Goal: Transaction & Acquisition: Purchase product/service

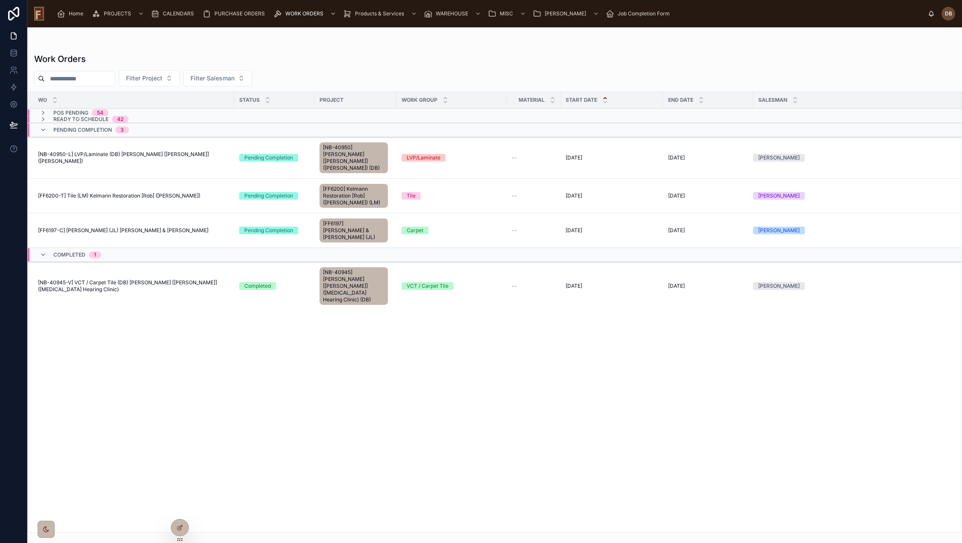
click at [75, 14] on span "Home" at bounding box center [76, 13] width 15 height 7
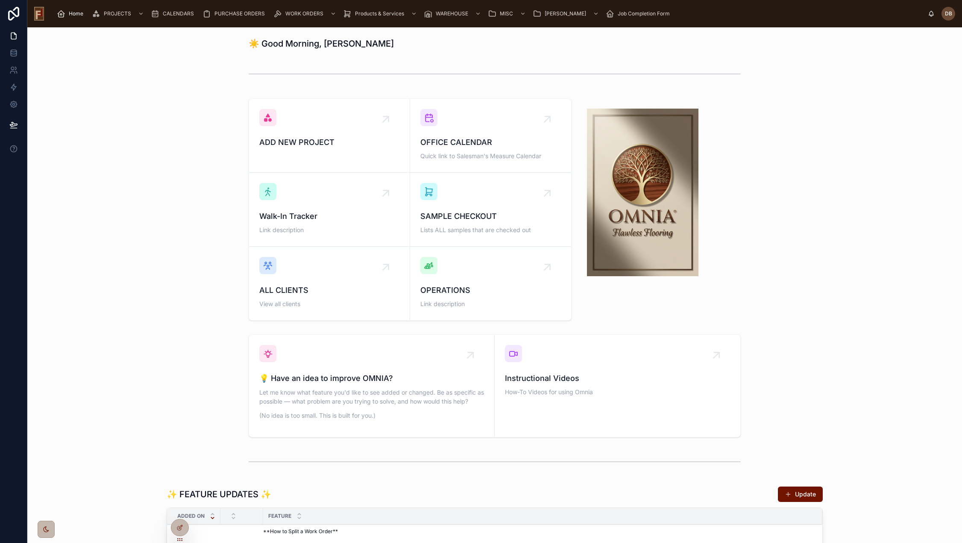
click at [489, 280] on div "OPERATIONS Link description" at bounding box center [490, 283] width 141 height 53
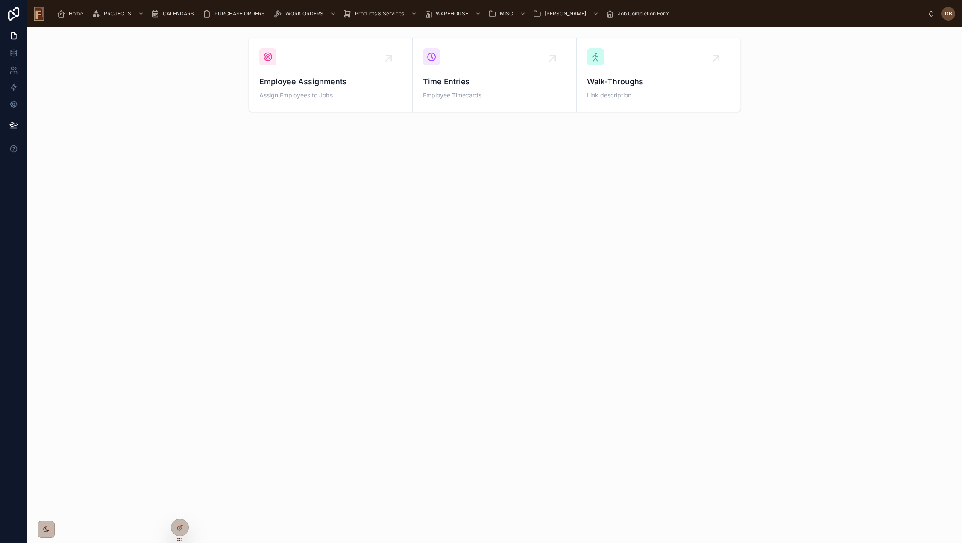
click at [340, 73] on div "Employee Assignments Assign Employees to Jobs" at bounding box center [330, 74] width 143 height 53
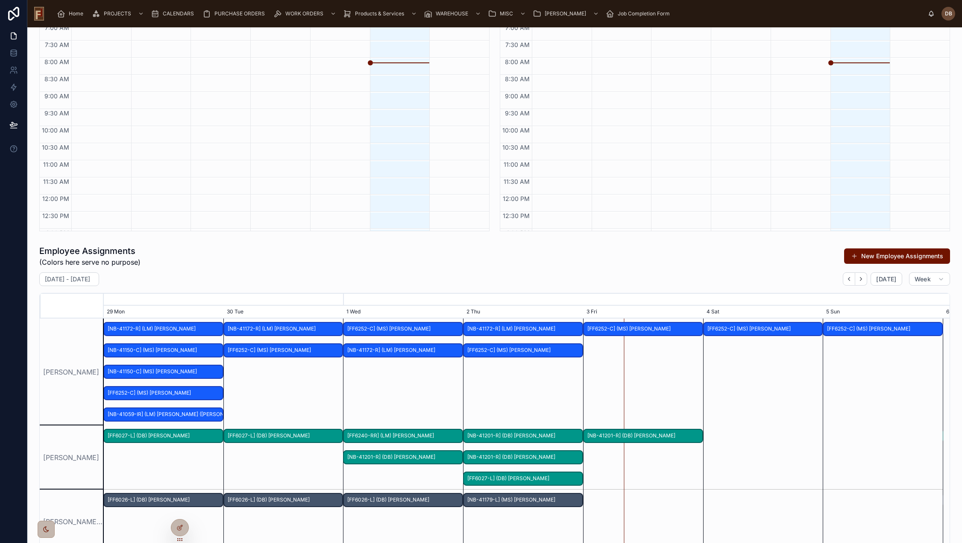
scroll to position [340, 0]
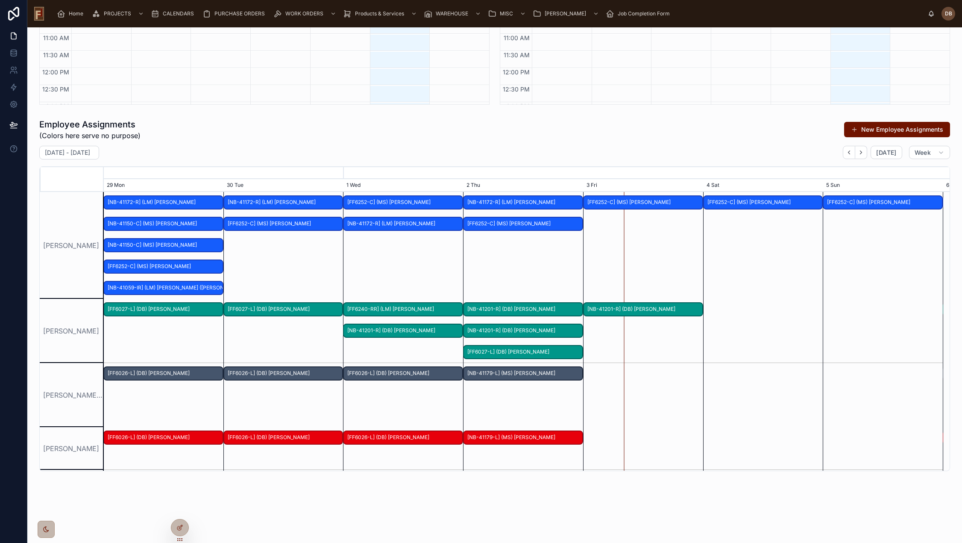
click at [898, 129] on button "New Employee Assignments" at bounding box center [897, 129] width 106 height 15
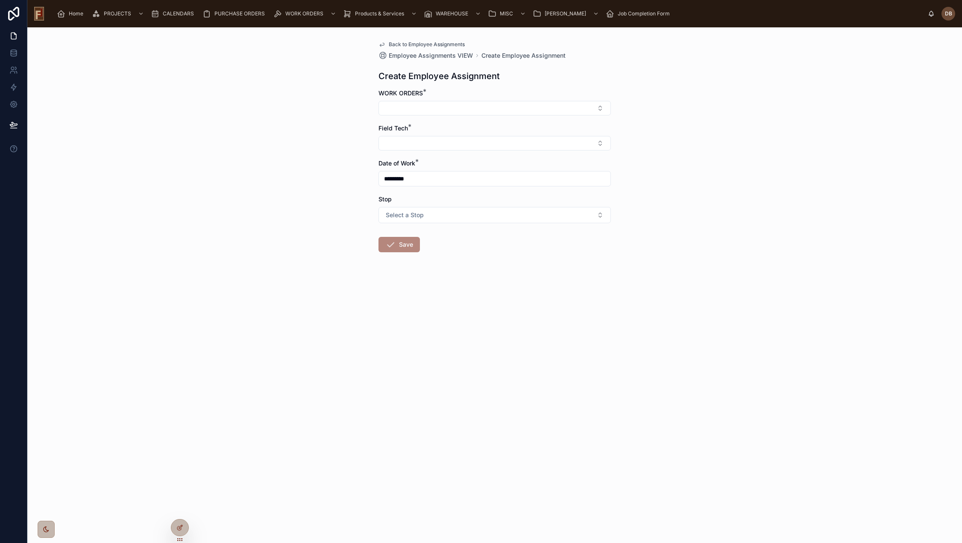
click at [411, 109] on button "Select Button" at bounding box center [494, 108] width 232 height 15
type input "*****"
click at [437, 43] on span "Back to Employee Assignments" at bounding box center [427, 44] width 76 height 7
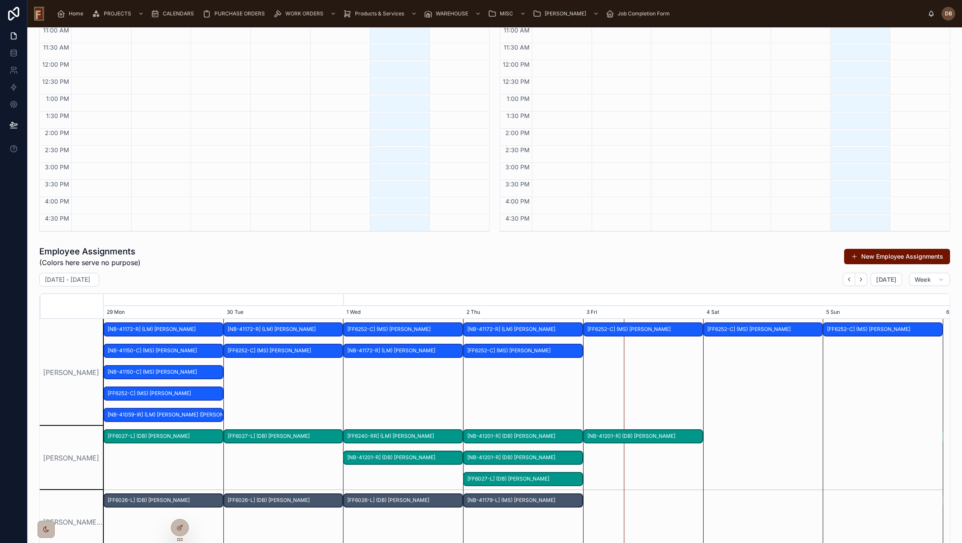
scroll to position [214, 0]
click at [859, 255] on button "New Employee Assignments" at bounding box center [897, 255] width 106 height 15
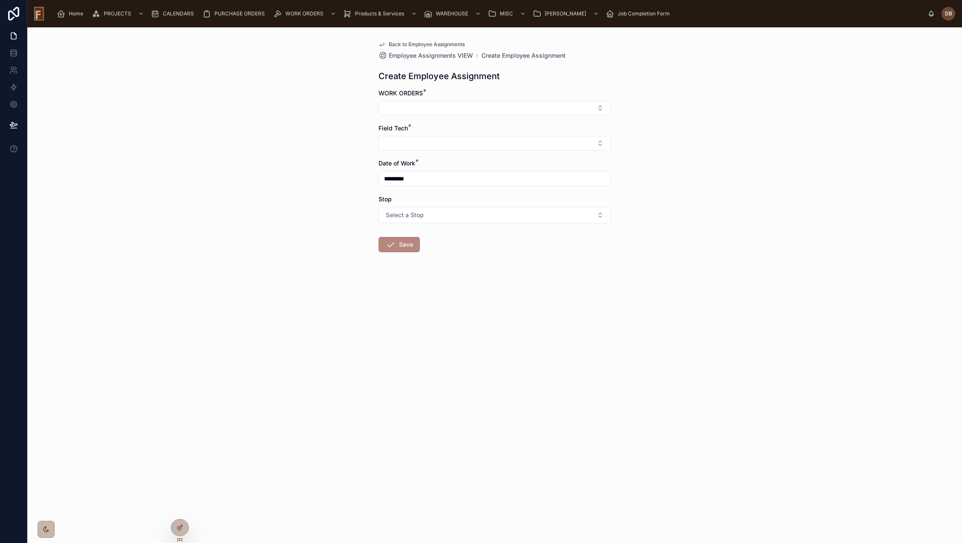
click at [447, 104] on button "Select Button" at bounding box center [494, 108] width 232 height 15
type input "*****"
click at [503, 172] on span "[NB-41037-C] Basement (MS) Paige Murray" at bounding box center [490, 168] width 102 height 17
click at [414, 145] on button "Select Button" at bounding box center [494, 145] width 232 height 15
type input "****"
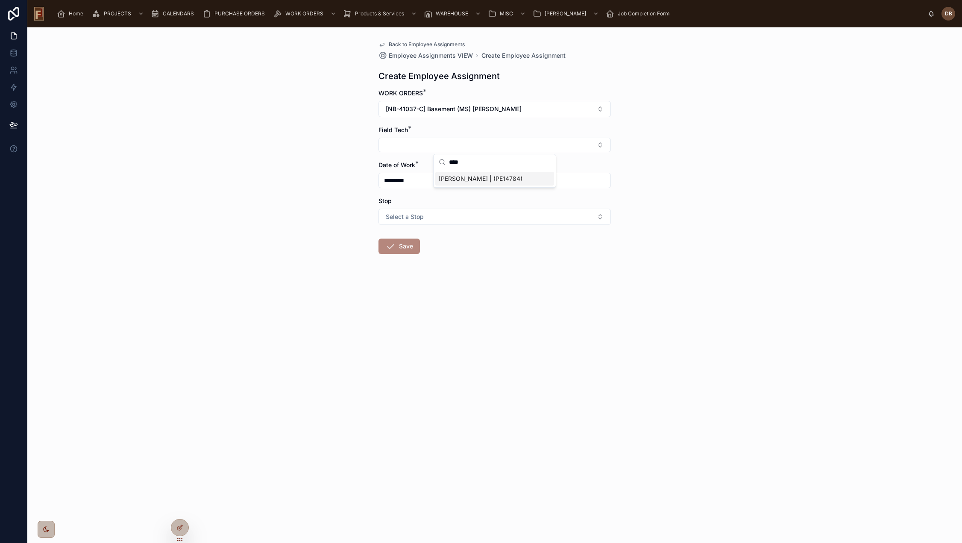
click at [466, 179] on span "Billy Ramirez | (PE14784)" at bounding box center [481, 178] width 84 height 9
click at [411, 247] on button "Save" at bounding box center [398, 247] width 41 height 15
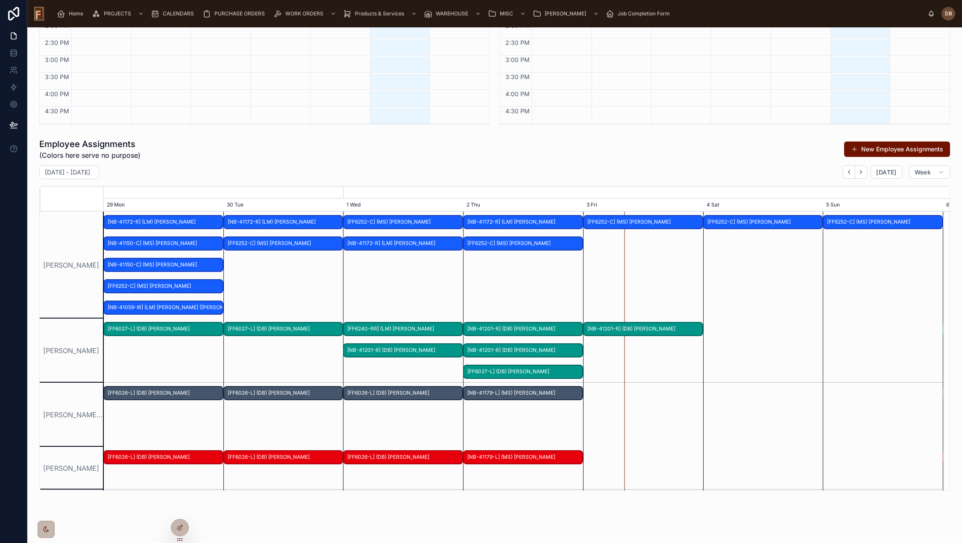
scroll to position [340, 0]
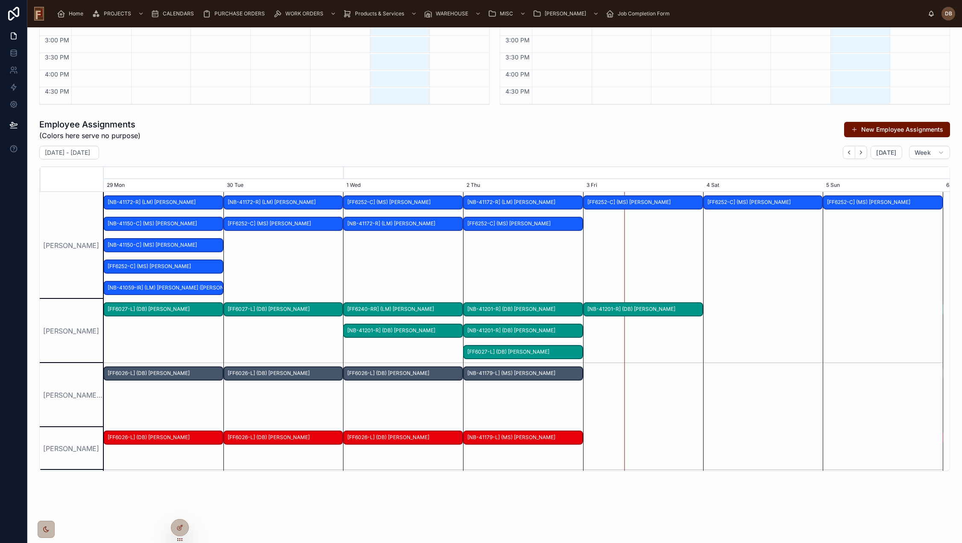
click at [74, 213] on div "Alex Mendoza" at bounding box center [72, 245] width 64 height 107
click at [716, 382] on div at bounding box center [523, 395] width 3358 height 64
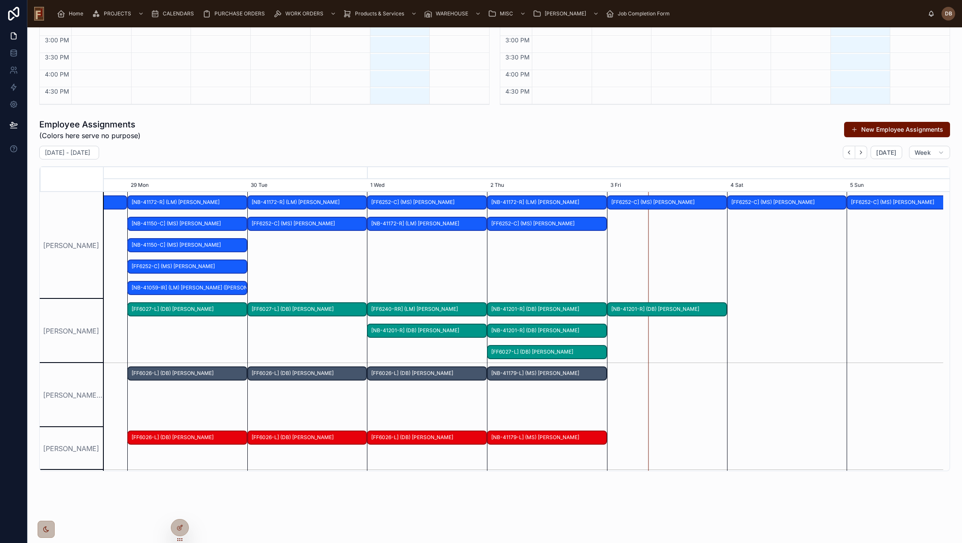
drag, startPoint x: 770, startPoint y: 388, endPoint x: 404, endPoint y: 311, distance: 373.7
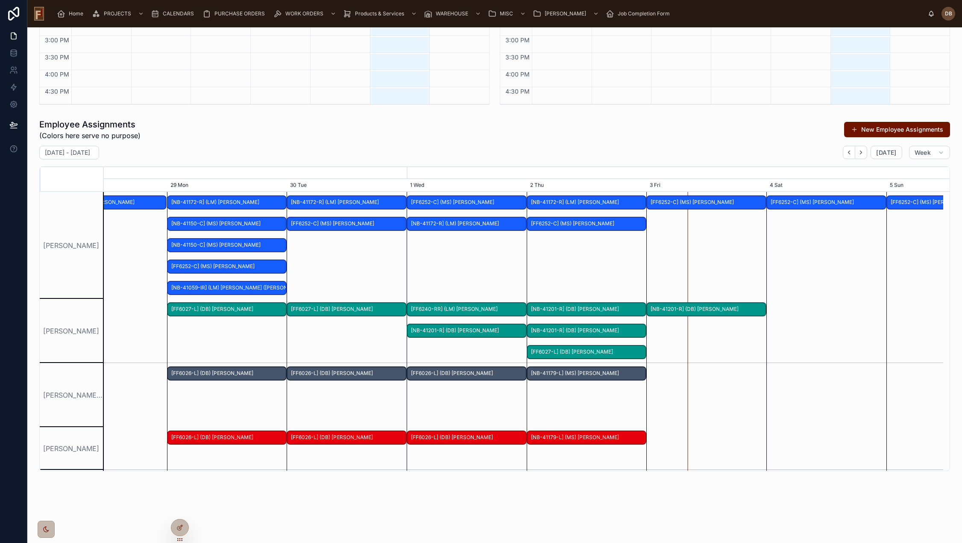
scroll to position [0, 1259]
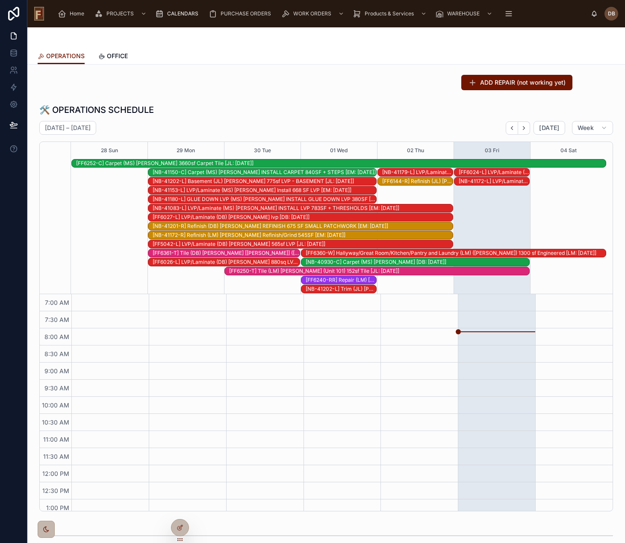
scroll to position [125, 0]
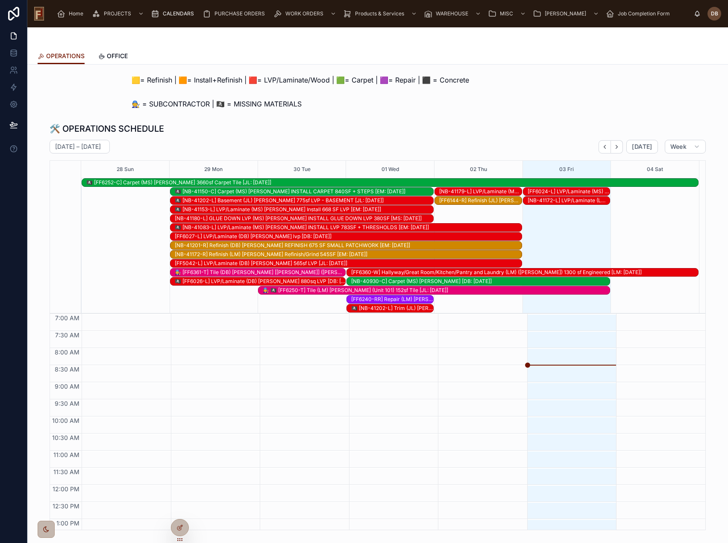
click at [624, 149] on span "Today" at bounding box center [642, 147] width 20 height 8
click at [616, 148] on icon "Next" at bounding box center [616, 147] width 6 height 6
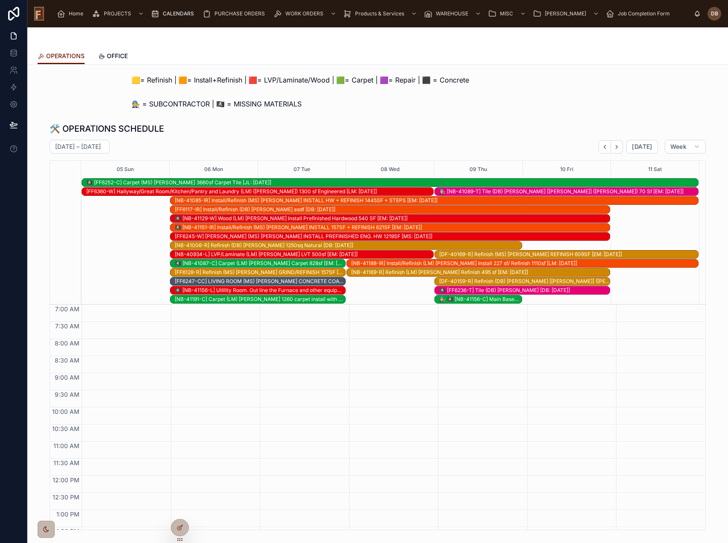
click at [616, 148] on icon "Next" at bounding box center [616, 147] width 6 height 6
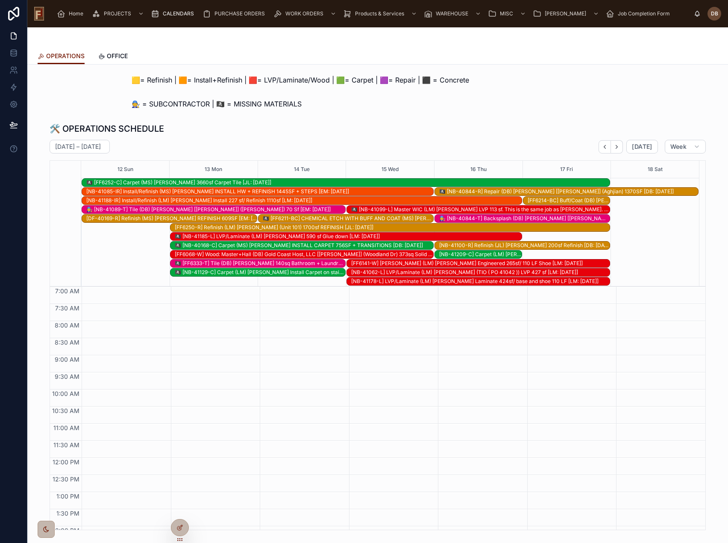
click at [616, 147] on icon "Next" at bounding box center [617, 146] width 2 height 3
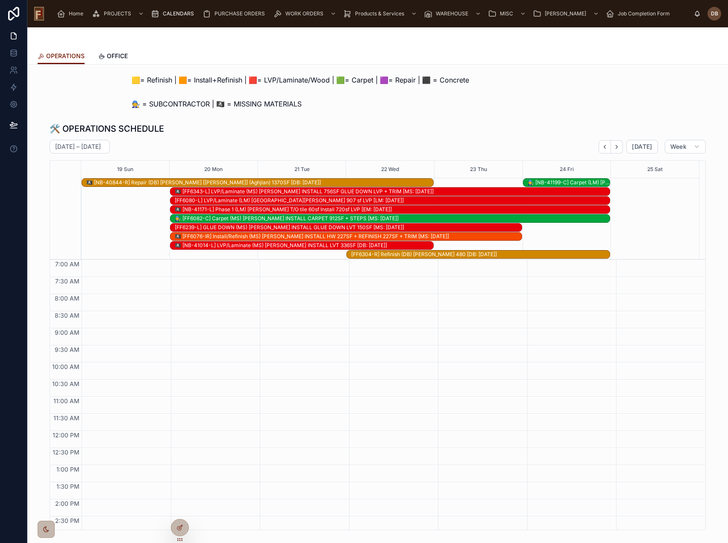
click at [602, 146] on icon "Back" at bounding box center [604, 147] width 6 height 6
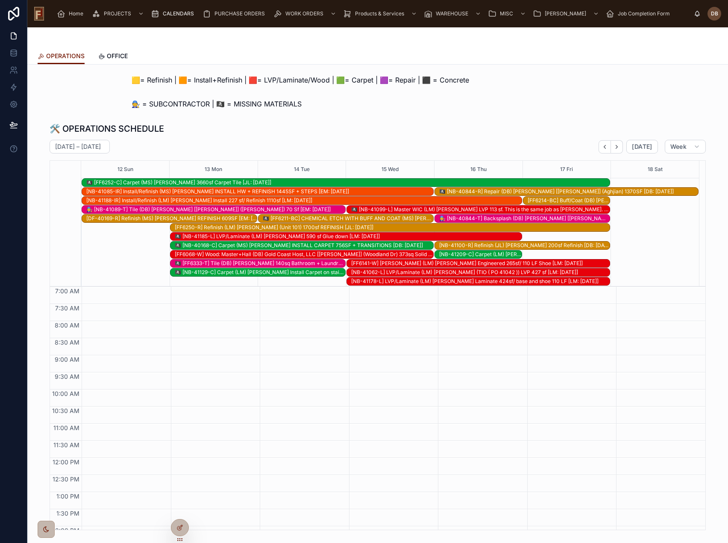
click at [602, 146] on icon "Back" at bounding box center [604, 147] width 6 height 6
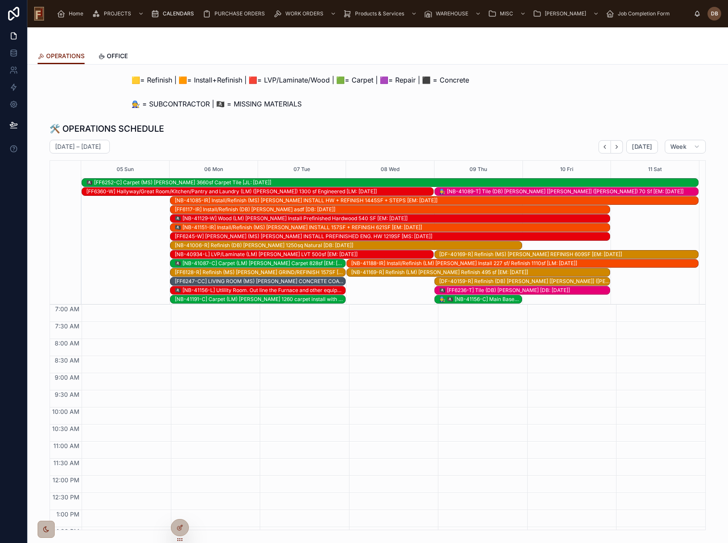
click at [602, 146] on icon "Back" at bounding box center [604, 147] width 6 height 6
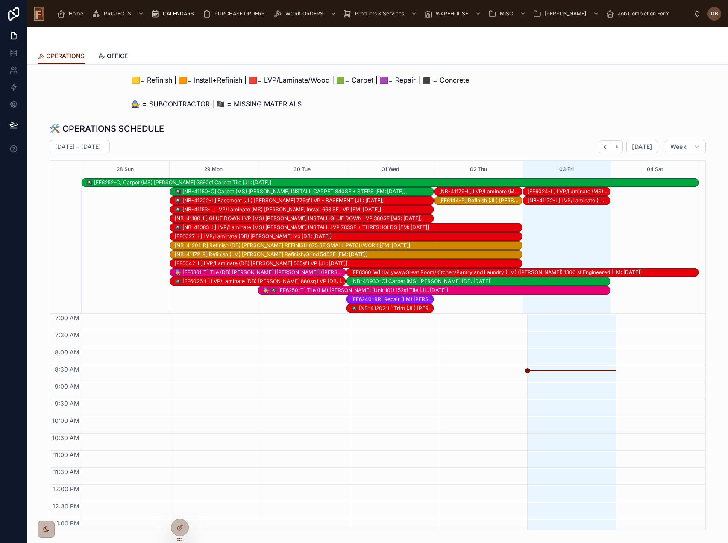
click at [624, 147] on span "Today" at bounding box center [642, 147] width 20 height 8
click at [622, 145] on div "[DATE]" at bounding box center [628, 147] width 59 height 14
click at [620, 146] on button "Next" at bounding box center [617, 146] width 12 height 13
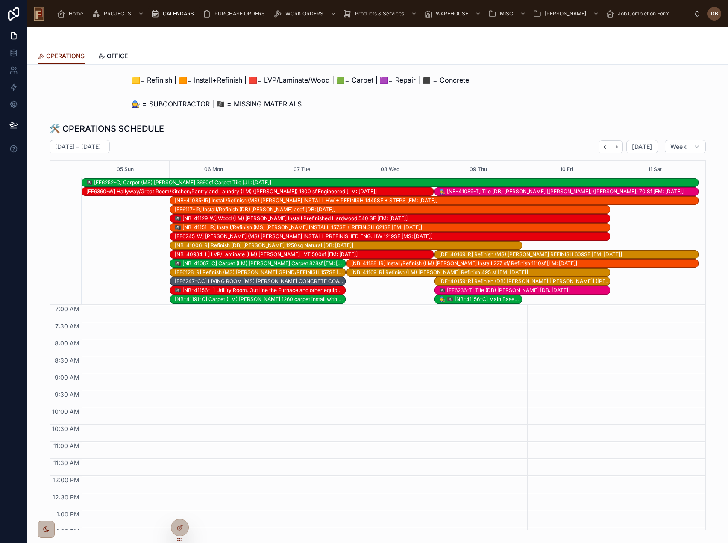
click at [237, 290] on div "🏴‍☠️ [NB-41156-L] Utlility Room. Out line the Furnace and other equipmemt. (LM)…" at bounding box center [260, 290] width 170 height 7
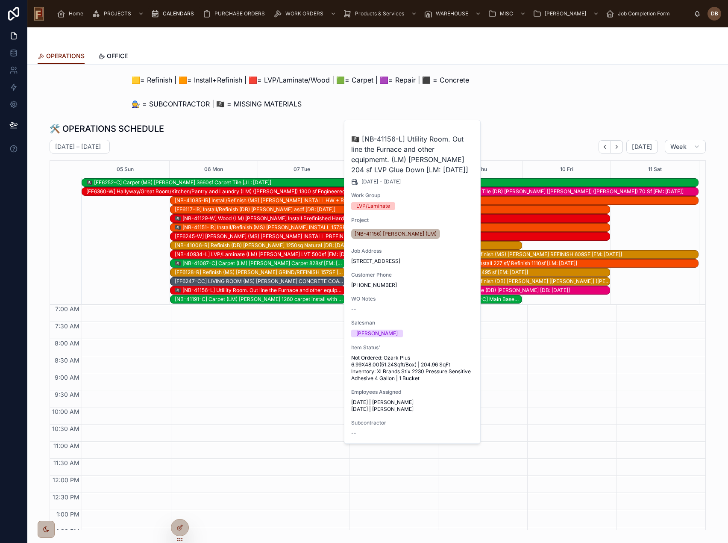
click at [0, 0] on span "Work Order" at bounding box center [0, 0] width 0 height 0
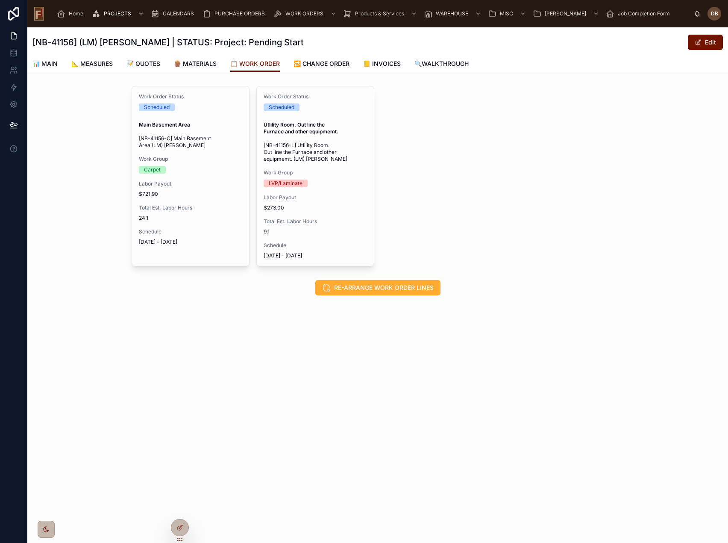
click at [41, 61] on span "📊 MAIN" at bounding box center [44, 63] width 25 height 9
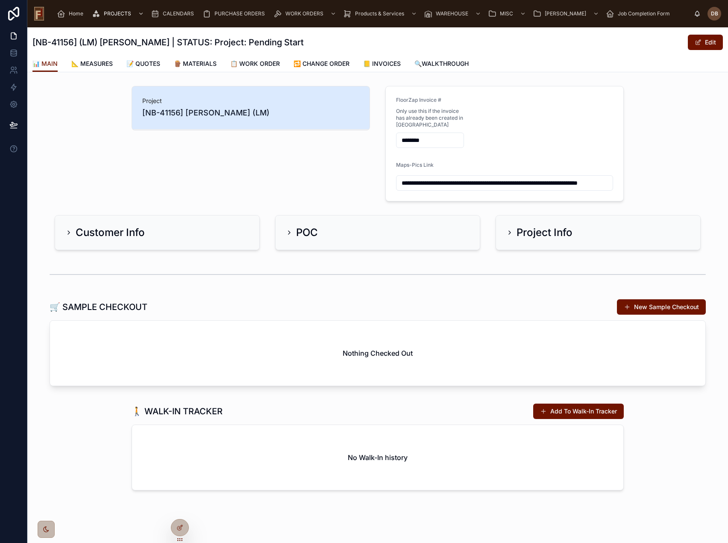
click at [467, 184] on input "**********" at bounding box center [504, 183] width 216 height 12
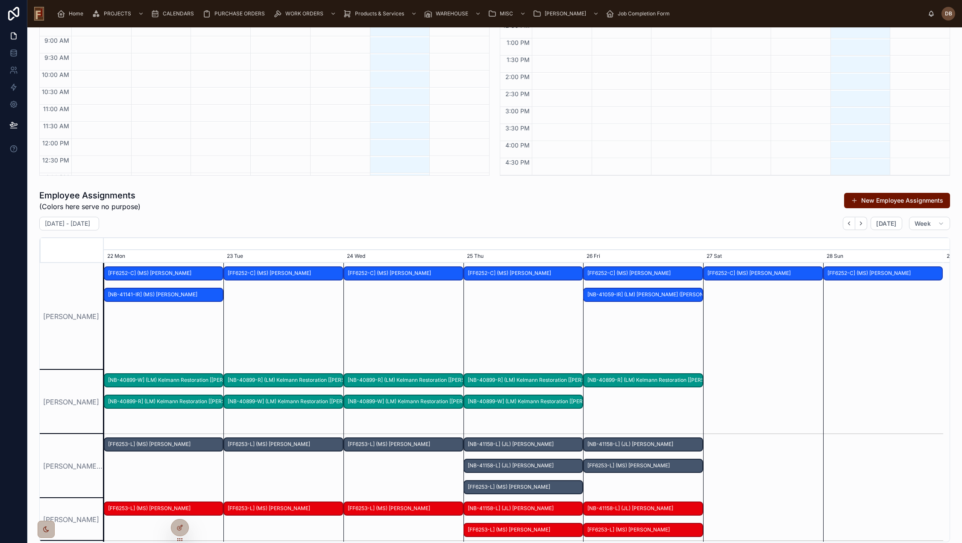
scroll to position [255, 0]
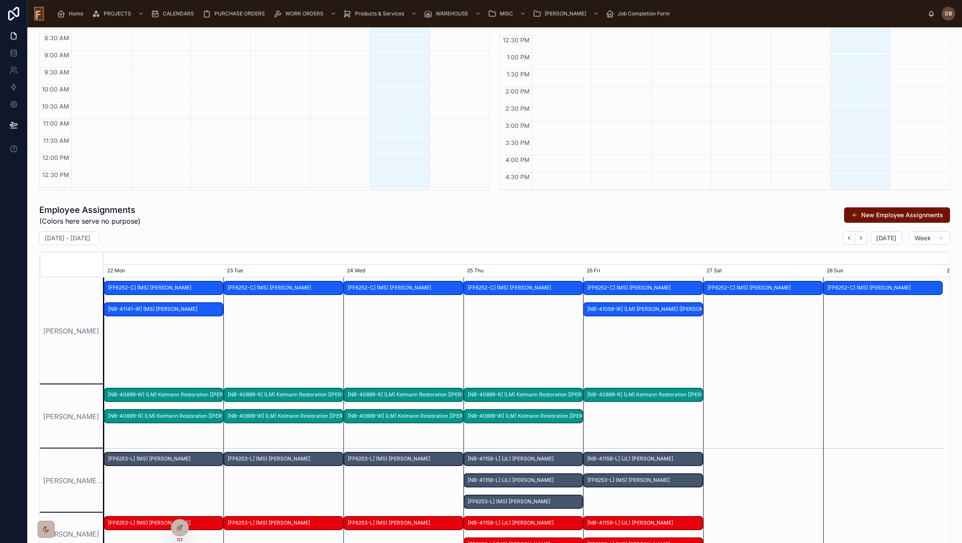
click at [181, 527] on icon at bounding box center [179, 527] width 7 height 7
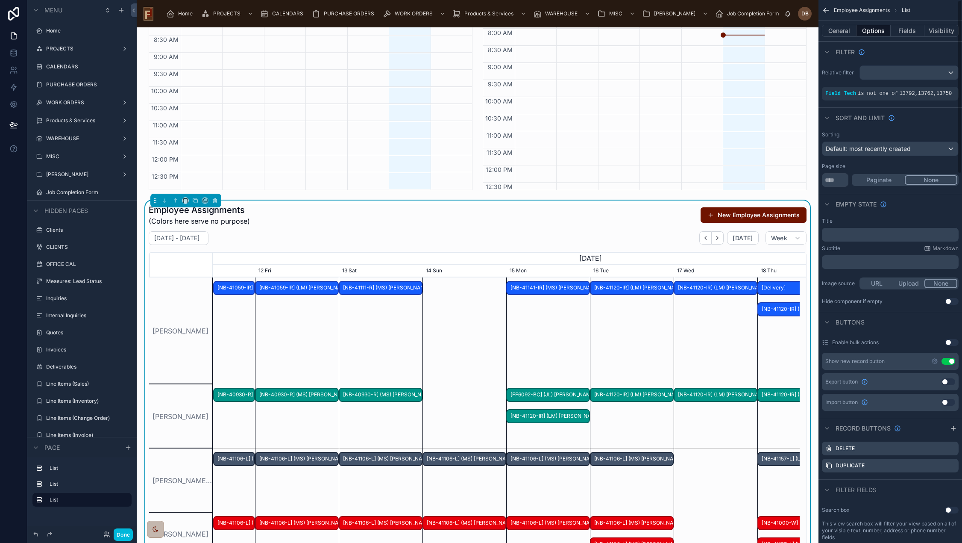
scroll to position [0, 880]
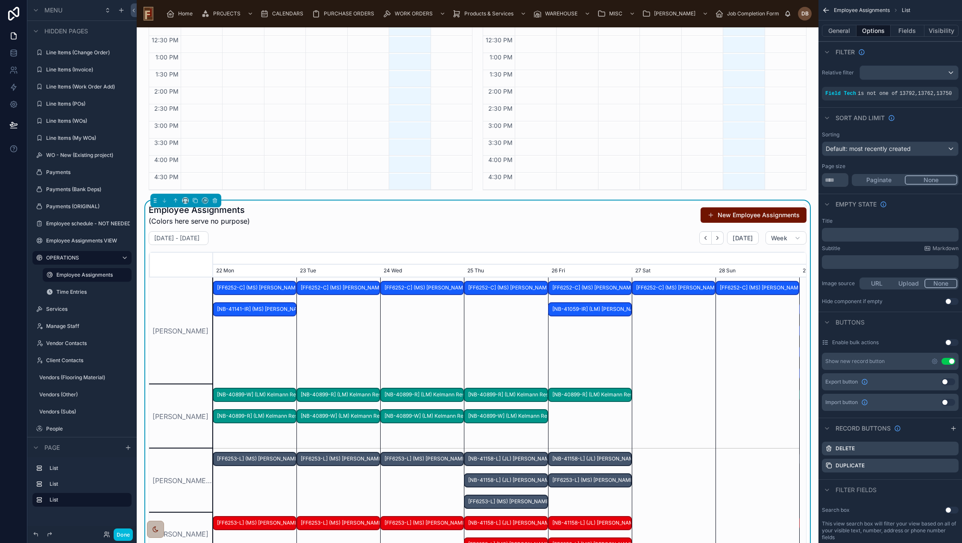
click at [824, 180] on input "***" at bounding box center [835, 180] width 26 height 14
type input "***"
click at [128, 535] on button "Done" at bounding box center [123, 534] width 19 height 12
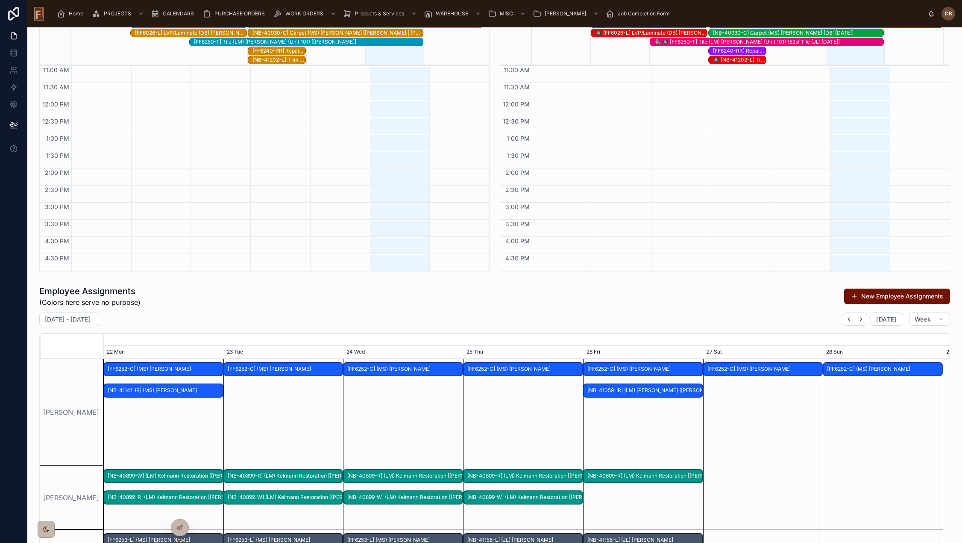
scroll to position [340, 0]
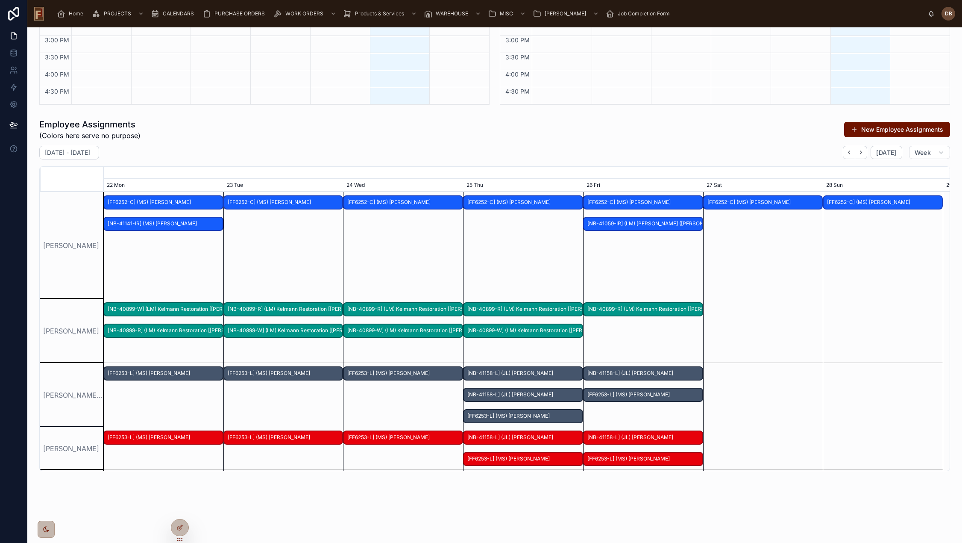
click at [85, 319] on div "Andres Herrera" at bounding box center [72, 331] width 64 height 64
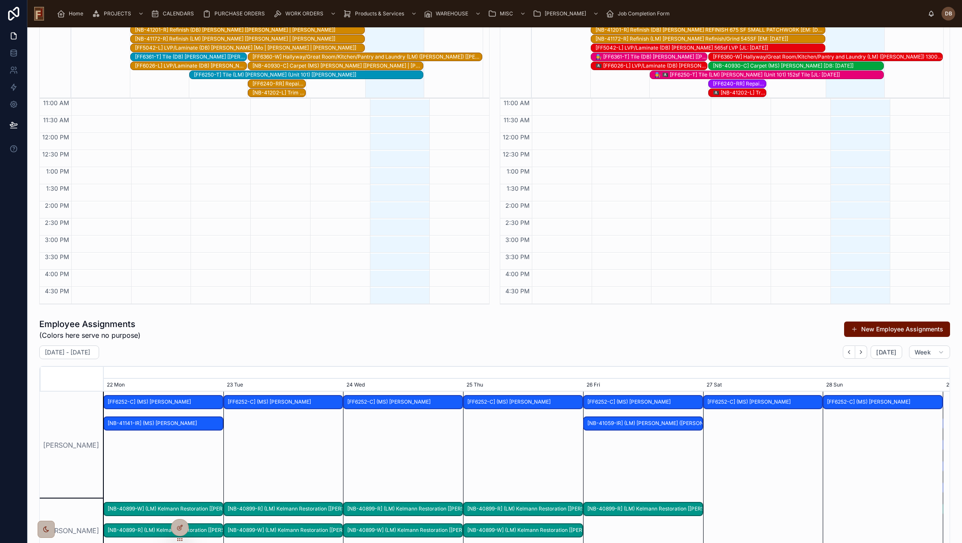
scroll to position [126, 0]
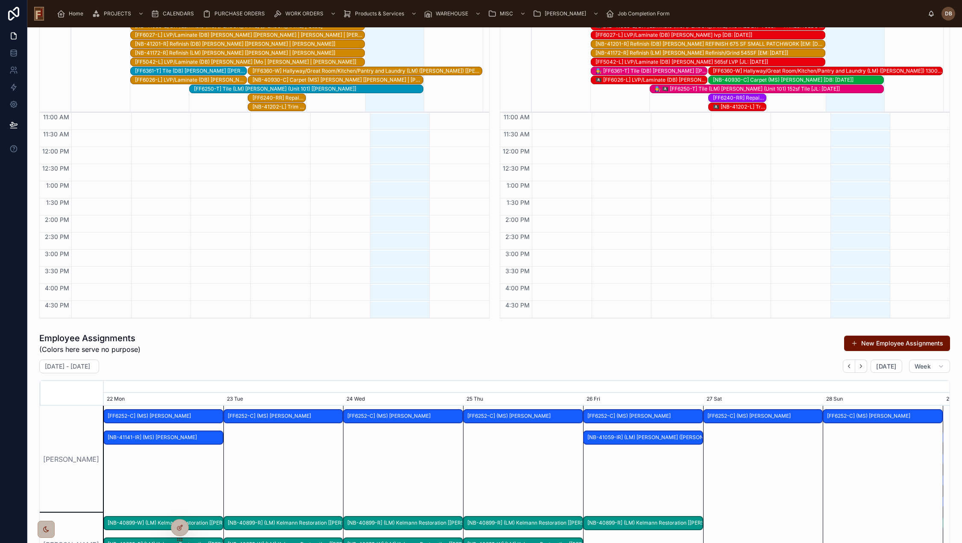
click at [900, 343] on button "New Employee Assignments" at bounding box center [897, 342] width 106 height 15
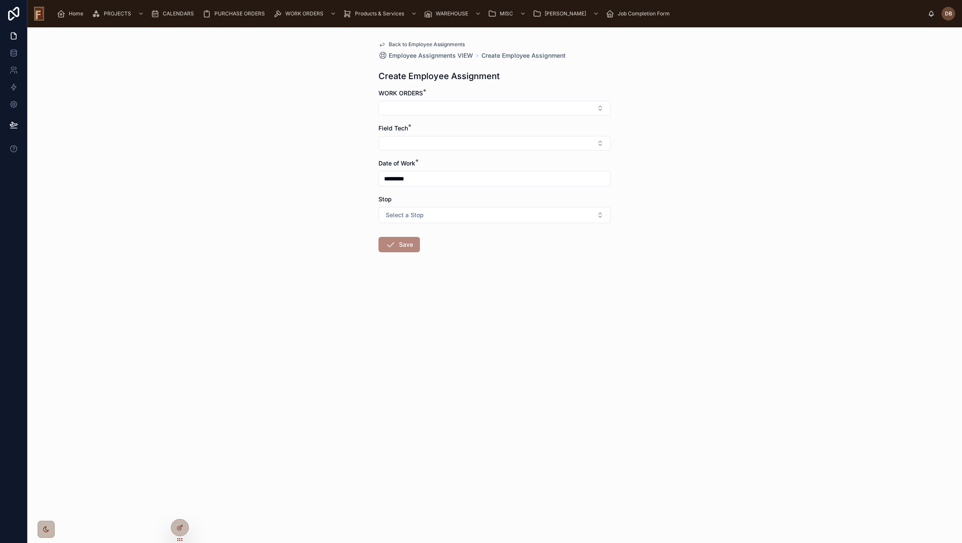
click at [468, 105] on button "Select Button" at bounding box center [494, 108] width 232 height 15
type input "*****"
click at [505, 174] on span "[NB-41037-C] Basement (MS) Paige Murray" at bounding box center [490, 168] width 102 height 17
drag, startPoint x: 440, startPoint y: 147, endPoint x: 446, endPoint y: 141, distance: 8.5
click at [440, 147] on button "Select Button" at bounding box center [494, 145] width 232 height 15
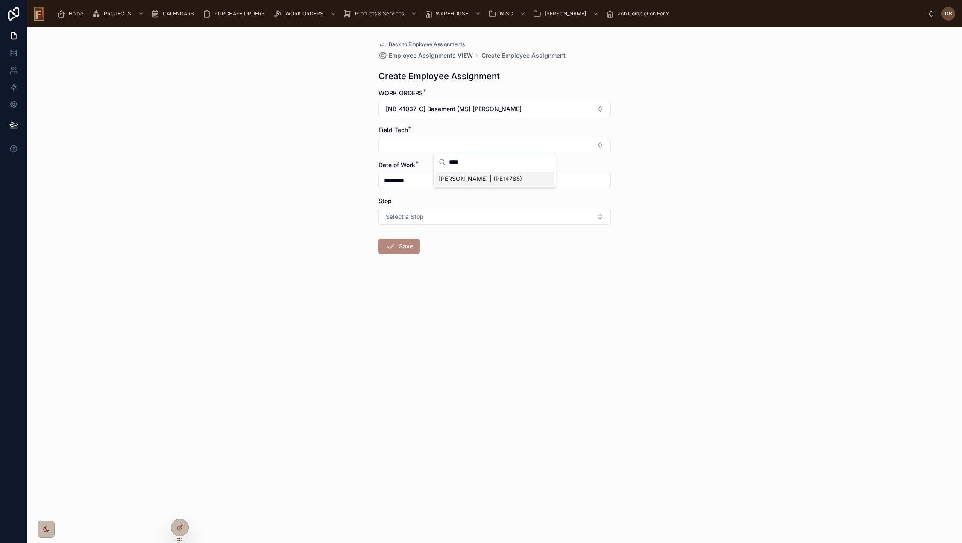
type input "****"
click at [478, 180] on span "Kiara Ramirez | (PE14785)" at bounding box center [480, 178] width 83 height 9
click at [405, 248] on button "Save" at bounding box center [398, 247] width 41 height 15
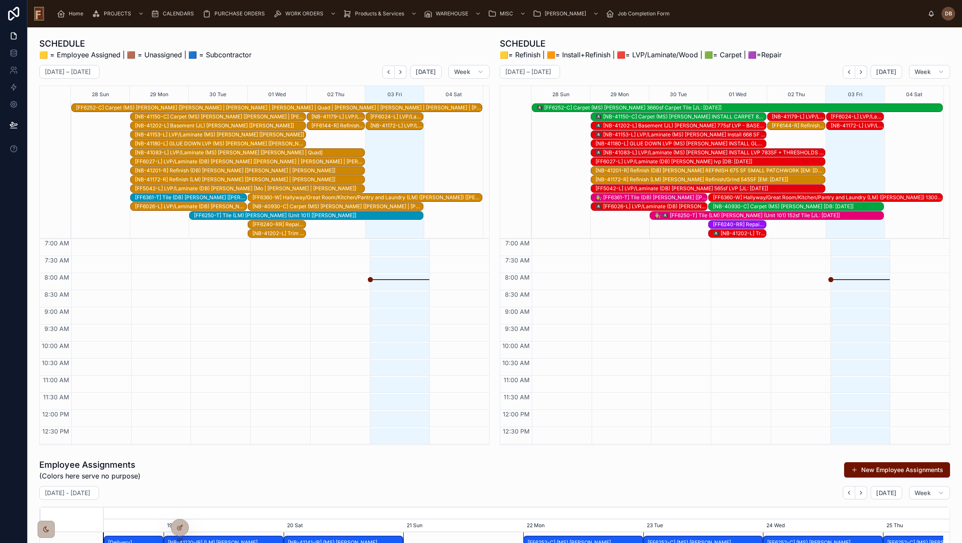
scroll to position [0, 1259]
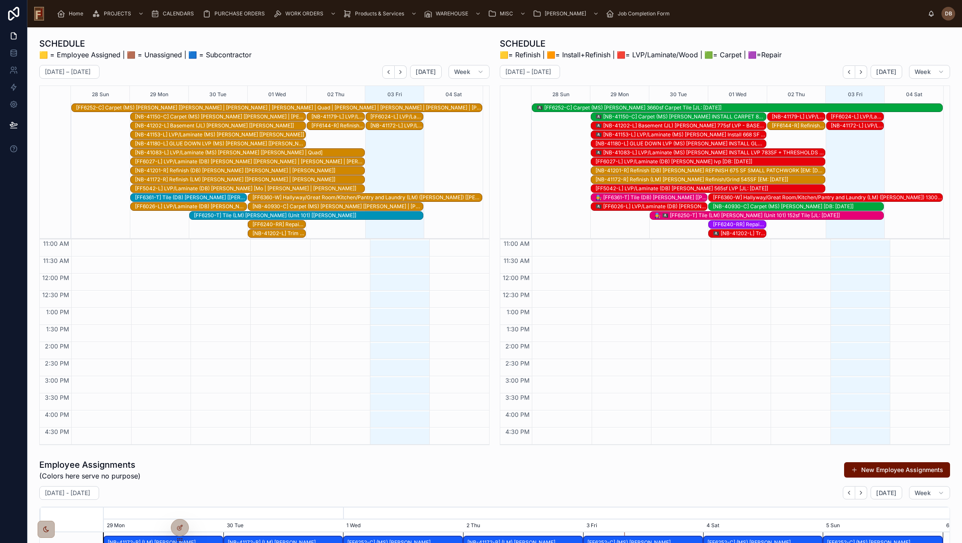
click at [77, 13] on span "Home" at bounding box center [76, 13] width 15 height 7
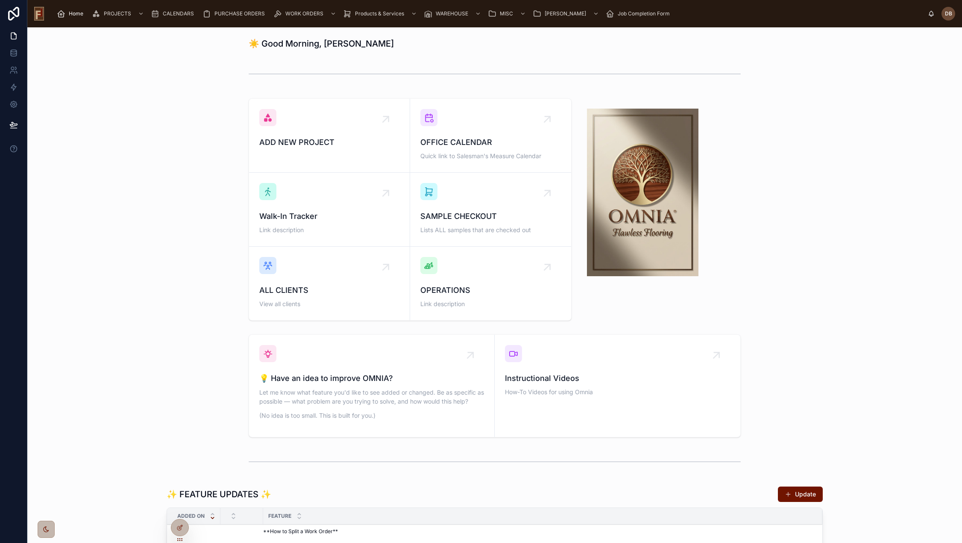
click at [314, 131] on div "ADD NEW PROJECT" at bounding box center [329, 128] width 140 height 39
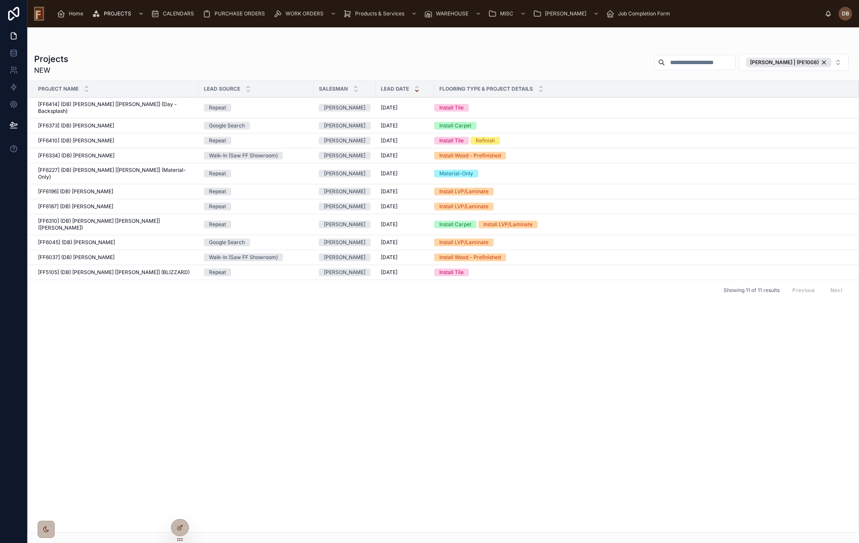
click at [126, 103] on span "[FF6414] (DB) [PERSON_NAME] [[PERSON_NAME]] (Day - Backsplash)" at bounding box center [115, 108] width 155 height 14
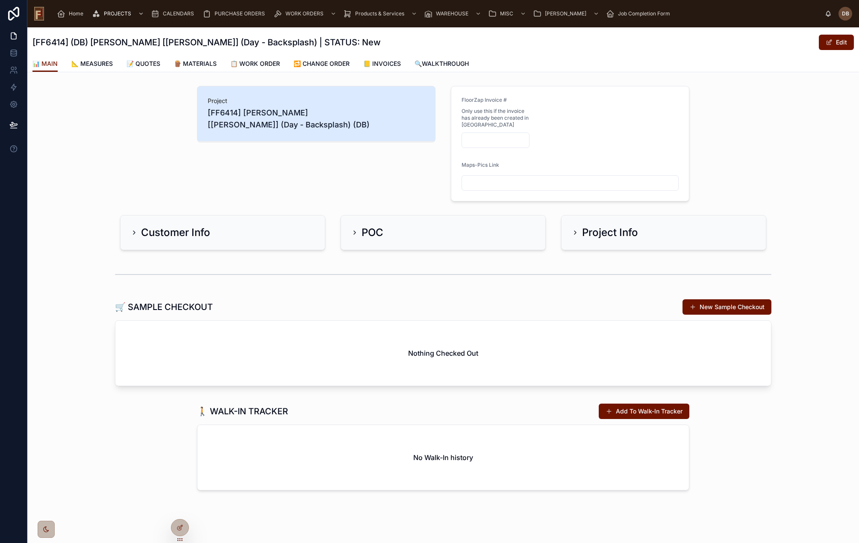
click at [155, 68] on link "📝 QUOTES" at bounding box center [143, 64] width 34 height 17
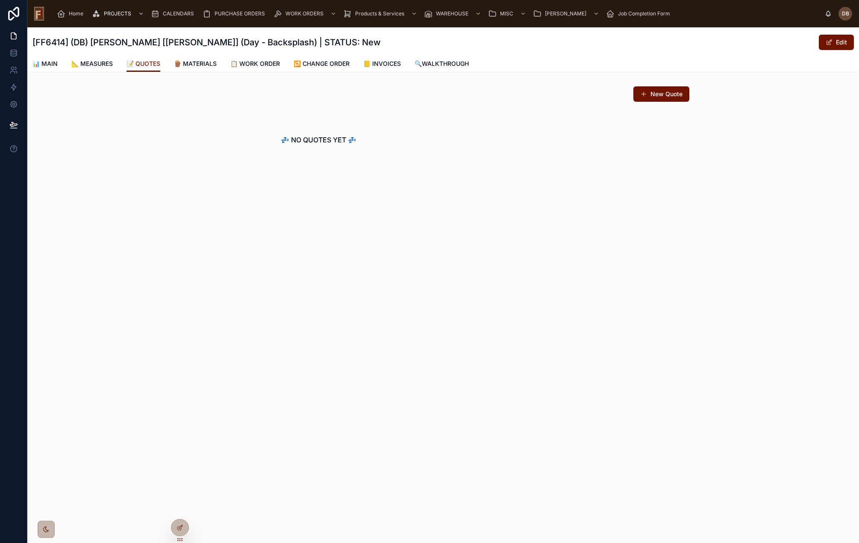
click at [652, 89] on button "New Quote" at bounding box center [661, 93] width 56 height 15
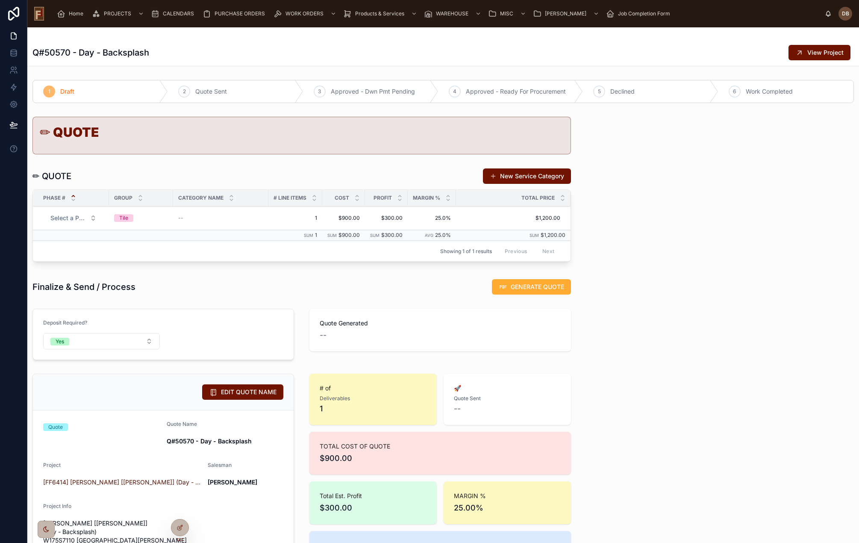
click at [532, 288] on span "GENERATE QUOTE" at bounding box center [537, 286] width 53 height 9
click at [462, 288] on span "EMAIL QUOTE" at bounding box center [463, 286] width 41 height 9
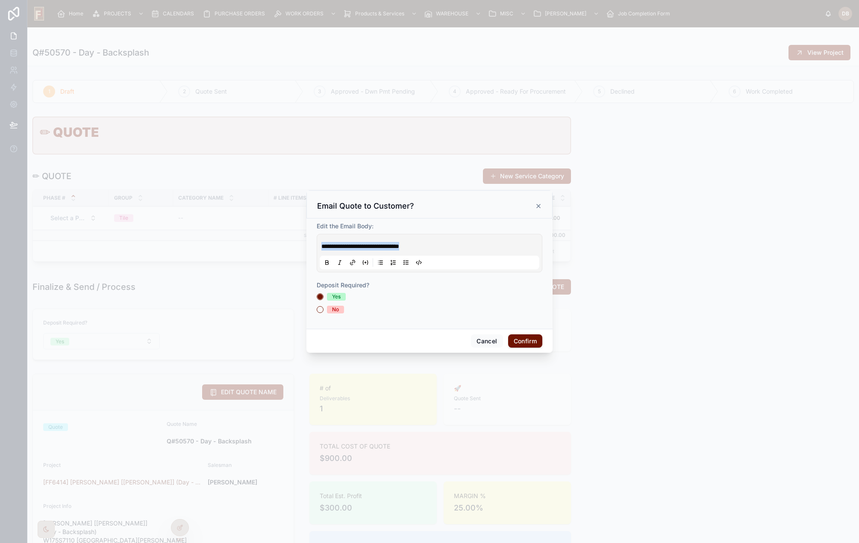
drag, startPoint x: 436, startPoint y: 249, endPoint x: 313, endPoint y: 249, distance: 123.5
click at [313, 249] on div "**********" at bounding box center [429, 273] width 246 height 110
click at [321, 308] on button "No" at bounding box center [320, 309] width 7 height 7
click at [525, 341] on button "Confirm" at bounding box center [525, 341] width 34 height 14
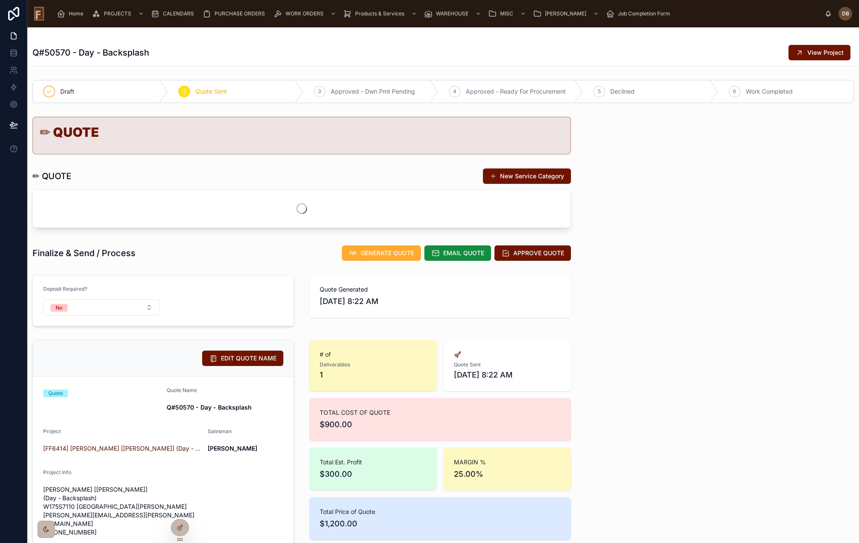
click at [819, 50] on span "View Project" at bounding box center [825, 52] width 36 height 9
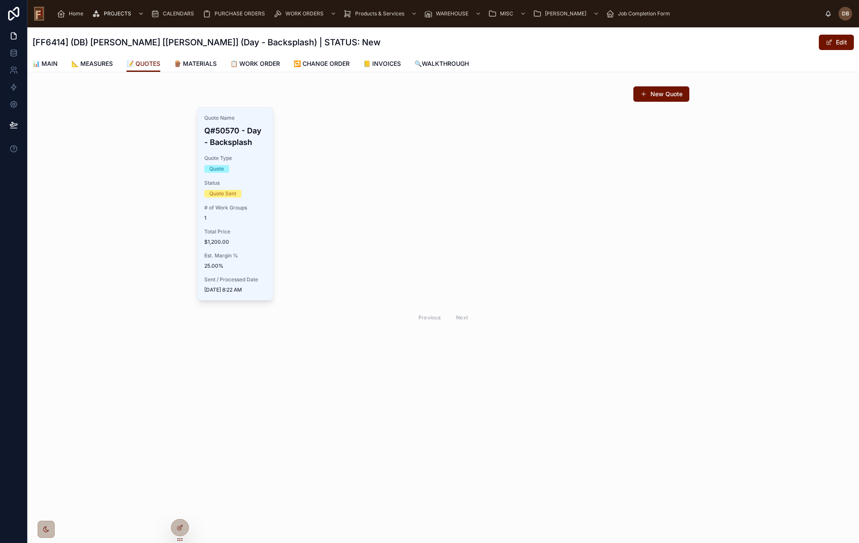
click at [47, 62] on span "📊 MAIN" at bounding box center [44, 63] width 25 height 9
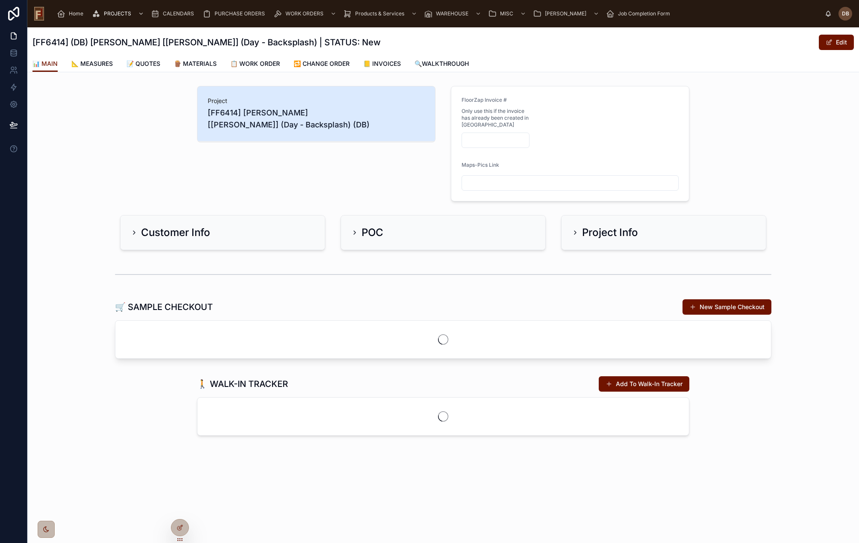
click at [620, 230] on h2 "Project Info" at bounding box center [610, 233] width 56 height 14
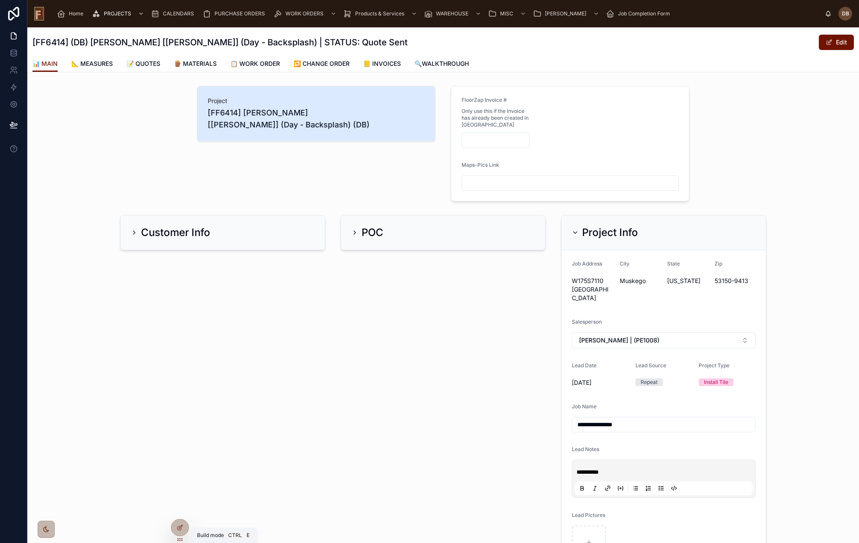
click at [182, 526] on icon at bounding box center [181, 525] width 1 height 1
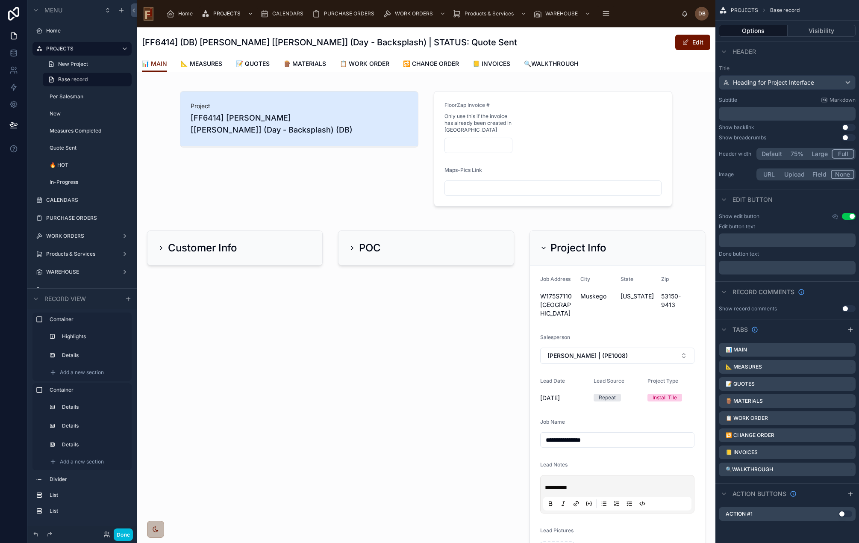
click at [571, 123] on div at bounding box center [426, 148] width 578 height 132
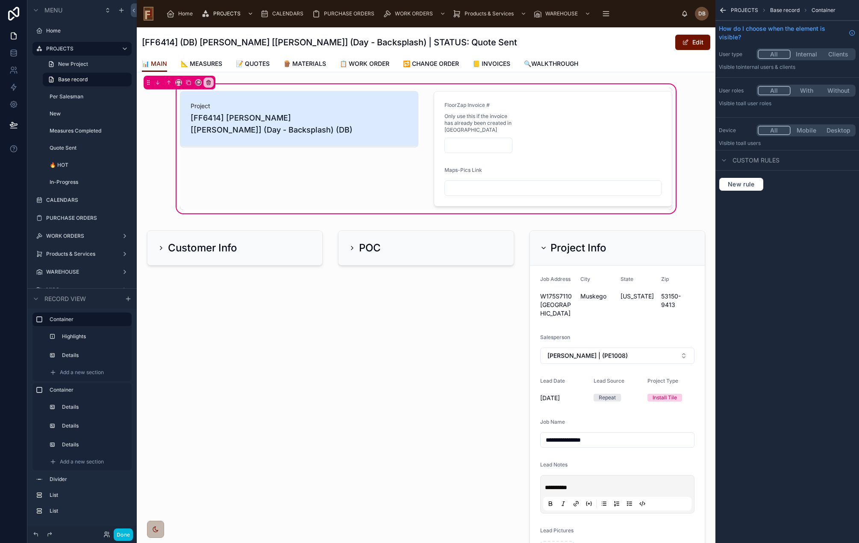
click at [570, 126] on div at bounding box center [552, 149] width 249 height 122
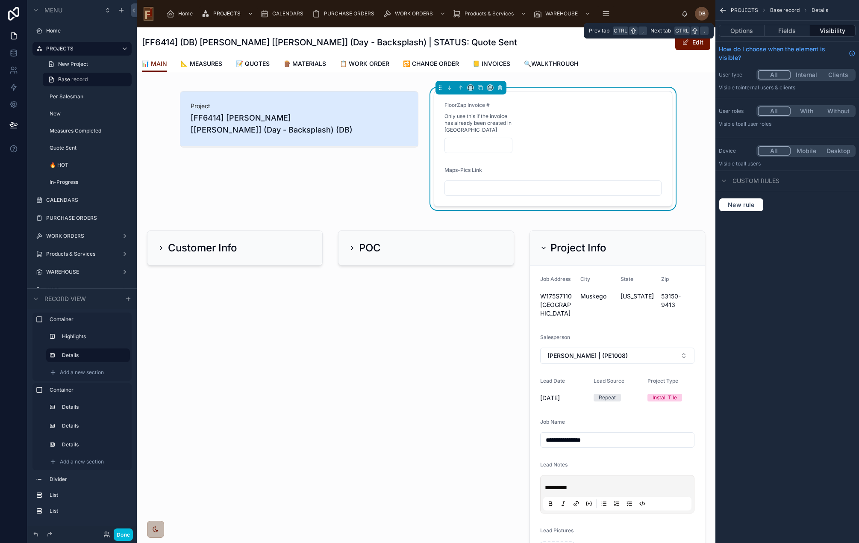
click at [789, 32] on button "Fields" at bounding box center [786, 31] width 45 height 12
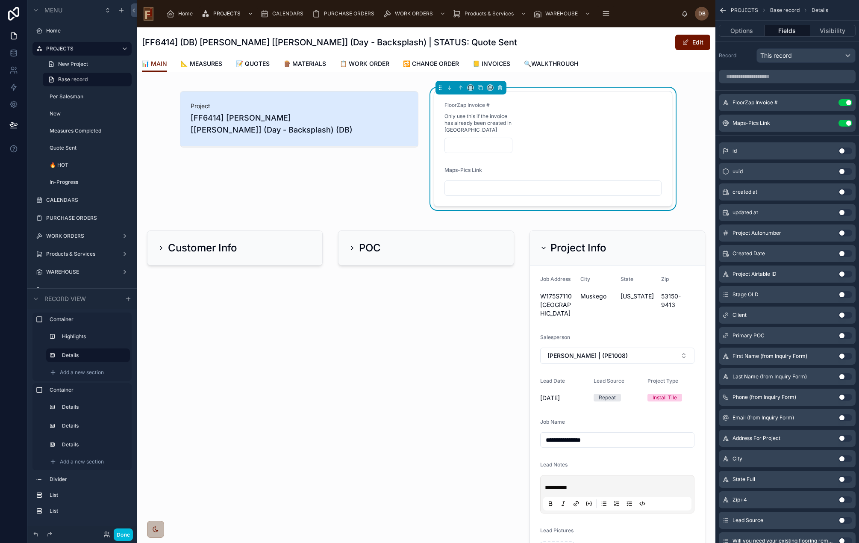
drag, startPoint x: 783, startPoint y: 74, endPoint x: 791, endPoint y: 66, distance: 11.2
click at [783, 73] on input "scrollable content" at bounding box center [787, 77] width 137 height 14
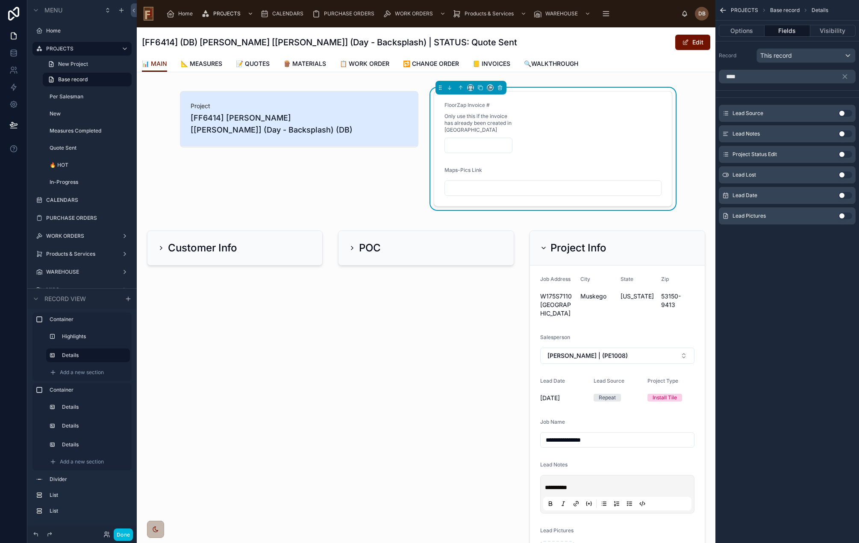
type input "****"
click at [841, 214] on button "Use setting" at bounding box center [845, 215] width 14 height 7
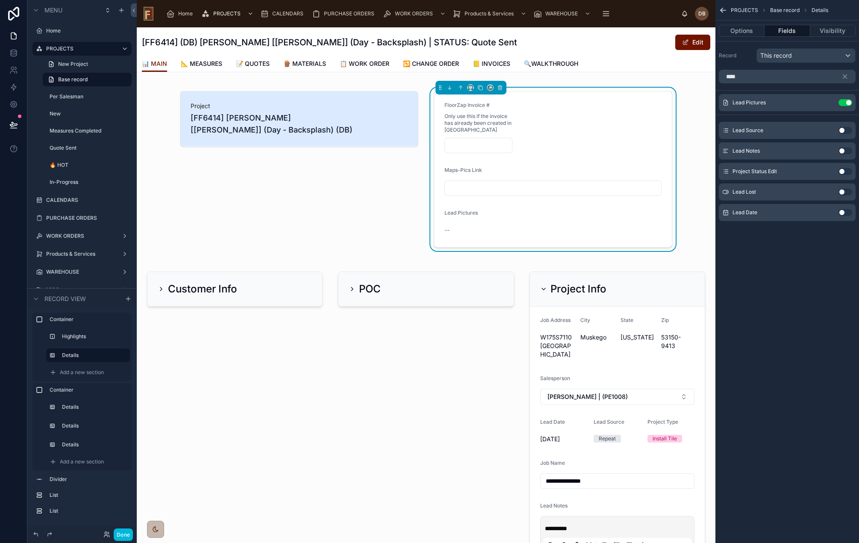
click at [844, 74] on icon "scrollable content" at bounding box center [845, 77] width 8 height 8
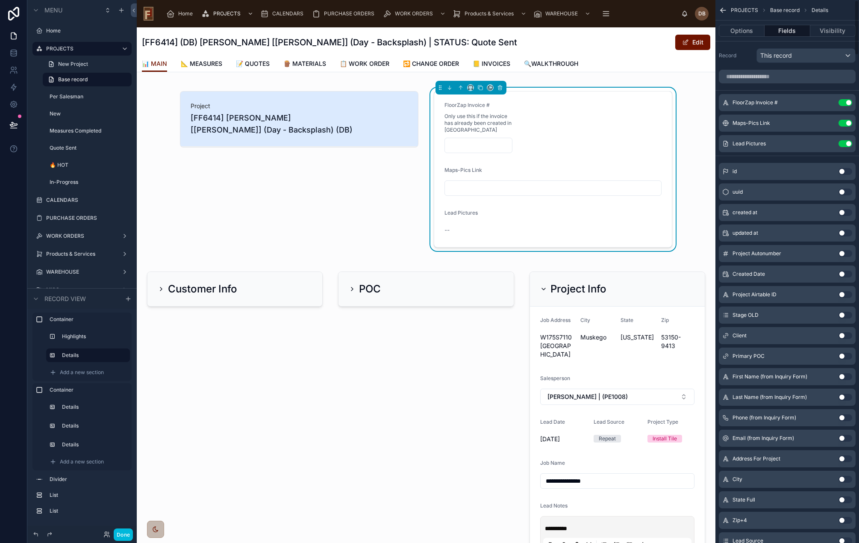
click at [753, 76] on input "scrollable content" at bounding box center [787, 77] width 137 height 14
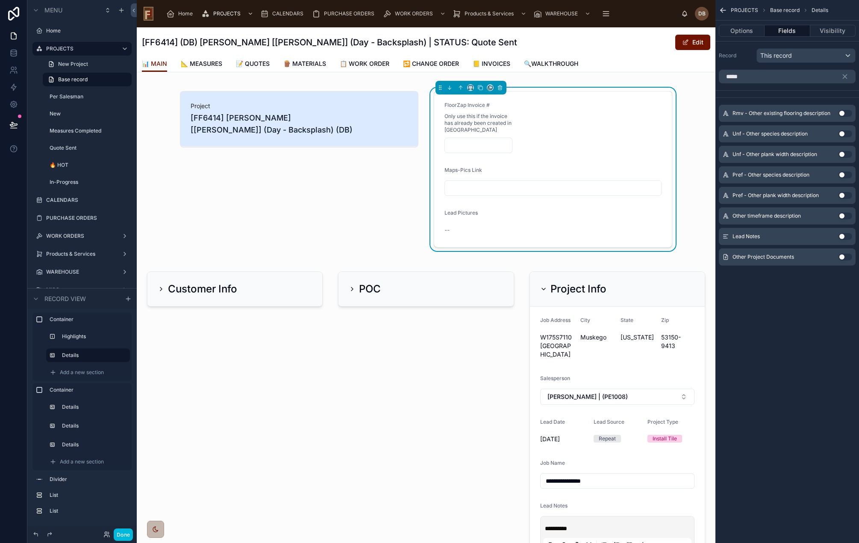
type input "*****"
click at [842, 256] on button "Use setting" at bounding box center [845, 256] width 14 height 7
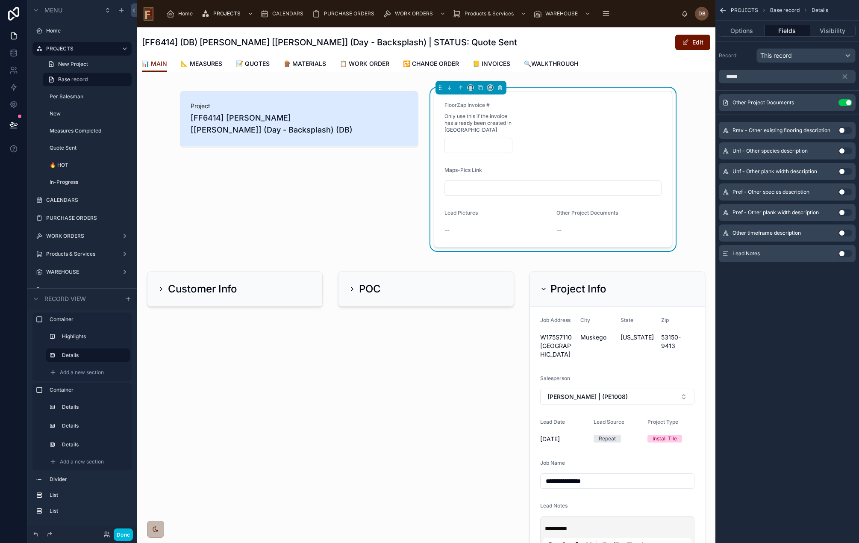
click at [846, 77] on icon "scrollable content" at bounding box center [845, 77] width 4 height 4
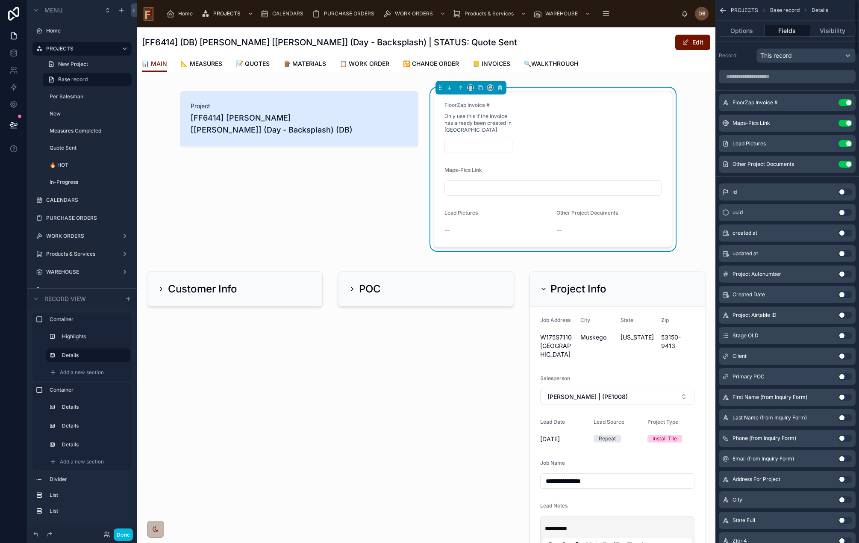
click at [650, 283] on div at bounding box center [426, 449] width 578 height 372
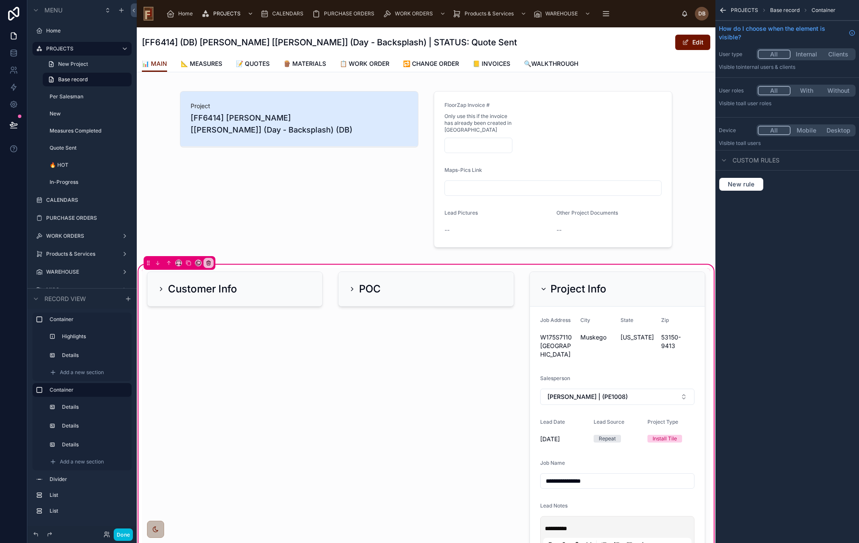
click at [645, 285] on div at bounding box center [617, 449] width 186 height 362
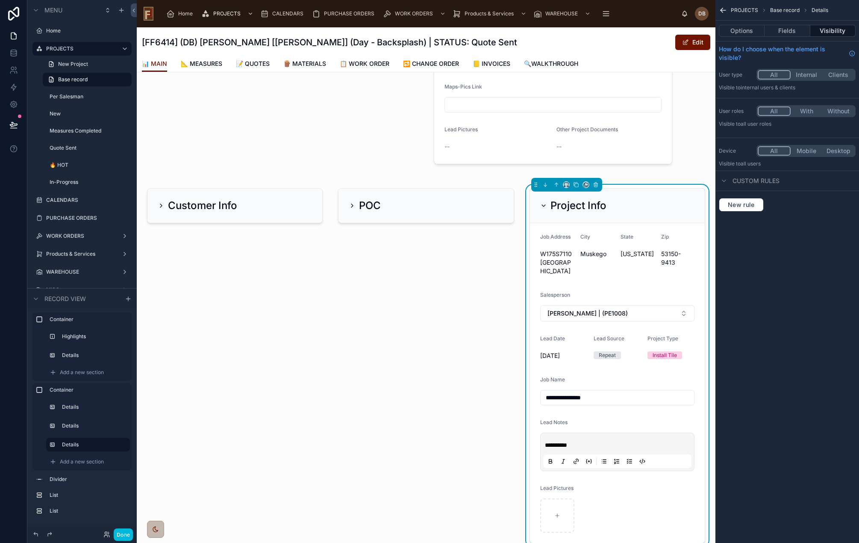
scroll to position [85, 0]
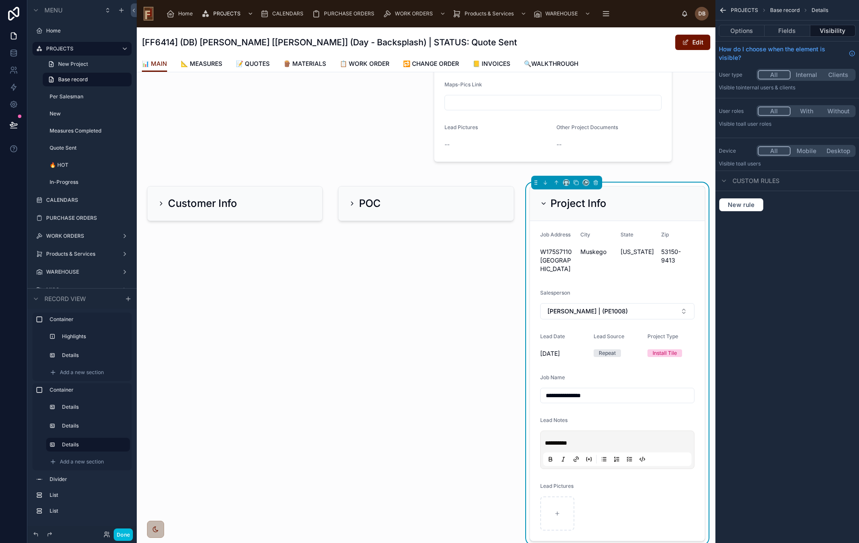
click at [749, 29] on button "Options" at bounding box center [742, 31] width 46 height 12
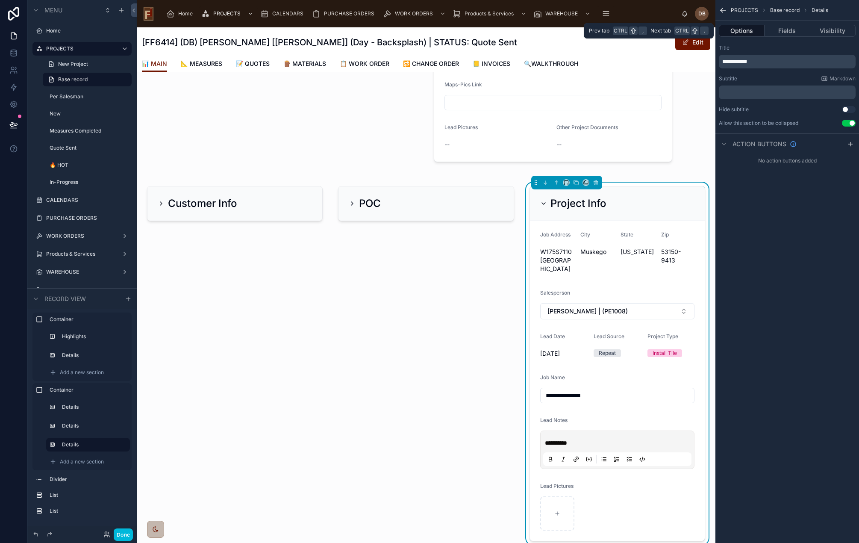
click at [782, 31] on button "Fields" at bounding box center [786, 31] width 45 height 12
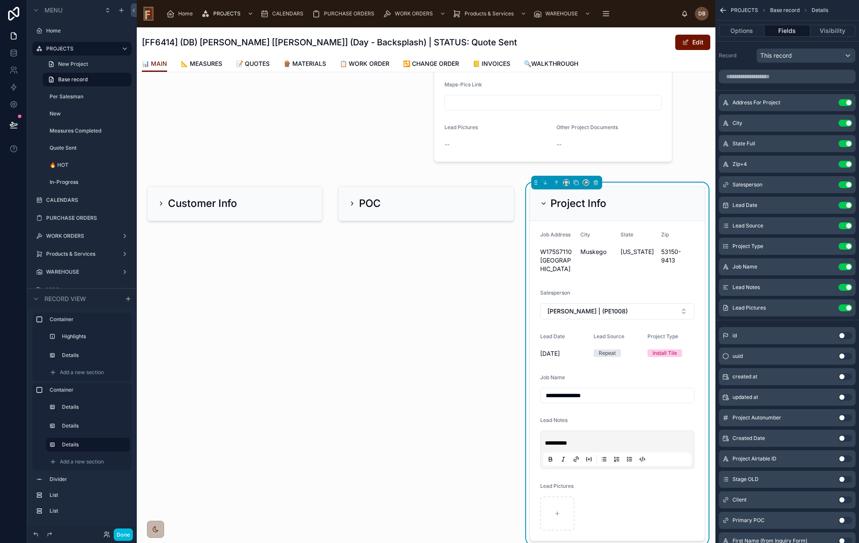
click at [845, 306] on button "Use setting" at bounding box center [845, 307] width 14 height 7
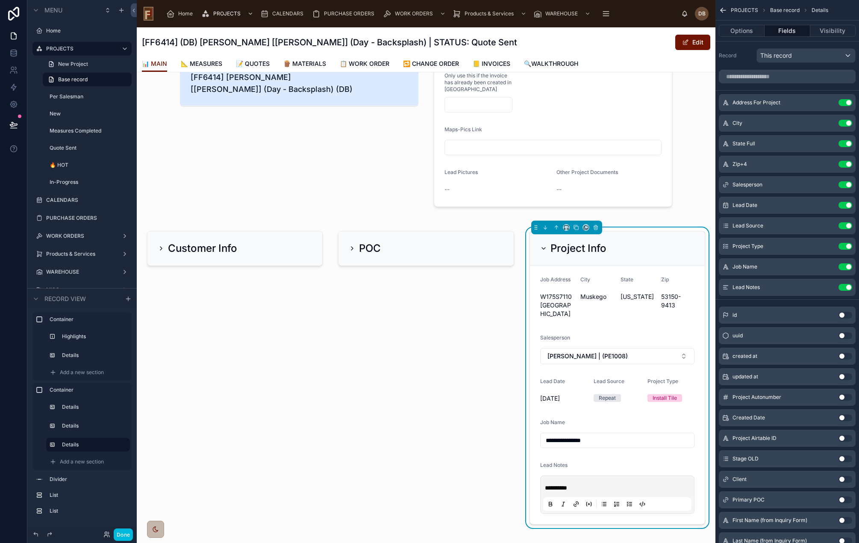
scroll to position [0, 0]
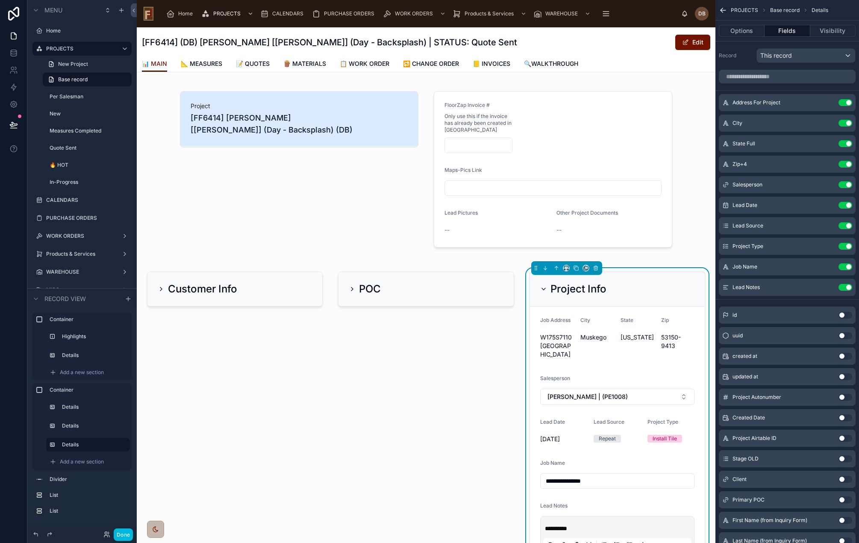
click at [560, 293] on h2 "Project Info" at bounding box center [578, 289] width 56 height 14
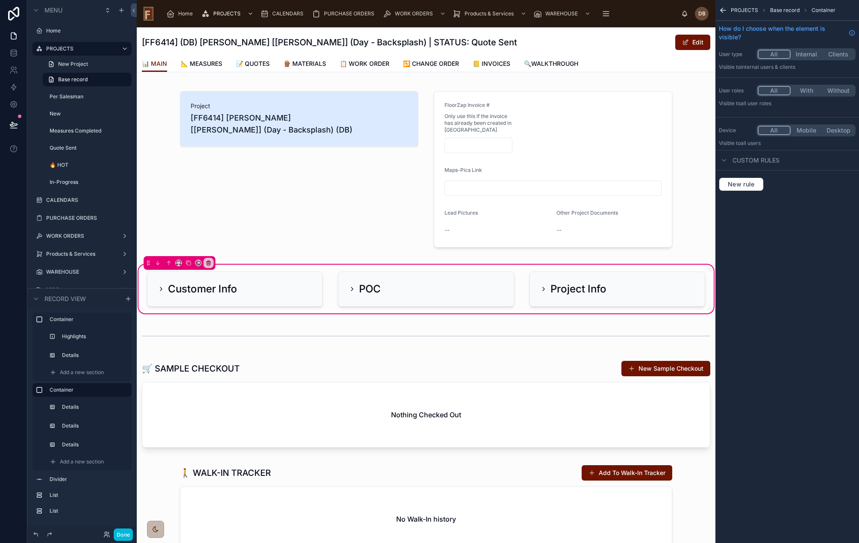
click at [622, 114] on div at bounding box center [426, 168] width 578 height 173
click at [577, 117] on div at bounding box center [426, 168] width 578 height 173
click at [372, 173] on div at bounding box center [426, 168] width 578 height 173
click at [637, 224] on div at bounding box center [426, 168] width 578 height 173
click at [565, 143] on div at bounding box center [426, 168] width 578 height 173
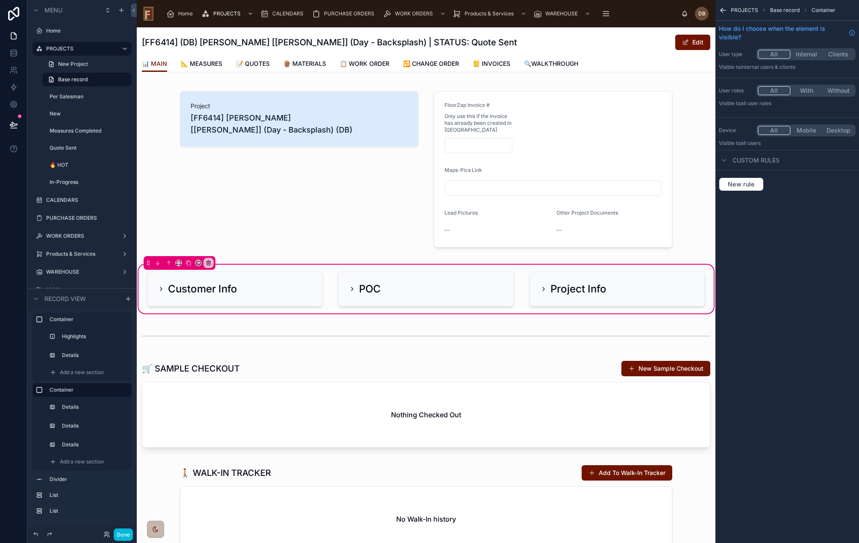
click at [368, 97] on div at bounding box center [426, 168] width 578 height 173
click at [383, 175] on div at bounding box center [426, 168] width 578 height 173
click at [780, 7] on span "Base record" at bounding box center [784, 10] width 29 height 7
click at [722, 8] on icon "scrollable content" at bounding box center [723, 10] width 9 height 9
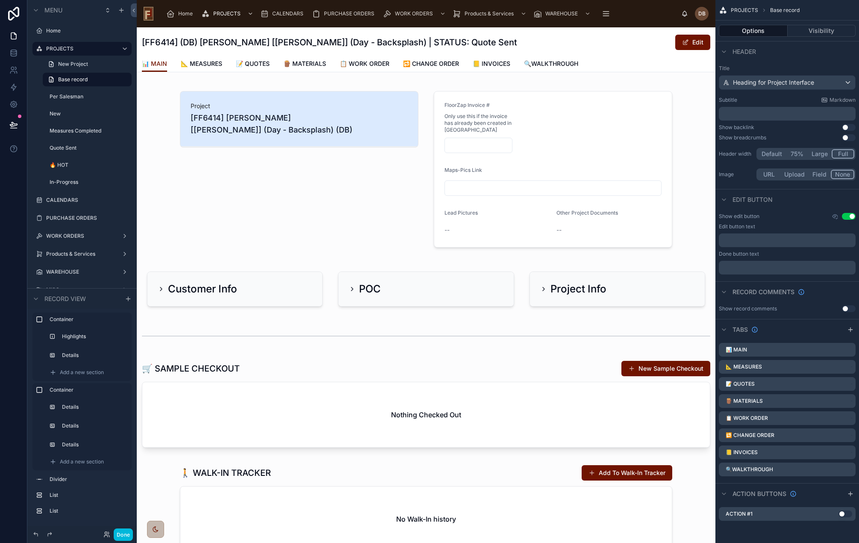
click at [526, 150] on div at bounding box center [426, 168] width 578 height 173
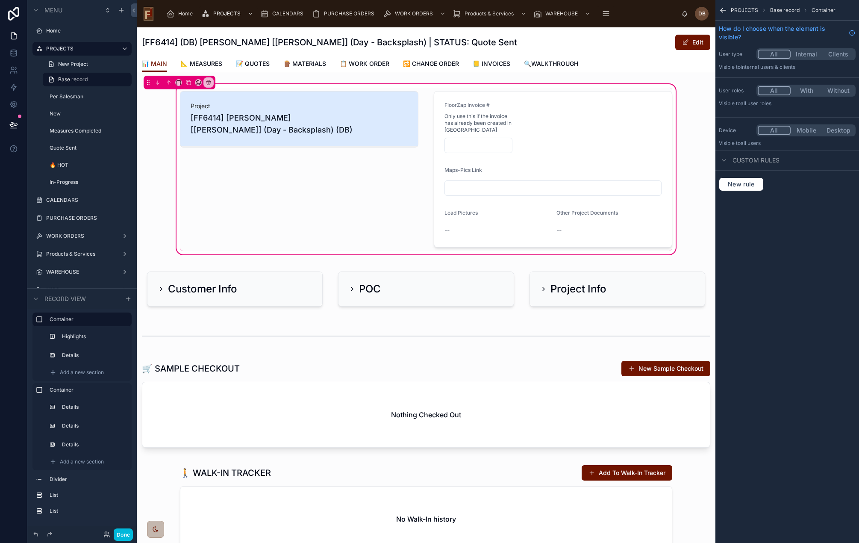
click at [633, 126] on div at bounding box center [552, 169] width 249 height 163
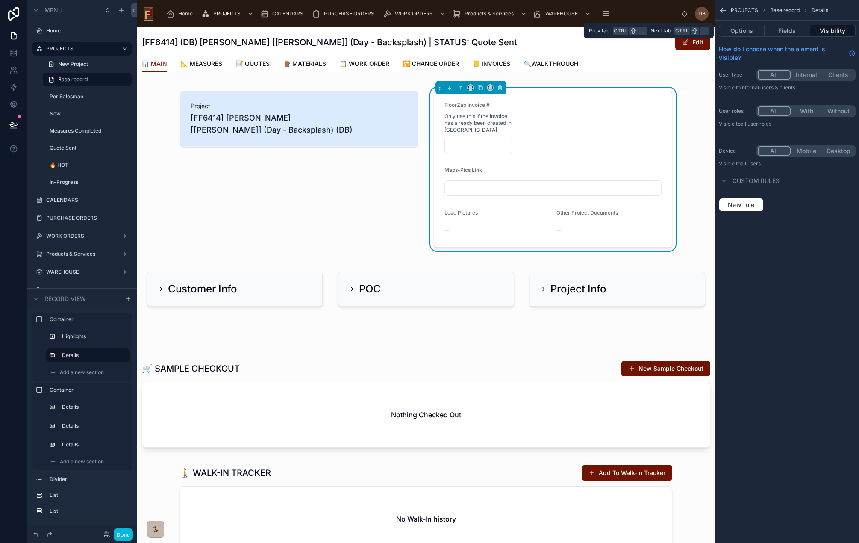
click at [790, 27] on button "Fields" at bounding box center [786, 31] width 45 height 12
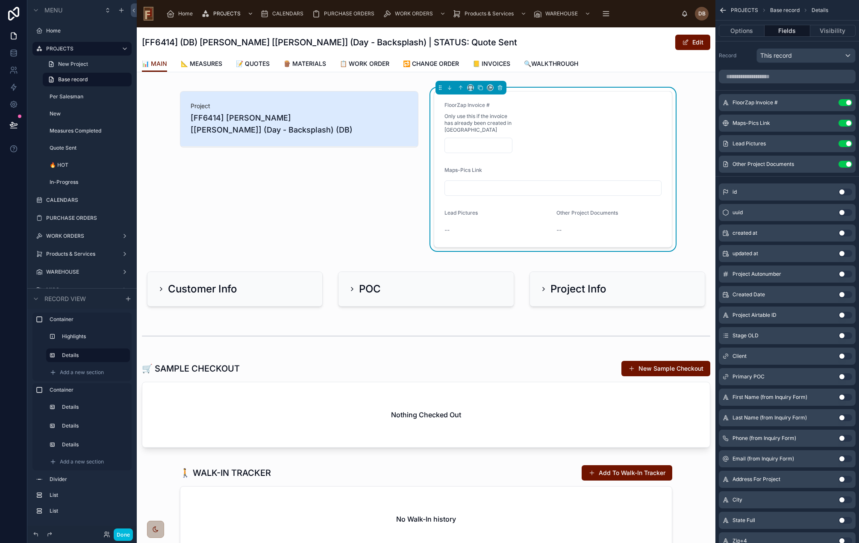
click at [0, 0] on icon "scrollable content" at bounding box center [0, 0] width 0 height 0
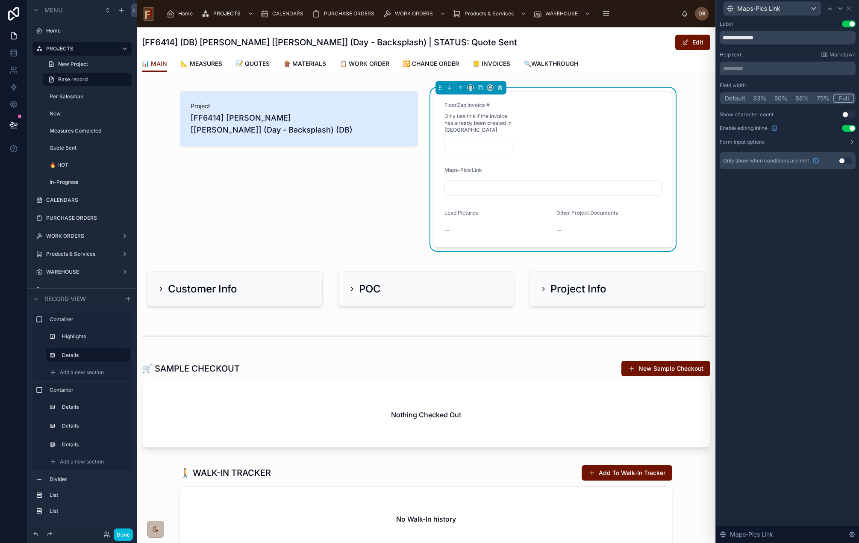
click at [771, 65] on p "********* ﻿" at bounding box center [788, 68] width 131 height 9
click at [590, 144] on form "FloorZap Invoice # Only use this if the invoice has already been created in Zap…" at bounding box center [553, 168] width 238 height 155
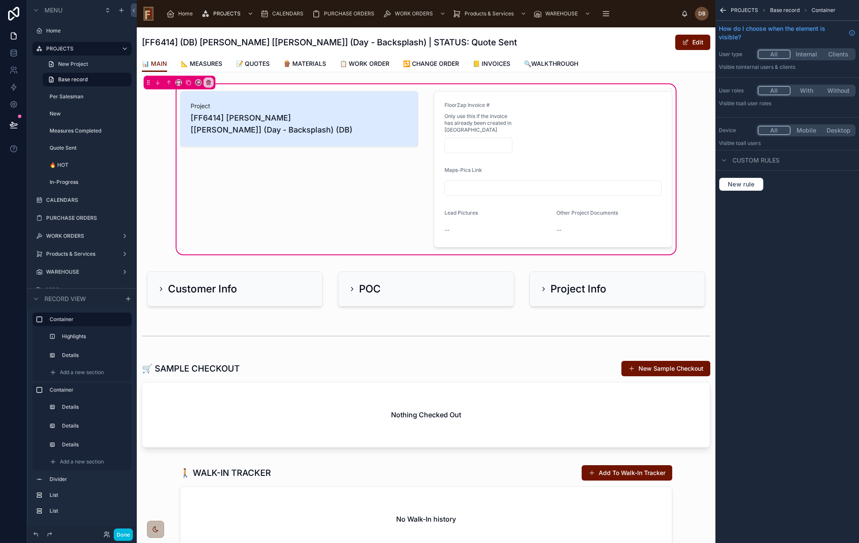
click at [579, 150] on div at bounding box center [552, 169] width 249 height 163
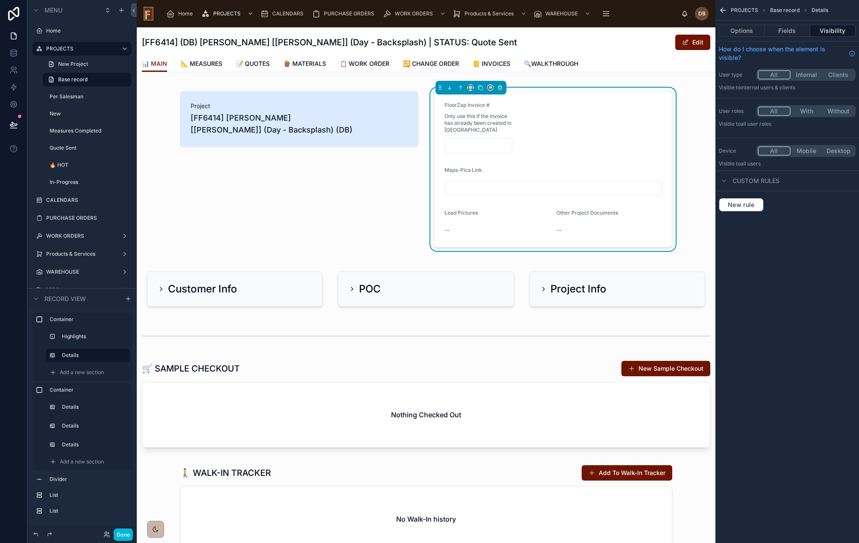
click at [785, 29] on button "Fields" at bounding box center [786, 31] width 45 height 12
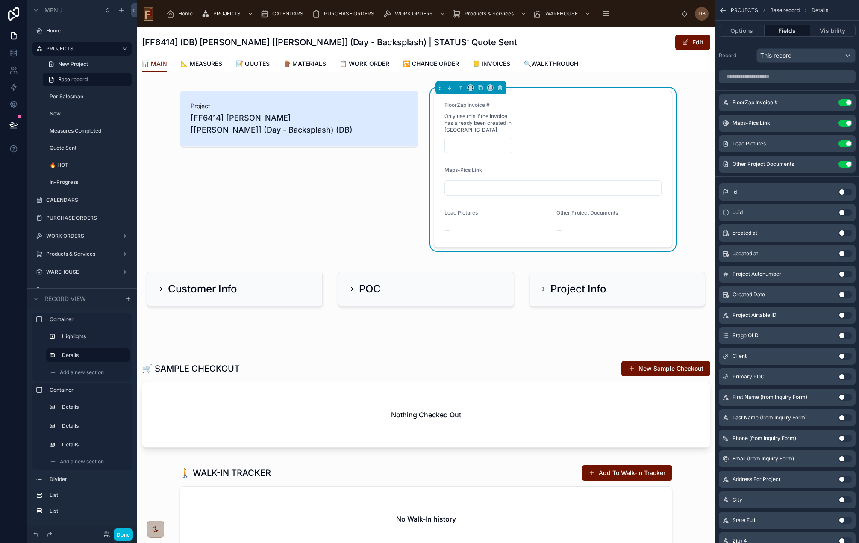
click at [0, 0] on icon "scrollable content" at bounding box center [0, 0] width 0 height 0
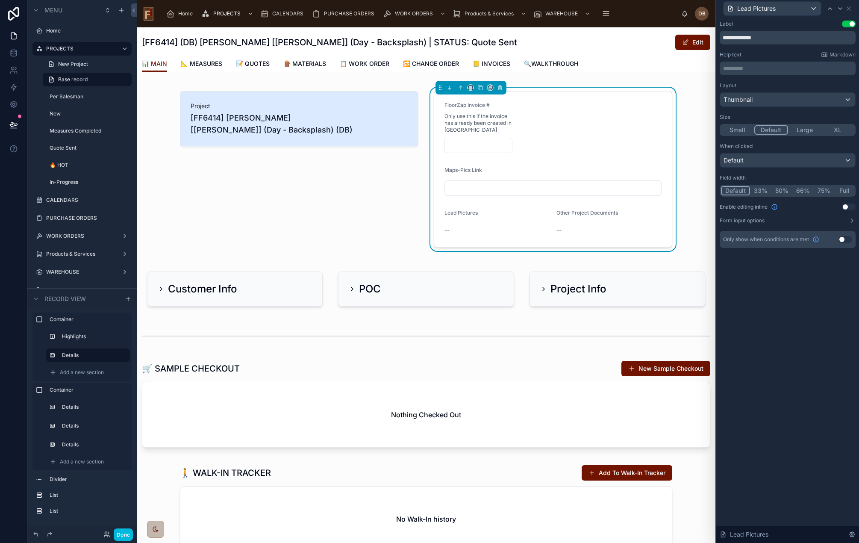
click at [803, 130] on button "Large" at bounding box center [804, 129] width 33 height 9
click at [766, 127] on button "Default" at bounding box center [770, 129] width 33 height 9
click at [845, 205] on button "Use setting" at bounding box center [849, 206] width 14 height 7
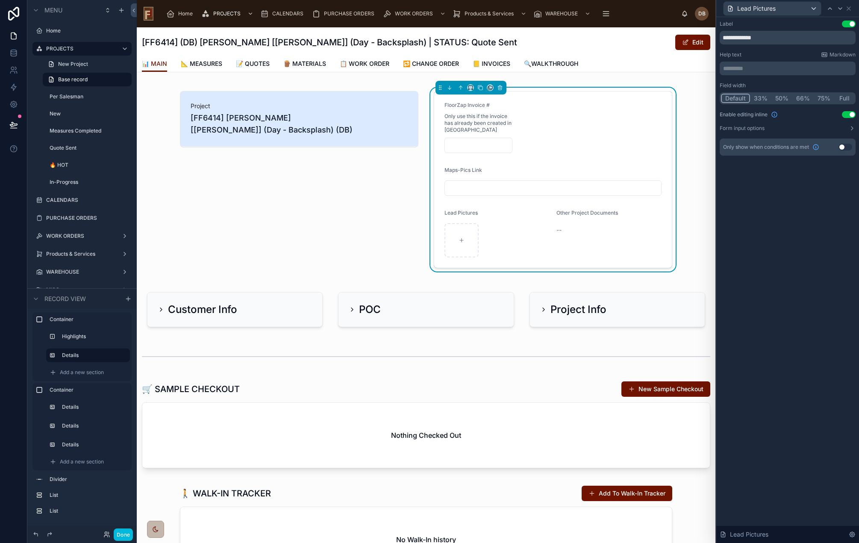
click at [783, 99] on button "50%" at bounding box center [781, 98] width 21 height 9
click at [761, 12] on span "Lead Pictures" at bounding box center [756, 8] width 38 height 9
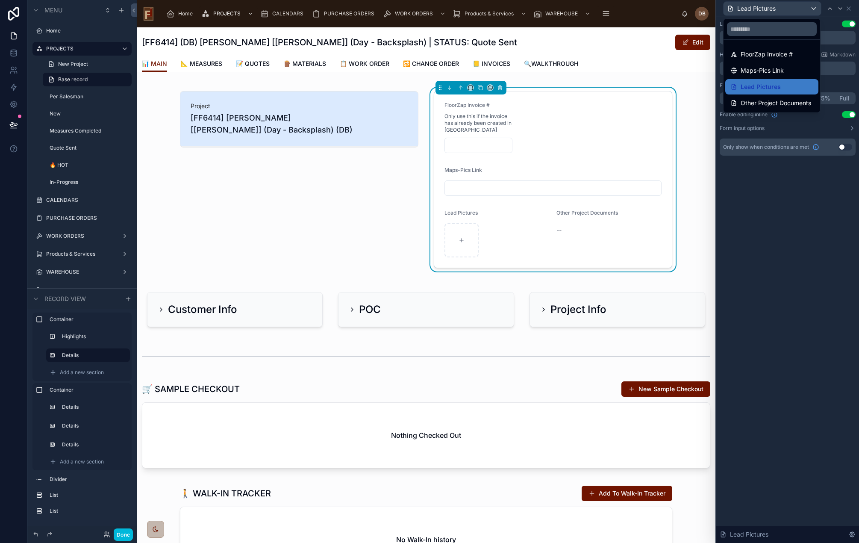
click at [771, 105] on span "Other Project Documents" at bounding box center [775, 103] width 70 height 10
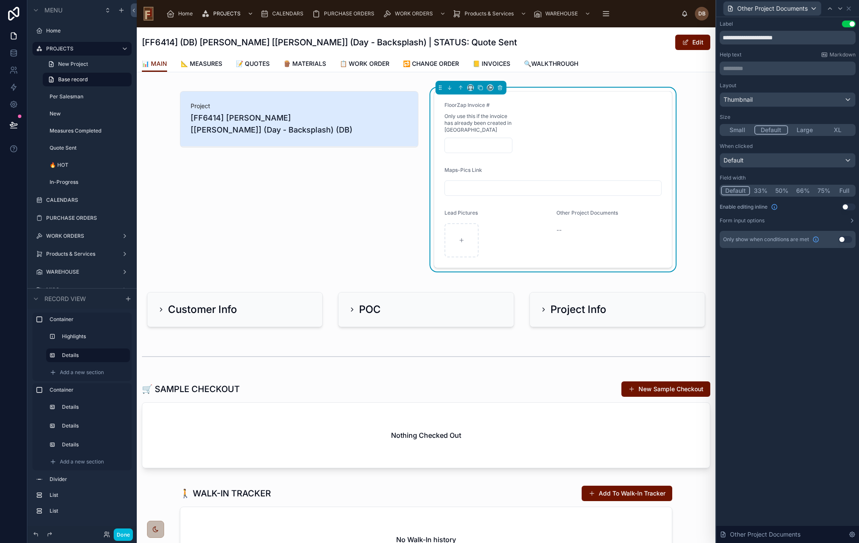
click at [780, 191] on button "50%" at bounding box center [781, 190] width 21 height 9
click at [845, 207] on button "Use setting" at bounding box center [849, 206] width 14 height 7
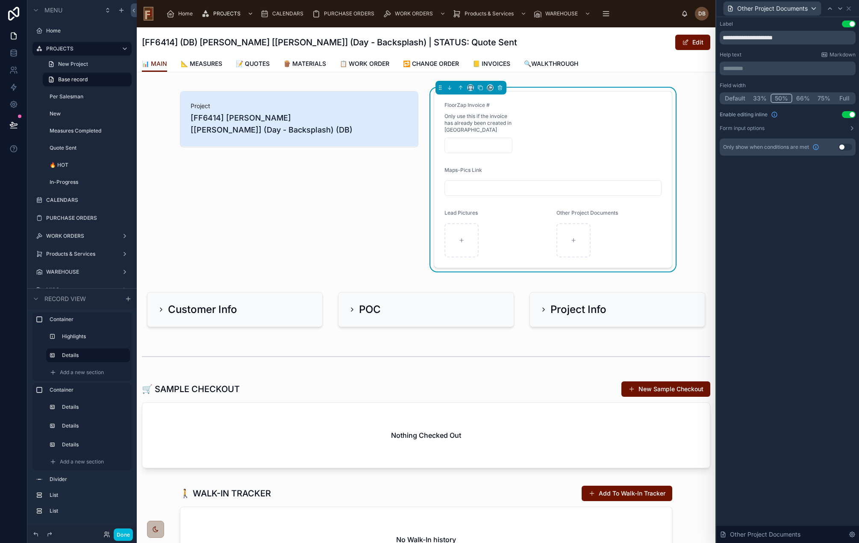
click at [777, 68] on p "********* ﻿" at bounding box center [788, 68] width 131 height 9
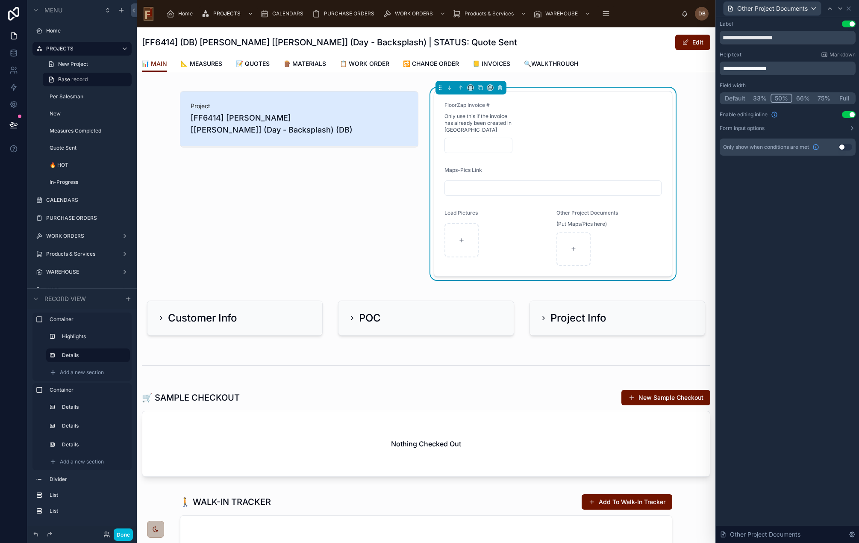
click at [360, 204] on div at bounding box center [299, 184] width 249 height 192
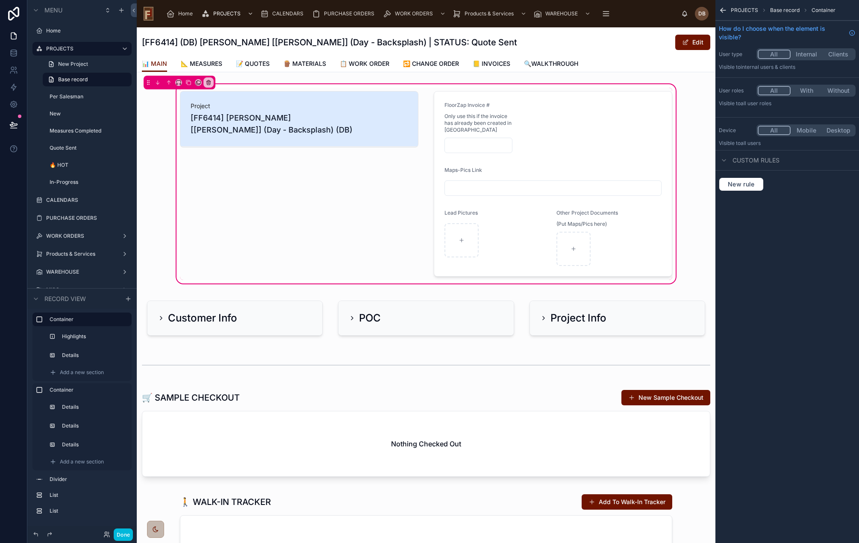
click at [564, 142] on div at bounding box center [552, 184] width 249 height 192
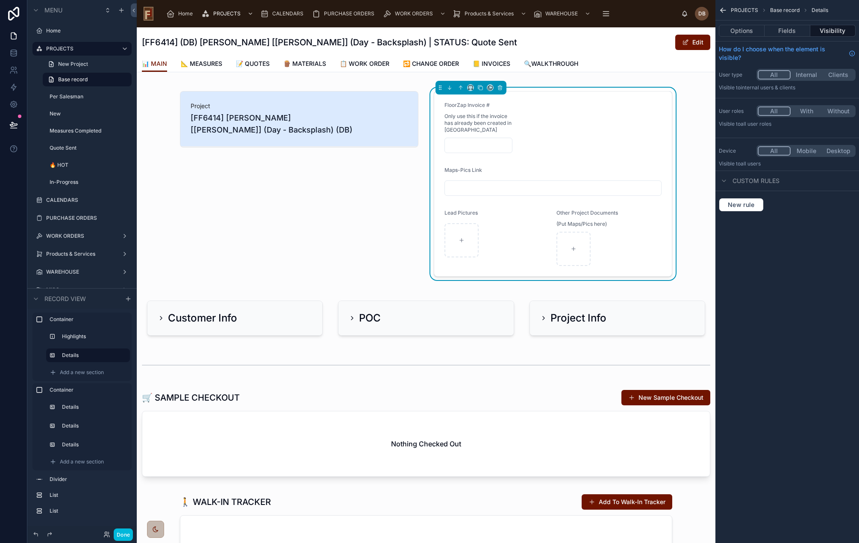
click at [624, 234] on div at bounding box center [608, 249] width 105 height 34
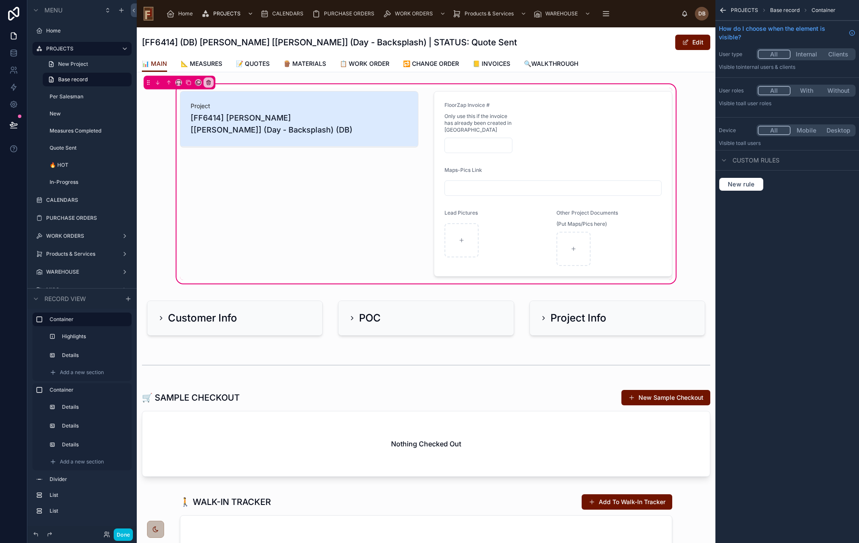
click at [610, 229] on div at bounding box center [552, 184] width 249 height 192
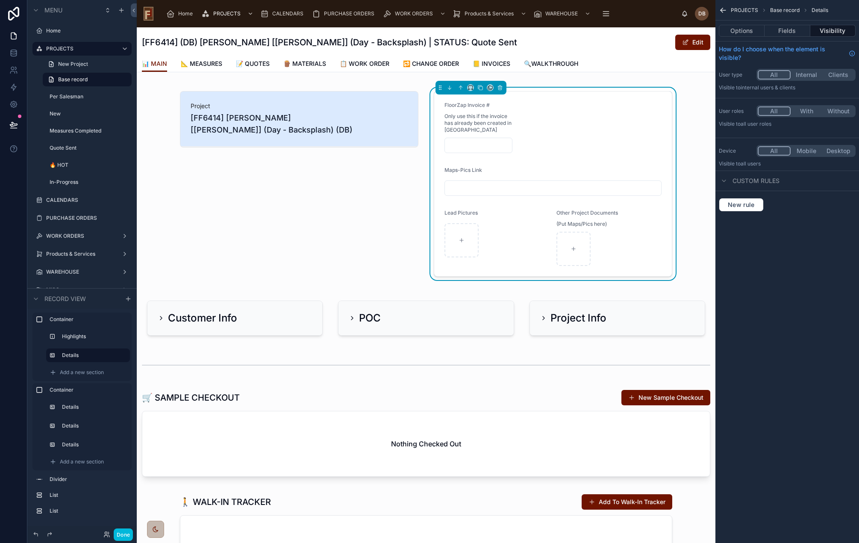
click at [788, 28] on button "Fields" at bounding box center [786, 31] width 45 height 12
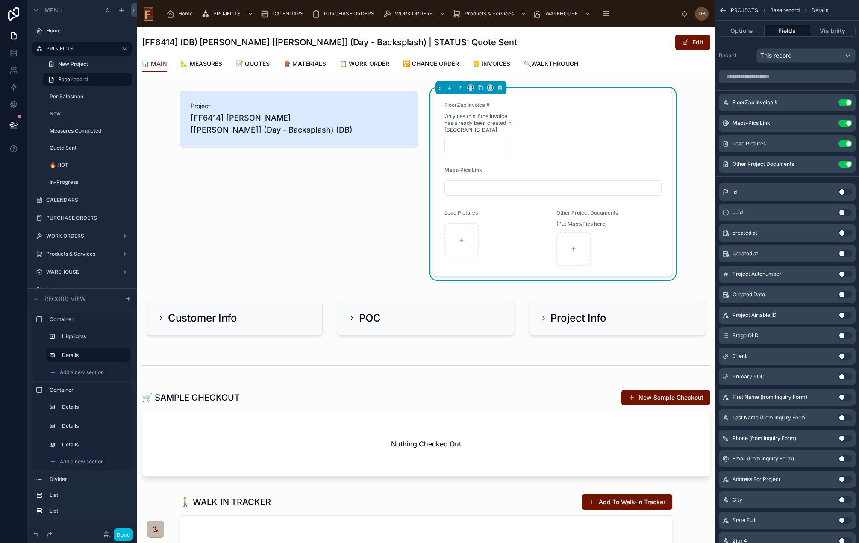
click at [0, 0] on icon "scrollable content" at bounding box center [0, 0] width 0 height 0
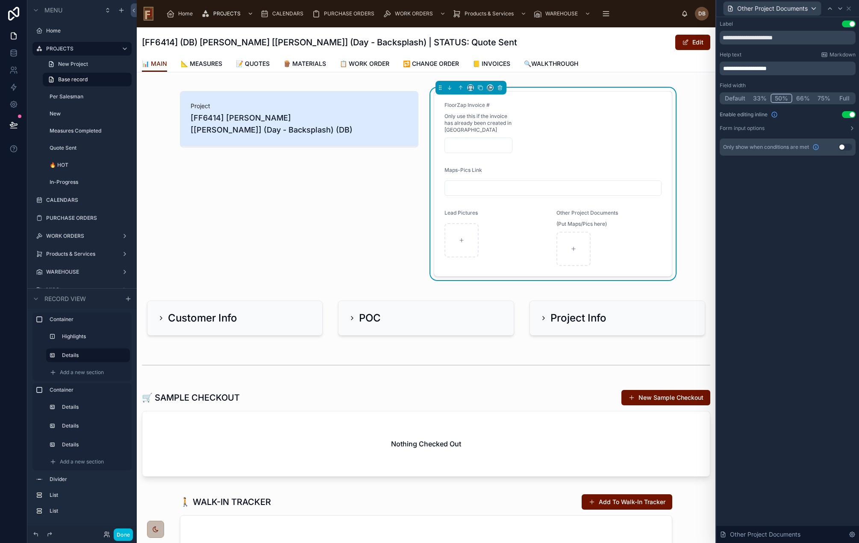
click at [723, 39] on input "**********" at bounding box center [787, 38] width 136 height 14
paste input "***"
type input "**********"
click at [801, 12] on span "Other Project Documents" at bounding box center [772, 8] width 70 height 9
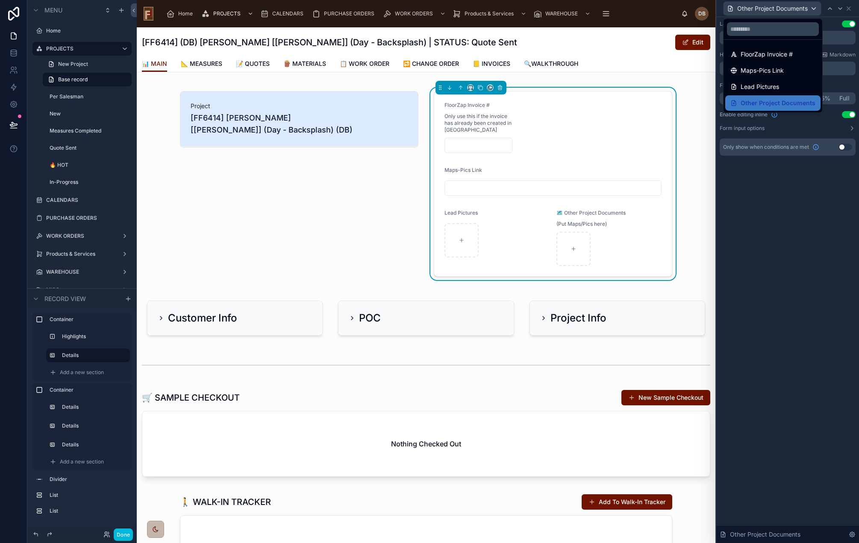
click at [770, 82] on span "Lead Pictures" at bounding box center [759, 87] width 38 height 10
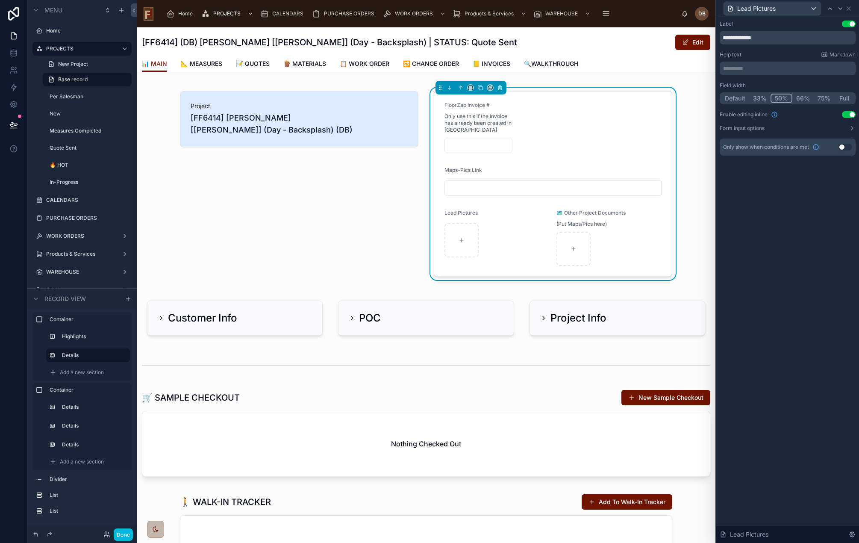
click at [723, 38] on input "**********" at bounding box center [787, 38] width 136 height 14
paste input "**"
type input "**********"
click at [130, 532] on button "Done" at bounding box center [123, 534] width 19 height 12
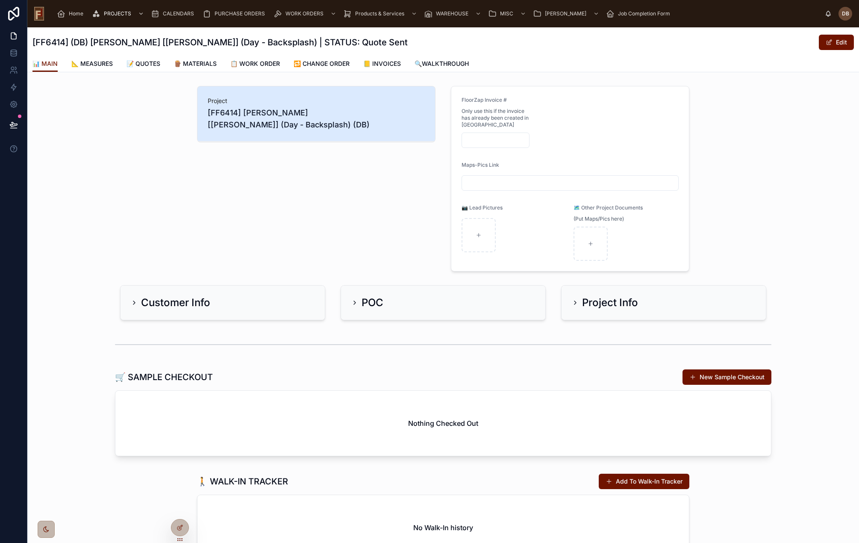
click at [589, 302] on h2 "Project Info" at bounding box center [610, 303] width 56 height 14
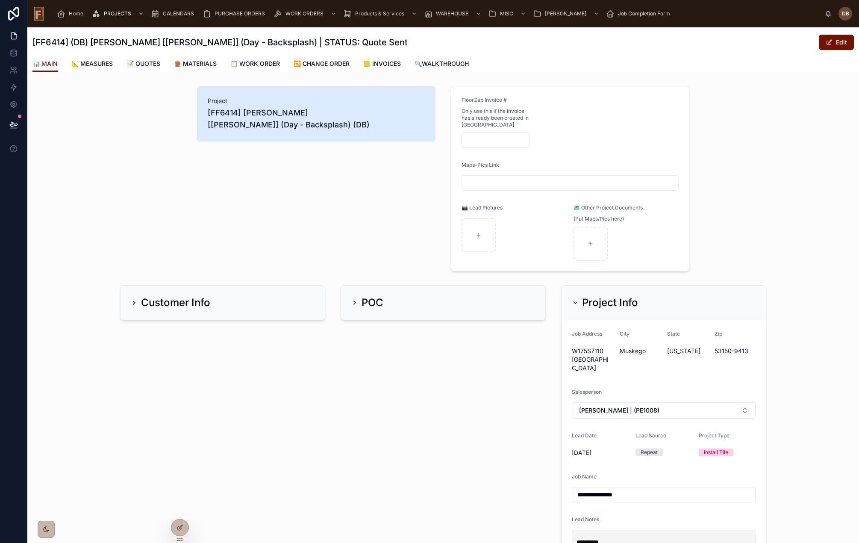
click at [602, 301] on h2 "Project Info" at bounding box center [610, 303] width 56 height 14
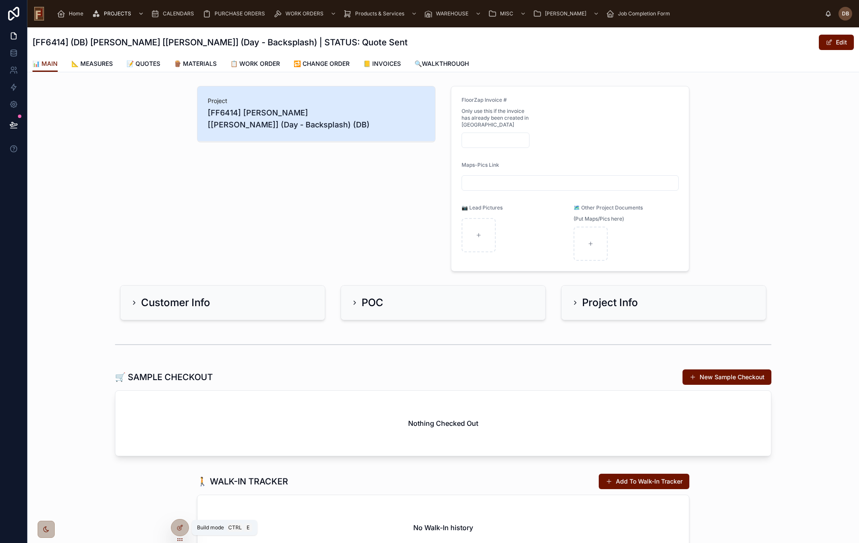
click at [179, 524] on icon at bounding box center [179, 527] width 7 height 7
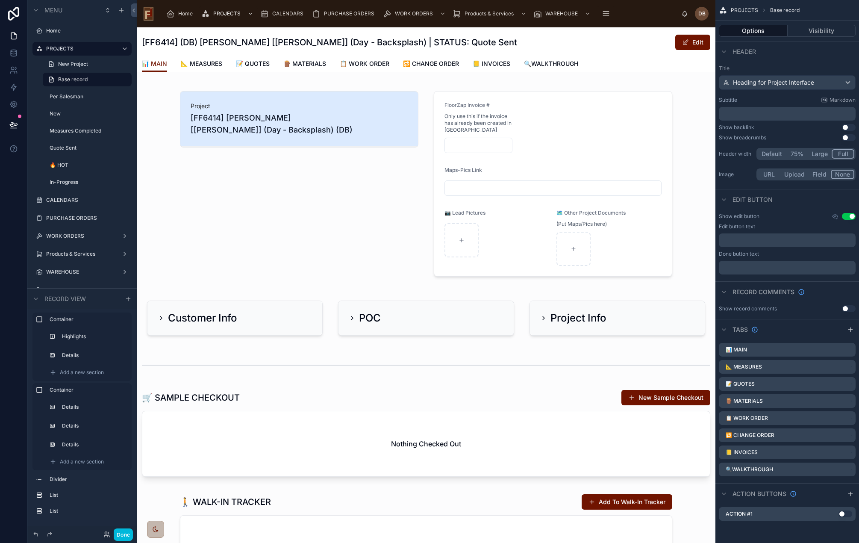
click at [557, 158] on div at bounding box center [426, 183] width 578 height 202
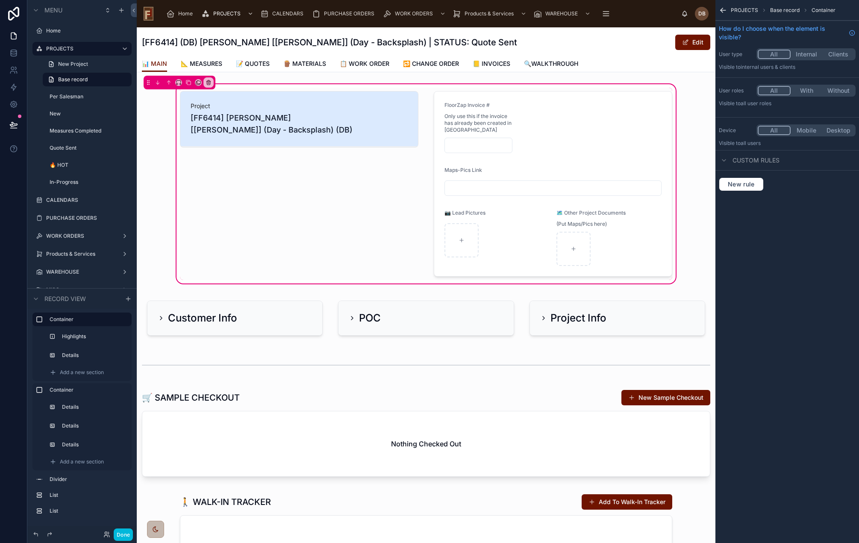
click at [555, 157] on div at bounding box center [552, 184] width 249 height 192
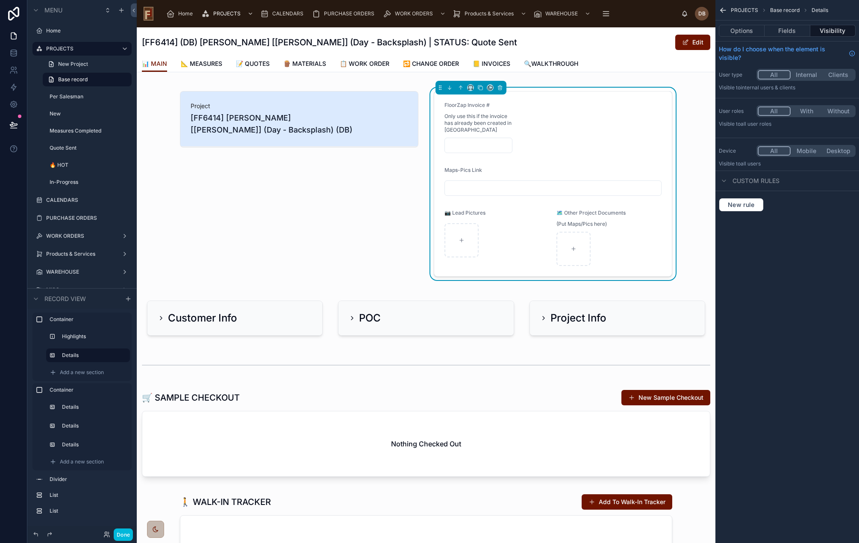
click at [792, 31] on button "Fields" at bounding box center [786, 31] width 45 height 12
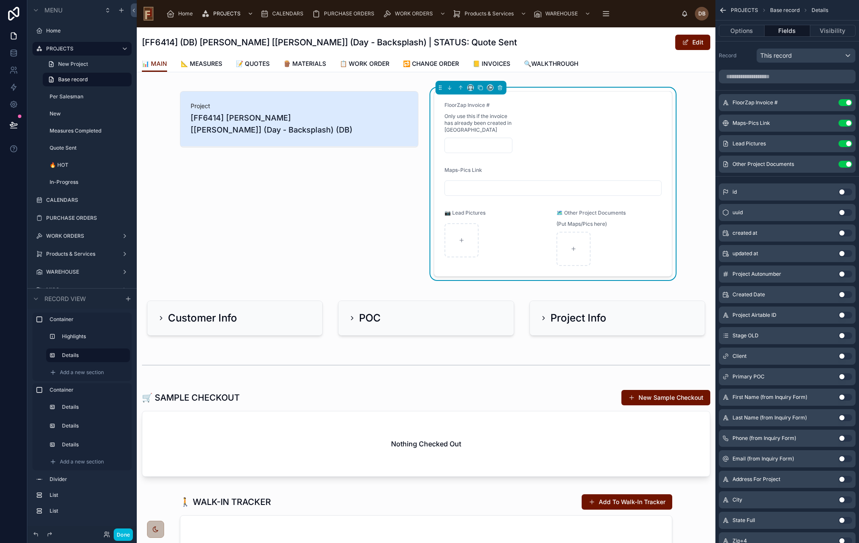
click at [332, 213] on div at bounding box center [299, 184] width 249 height 192
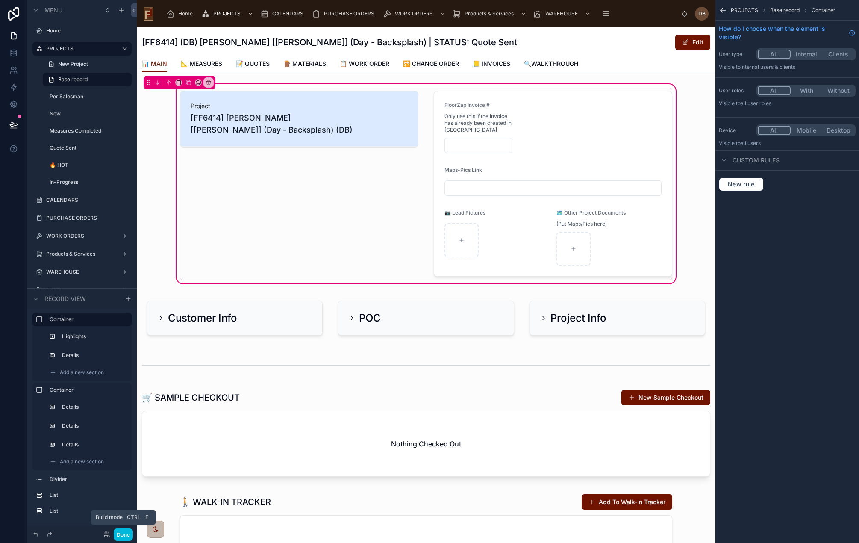
click at [126, 535] on button "Done" at bounding box center [123, 534] width 19 height 12
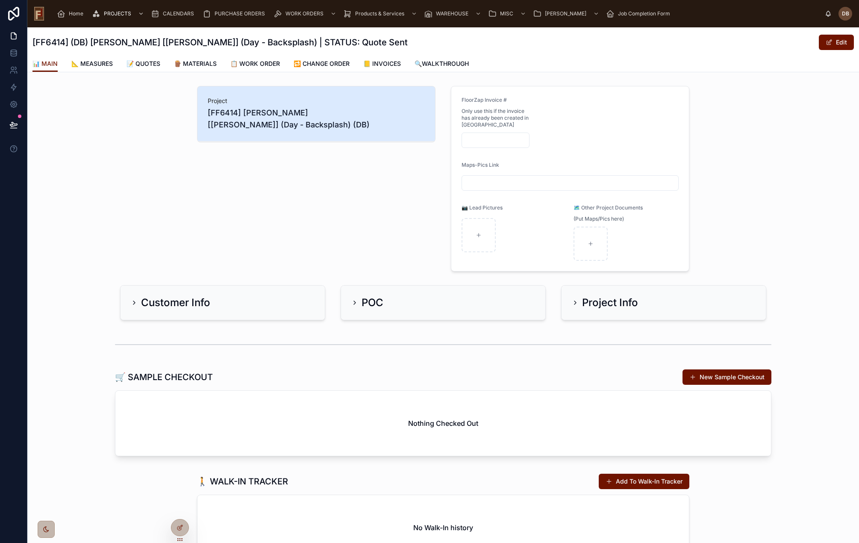
click at [175, 13] on span "CALENDARS" at bounding box center [178, 13] width 31 height 7
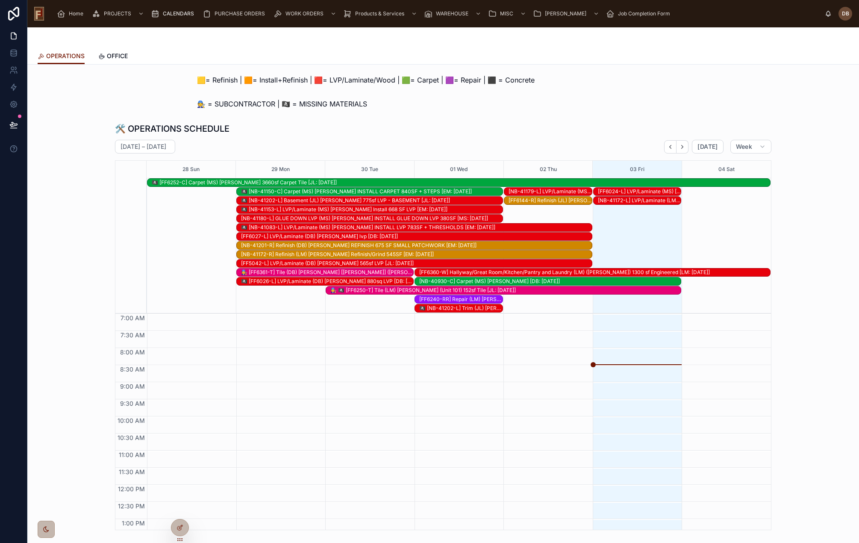
click at [681, 148] on icon "Next" at bounding box center [682, 146] width 2 height 3
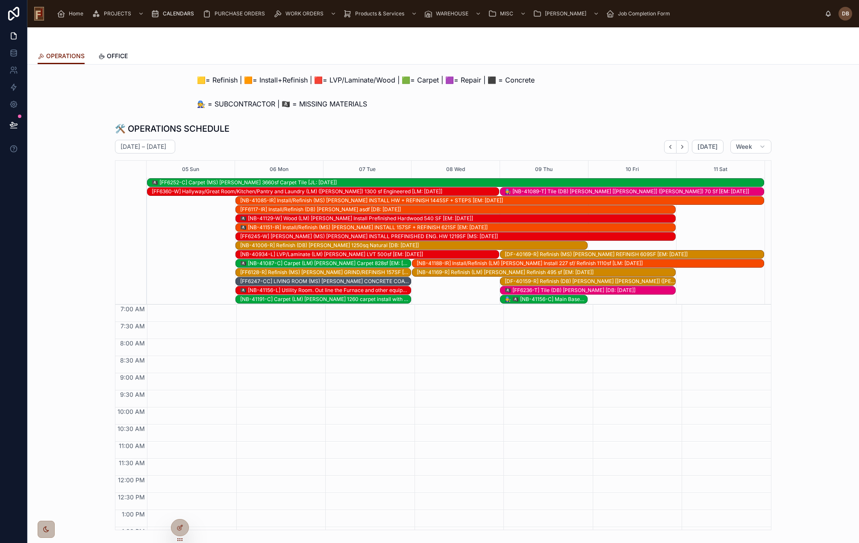
click at [318, 199] on div "[NB-41085-IR] Install/Refinish (MS) Margret Steinhafel INSTALL HW + REFINISH 14…" at bounding box center [501, 200] width 523 height 7
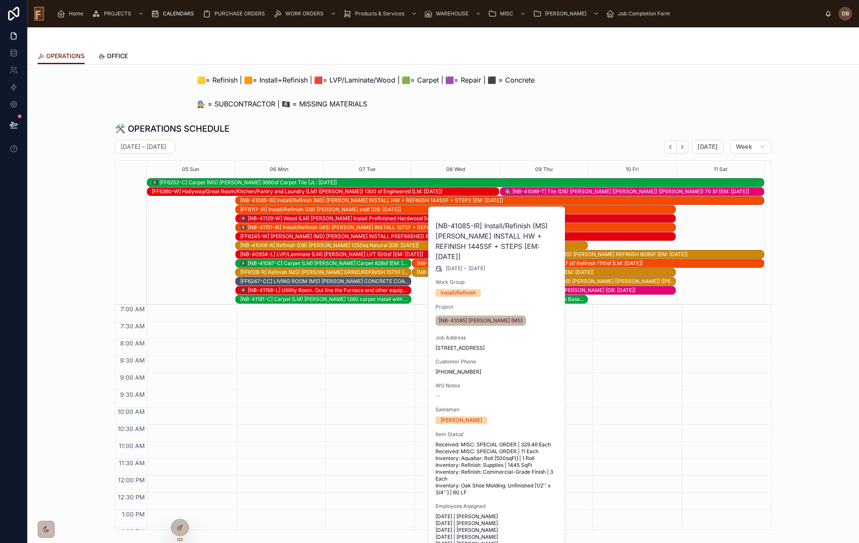
click at [0, 0] on span "Work Order" at bounding box center [0, 0] width 0 height 0
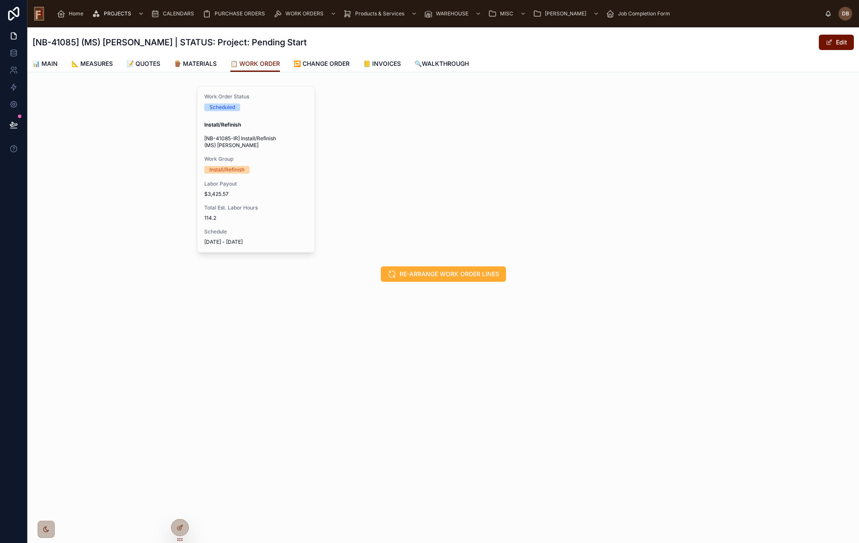
click at [45, 64] on span "📊 MAIN" at bounding box center [44, 63] width 25 height 9
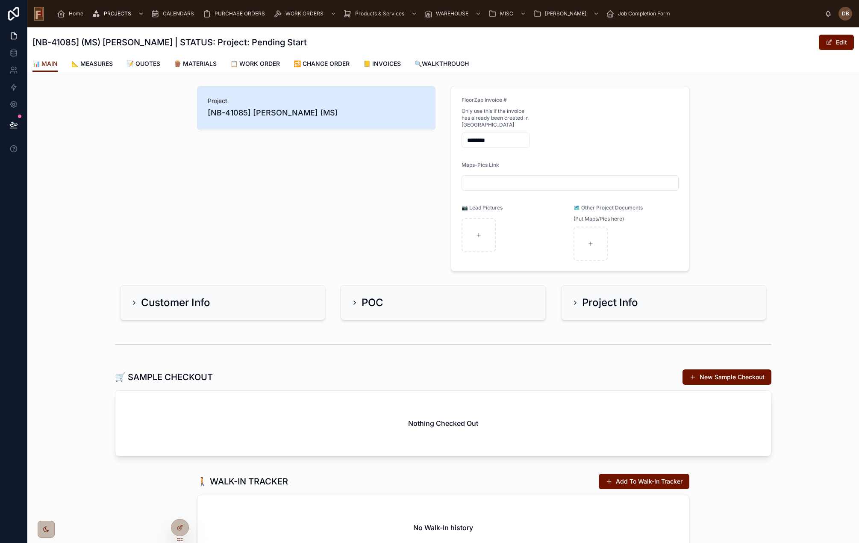
click at [171, 12] on span "CALENDARS" at bounding box center [178, 13] width 31 height 7
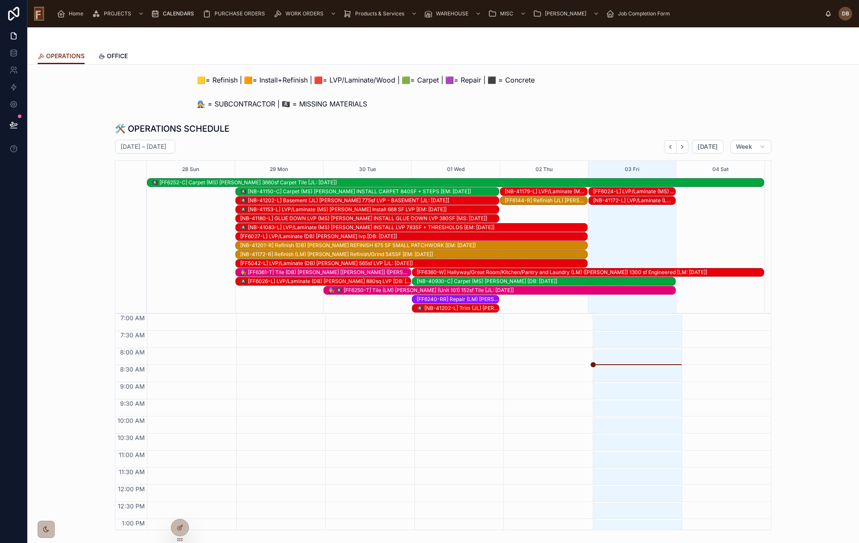
scroll to position [126, 0]
click at [333, 218] on div "[NB-41180-L] GLUE DOWN LVP (MS) Katie Wolters INSTALL GLUE DOWN LVP 380SF [MS: …" at bounding box center [369, 218] width 259 height 7
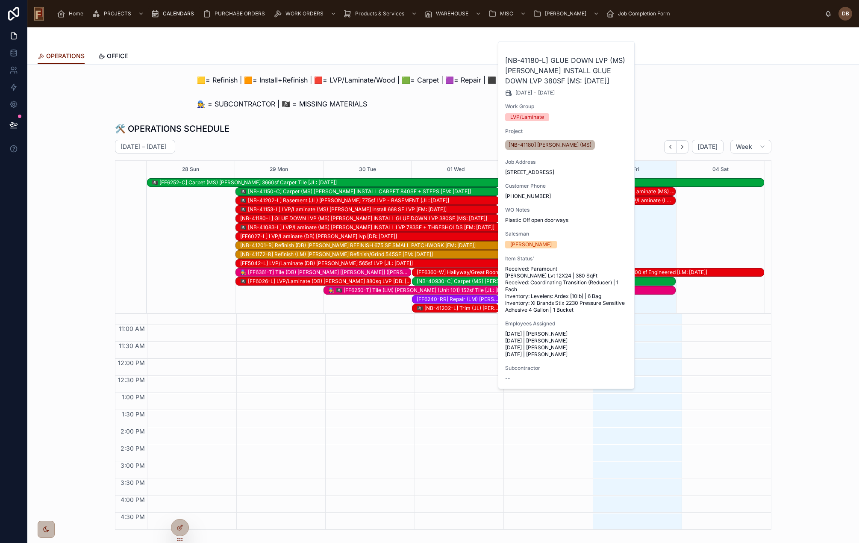
click at [0, 0] on button "Work Order" at bounding box center [0, 0] width 0 height 0
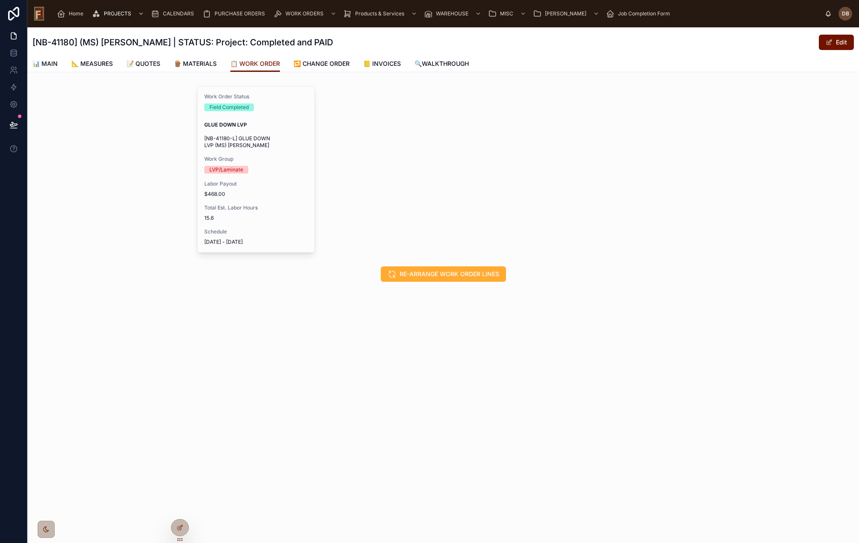
click at [47, 65] on span "📊 MAIN" at bounding box center [44, 63] width 25 height 9
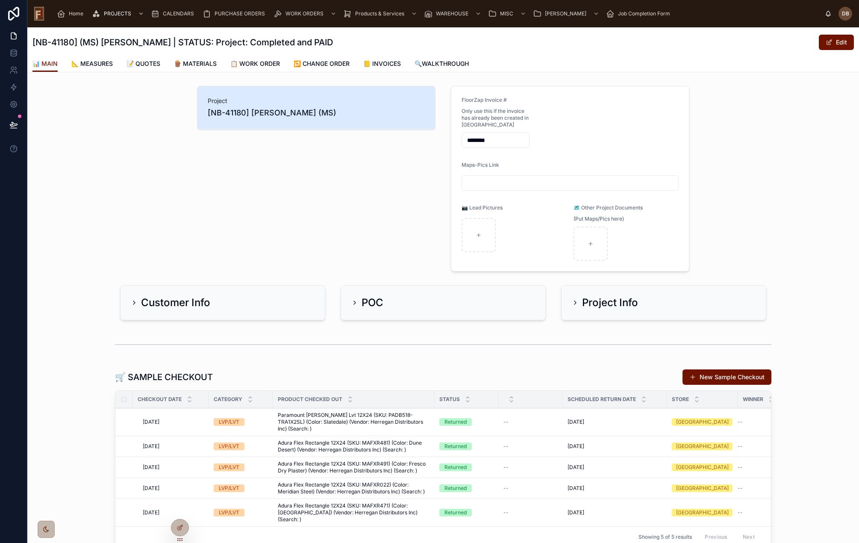
click at [174, 14] on span "CALENDARS" at bounding box center [178, 13] width 31 height 7
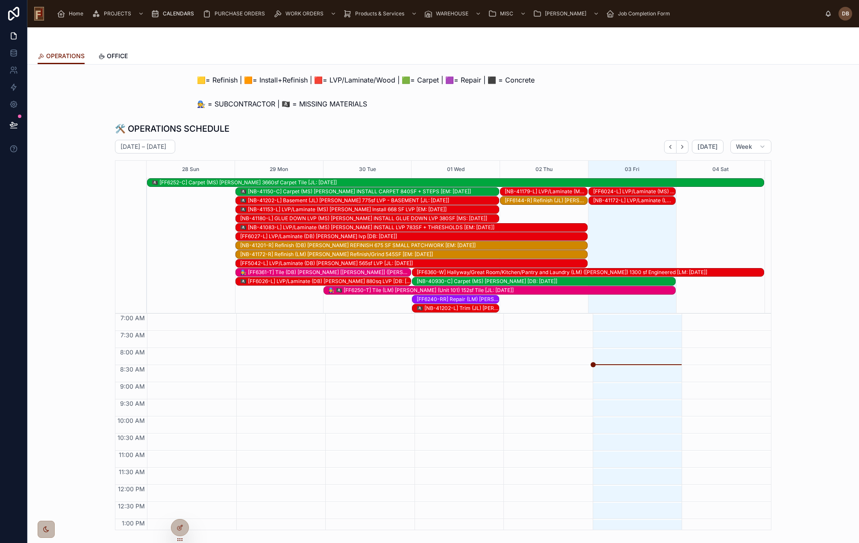
scroll to position [126, 0]
click at [359, 81] on span "🟨= Refinish | 🟧= Install+Refinish | 🟥= LVP/Laminate/Wood | 🟩= Carpet | 🟪= Repai…" at bounding box center [365, 80] width 337 height 10
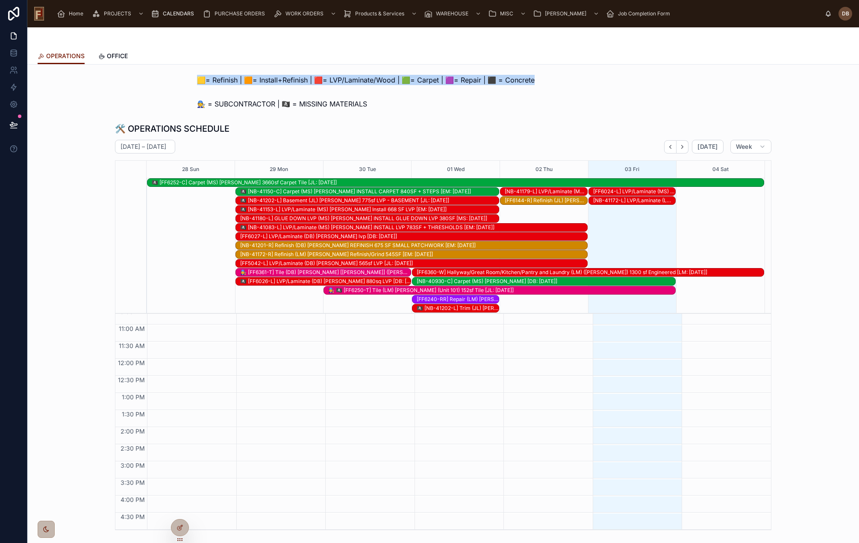
click at [359, 81] on span "🟨= Refinish | 🟧= Install+Refinish | 🟥= LVP/Laminate/Wood | 🟩= Carpet | 🟪= Repai…" at bounding box center [365, 80] width 337 height 10
click at [317, 282] on div "🏴‍☠️ [FF6026-L] LVP/Laminate (DB) Stephanie Cappelli 880sq LVP [DB: 09-13-25]" at bounding box center [325, 281] width 170 height 7
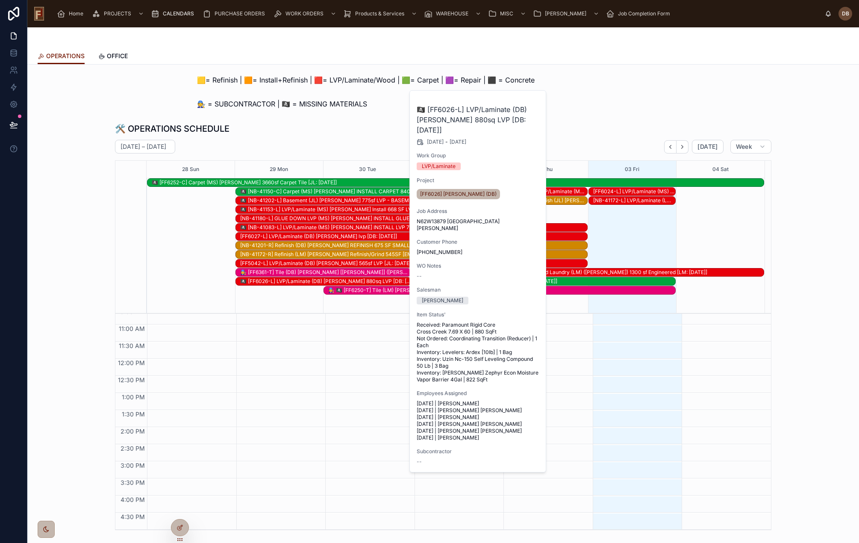
drag, startPoint x: 347, startPoint y: 126, endPoint x: 494, endPoint y: 138, distance: 147.0
click at [348, 126] on div "🛠️ OPERATIONS SCHEDULE" at bounding box center [443, 129] width 656 height 12
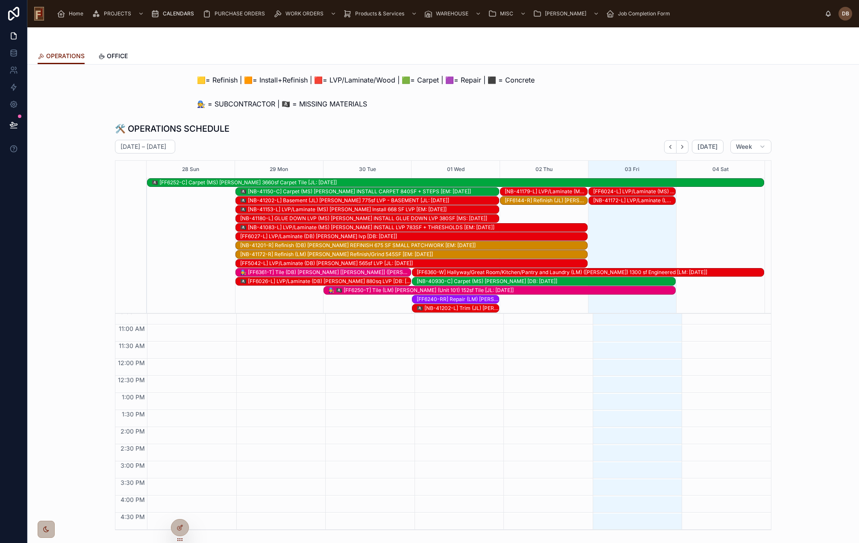
click at [683, 147] on icon "Next" at bounding box center [682, 147] width 6 height 6
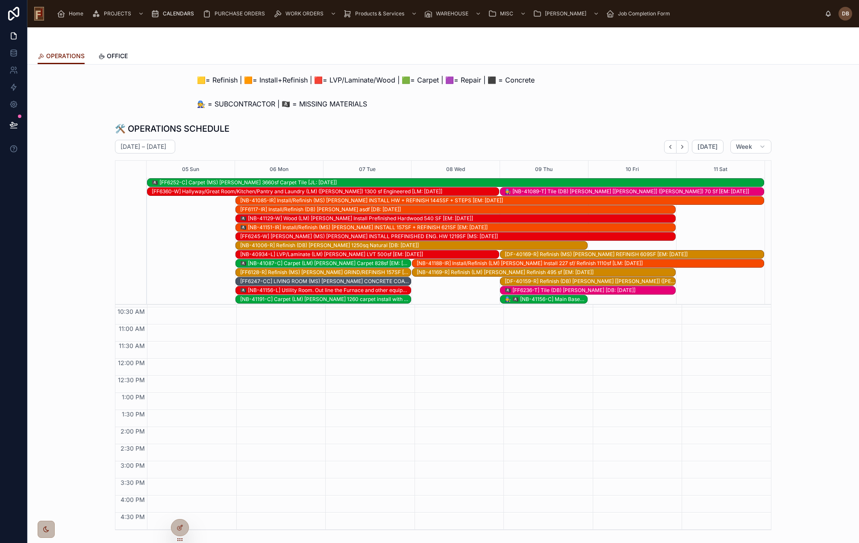
scroll to position [117, 0]
click at [339, 235] on div "[FF6245-W] Wood (MS) Rachel Moore INSTALL PREFINISHED ENG. HW 1219SF [MS: 09-17…" at bounding box center [457, 236] width 435 height 7
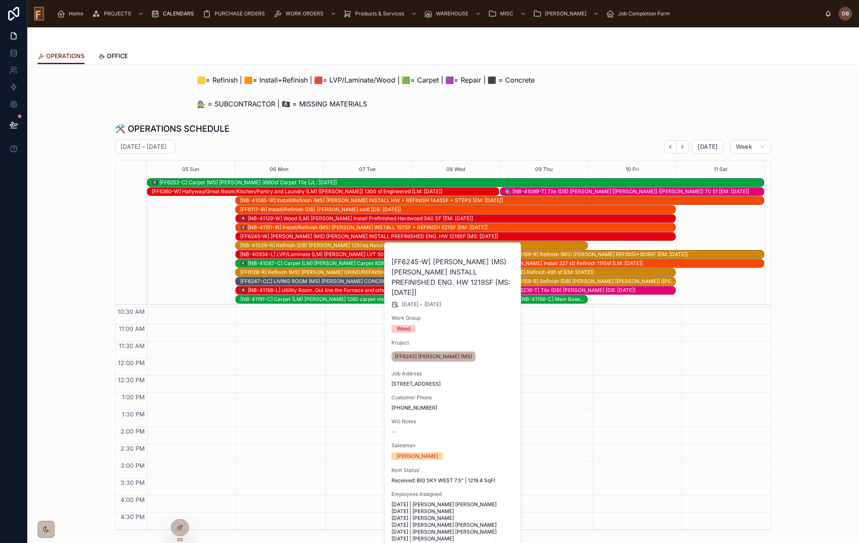
click at [311, 261] on div "🏴‍☠️ [NB-41087-C] Carpet (LM) Sandy Goethel Carpet 828sf [EM: 09-19-25]" at bounding box center [325, 263] width 170 height 7
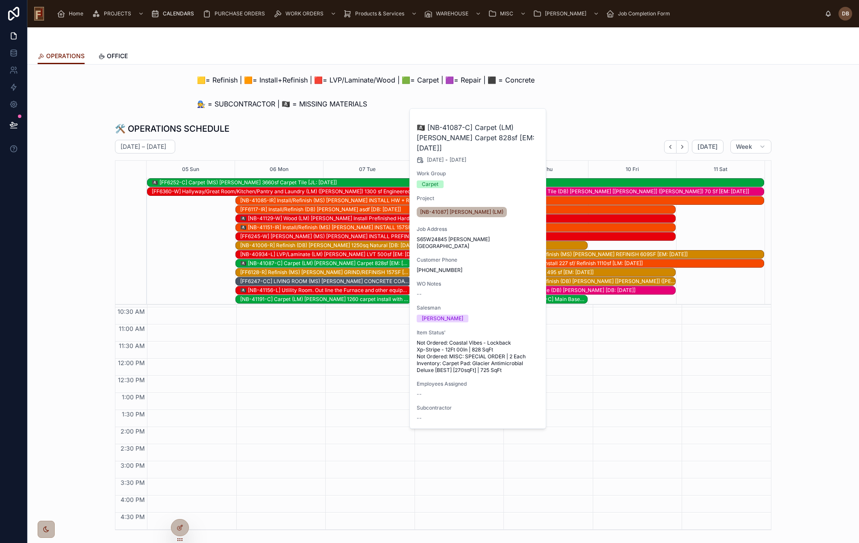
click at [0, 0] on span "Work Order" at bounding box center [0, 0] width 0 height 0
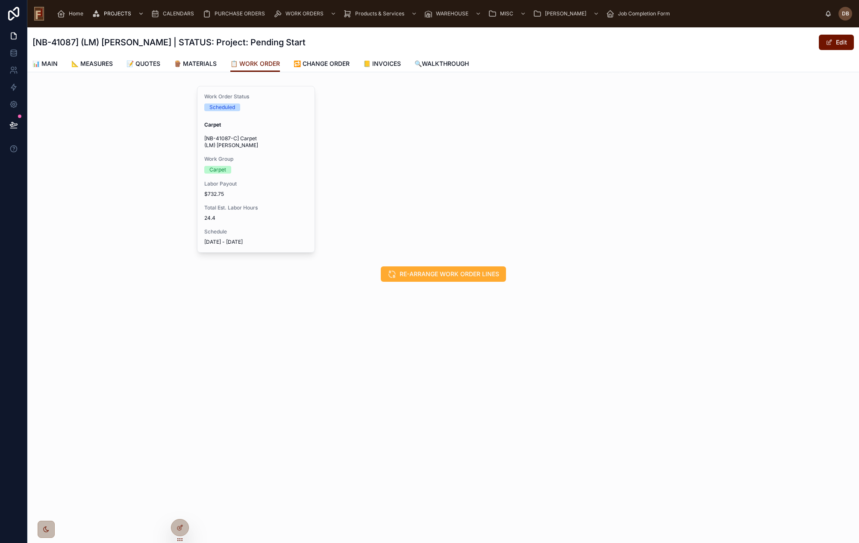
click at [49, 66] on span "📊 MAIN" at bounding box center [44, 63] width 25 height 9
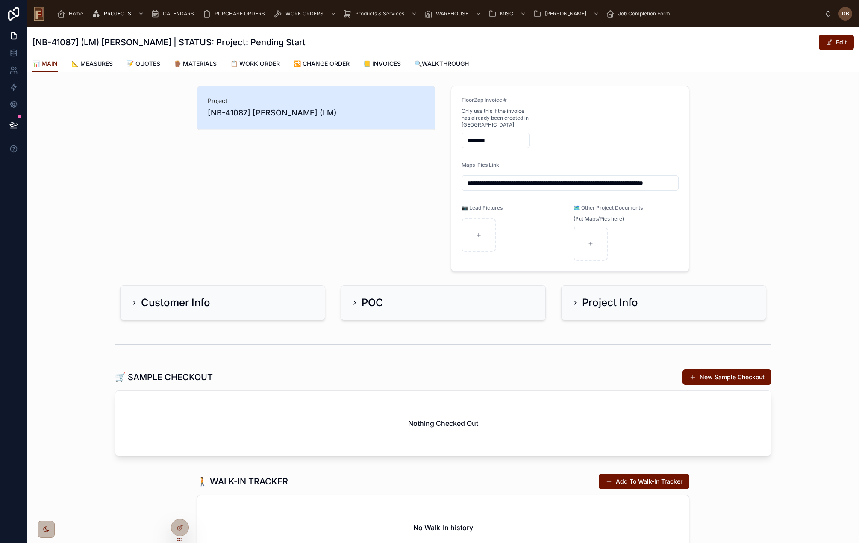
click at [554, 180] on input "**********" at bounding box center [570, 183] width 216 height 12
click button at bounding box center [0, 0] width 0 height 0
click at [16, 124] on icon at bounding box center [13, 124] width 9 height 9
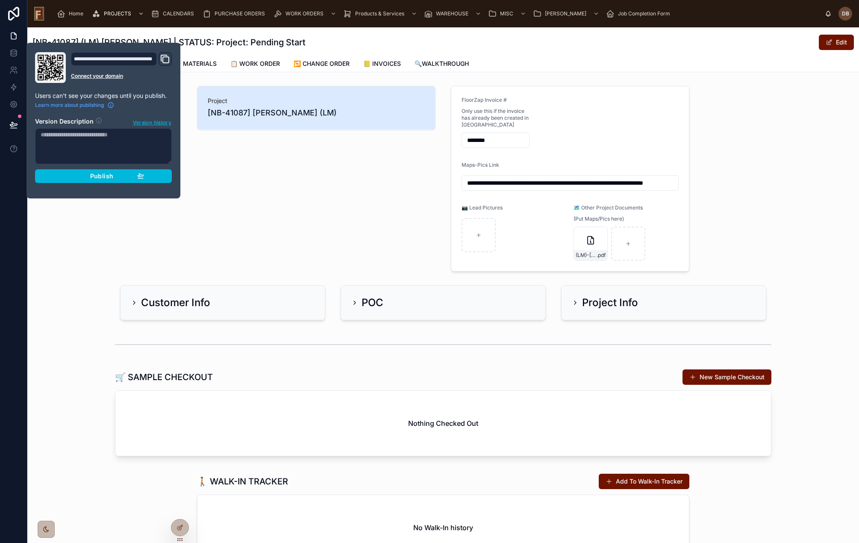
click at [105, 175] on span "Publish" at bounding box center [101, 176] width 23 height 8
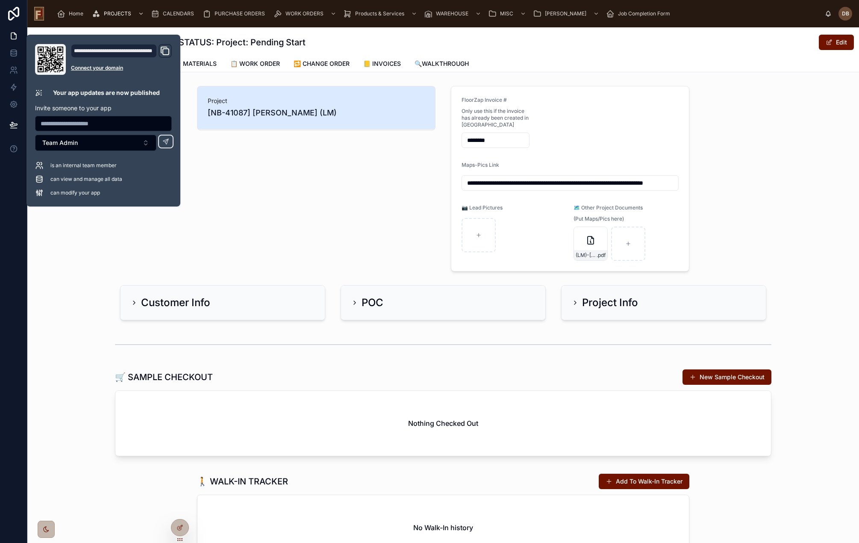
click at [329, 189] on div "Project [NB-41087] Sandy Goethel (LM)" at bounding box center [316, 178] width 249 height 192
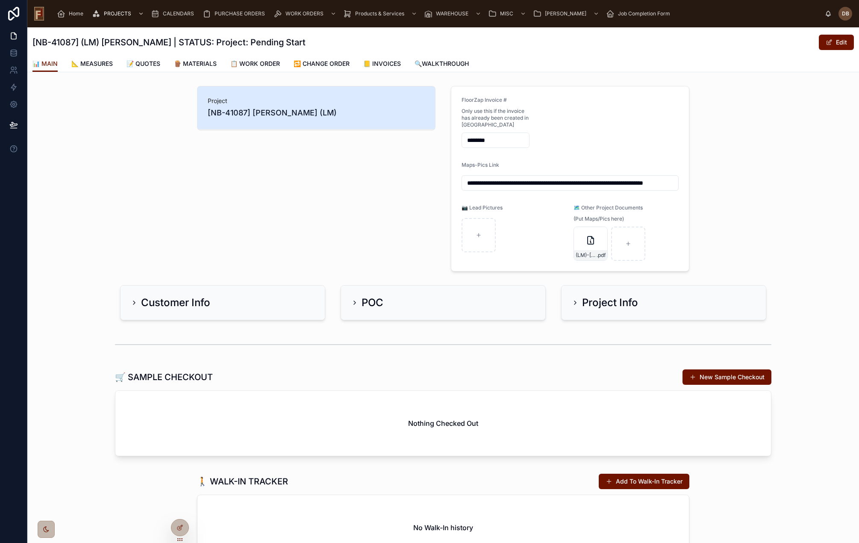
click at [171, 14] on span "CALENDARS" at bounding box center [178, 13] width 31 height 7
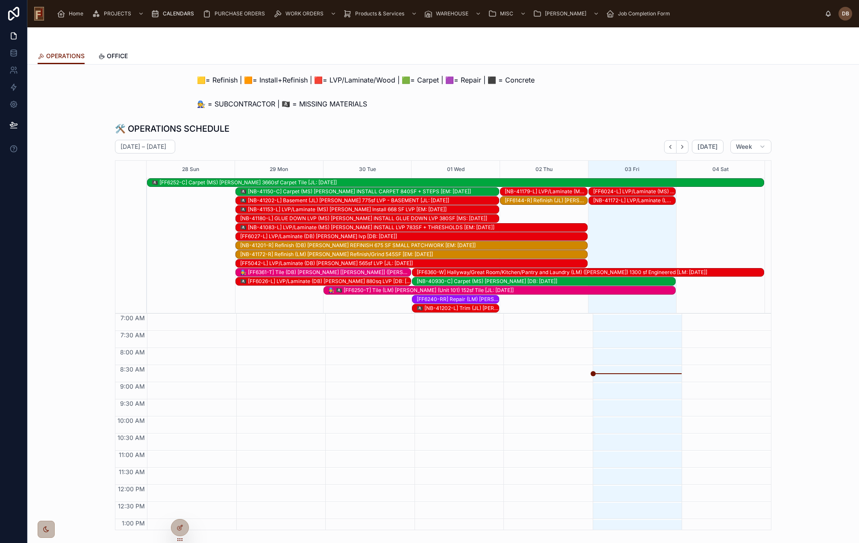
scroll to position [126, 0]
click at [708, 149] on span "Today" at bounding box center [707, 147] width 20 height 8
click at [356, 237] on div "[FF6027-L] LVP/Laminate (DB) Noah Peschel lvp [DB: 09-16-25]" at bounding box center [413, 236] width 347 height 7
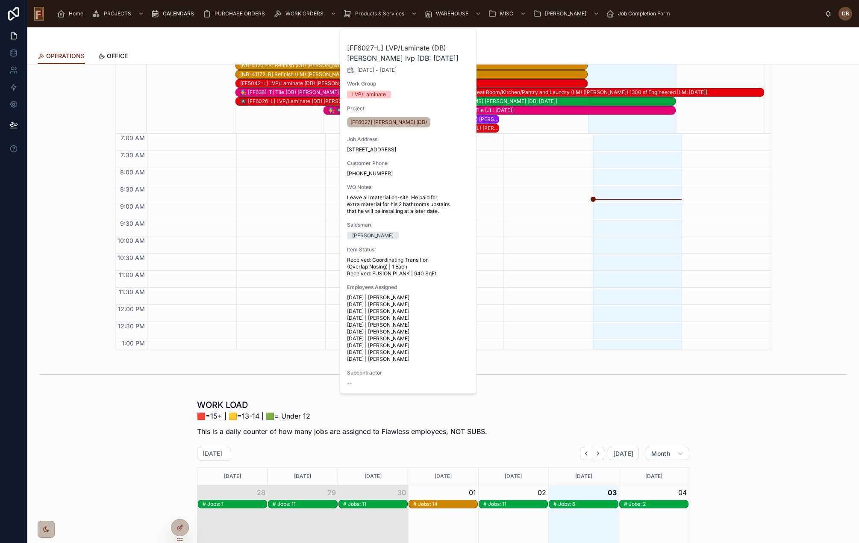
scroll to position [214, 0]
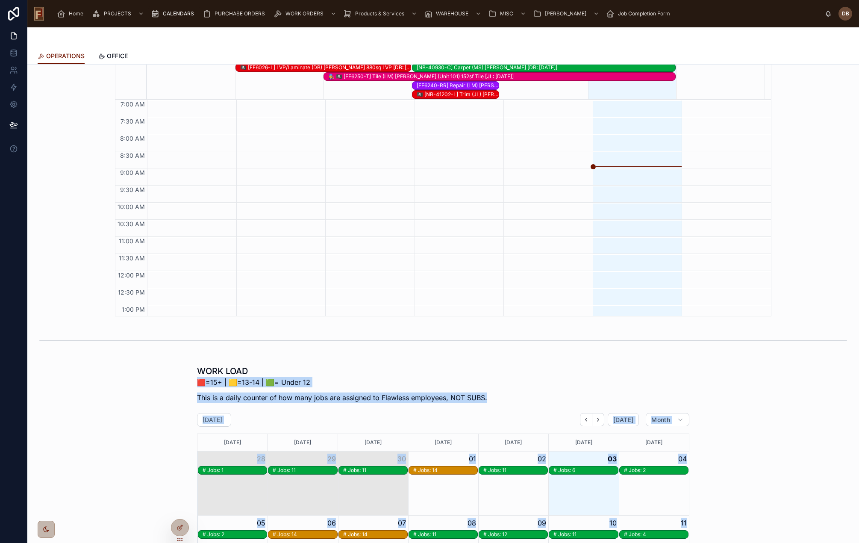
drag, startPoint x: 347, startPoint y: 345, endPoint x: 369, endPoint y: 358, distance: 25.4
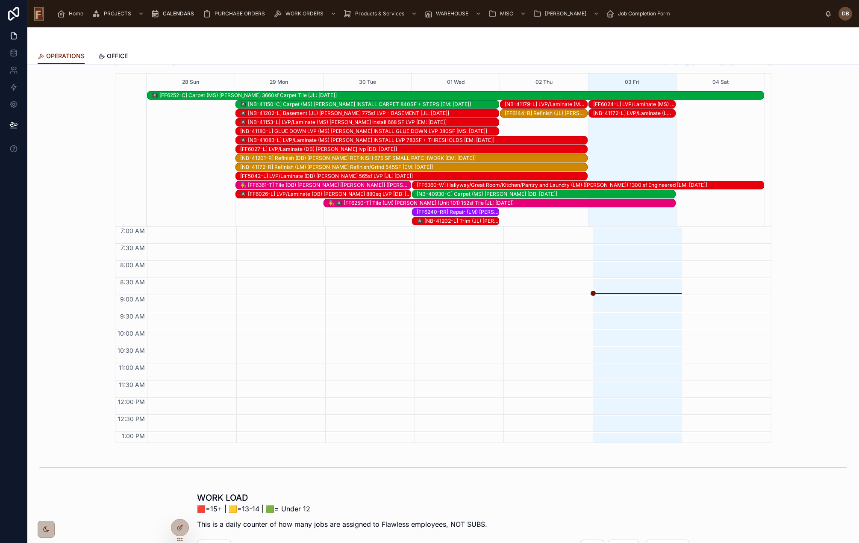
scroll to position [0, 0]
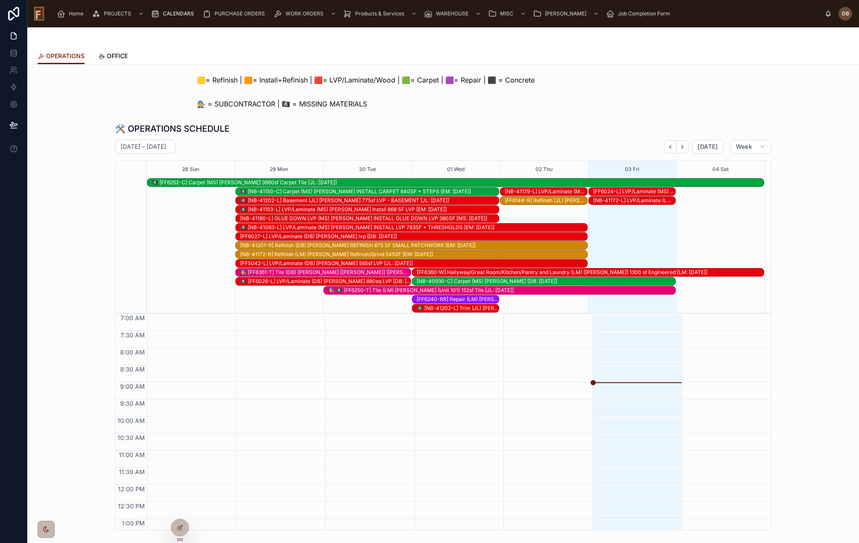
click at [74, 12] on span "Home" at bounding box center [76, 13] width 15 height 7
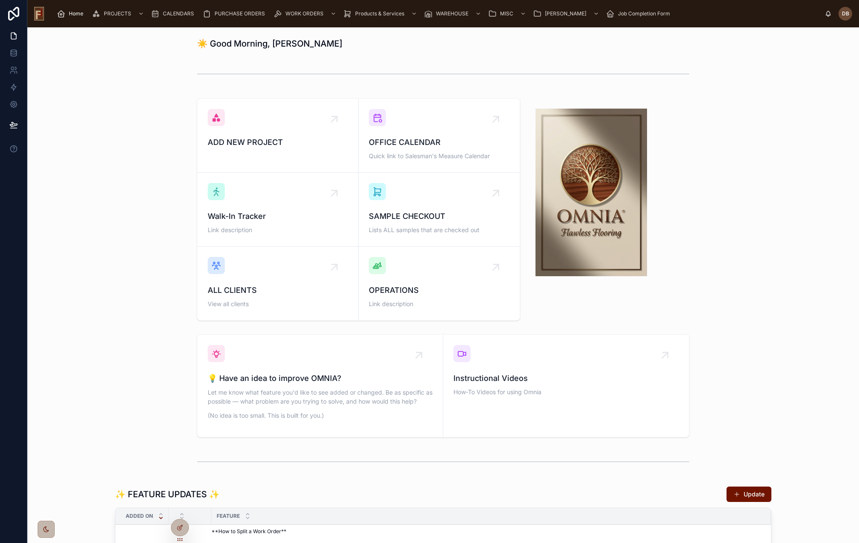
click at [176, 13] on span "CALENDARS" at bounding box center [178, 13] width 31 height 7
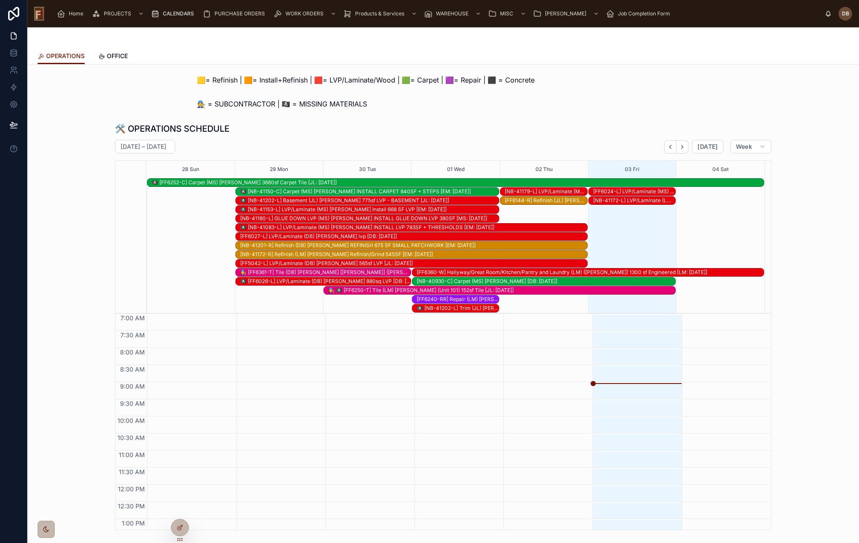
scroll to position [126, 0]
click at [702, 143] on span "Today" at bounding box center [707, 147] width 20 height 8
click at [710, 147] on span "Today" at bounding box center [707, 147] width 20 height 8
click at [698, 150] on span "Today" at bounding box center [707, 147] width 20 height 8
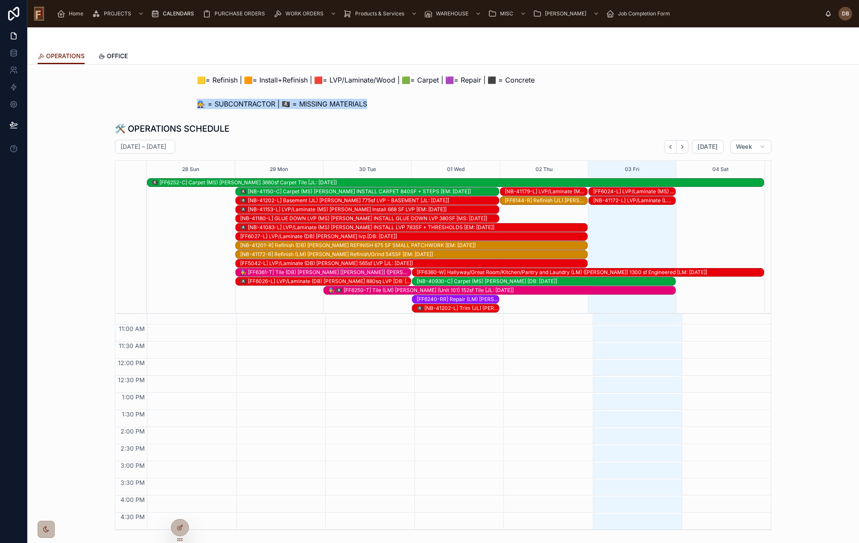
drag, startPoint x: 371, startPoint y: 104, endPoint x: 197, endPoint y: 108, distance: 173.5
click at [197, 108] on div "🧑‍🔧 = SUBCONTRACTOR | 🏴‍☠️ = MISSING MATERIALS" at bounding box center [443, 104] width 492 height 10
copy span "🧑‍🔧 = SUBCONTRACTOR | 🏴‍☠️ = MISSING MATERIALS"
click at [72, 13] on span "Home" at bounding box center [76, 13] width 15 height 7
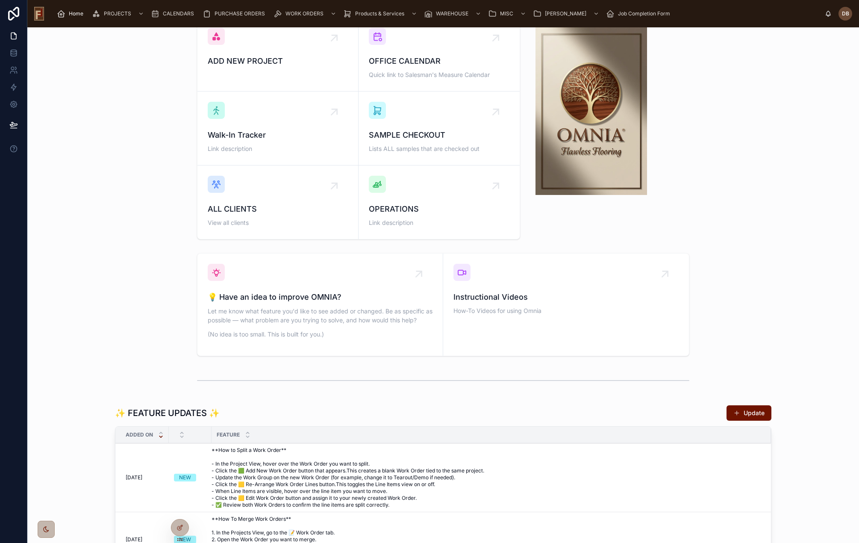
scroll to position [214, 0]
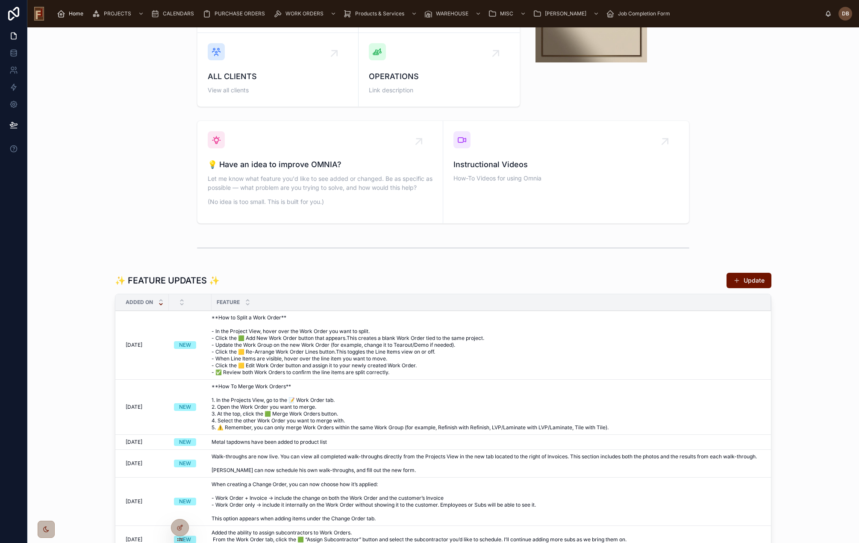
click at [757, 282] on button "Update" at bounding box center [748, 280] width 45 height 15
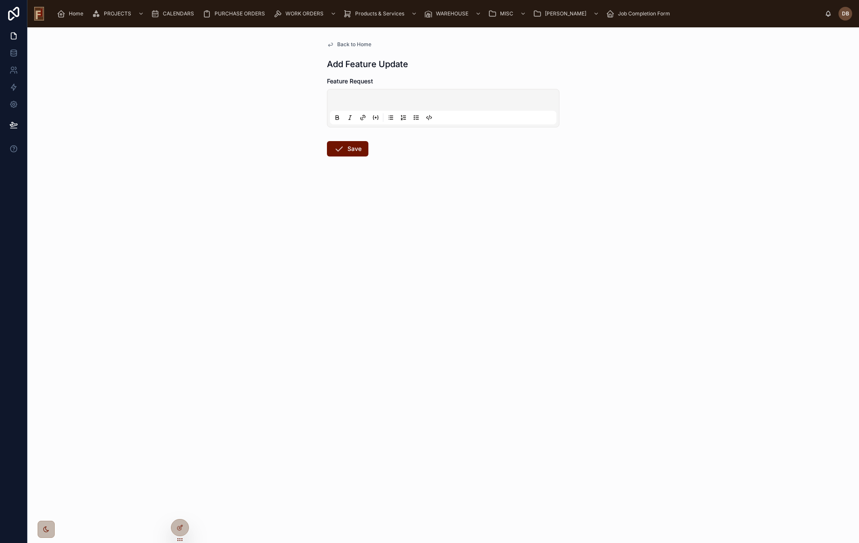
click at [403, 101] on p at bounding box center [445, 101] width 226 height 9
paste div
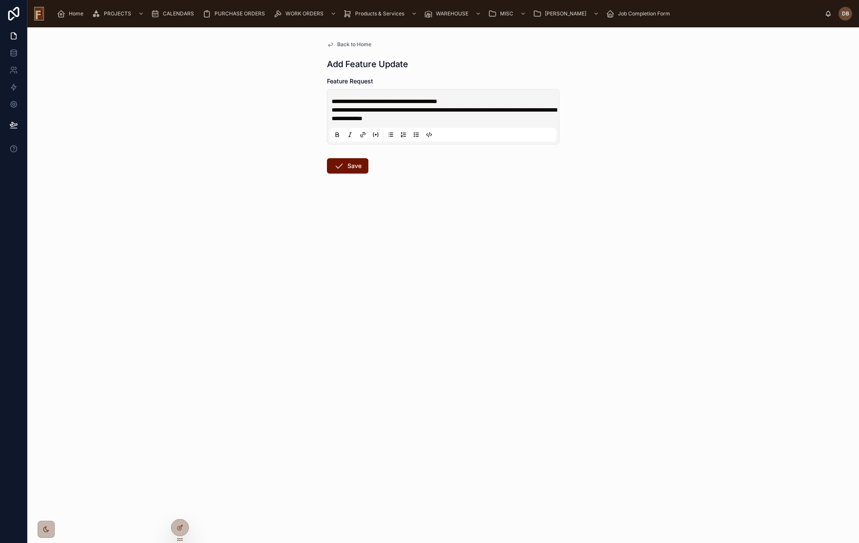
click at [361, 167] on button "Save" at bounding box center [347, 165] width 41 height 15
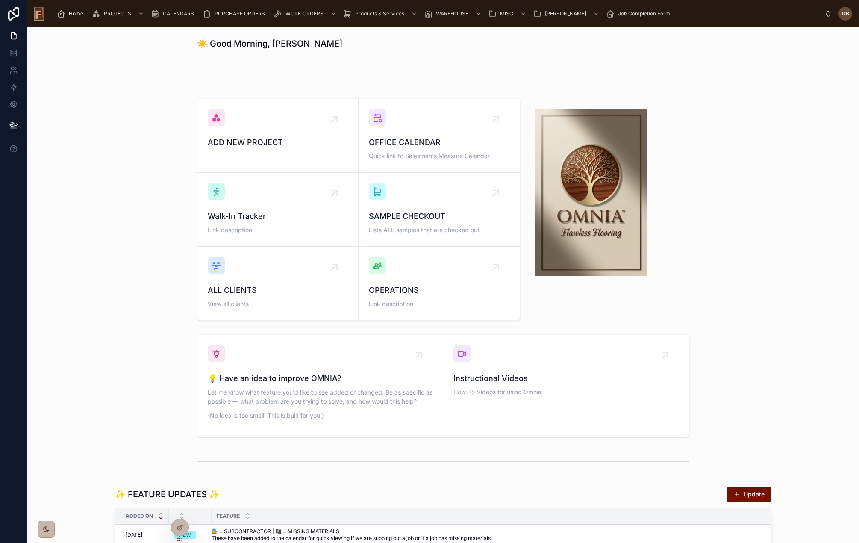
click at [164, 112] on div "ADD NEW PROJECT OFFICE CALENDAR Quick link to Salesman's Measure Calendar Walk-…" at bounding box center [443, 209] width 818 height 229
click at [118, 88] on div at bounding box center [443, 74] width 818 height 28
click at [73, 12] on span "Home" at bounding box center [76, 13] width 15 height 7
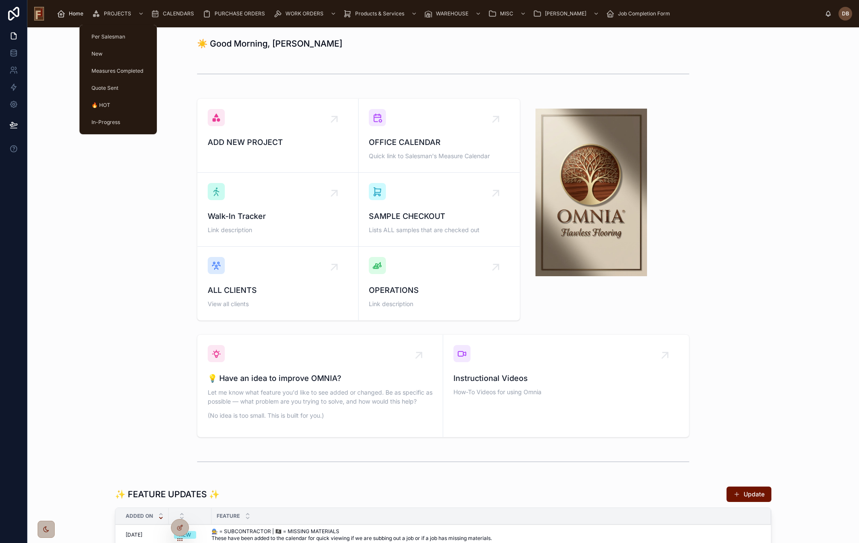
click at [117, 12] on span "PROJECTS" at bounding box center [117, 13] width 27 height 7
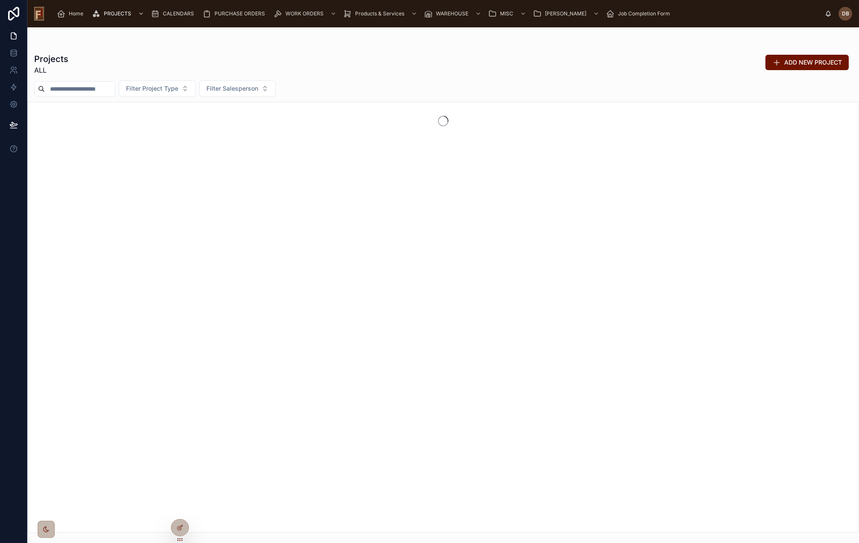
click at [69, 91] on input "text" at bounding box center [80, 89] width 70 height 12
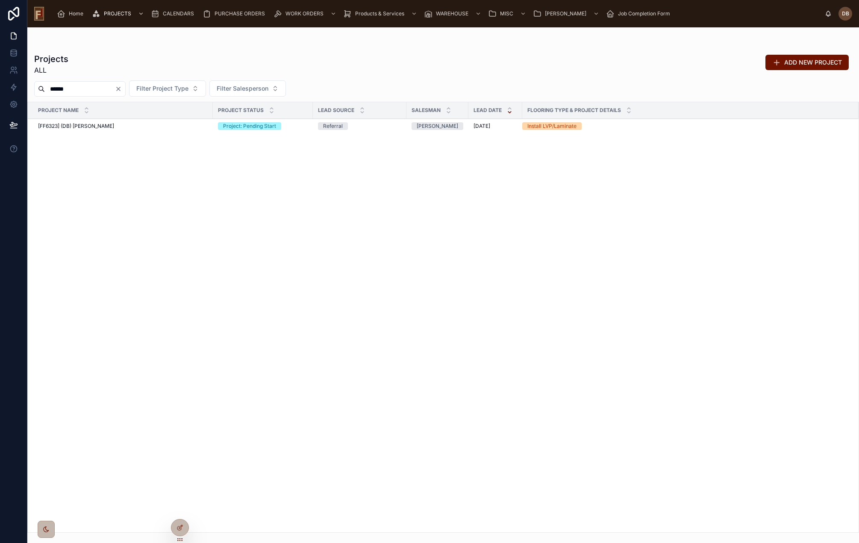
type input "******"
click at [238, 128] on div "Project: Pending Start" at bounding box center [249, 126] width 53 height 8
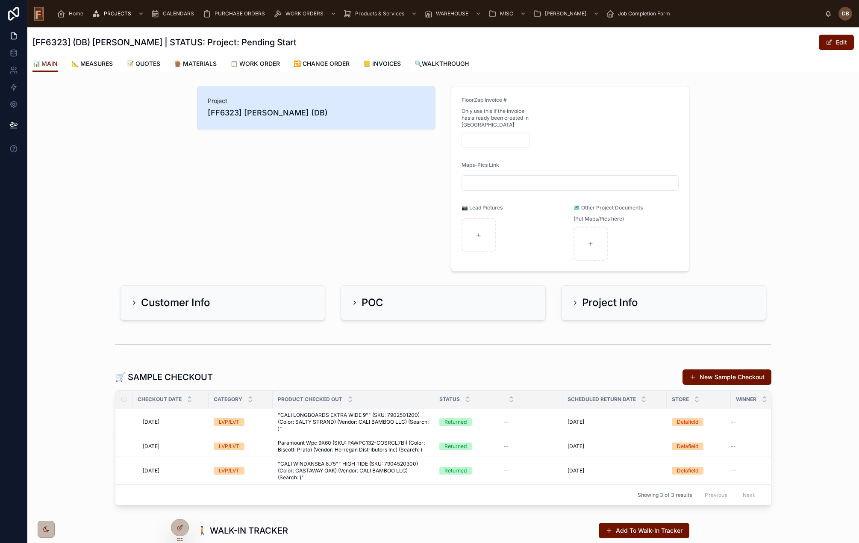
click at [200, 61] on span "🪵 MATERIALS" at bounding box center [195, 63] width 43 height 9
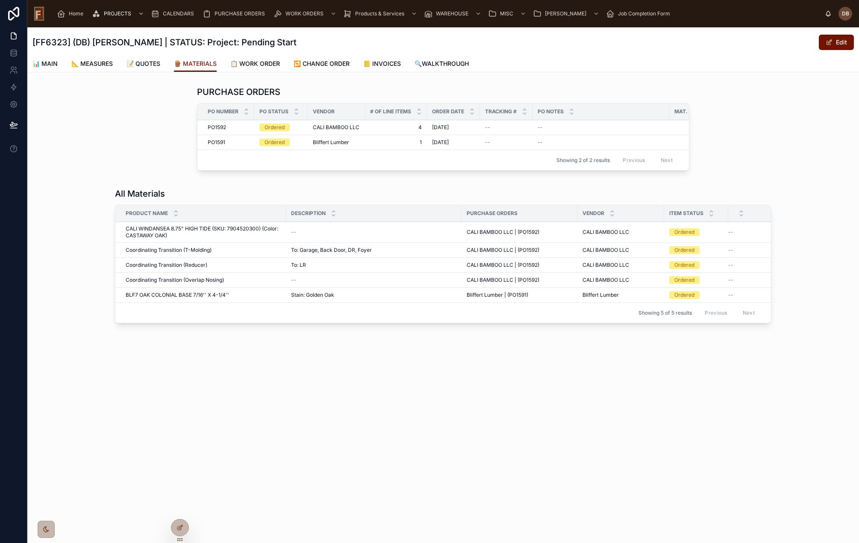
click at [349, 126] on span "CALI BAMBOO LLC" at bounding box center [336, 127] width 47 height 7
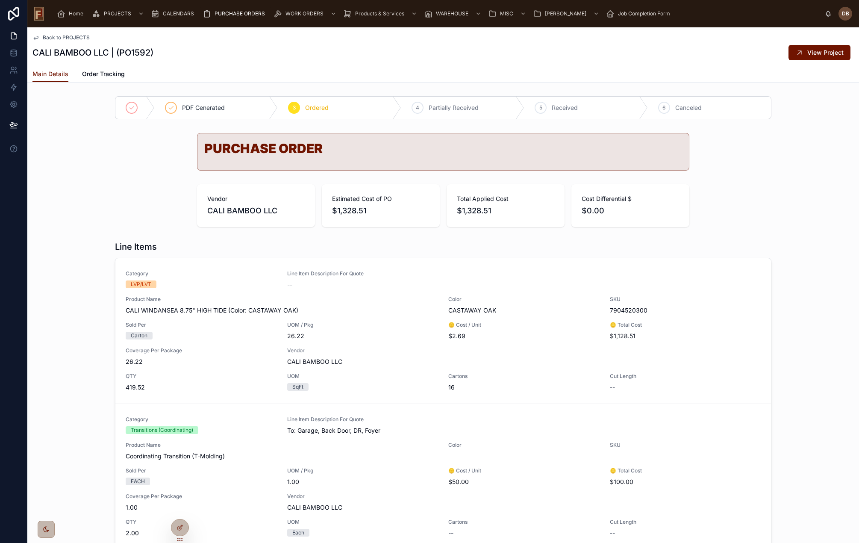
click at [236, 148] on h1 "PURCHASE ORDER" at bounding box center [443, 148] width 478 height 13
drag, startPoint x: 236, startPoint y: 148, endPoint x: 300, endPoint y: 146, distance: 63.7
click at [300, 146] on h1 "PURCHASE ORDER" at bounding box center [443, 148] width 478 height 13
click at [76, 11] on span "Home" at bounding box center [76, 13] width 15 height 7
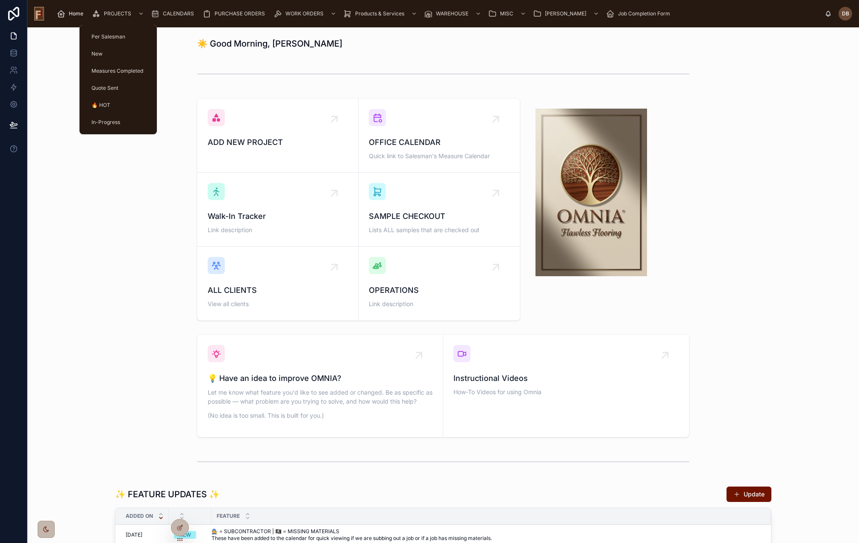
click at [119, 17] on div "PROJECTS" at bounding box center [119, 14] width 54 height 14
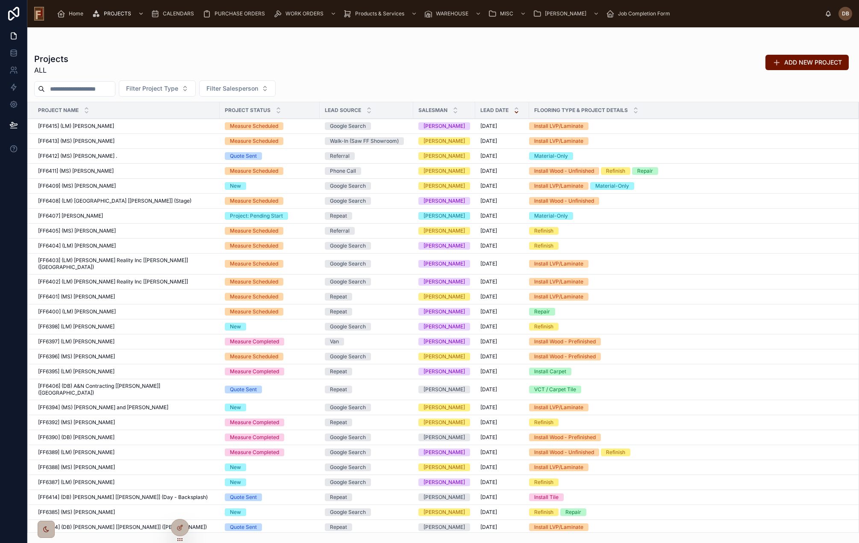
click at [69, 87] on input "text" at bounding box center [80, 89] width 70 height 12
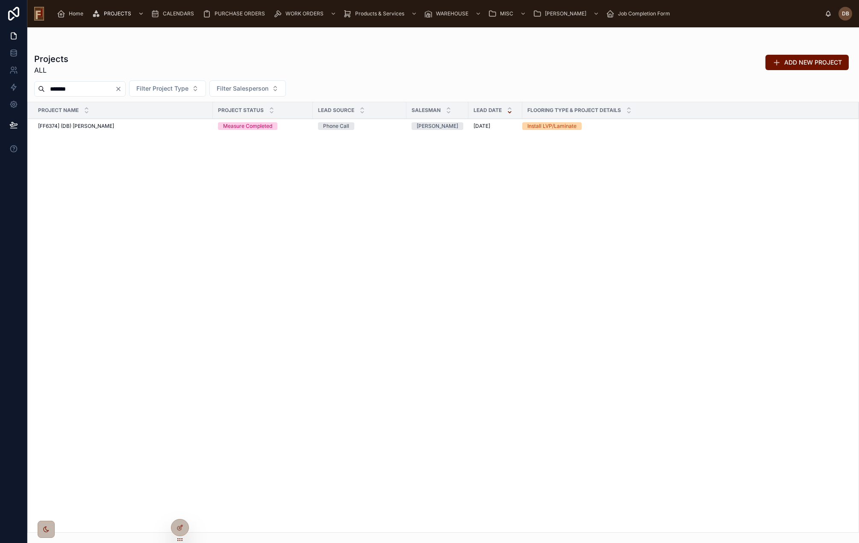
type input "*******"
click at [77, 128] on span "[FF6374] (DB) [PERSON_NAME]" at bounding box center [76, 126] width 76 height 7
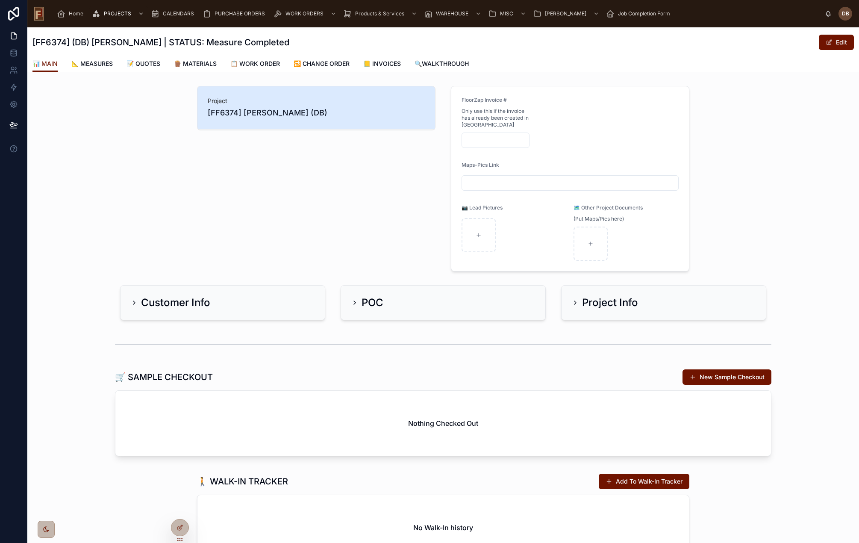
click at [151, 61] on span "📝 QUOTES" at bounding box center [143, 63] width 34 height 9
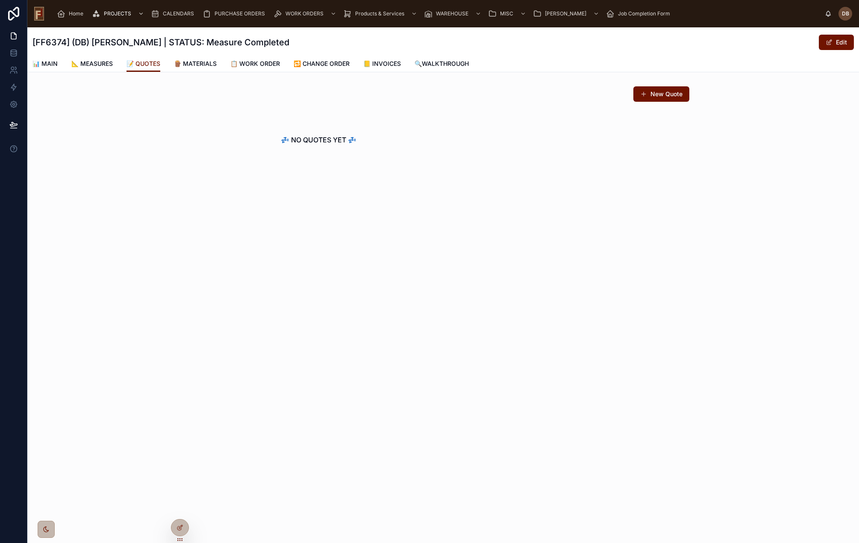
click at [649, 97] on button "New Quote" at bounding box center [661, 93] width 56 height 15
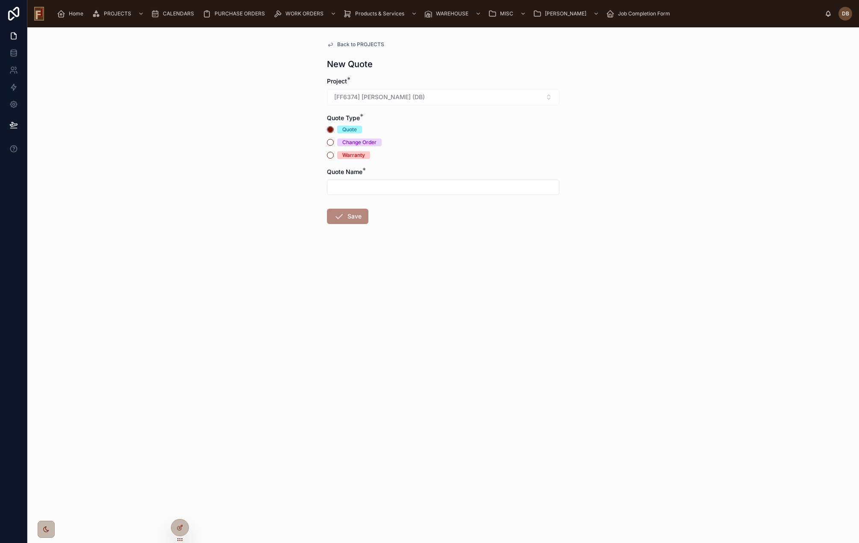
click at [360, 188] on input "text" at bounding box center [443, 187] width 232 height 12
type input "********"
click at [352, 215] on button "Save" at bounding box center [347, 215] width 41 height 15
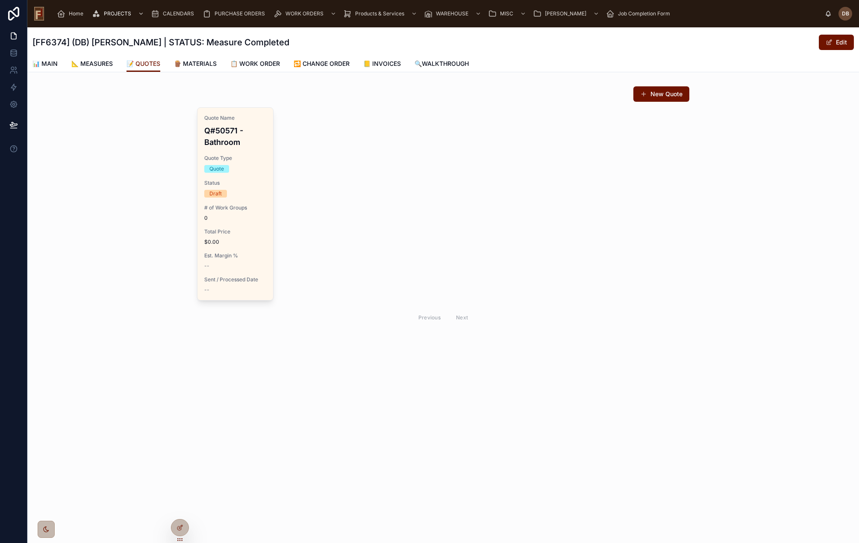
click at [253, 246] on div "Quote Name Q#50571 - Bathroom Quote Type Quote Status Draft # of Work Groups 0 …" at bounding box center [235, 204] width 76 height 192
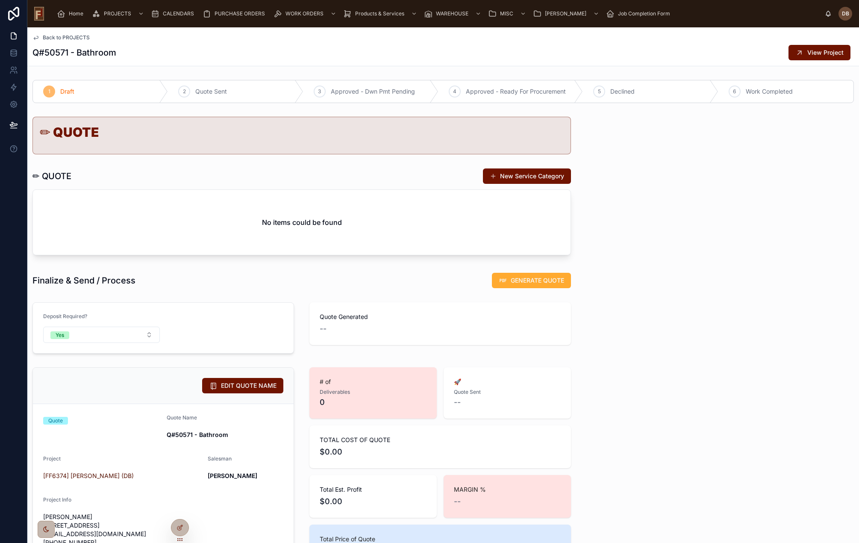
click at [517, 177] on button "New Service Category" at bounding box center [527, 175] width 88 height 15
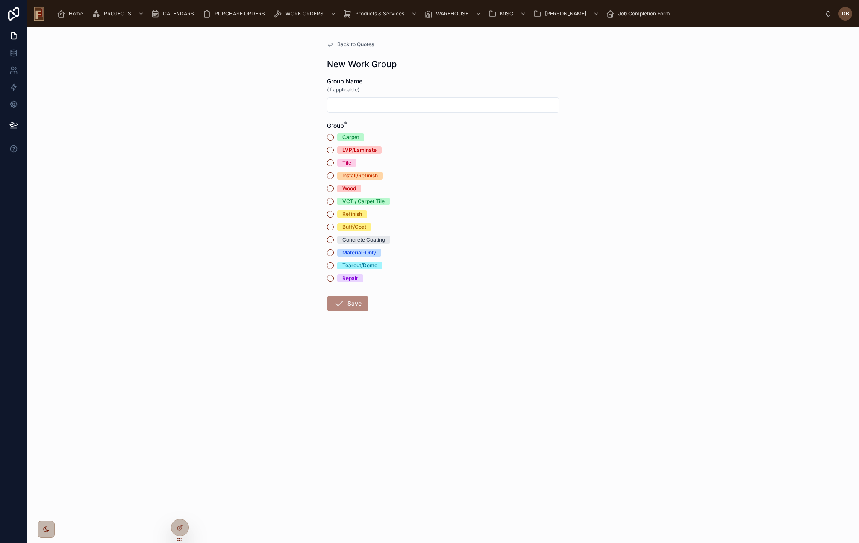
click at [367, 150] on div "LVP/Laminate" at bounding box center [359, 150] width 34 height 8
click at [334, 150] on button "LVP/Laminate" at bounding box center [330, 150] width 7 height 7
click at [351, 304] on button "Save" at bounding box center [347, 303] width 41 height 15
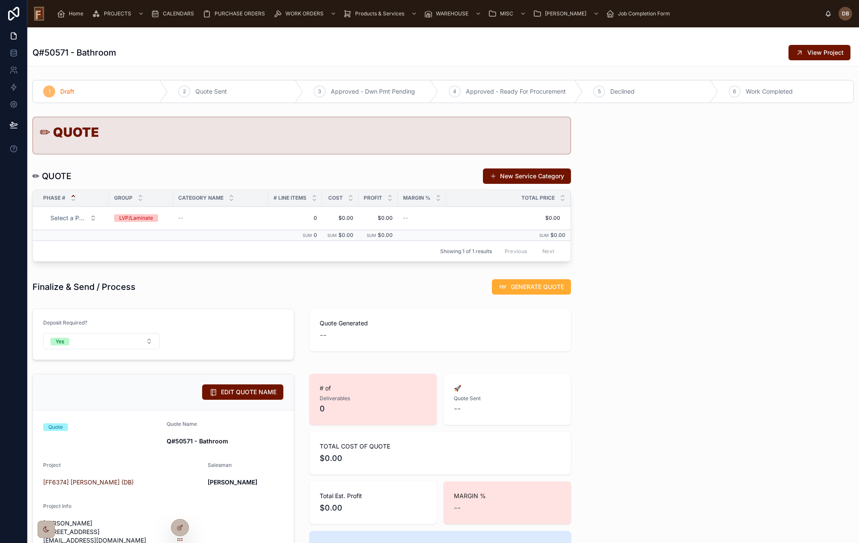
click at [132, 220] on div "LVP/Laminate" at bounding box center [136, 218] width 34 height 8
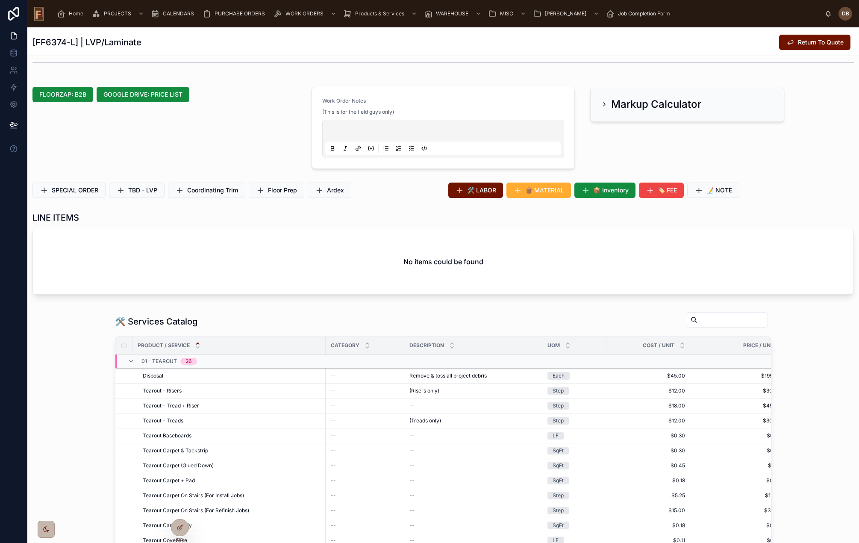
scroll to position [171, 0]
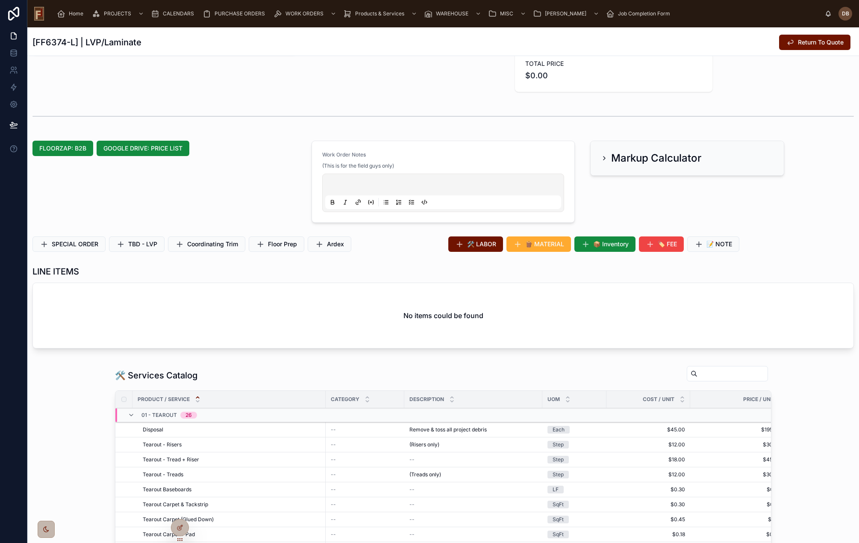
click at [484, 244] on span "🛠️ LABOR" at bounding box center [481, 244] width 29 height 9
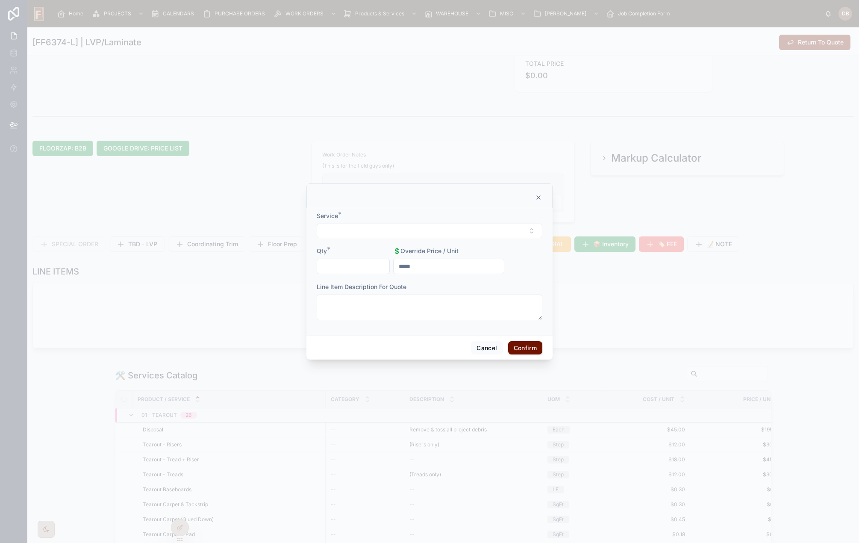
drag, startPoint x: 537, startPoint y: 195, endPoint x: 534, endPoint y: 205, distance: 10.8
click at [537, 194] on icon at bounding box center [538, 197] width 7 height 7
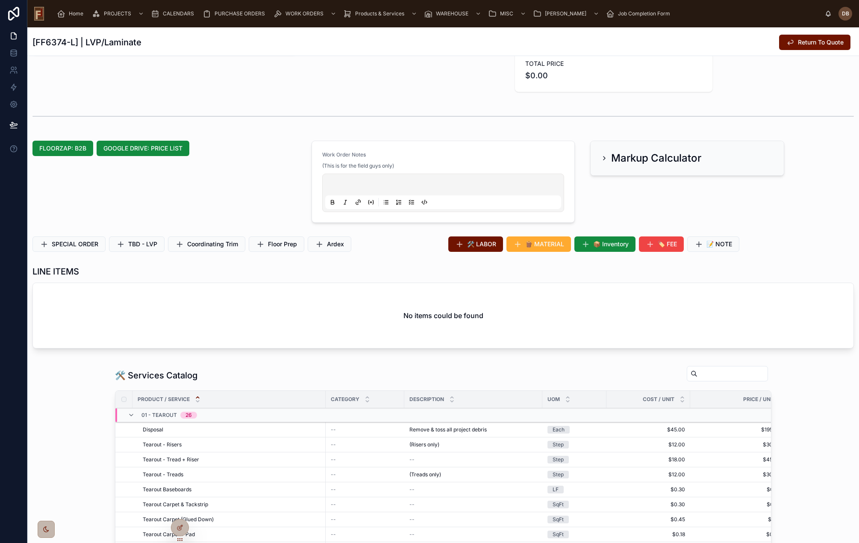
click at [279, 243] on span "Floor Prep" at bounding box center [282, 244] width 29 height 9
click at [331, 245] on span "Ardex" at bounding box center [335, 244] width 17 height 9
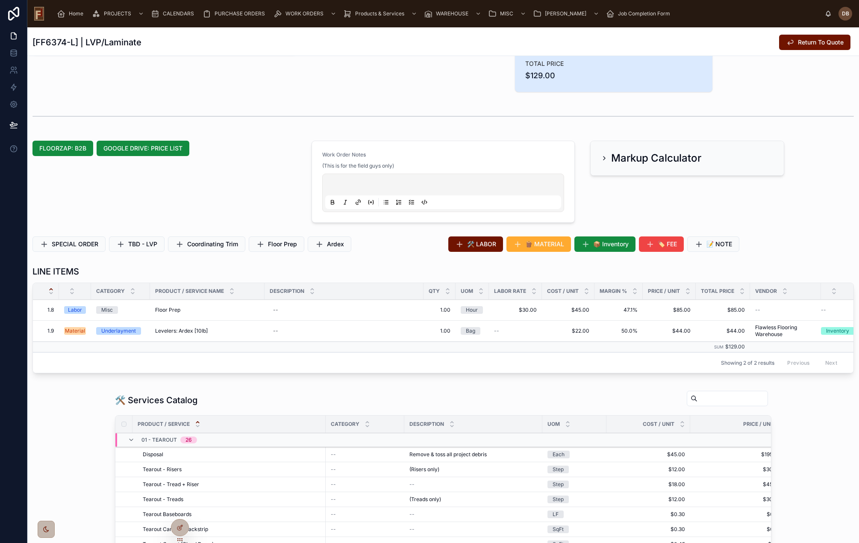
click at [613, 240] on span "📦 Inventory" at bounding box center [610, 244] width 35 height 9
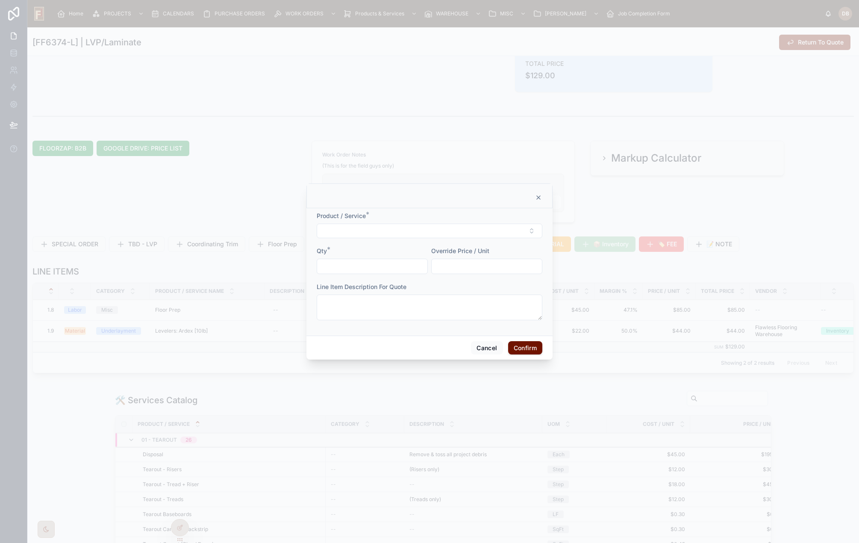
click at [392, 232] on button "Select Button" at bounding box center [430, 230] width 226 height 15
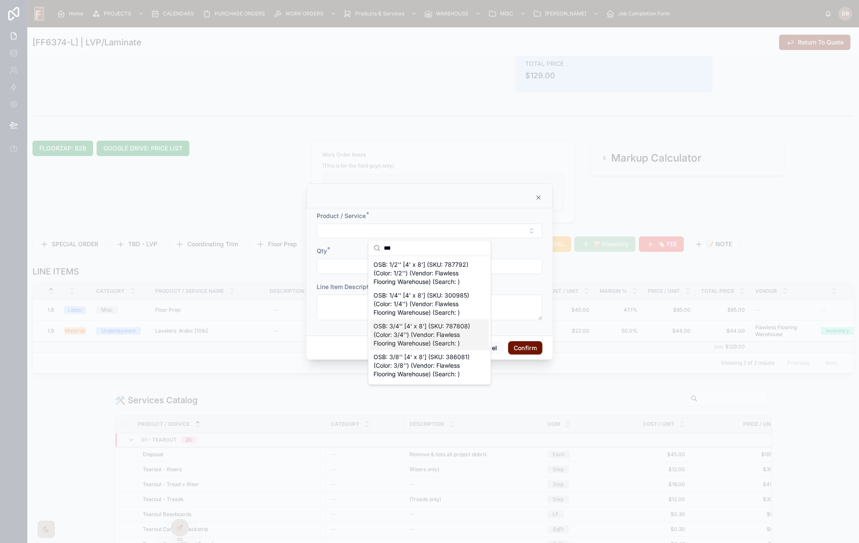
type input "***"
click at [441, 342] on span "OSB: 3/4'' [4' x 8'] (SKU: 787808) (Color: 3/4'') (Vendor: Flawless Flooring Wa…" at bounding box center [424, 335] width 102 height 26
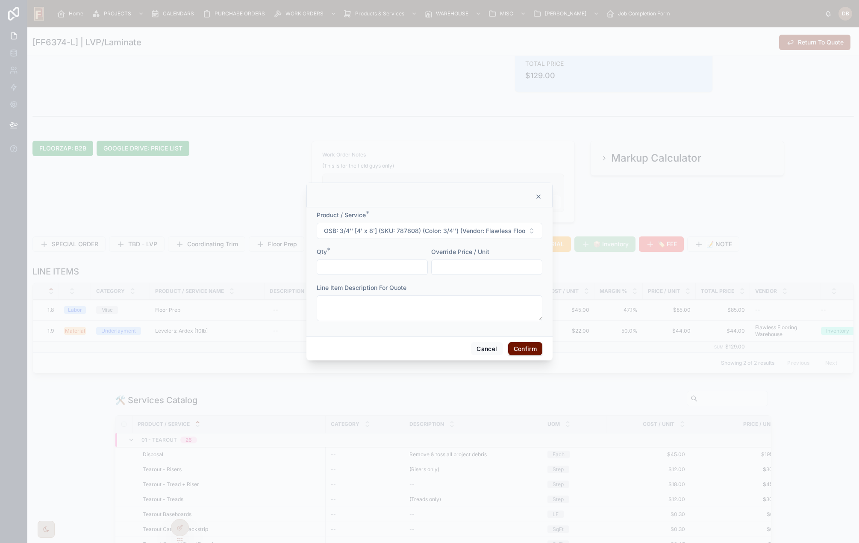
click at [383, 264] on input "text" at bounding box center [372, 267] width 110 height 12
drag, startPoint x: 376, startPoint y: 267, endPoint x: 308, endPoint y: 270, distance: 67.2
click at [308, 270] on div "Product / Service * OSB: 3/4'' [4' x 8'] (SKU: 787808) (Color: 3/4'') (Vendor: …" at bounding box center [429, 271] width 246 height 129
type input "****"
click at [522, 347] on button "Confirm" at bounding box center [525, 349] width 34 height 14
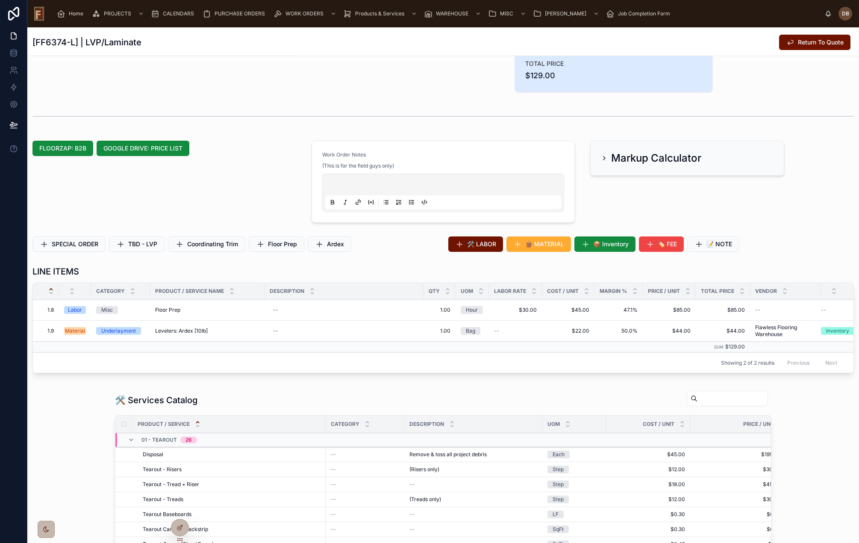
click at [398, 183] on p at bounding box center [445, 186] width 236 height 9
click at [382, 204] on icon at bounding box center [385, 202] width 7 height 7
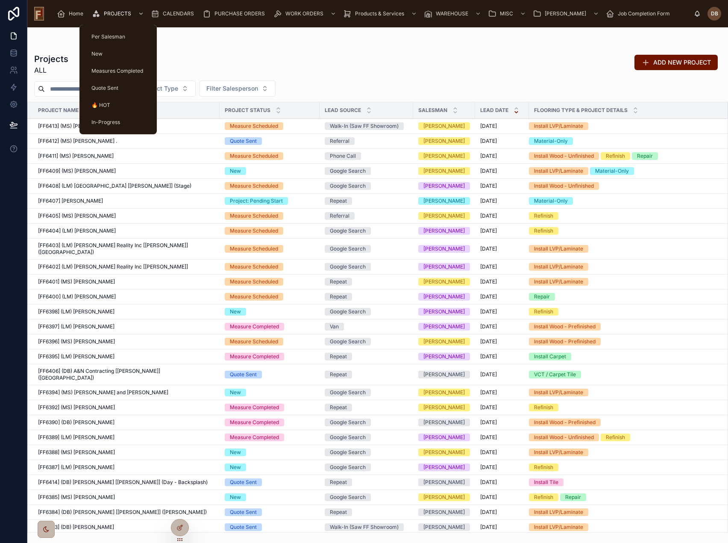
click at [110, 14] on span "PROJECTS" at bounding box center [117, 13] width 27 height 7
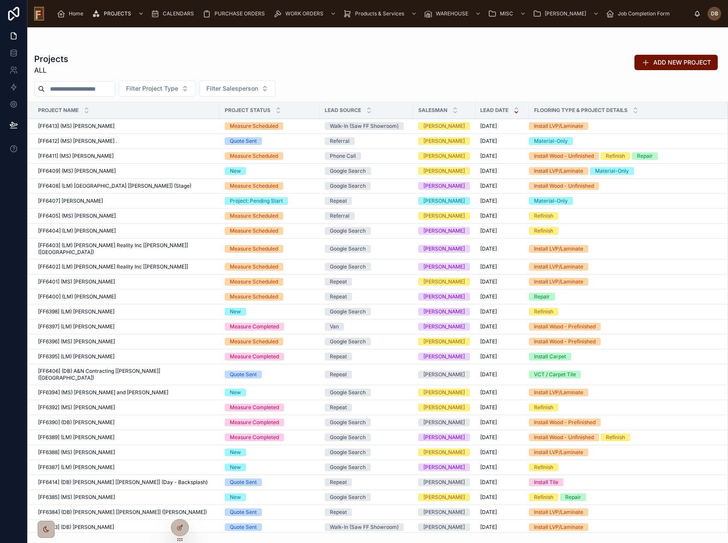
click at [105, 88] on input "text" at bounding box center [80, 89] width 70 height 12
click at [174, 11] on span "CALENDARS" at bounding box center [178, 13] width 31 height 7
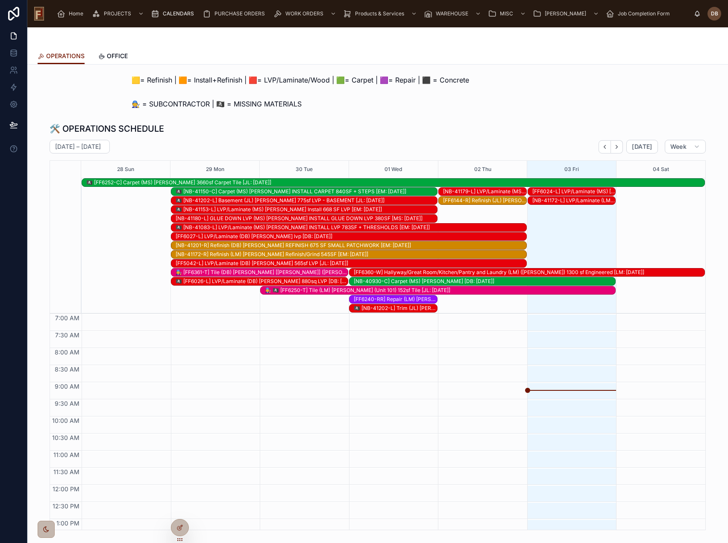
click at [604, 147] on icon "Back" at bounding box center [605, 146] width 2 height 3
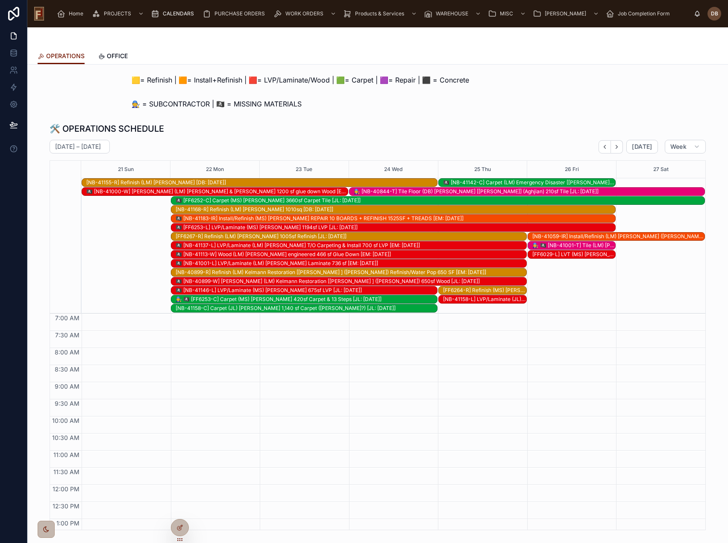
click at [499, 190] on div "🧑‍🔧 [NB-40844-T] Tile Floor (DB) [PERSON_NAME] [[PERSON_NAME]] (Aghjian) 210sf …" at bounding box center [529, 191] width 351 height 7
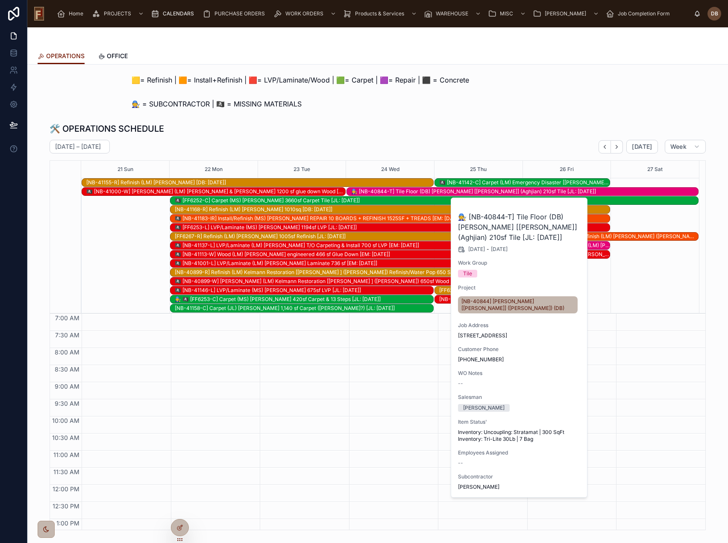
click at [0, 0] on span "Work Order" at bounding box center [0, 0] width 0 height 0
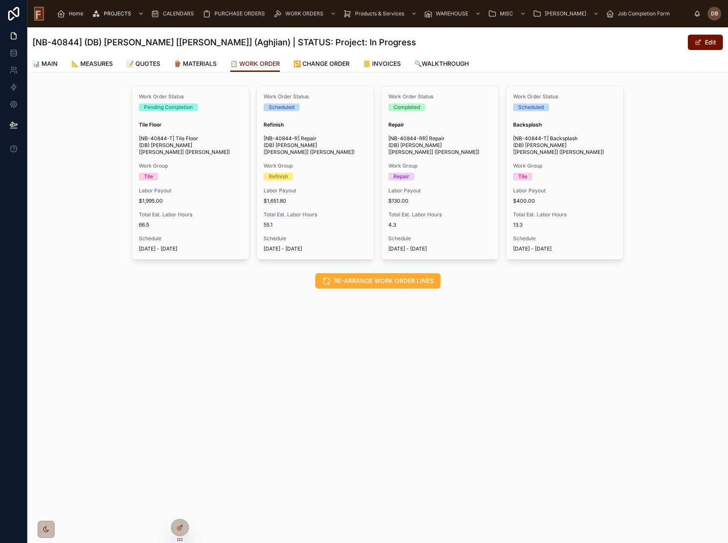
click at [187, 174] on div "Work Order Status Pending Completion Tile Floor [NB-40844-T] Tile Floor (DB) [P…" at bounding box center [190, 172] width 117 height 173
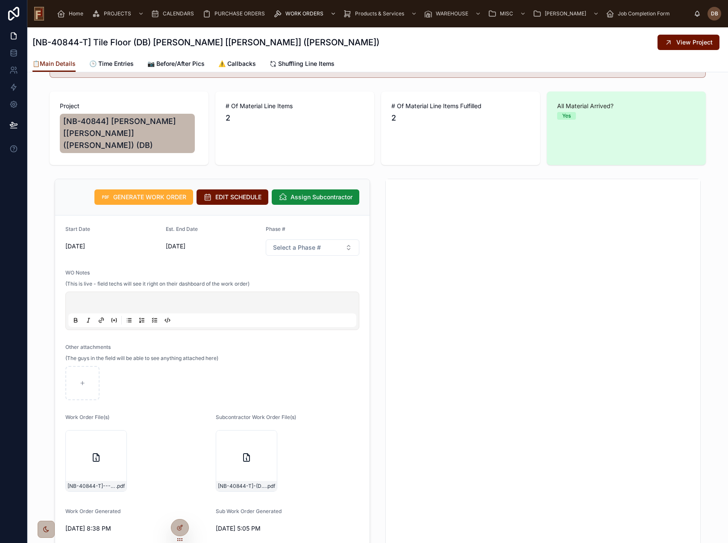
scroll to position [85, 0]
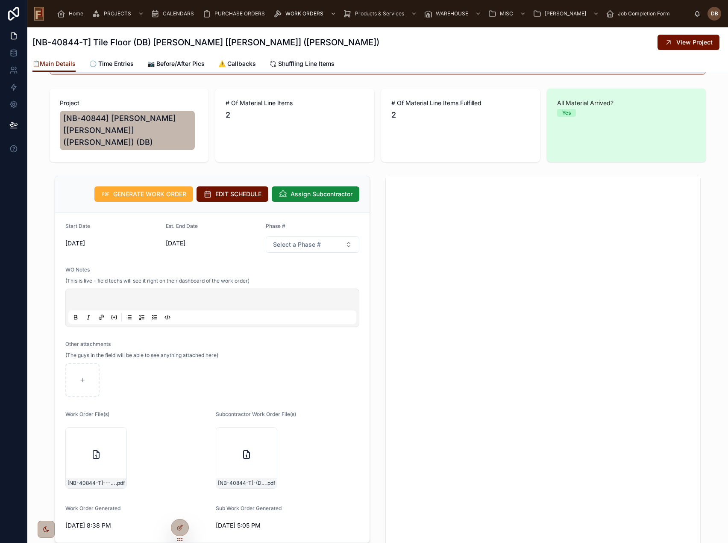
click at [74, 10] on span "Home" at bounding box center [76, 13] width 15 height 7
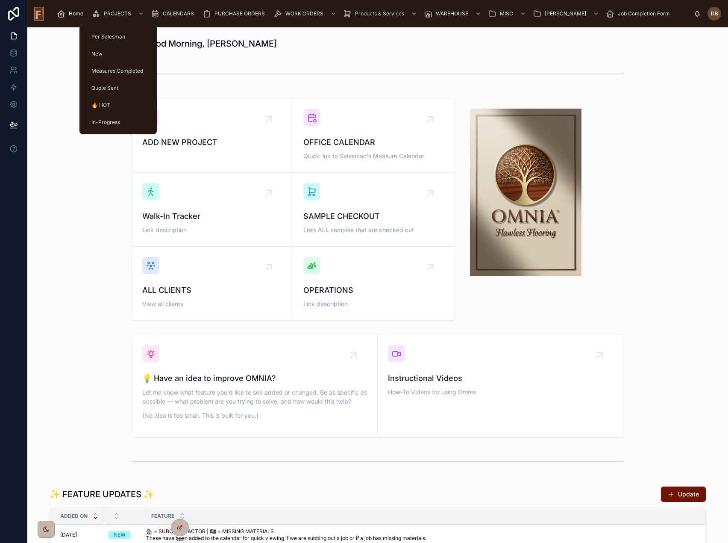
drag, startPoint x: 115, startPoint y: 12, endPoint x: 112, endPoint y: 19, distance: 7.9
click at [116, 11] on span "PROJECTS" at bounding box center [117, 13] width 27 height 7
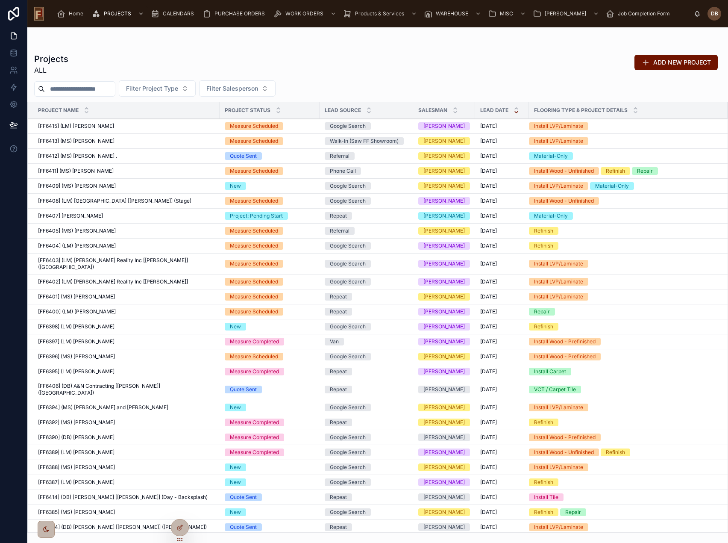
click at [73, 86] on input "text" at bounding box center [80, 89] width 70 height 12
click at [109, 289] on td "[FF6401] (MS) [PERSON_NAME] [FF6401] (MS) [PERSON_NAME]" at bounding box center [124, 296] width 192 height 15
click at [109, 278] on span "[FF6402] (LM) [PERSON_NAME] Reality Inc [[PERSON_NAME]]" at bounding box center [113, 281] width 150 height 7
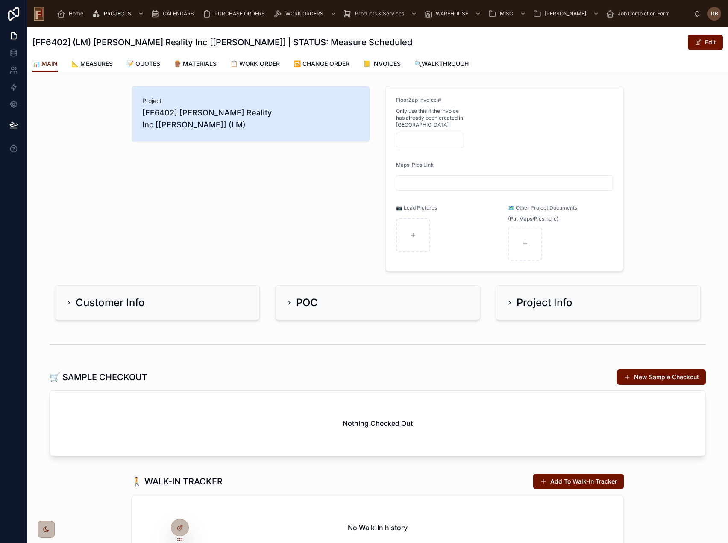
click at [534, 300] on h2 "Project Info" at bounding box center [544, 303] width 56 height 14
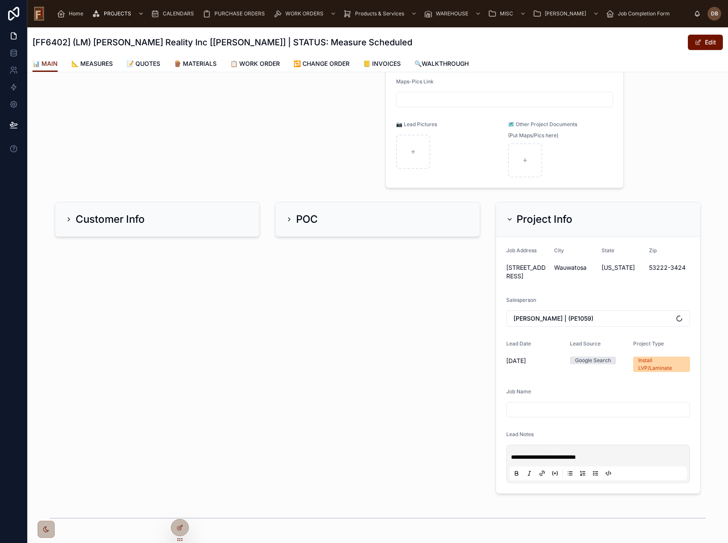
scroll to position [85, 0]
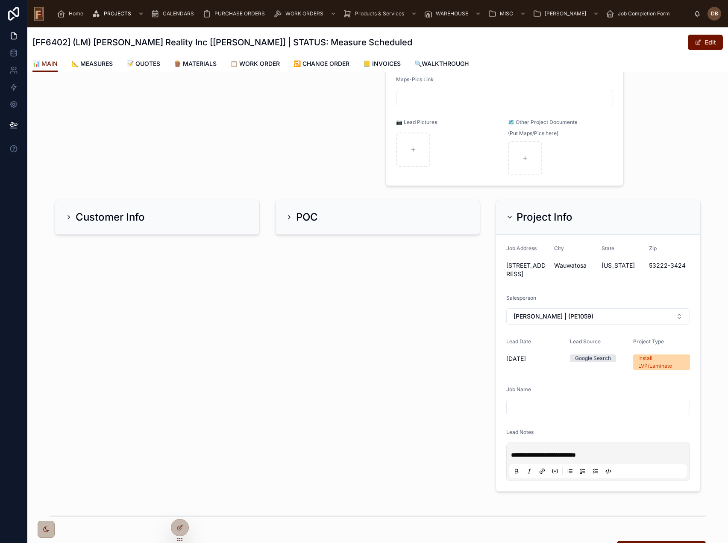
click at [555, 221] on h2 "Project Info" at bounding box center [544, 217] width 56 height 14
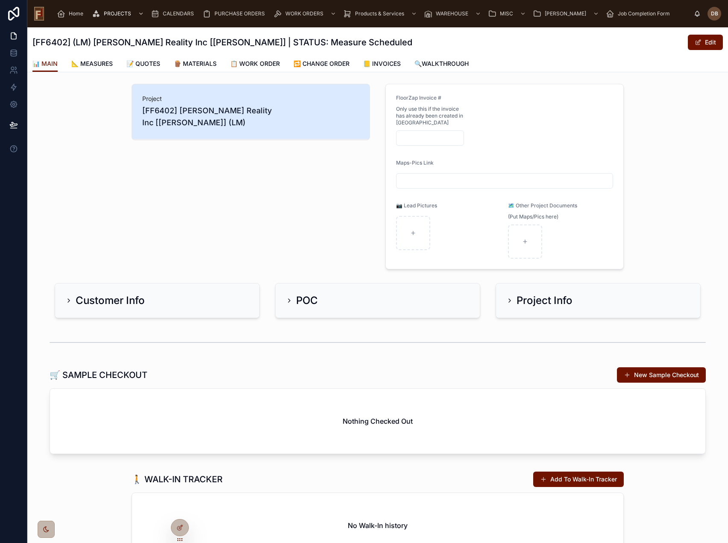
scroll to position [0, 0]
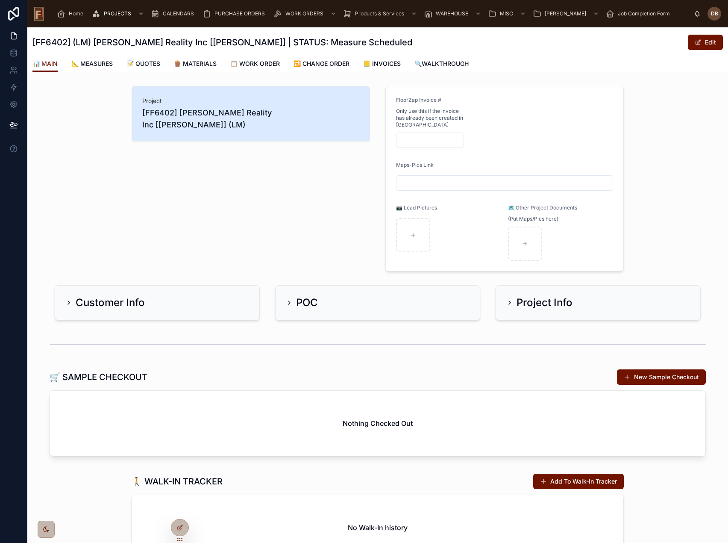
click at [584, 239] on div at bounding box center [560, 243] width 105 height 34
click at [542, 207] on span "🗺️ Other Project Documents" at bounding box center [542, 207] width 69 height 6
click at [549, 230] on div at bounding box center [560, 243] width 105 height 34
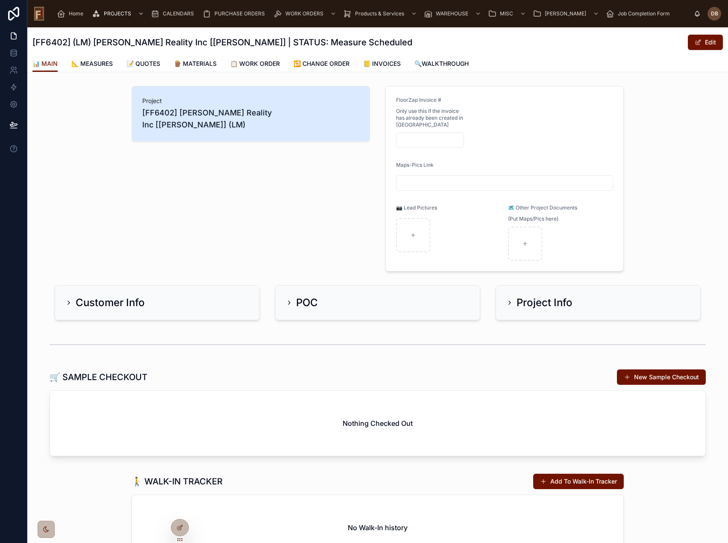
click at [288, 186] on div "Project [FF6402] [PERSON_NAME] Reality Inc [[PERSON_NAME]] (LM)" at bounding box center [250, 178] width 249 height 192
click at [226, 113] on span "[FF6402] [PERSON_NAME] Reality Inc [[PERSON_NAME]] (LM)" at bounding box center [250, 119] width 217 height 24
click at [223, 147] on div "Project [FF6402] [PERSON_NAME] Reality Inc [[PERSON_NAME]] (LM)" at bounding box center [250, 178] width 249 height 192
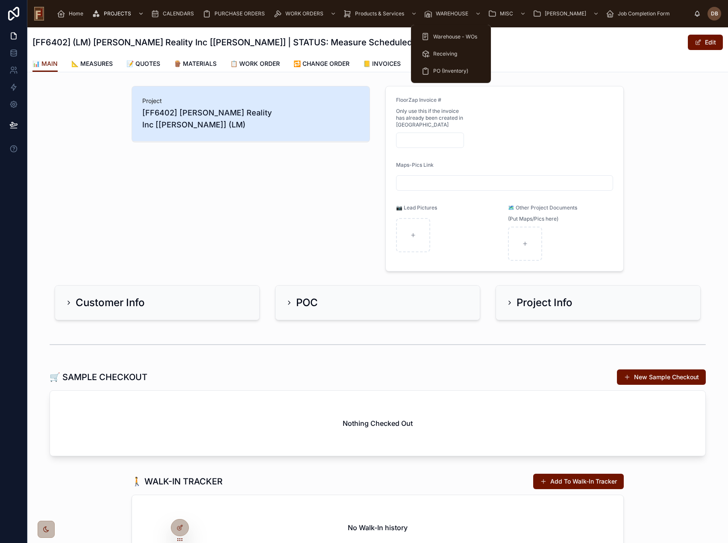
click at [443, 53] on span "Receiving" at bounding box center [445, 53] width 24 height 7
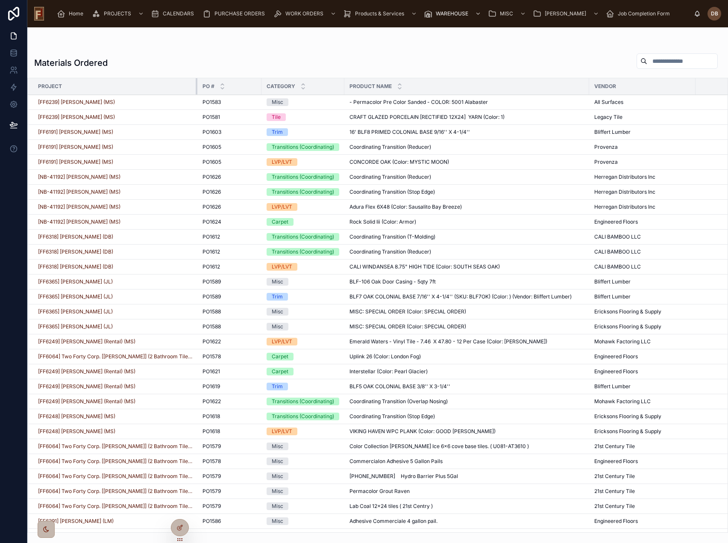
drag, startPoint x: 209, startPoint y: 85, endPoint x: 190, endPoint y: 89, distance: 19.6
click at [196, 89] on div at bounding box center [197, 86] width 3 height 16
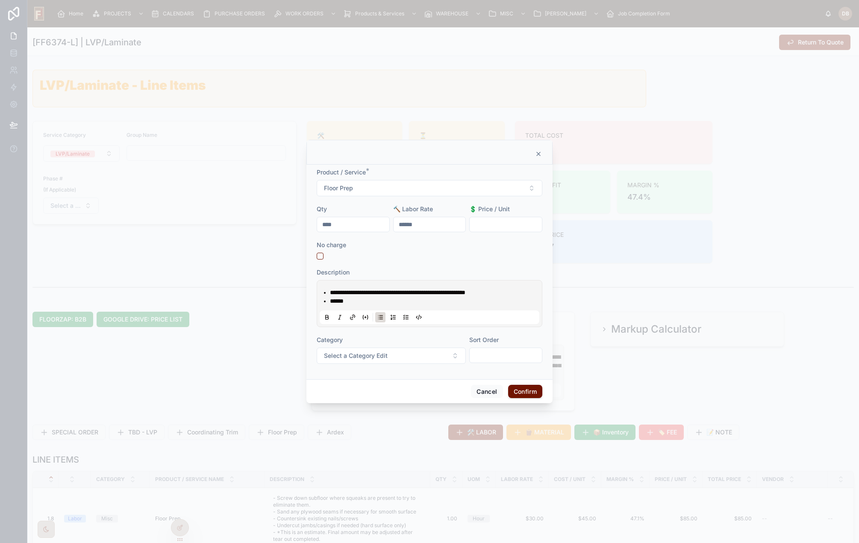
scroll to position [214, 0]
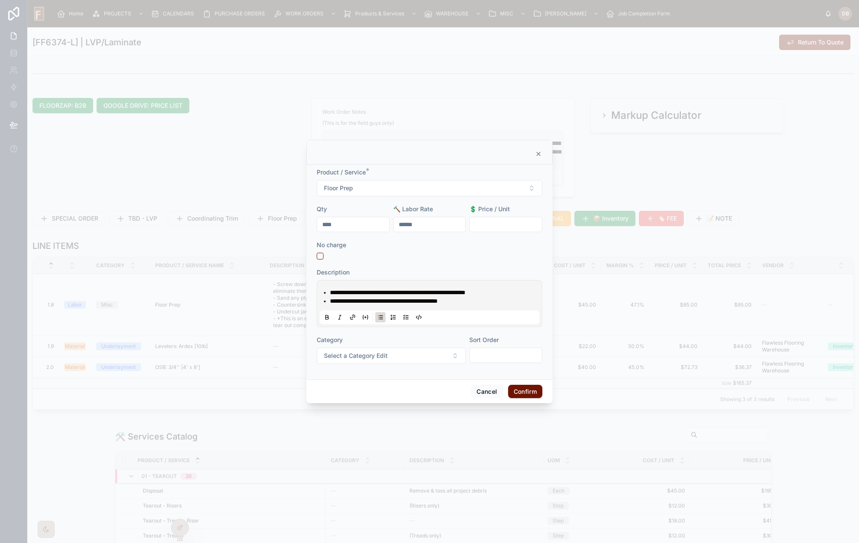
drag, startPoint x: 334, startPoint y: 227, endPoint x: 315, endPoint y: 226, distance: 18.4
click at [315, 226] on div "**********" at bounding box center [429, 271] width 246 height 214
type input "****"
click at [524, 393] on button "Confirm" at bounding box center [525, 391] width 34 height 14
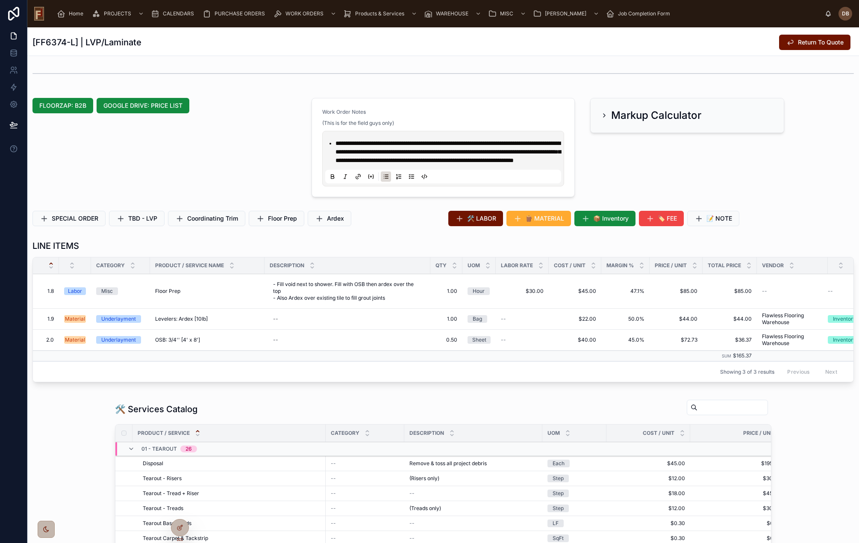
click at [487, 223] on span "🛠️ LABOR" at bounding box center [481, 218] width 29 height 9
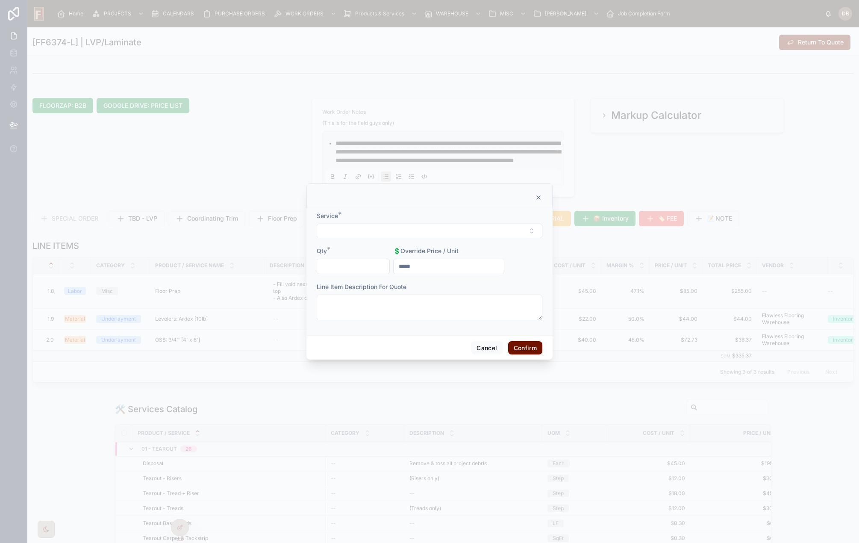
click at [487, 349] on button "Cancel" at bounding box center [487, 348] width 32 height 14
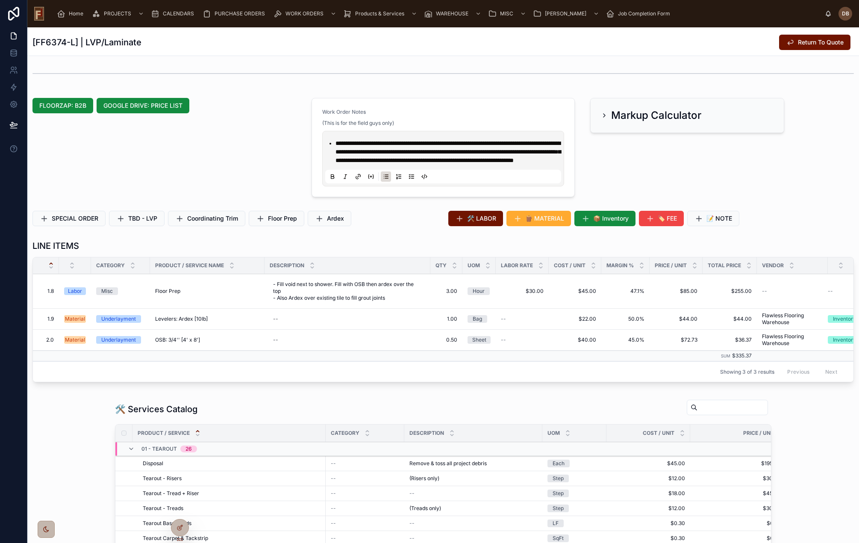
click at [481, 223] on span "🛠️ LABOR" at bounding box center [481, 218] width 29 height 9
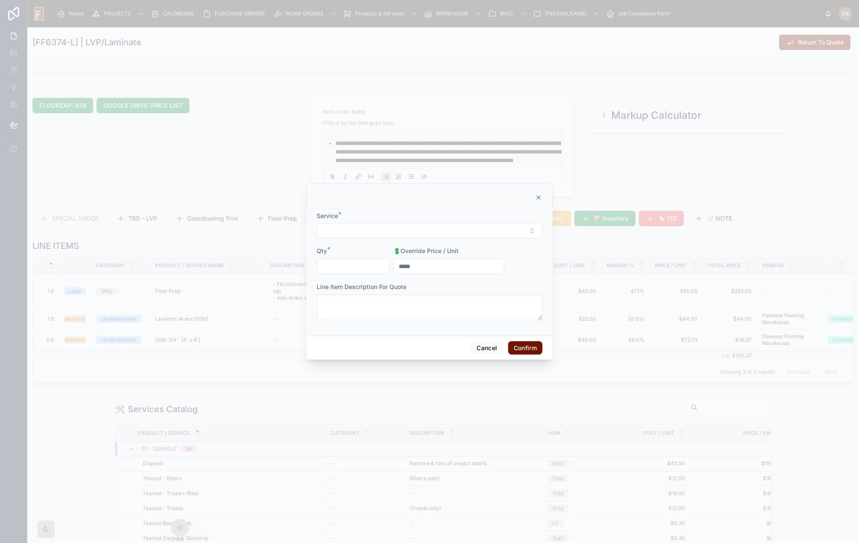
click at [395, 230] on button "Select Button" at bounding box center [430, 230] width 226 height 15
type input "***"
click at [431, 305] on div "Install LVT (Min)" at bounding box center [429, 306] width 119 height 14
click at [343, 266] on input "text" at bounding box center [353, 267] width 72 height 12
type input "****"
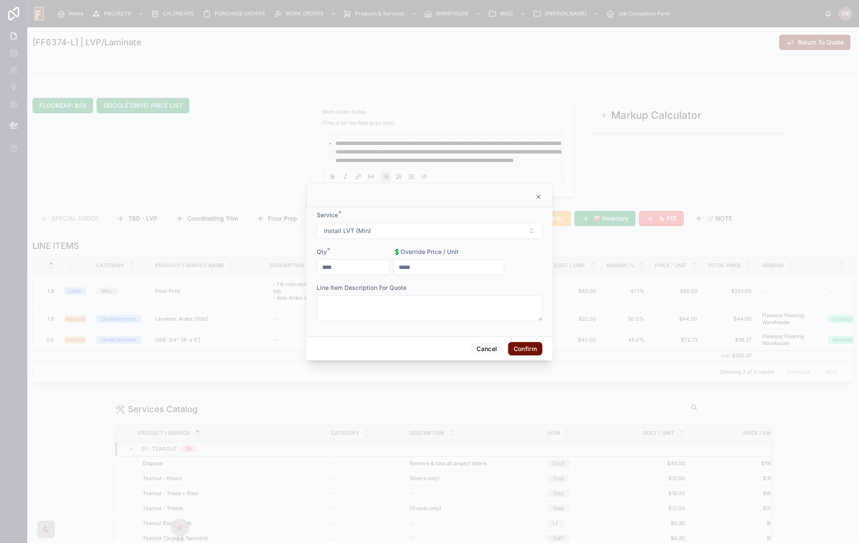
click at [358, 303] on textarea at bounding box center [430, 308] width 226 height 26
type textarea "********"
click at [530, 350] on button "Confirm" at bounding box center [525, 349] width 34 height 14
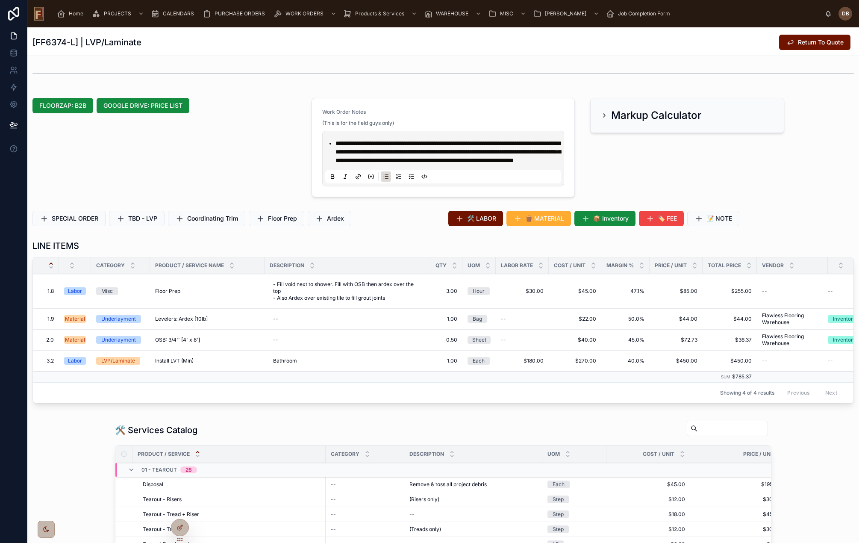
click at [718, 223] on span "📝 NOTE" at bounding box center [719, 218] width 26 height 9
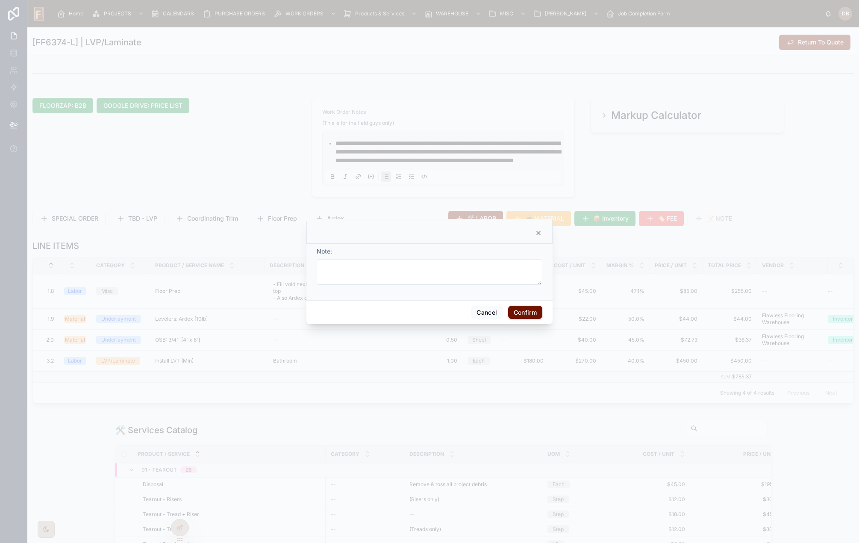
click at [455, 278] on textarea at bounding box center [430, 272] width 226 height 26
type textarea "**********"
click at [526, 316] on button "Confirm" at bounding box center [525, 316] width 34 height 14
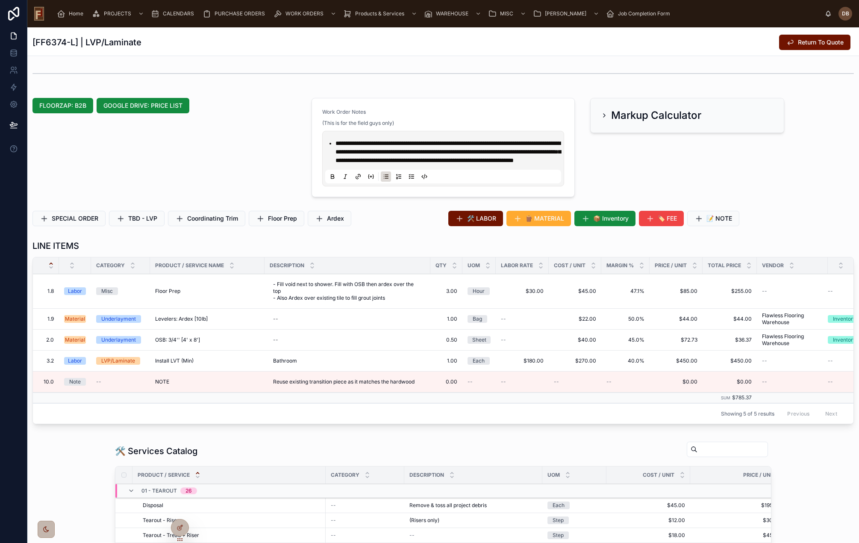
click at [0, 0] on button "EDIT" at bounding box center [0, 0] width 0 height 0
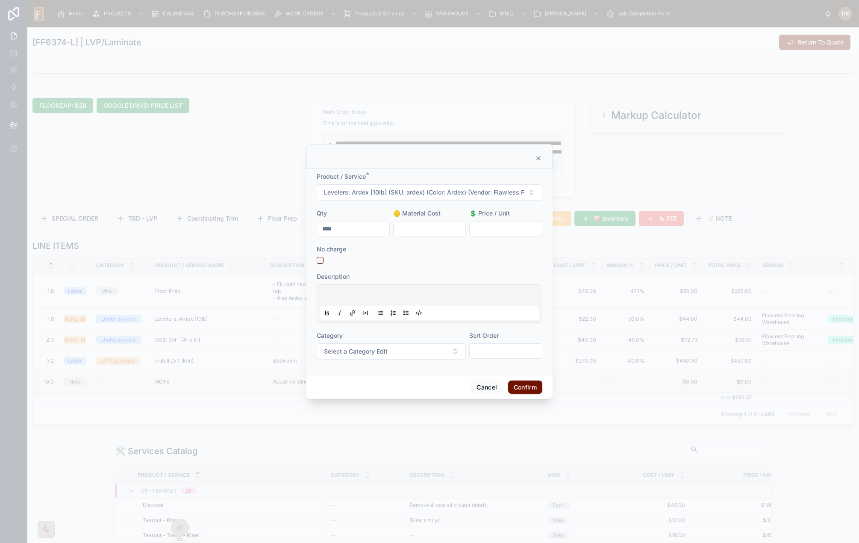
drag, startPoint x: 344, startPoint y: 230, endPoint x: 321, endPoint y: 231, distance: 23.1
click at [321, 231] on input "****" at bounding box center [353, 229] width 72 height 12
type input "****"
click at [529, 387] on button "Confirm" at bounding box center [525, 387] width 34 height 14
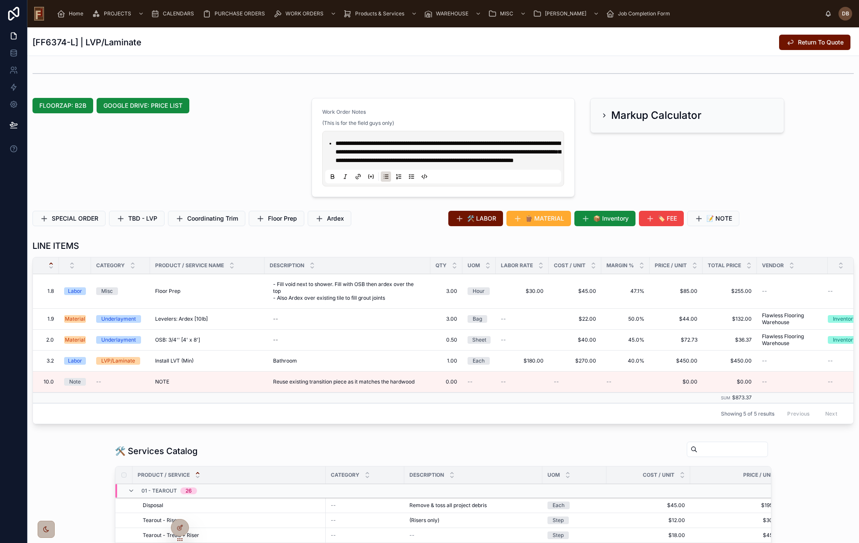
click at [146, 223] on span "TBD - LVP" at bounding box center [142, 218] width 29 height 9
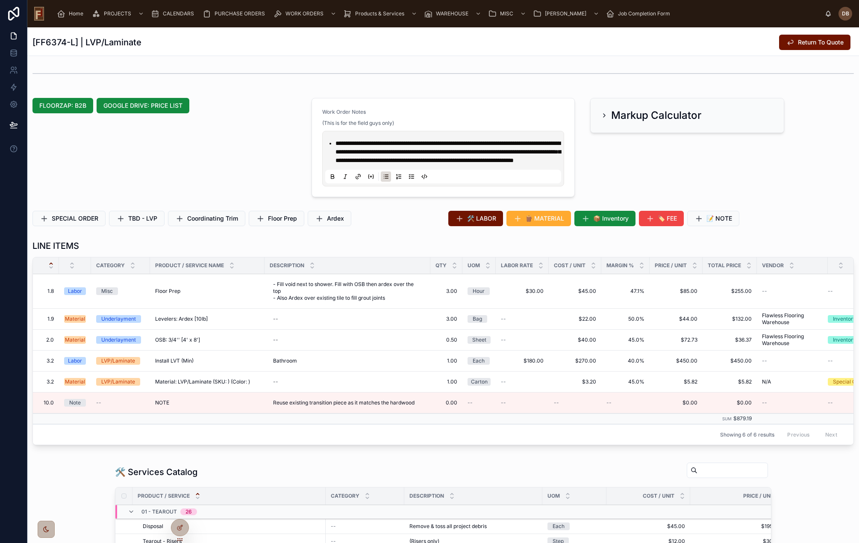
click at [0, 0] on span "EDIT" at bounding box center [0, 0] width 0 height 0
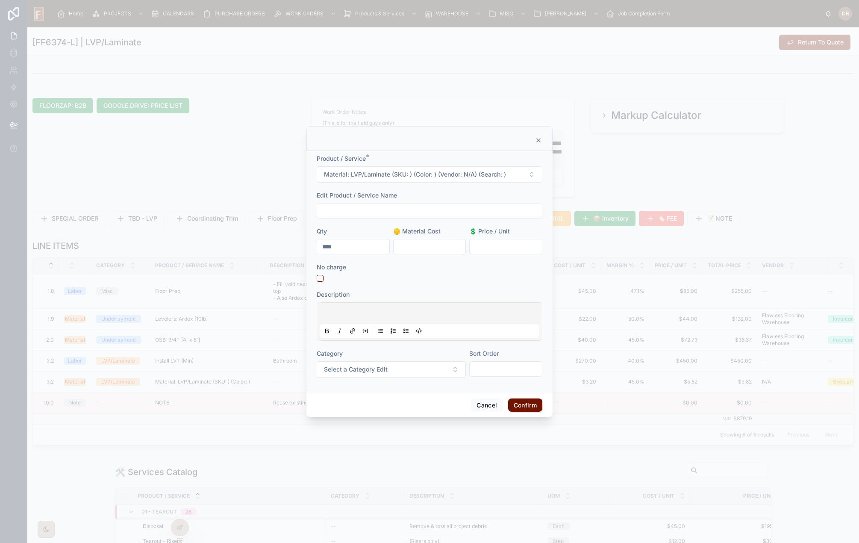
drag, startPoint x: 353, startPoint y: 250, endPoint x: 317, endPoint y: 247, distance: 36.4
click at [317, 247] on input "****" at bounding box center [353, 247] width 72 height 12
type input "*****"
click at [521, 406] on button "Confirm" at bounding box center [525, 405] width 34 height 14
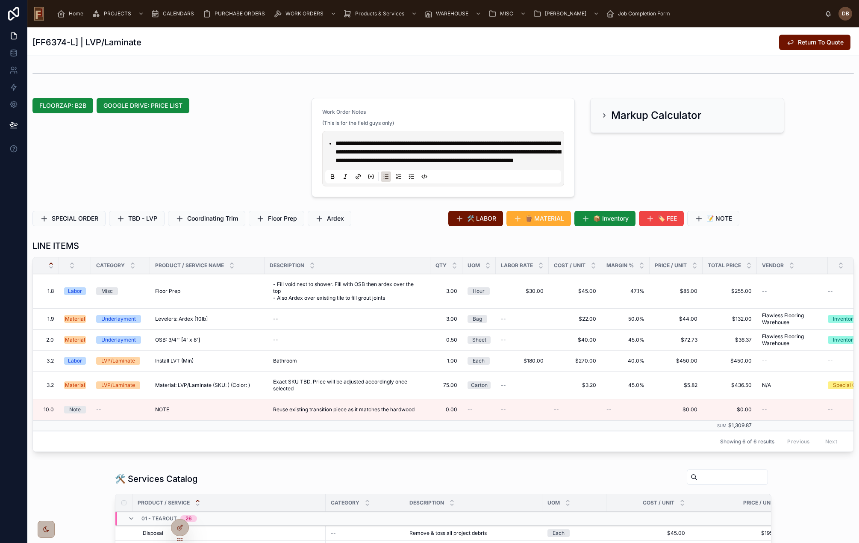
click at [0, 0] on icon at bounding box center [0, 0] width 0 height 0
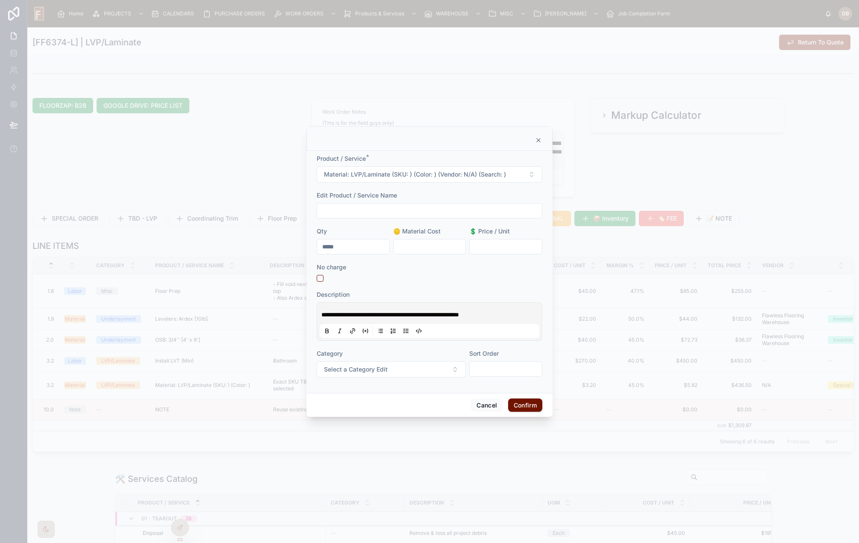
click at [362, 211] on input "text" at bounding box center [429, 211] width 225 height 12
type input "**********"
click at [533, 410] on button "Confirm" at bounding box center [525, 405] width 34 height 14
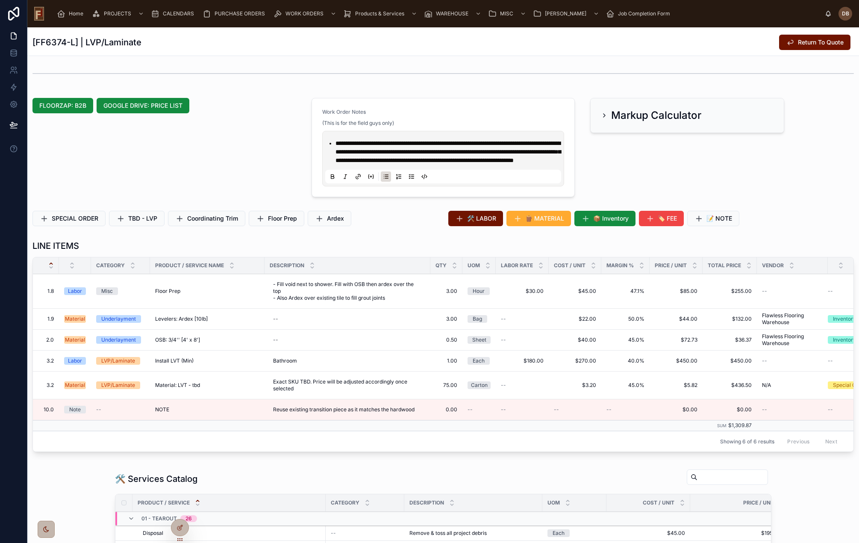
click at [481, 223] on span "🛠️ LABOR" at bounding box center [481, 218] width 29 height 9
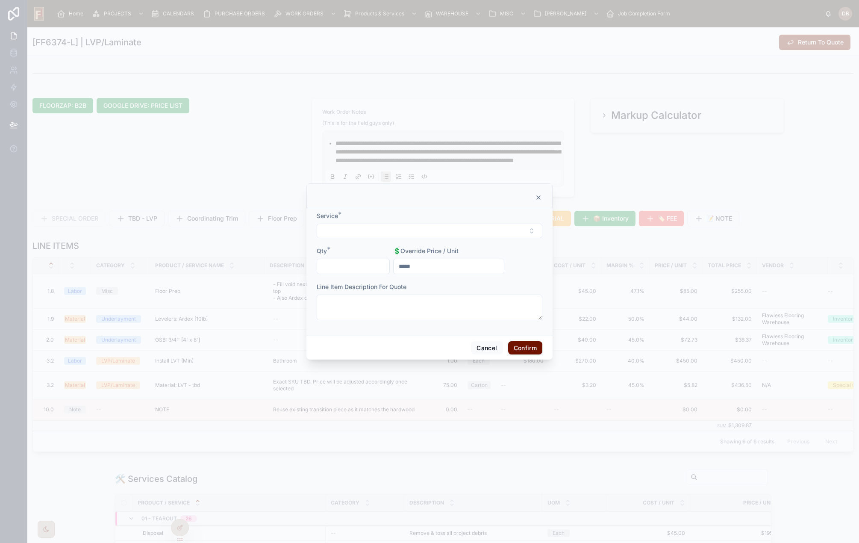
click at [427, 232] on button "Select Button" at bounding box center [430, 230] width 226 height 15
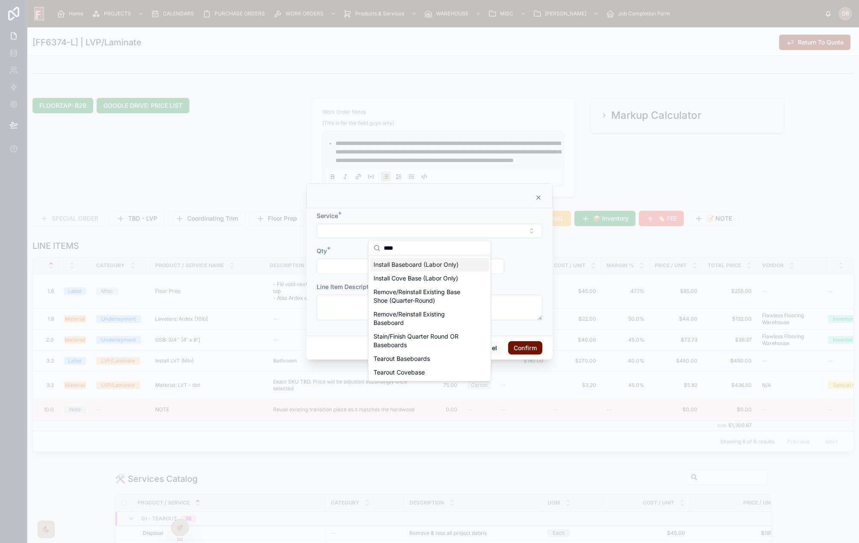
type input "****"
click at [437, 266] on span "Install Baseboard (Labor Only)" at bounding box center [415, 264] width 85 height 9
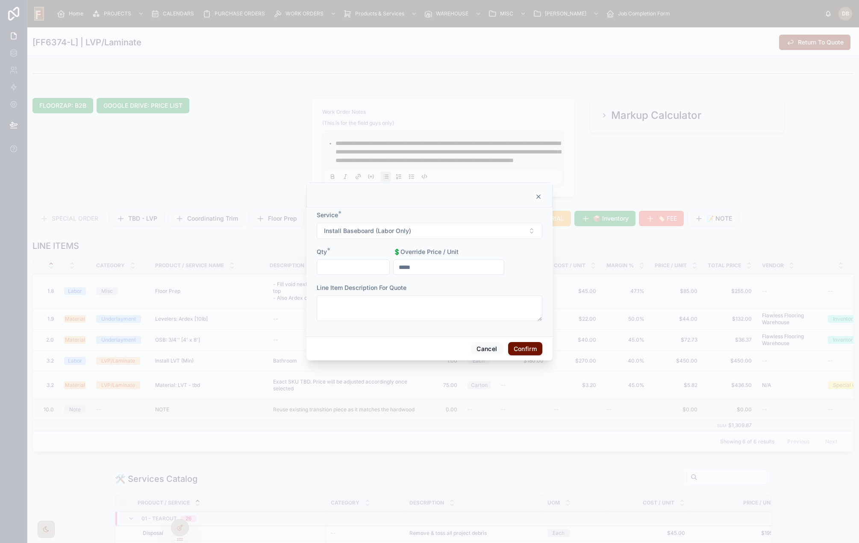
click at [355, 269] on input "text" at bounding box center [353, 267] width 72 height 12
type input "*****"
click at [533, 349] on button "Confirm" at bounding box center [525, 349] width 34 height 14
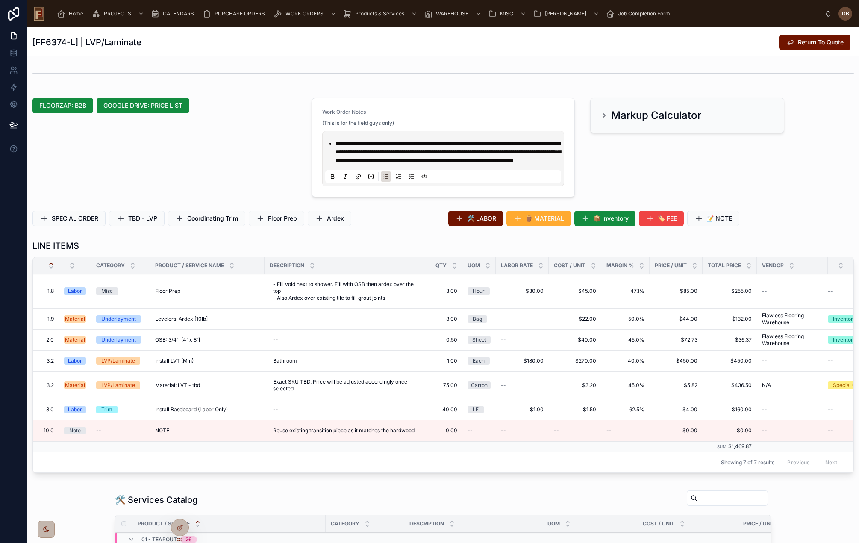
click at [488, 223] on span "🛠️ LABOR" at bounding box center [481, 218] width 29 height 9
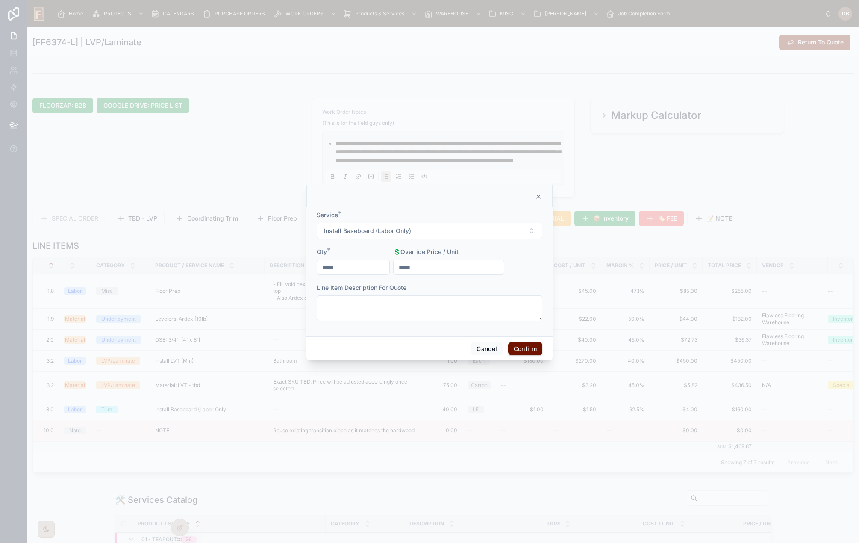
click at [538, 194] on icon at bounding box center [538, 196] width 7 height 7
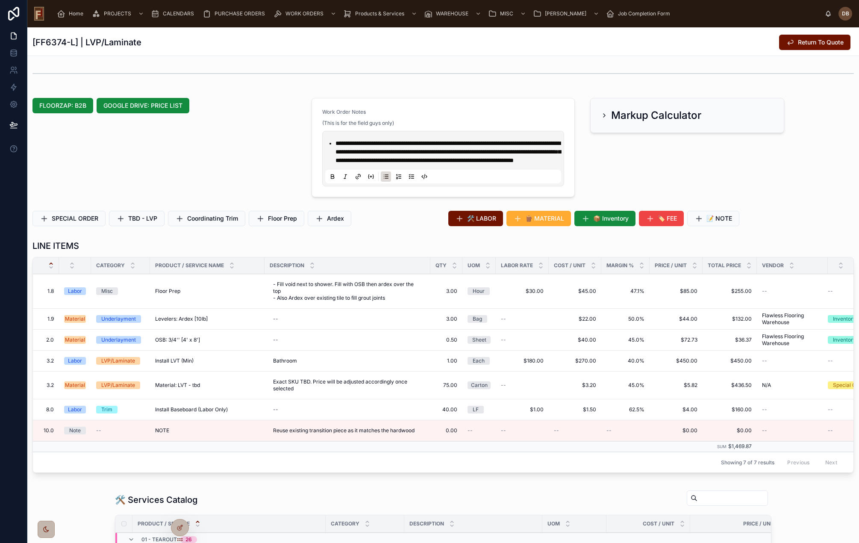
click at [478, 223] on span "🛠️ LABOR" at bounding box center [481, 218] width 29 height 9
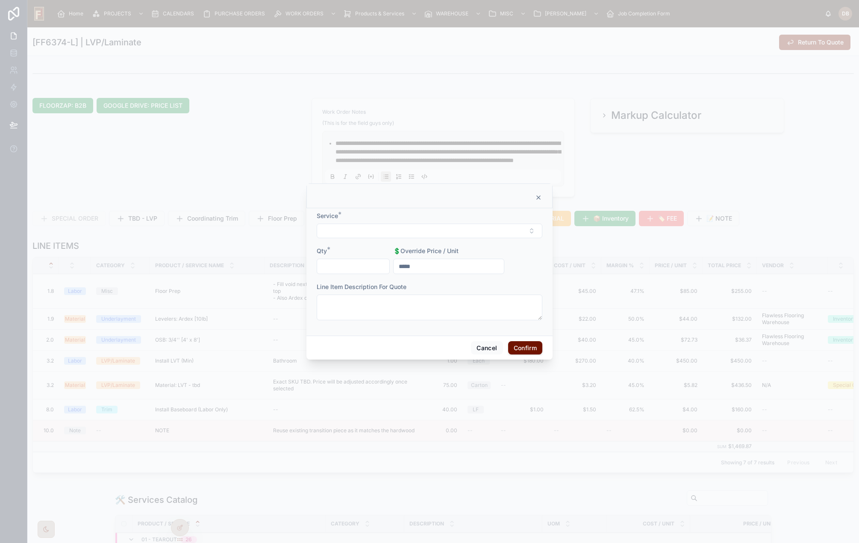
click at [415, 232] on button "Select Button" at bounding box center [430, 230] width 226 height 15
type input "****"
click at [429, 267] on span "Install Shoe Molding (Labor Only)" at bounding box center [419, 264] width 93 height 9
click at [339, 267] on input "text" at bounding box center [353, 267] width 72 height 12
type input "*****"
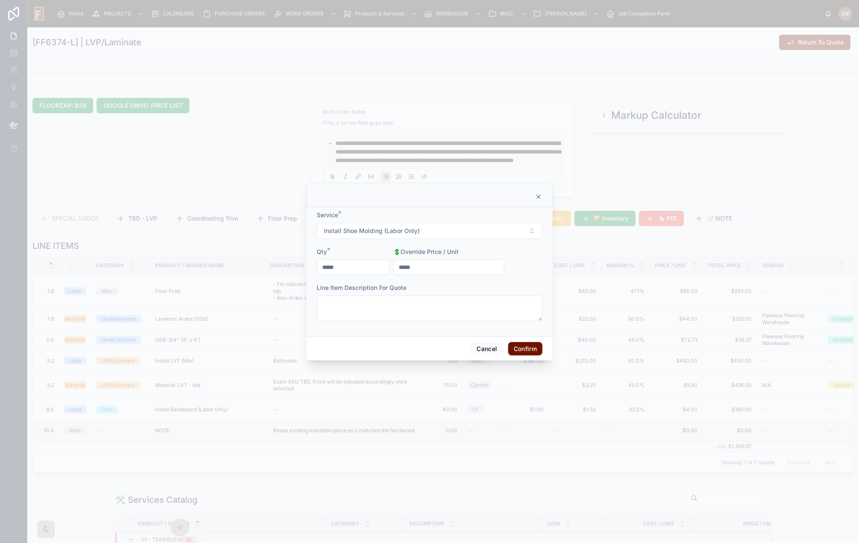
click at [524, 349] on button "Confirm" at bounding box center [525, 349] width 34 height 14
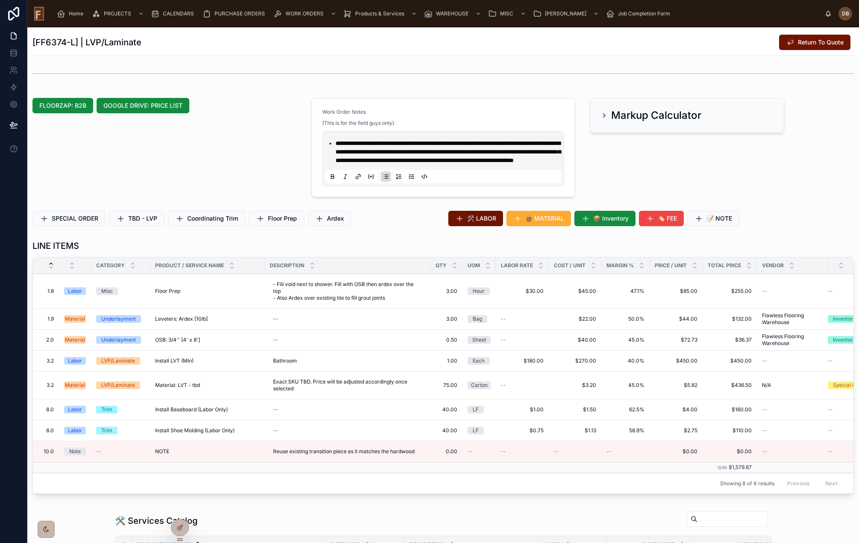
click at [556, 223] on span "🪵 MATERIAL" at bounding box center [544, 218] width 39 height 9
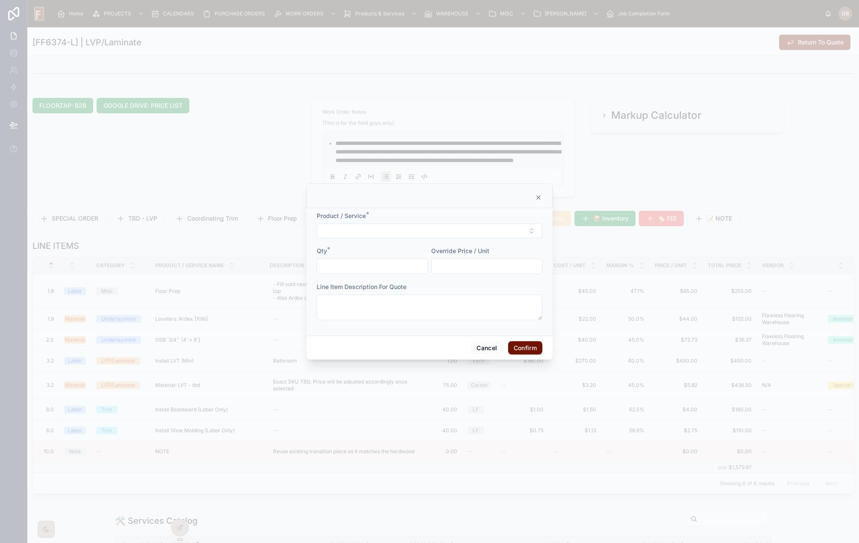
click at [411, 229] on button "Select Button" at bounding box center [430, 230] width 226 height 15
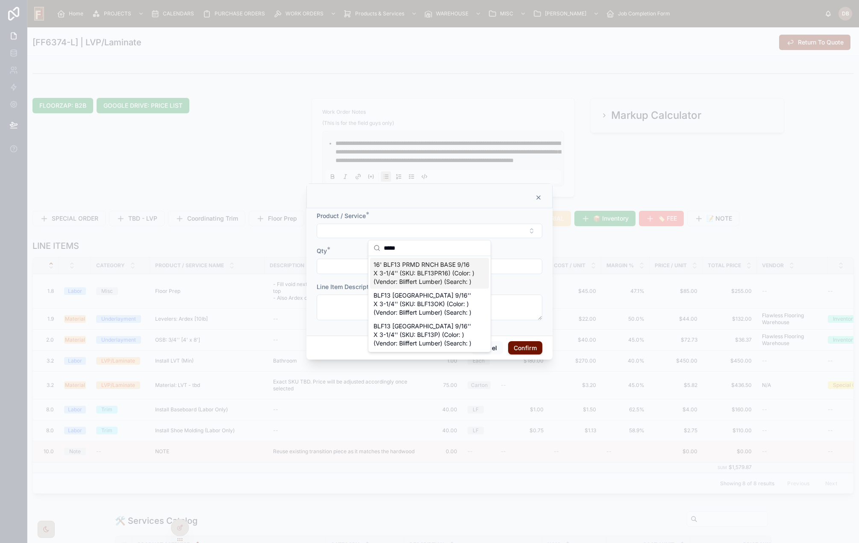
type input "*****"
click at [450, 273] on span "16' BLF13 PRMD RNCH BASE 9/16 X 3-1/4'' (SKU: BLF13PR16) (Color: ) (Vendor: Bli…" at bounding box center [424, 273] width 102 height 26
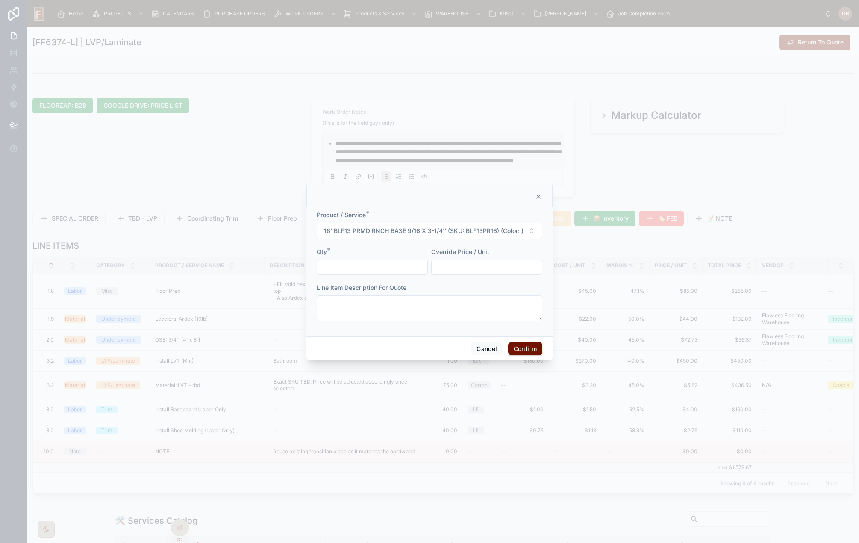
click at [375, 267] on input "text" at bounding box center [372, 267] width 110 height 12
type input "****"
click at [516, 347] on button "Confirm" at bounding box center [525, 349] width 34 height 14
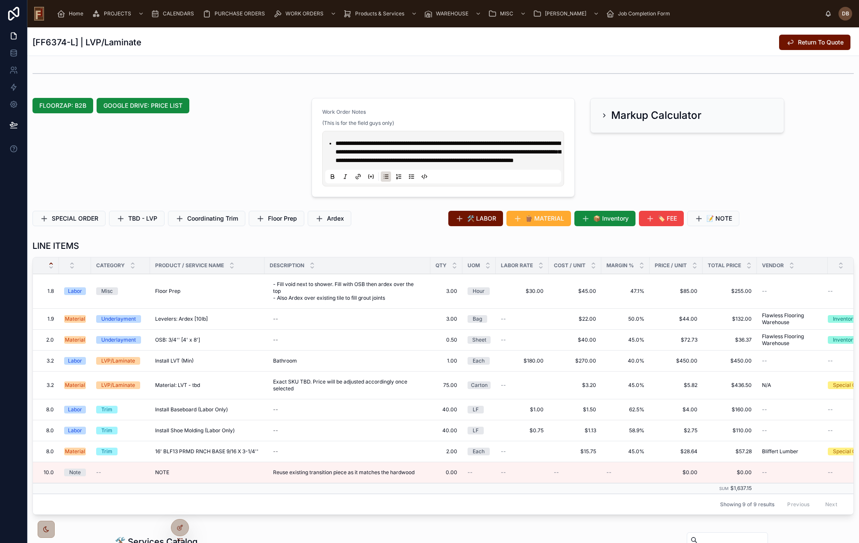
click at [604, 223] on span "📦 Inventory" at bounding box center [610, 218] width 35 height 9
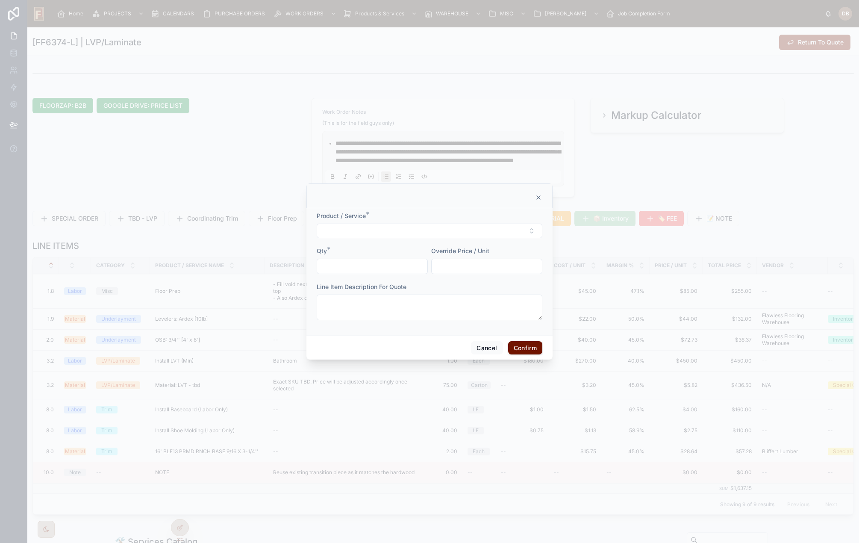
click at [416, 234] on button "Select Button" at bounding box center [430, 230] width 226 height 15
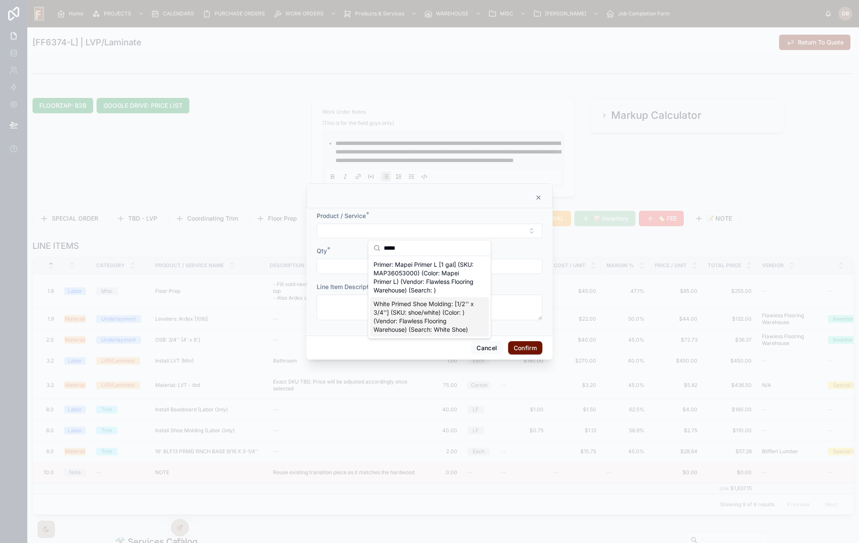
type input "*****"
click at [440, 316] on span "White Primed Shoe Molding: [1/2'' x 3/4''] (SKU: shoe/white) (Color: ) (Vendor:…" at bounding box center [424, 316] width 102 height 34
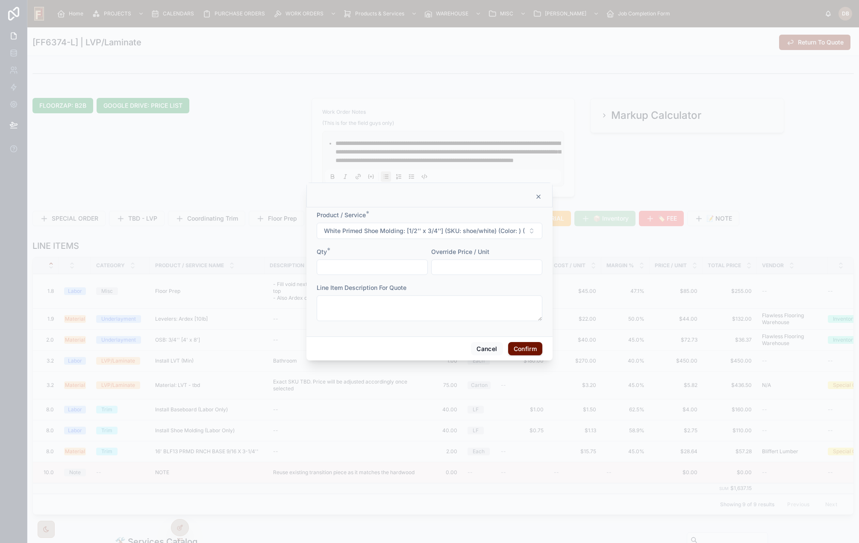
click at [356, 265] on input "text" at bounding box center [372, 267] width 110 height 12
type input "*****"
click at [526, 348] on button "Confirm" at bounding box center [525, 349] width 34 height 14
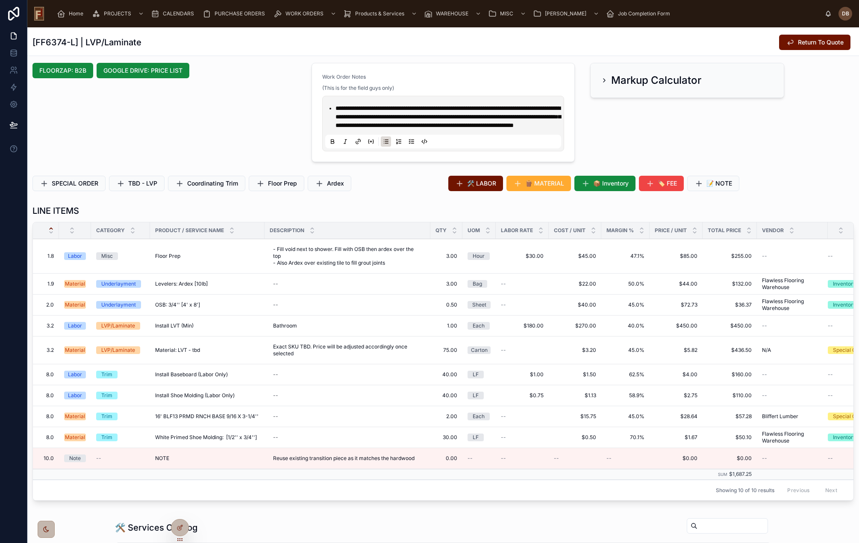
scroll to position [299, 0]
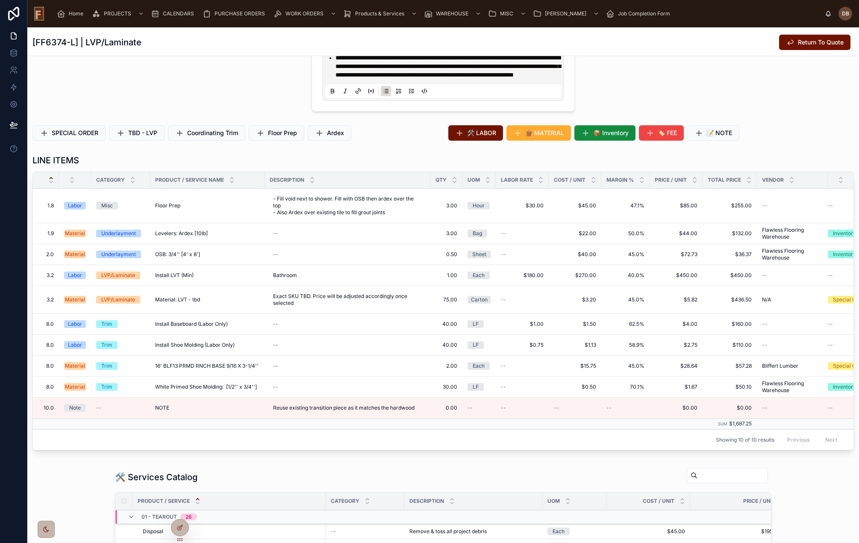
click at [0, 0] on span "EDIT" at bounding box center [0, 0] width 0 height 0
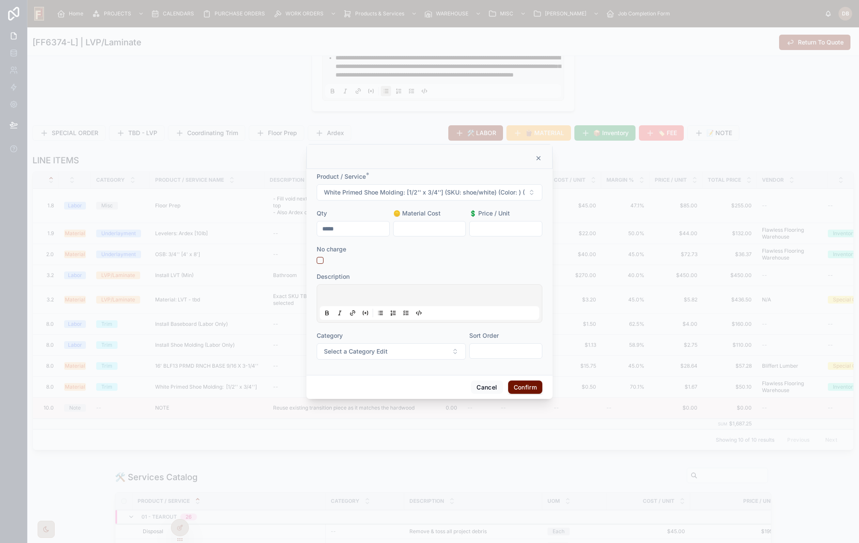
drag, startPoint x: 357, startPoint y: 229, endPoint x: 318, endPoint y: 230, distance: 38.9
click at [318, 230] on input "*****" at bounding box center [353, 229] width 72 height 12
type input "*****"
click at [520, 388] on button "Confirm" at bounding box center [525, 387] width 34 height 14
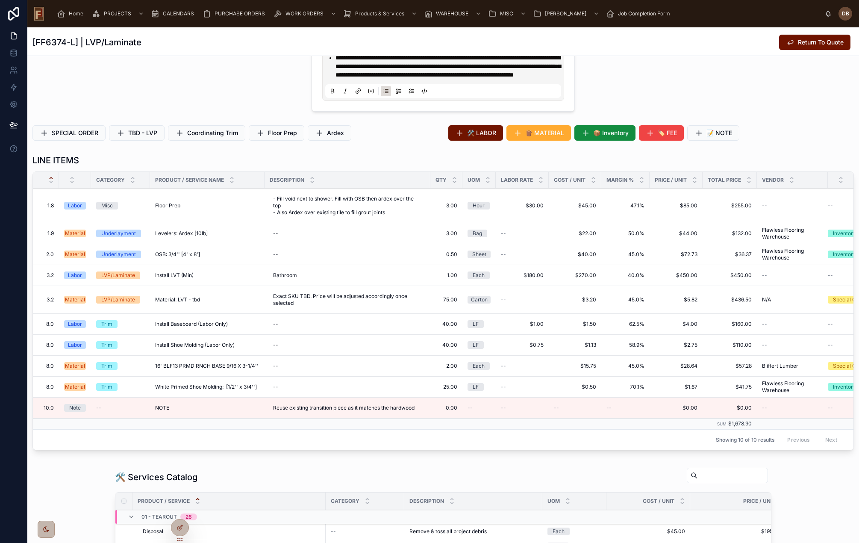
click at [0, 0] on button "EDIT" at bounding box center [0, 0] width 0 height 0
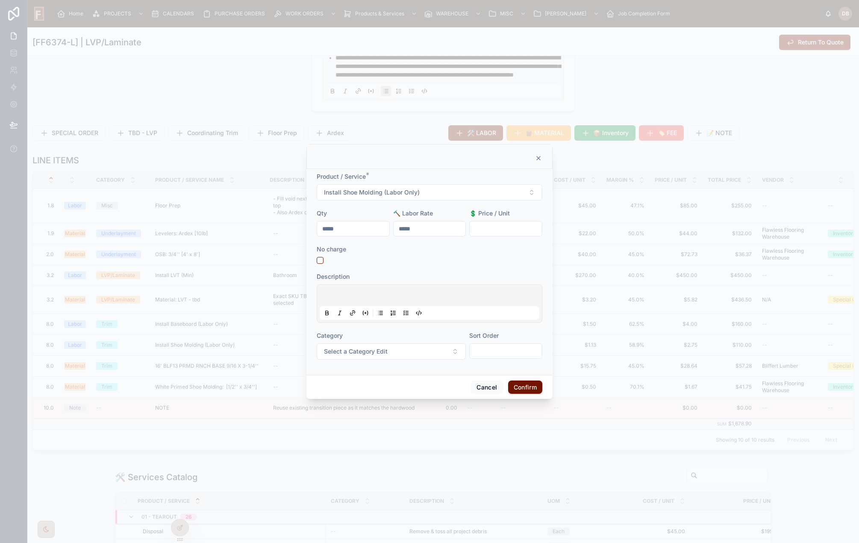
click at [312, 231] on div "Product / Service * Install Shoe Molding (Labor Only) Qty ***** 🔨 Labor Rate **…" at bounding box center [429, 272] width 246 height 206
type input "*****"
click at [528, 387] on button "Confirm" at bounding box center [525, 387] width 34 height 14
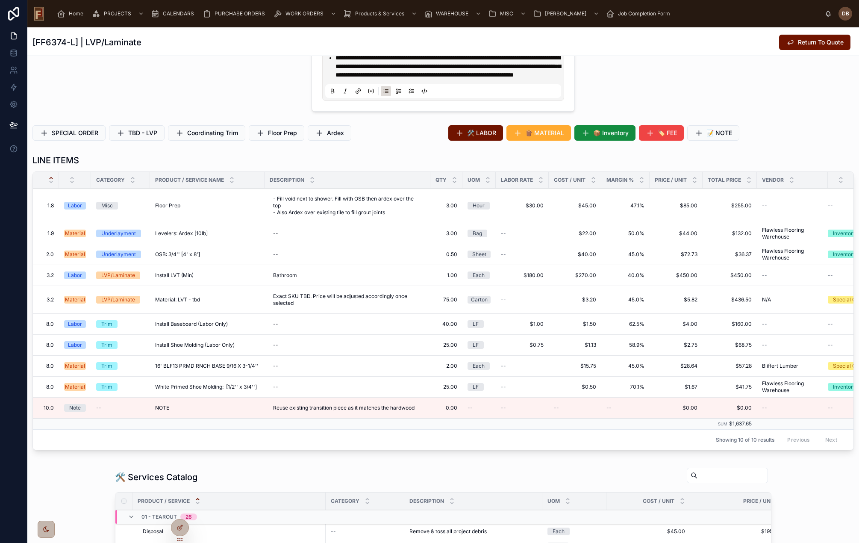
click at [0, 0] on span "EDIT" at bounding box center [0, 0] width 0 height 0
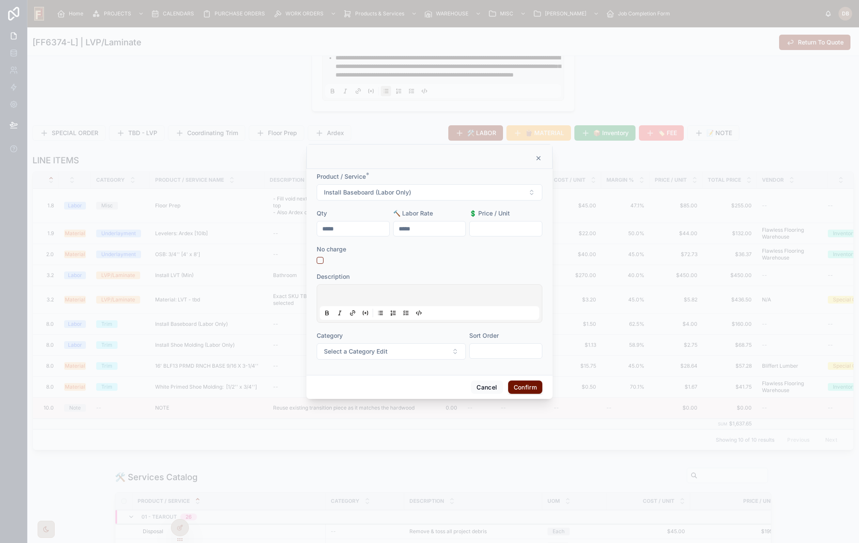
drag, startPoint x: 323, startPoint y: 232, endPoint x: 314, endPoint y: 233, distance: 9.6
click at [314, 233] on div "Product / Service * Install Baseboard (Labor Only) Qty ***** 🔨 Labor Rate *****…" at bounding box center [429, 272] width 246 height 206
type input "*****"
click at [518, 388] on button "Confirm" at bounding box center [525, 387] width 34 height 14
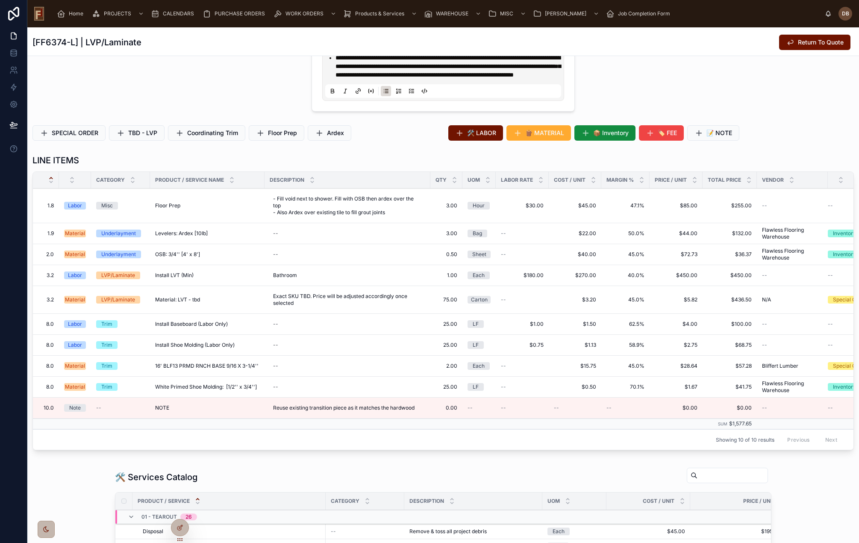
click at [484, 137] on span "🛠️ LABOR" at bounding box center [481, 133] width 29 height 9
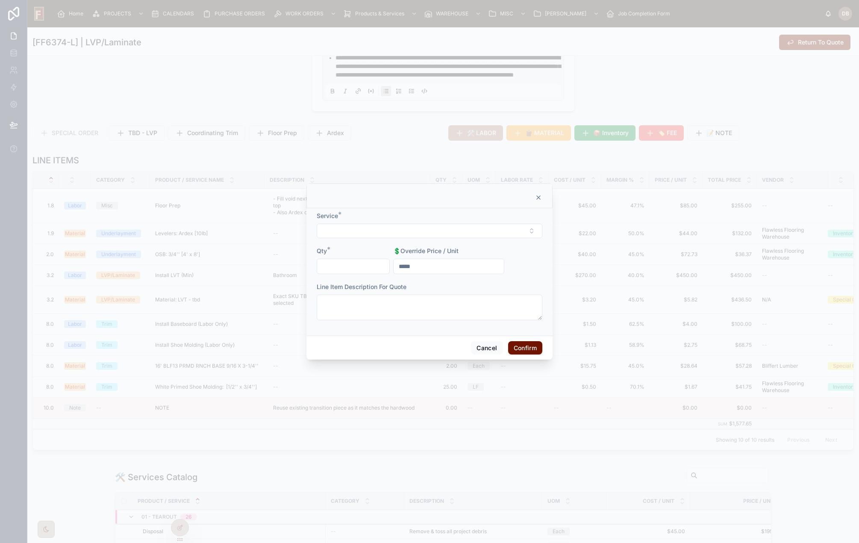
click at [384, 231] on button "Select Button" at bounding box center [430, 230] width 226 height 15
type input "****"
click at [414, 264] on span "Remove/Reinstall Toilet" at bounding box center [405, 264] width 65 height 9
drag, startPoint x: 343, startPoint y: 266, endPoint x: 352, endPoint y: 272, distance: 10.8
click at [343, 266] on input "text" at bounding box center [353, 267] width 72 height 12
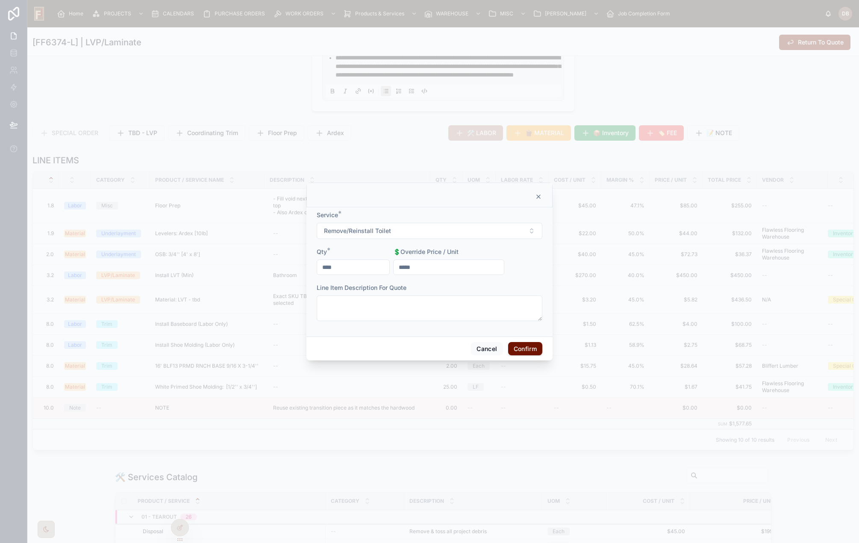
type input "****"
click at [525, 355] on button "Confirm" at bounding box center [525, 349] width 34 height 14
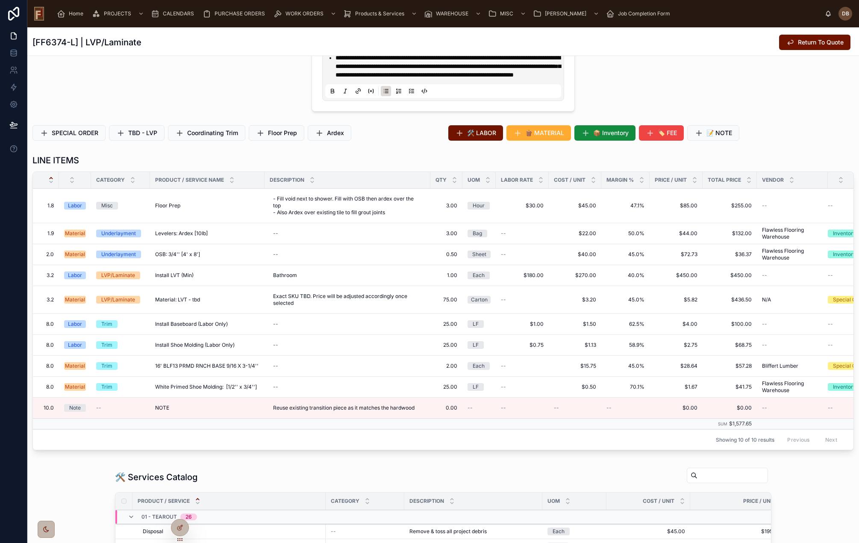
scroll to position [256, 0]
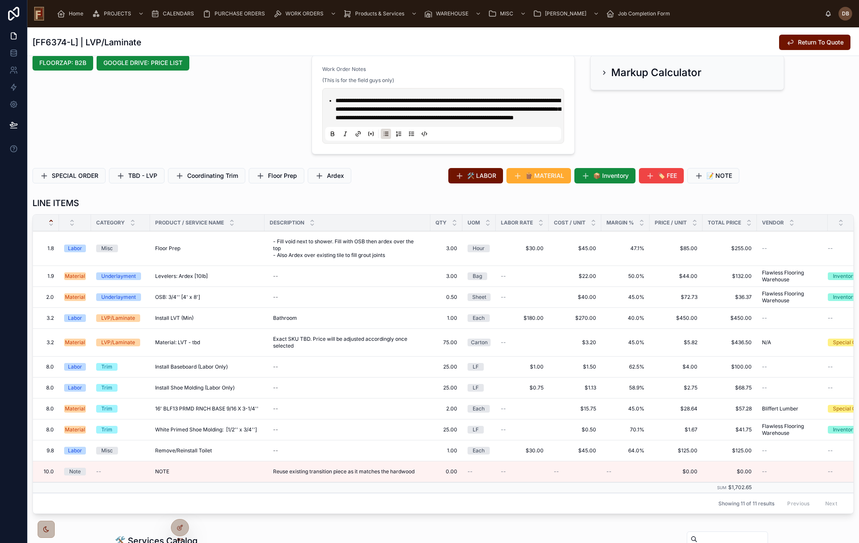
drag, startPoint x: 769, startPoint y: 246, endPoint x: 773, endPoint y: 240, distance: 7.3
click at [0, 0] on span "EDIT" at bounding box center [0, 0] width 0 height 0
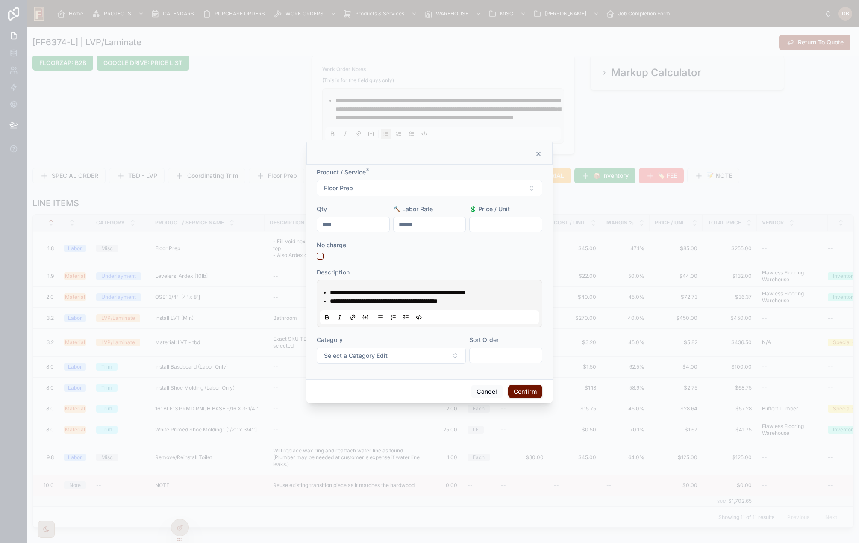
drag, startPoint x: 341, startPoint y: 223, endPoint x: 319, endPoint y: 223, distance: 22.2
click at [319, 223] on input "****" at bounding box center [353, 224] width 72 height 12
type input "****"
click at [521, 388] on button "Confirm" at bounding box center [525, 391] width 34 height 14
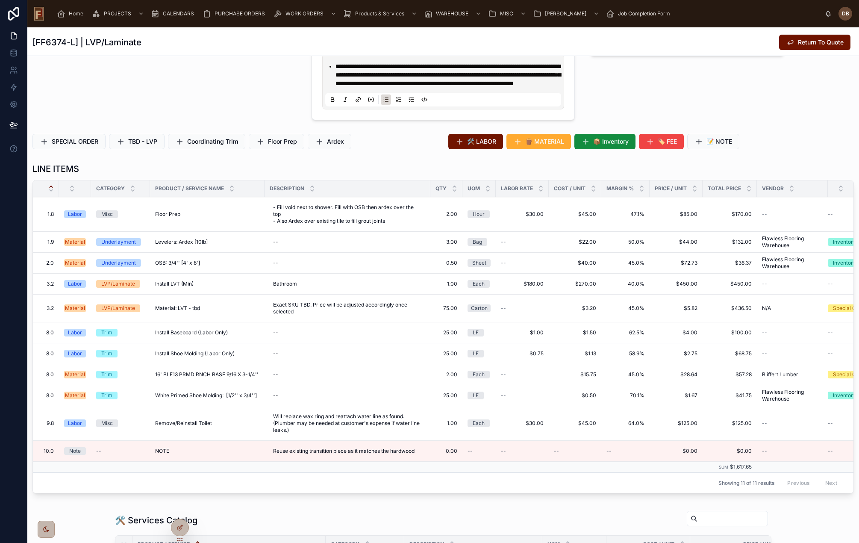
scroll to position [299, 0]
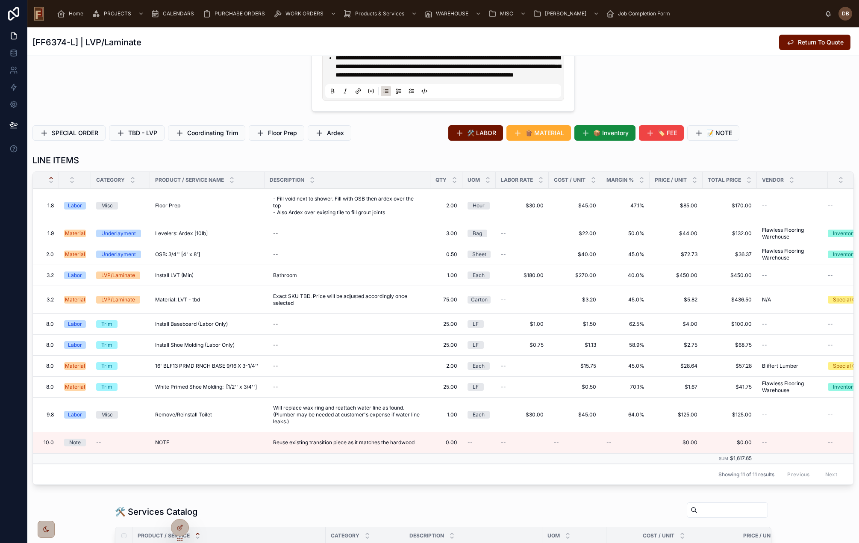
click at [0, 0] on span "EDIT" at bounding box center [0, 0] width 0 height 0
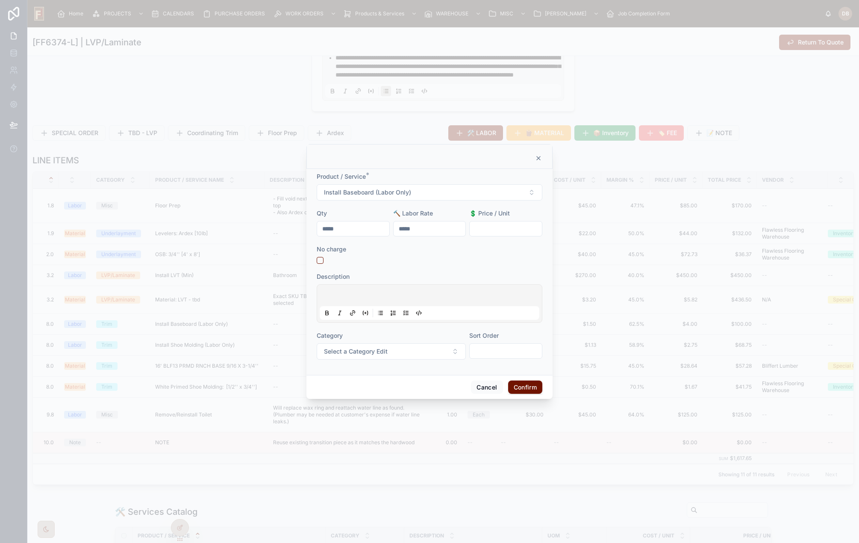
drag, startPoint x: 356, startPoint y: 229, endPoint x: 303, endPoint y: 232, distance: 53.1
click at [303, 232] on div "Product / Service * Install Baseboard (Labor Only) Qty ***** 🔨 Labor Rate *****…" at bounding box center [429, 271] width 859 height 543
type input "*****"
click at [522, 387] on button "Confirm" at bounding box center [525, 387] width 34 height 14
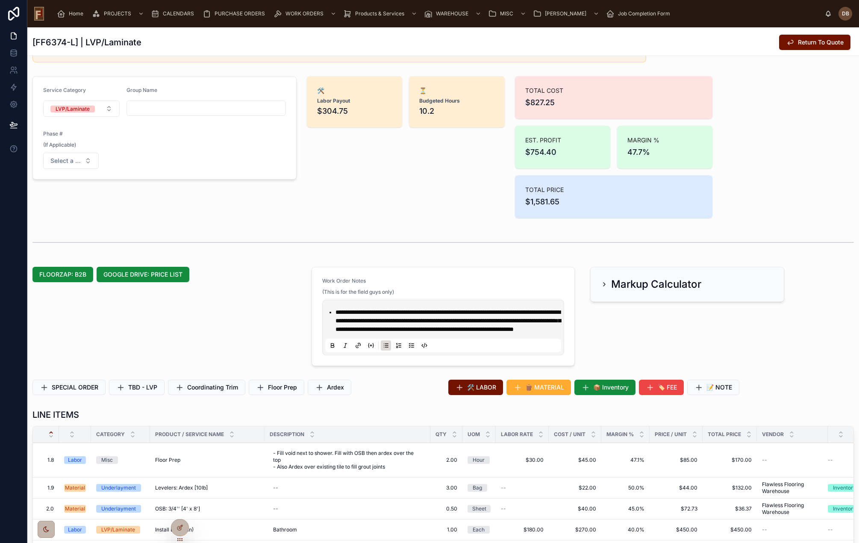
scroll to position [0, 0]
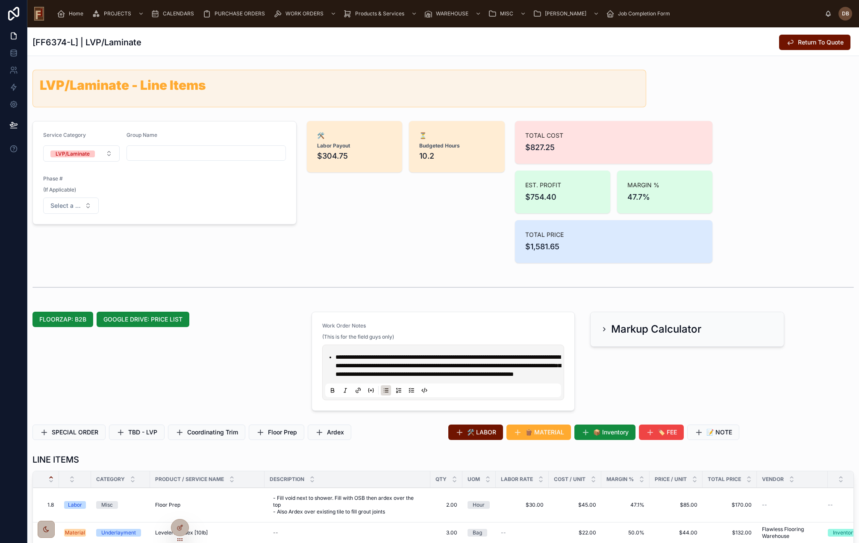
click at [810, 45] on span "Return To Quote" at bounding box center [821, 42] width 46 height 9
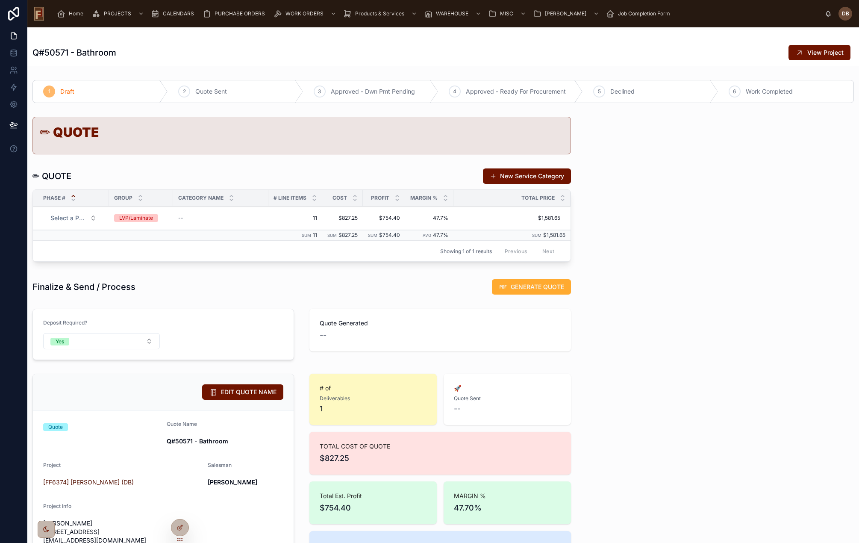
click at [140, 217] on div "LVP/Laminate" at bounding box center [136, 218] width 34 height 8
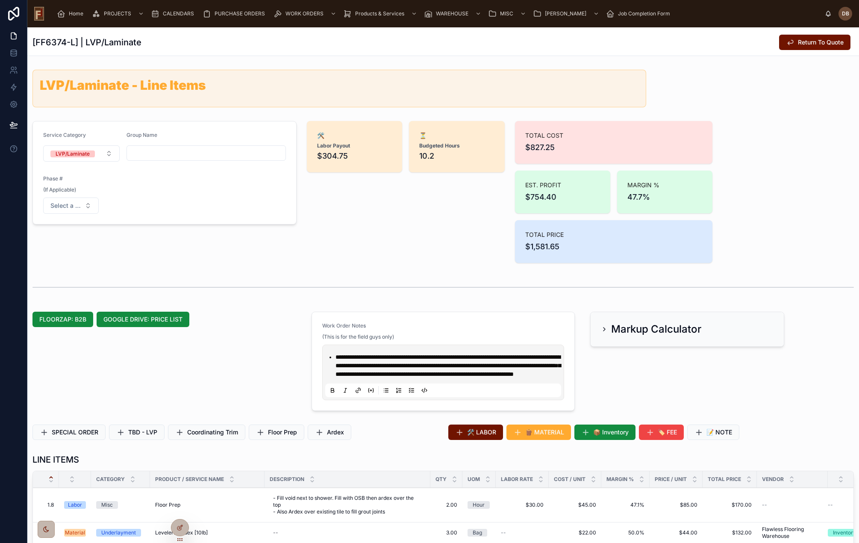
click at [470, 378] on li "**********" at bounding box center [449, 365] width 228 height 26
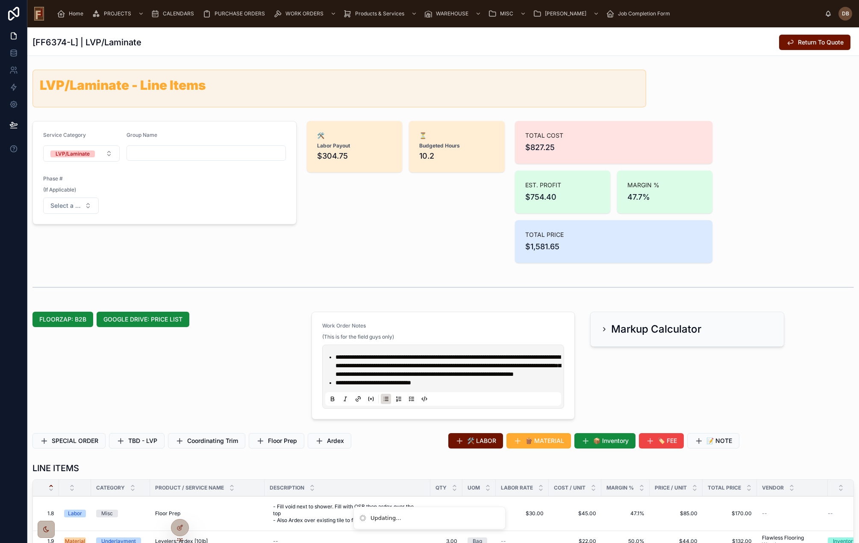
click at [710, 379] on div "Markup Calculator" at bounding box center [687, 365] width 204 height 114
click at [798, 41] on span "Return To Quote" at bounding box center [821, 42] width 46 height 9
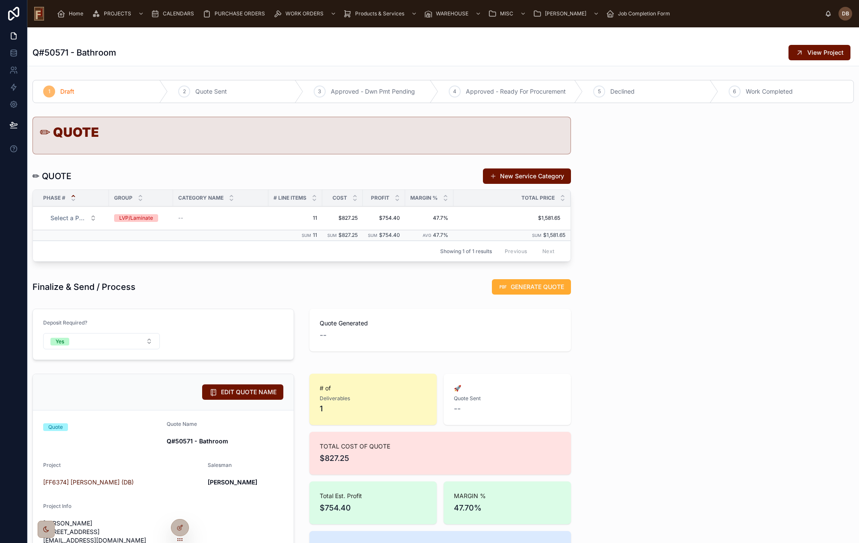
click at [523, 288] on span "GENERATE QUOTE" at bounding box center [537, 286] width 53 height 9
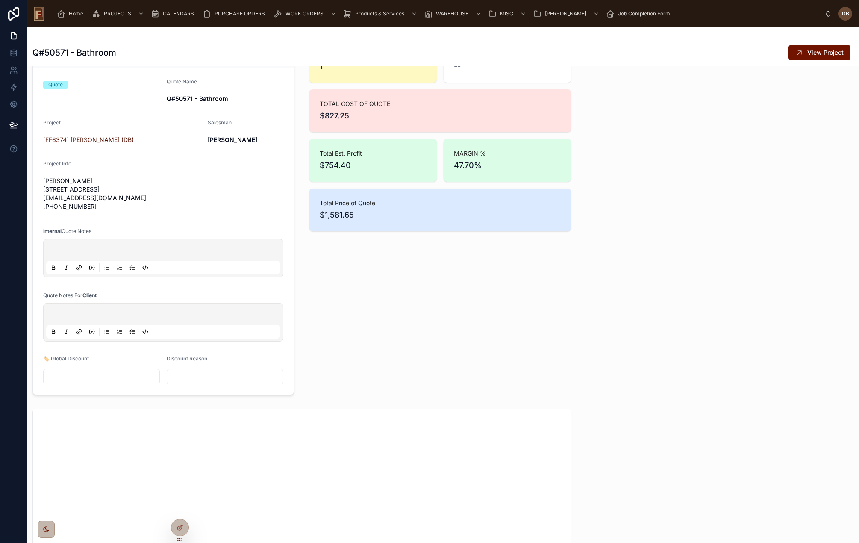
scroll to position [90, 0]
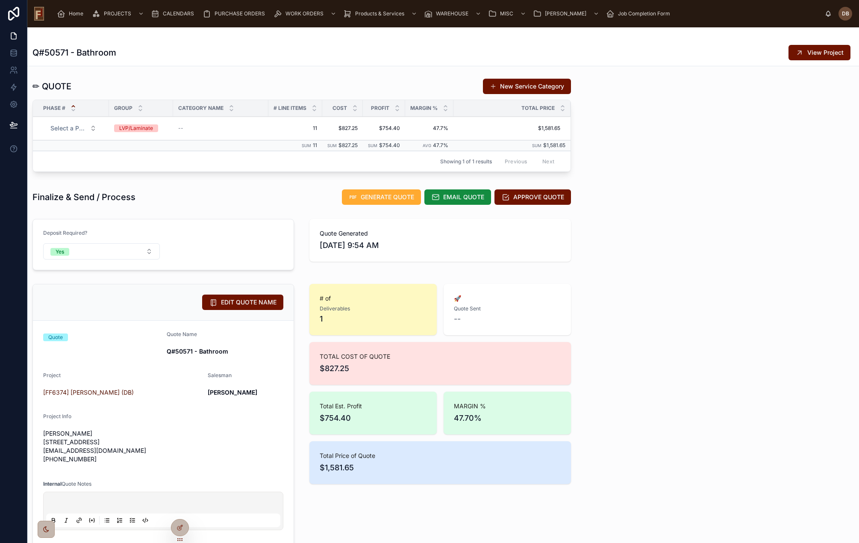
click at [457, 195] on span "EMAIL QUOTE" at bounding box center [463, 197] width 41 height 9
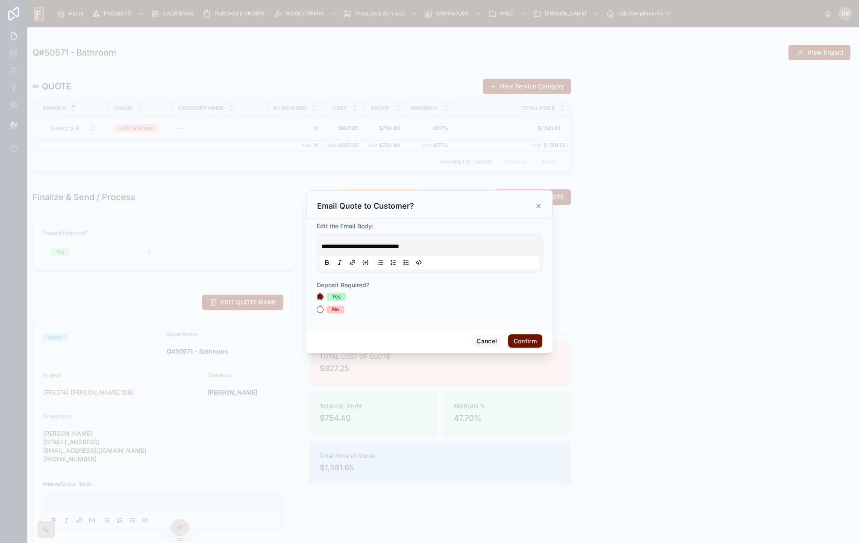
click at [524, 340] on button "Confirm" at bounding box center [525, 341] width 34 height 14
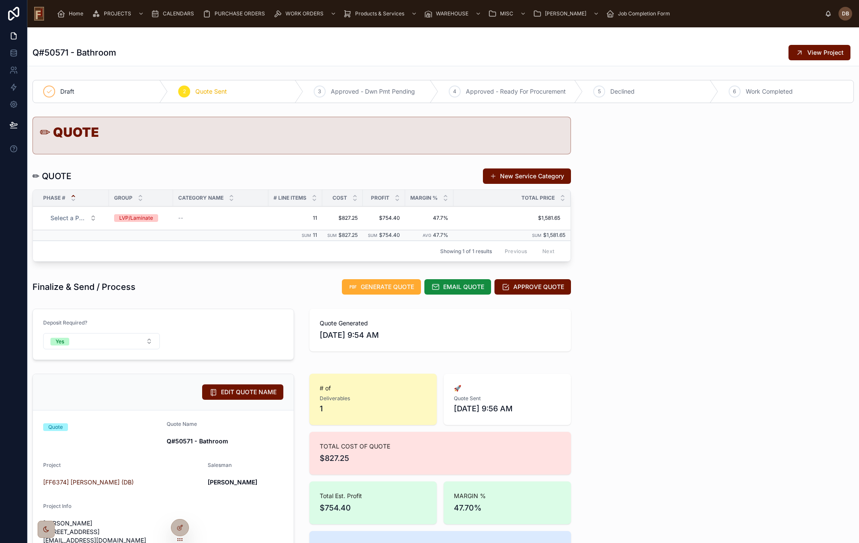
click at [68, 17] on div "Home" at bounding box center [72, 14] width 30 height 14
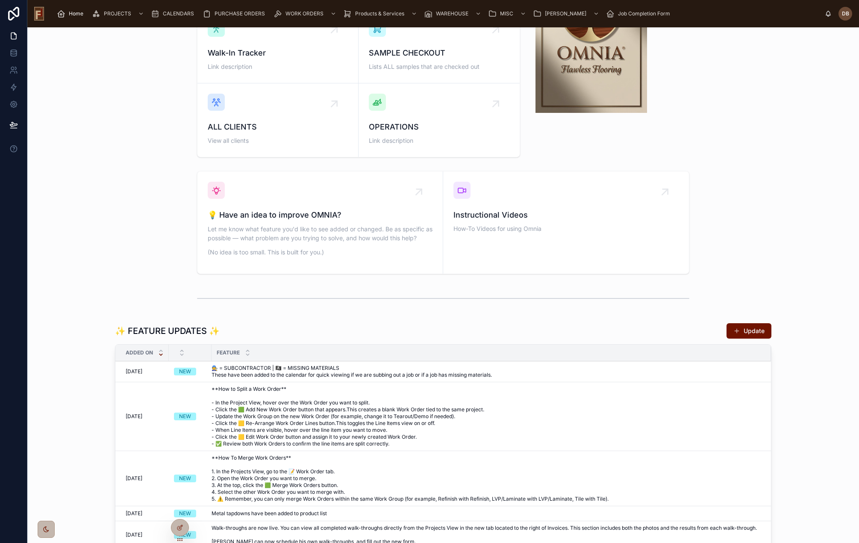
scroll to position [256, 0]
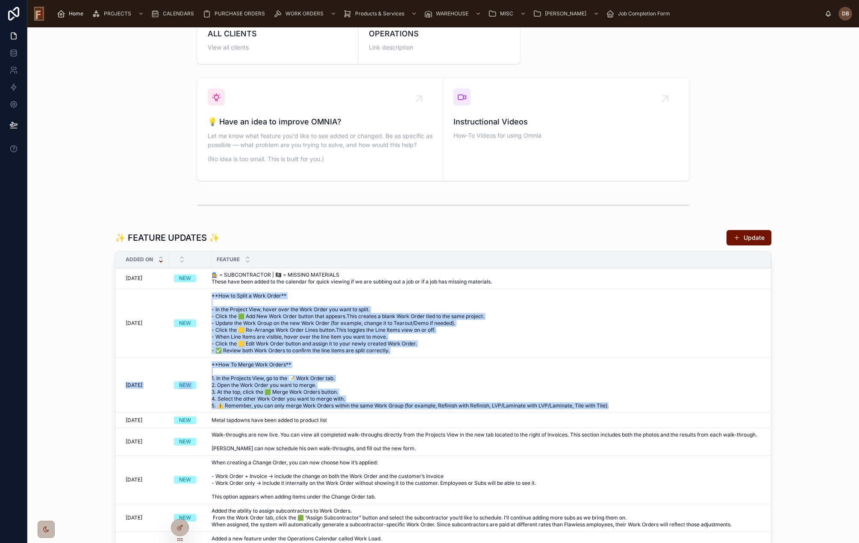
drag, startPoint x: 611, startPoint y: 405, endPoint x: 208, endPoint y: 298, distance: 417.8
click at [208, 298] on tbody "[DATE] [DATE] NEW 🧑‍🔧 = SUBCONTRACTOR | 🏴‍☠️ = MISSING MATERIALS These have bee…" at bounding box center [442, 434] width 655 height 333
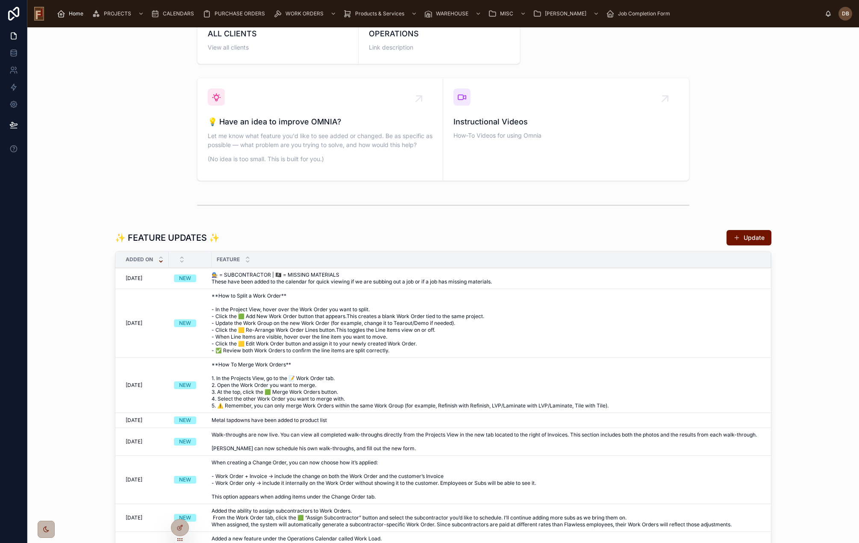
click at [51, 298] on div "✨ FEATURE UPDATES ✨ Update Added on Feature [DATE] [DATE] NEW 🧑‍🔧 = SUBCONTRACT…" at bounding box center [443, 427] width 818 height 402
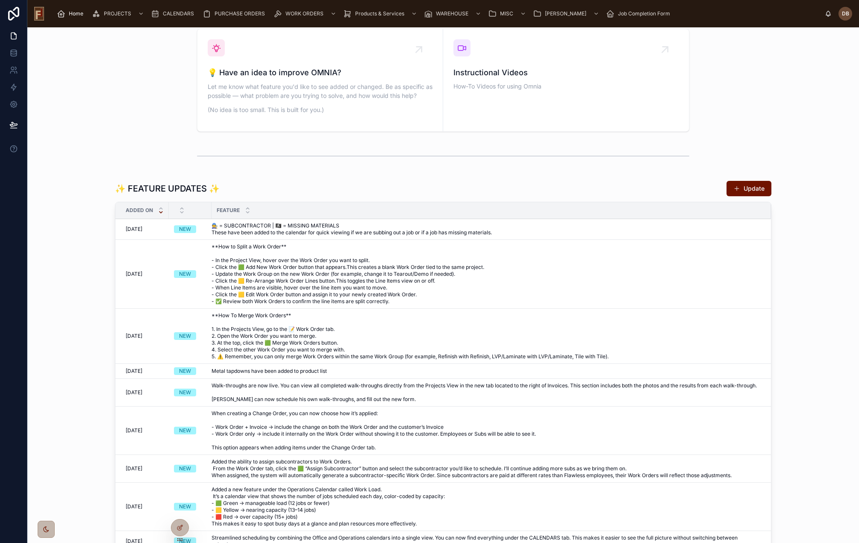
scroll to position [342, 0]
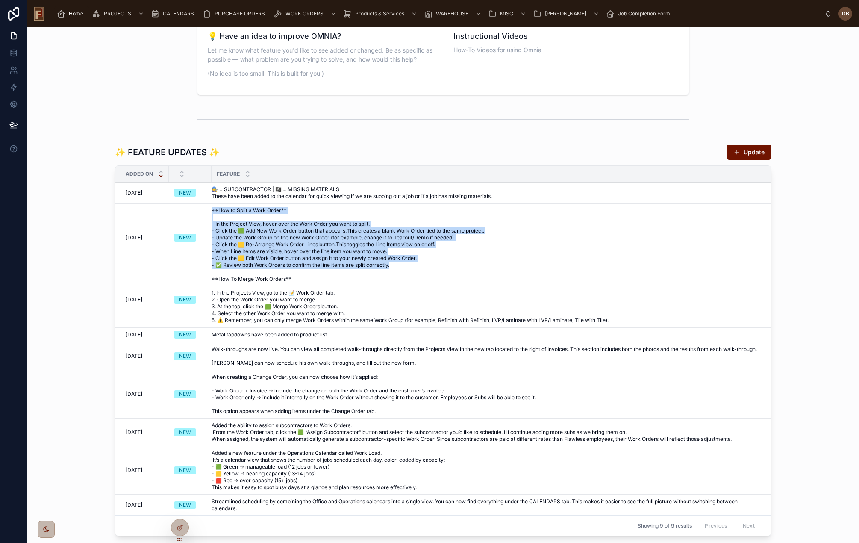
drag, startPoint x: 208, startPoint y: 210, endPoint x: 472, endPoint y: 268, distance: 270.3
click at [472, 268] on td "**How to Split a Work Order** - In the Project View, hover over the Work Order …" at bounding box center [490, 237] width 559 height 69
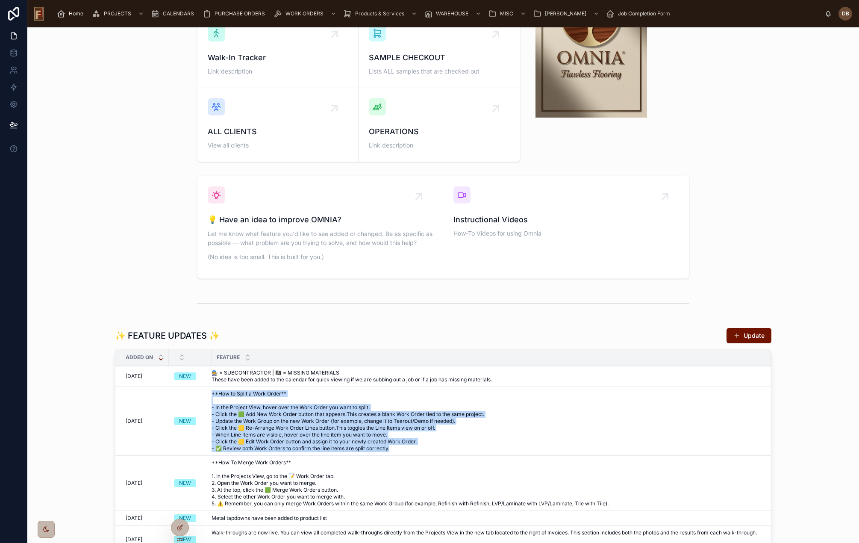
scroll to position [0, 0]
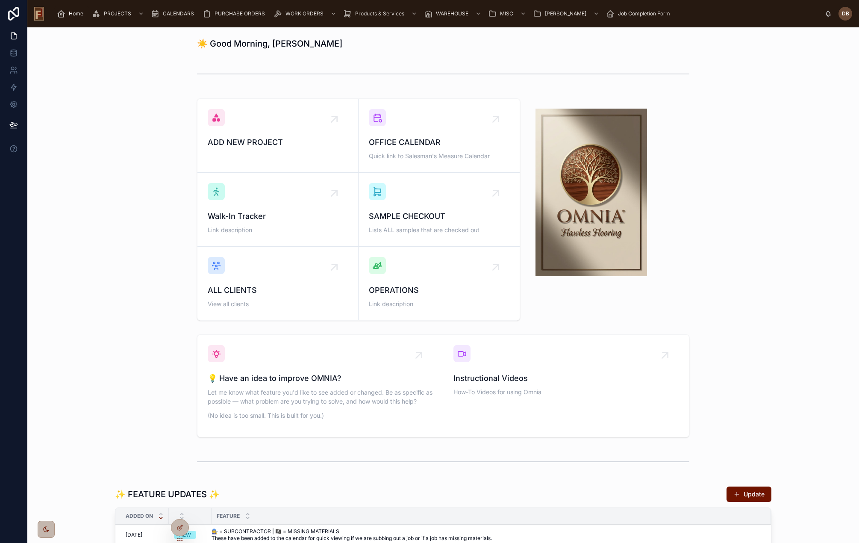
click at [464, 292] on span "OPERATIONS" at bounding box center [439, 290] width 141 height 12
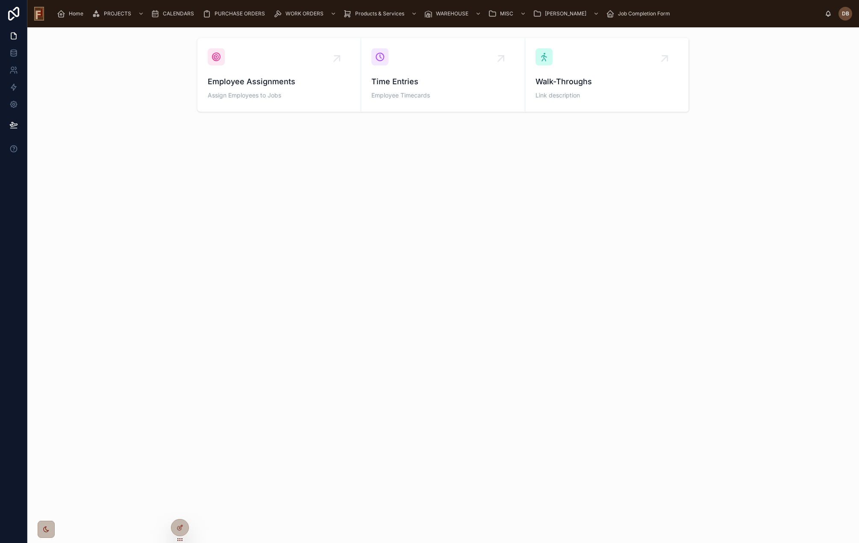
click at [286, 66] on div "Employee Assignments Assign Employees to Jobs" at bounding box center [279, 74] width 143 height 53
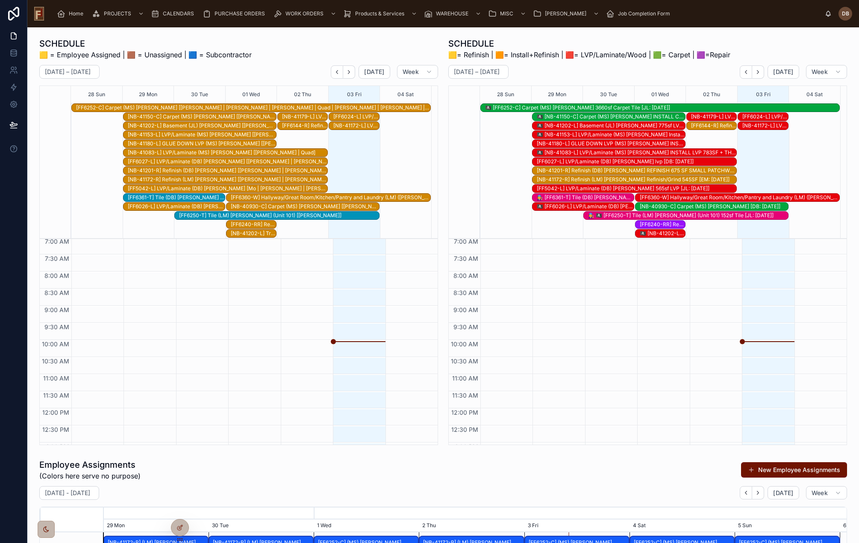
click at [600, 54] on span "🟨= Refinish | 🟧= Install+Refinish | 🟥= LVP/Laminate/Wood | 🟩= Carpet | 🟪=Repair" at bounding box center [589, 55] width 282 height 10
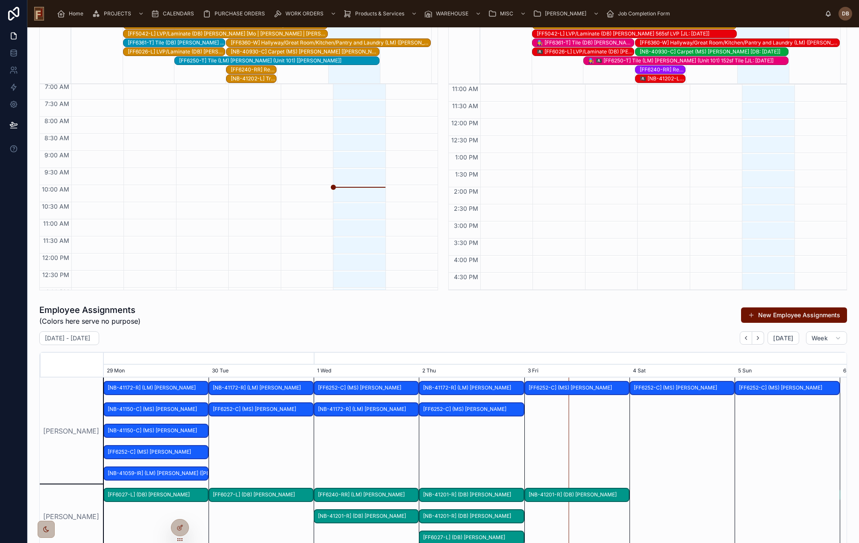
scroll to position [340, 0]
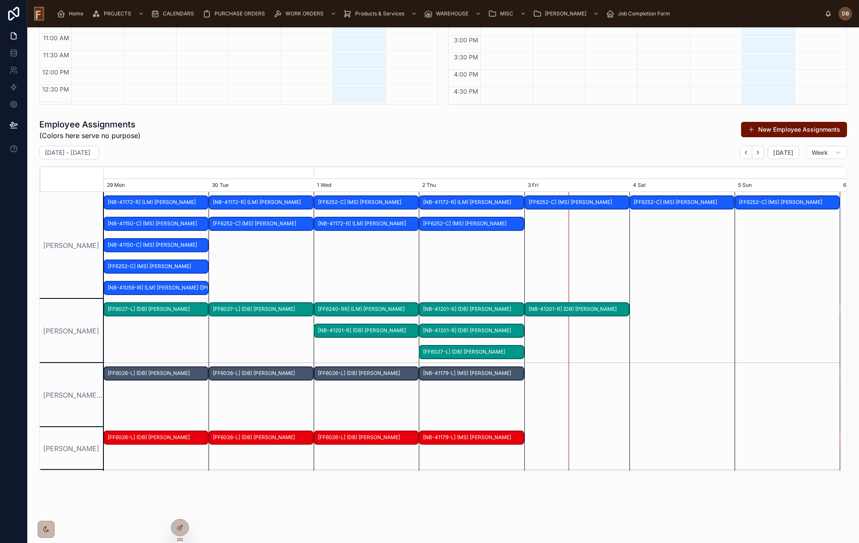
drag, startPoint x: 62, startPoint y: 287, endPoint x: 72, endPoint y: 291, distance: 10.7
click at [62, 287] on div "[PERSON_NAME]" at bounding box center [72, 245] width 64 height 107
click at [67, 325] on div "[PERSON_NAME]" at bounding box center [72, 331] width 64 height 64
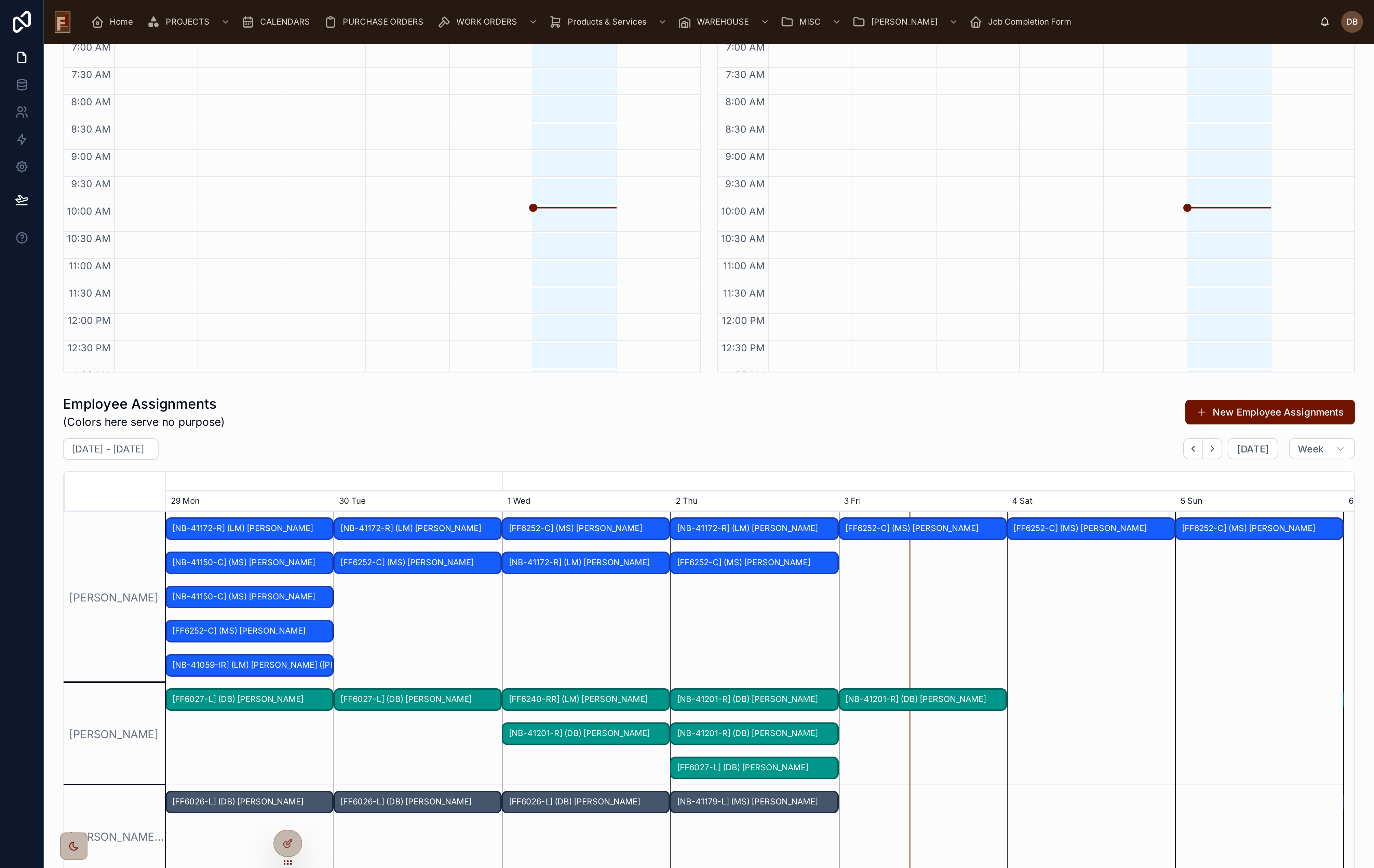
scroll to position [0, 0]
click at [230, 212] on div "Employee Assignments (Colors here serve no purpose) New Employee Assignments" at bounding box center [354, 206] width 646 height 18
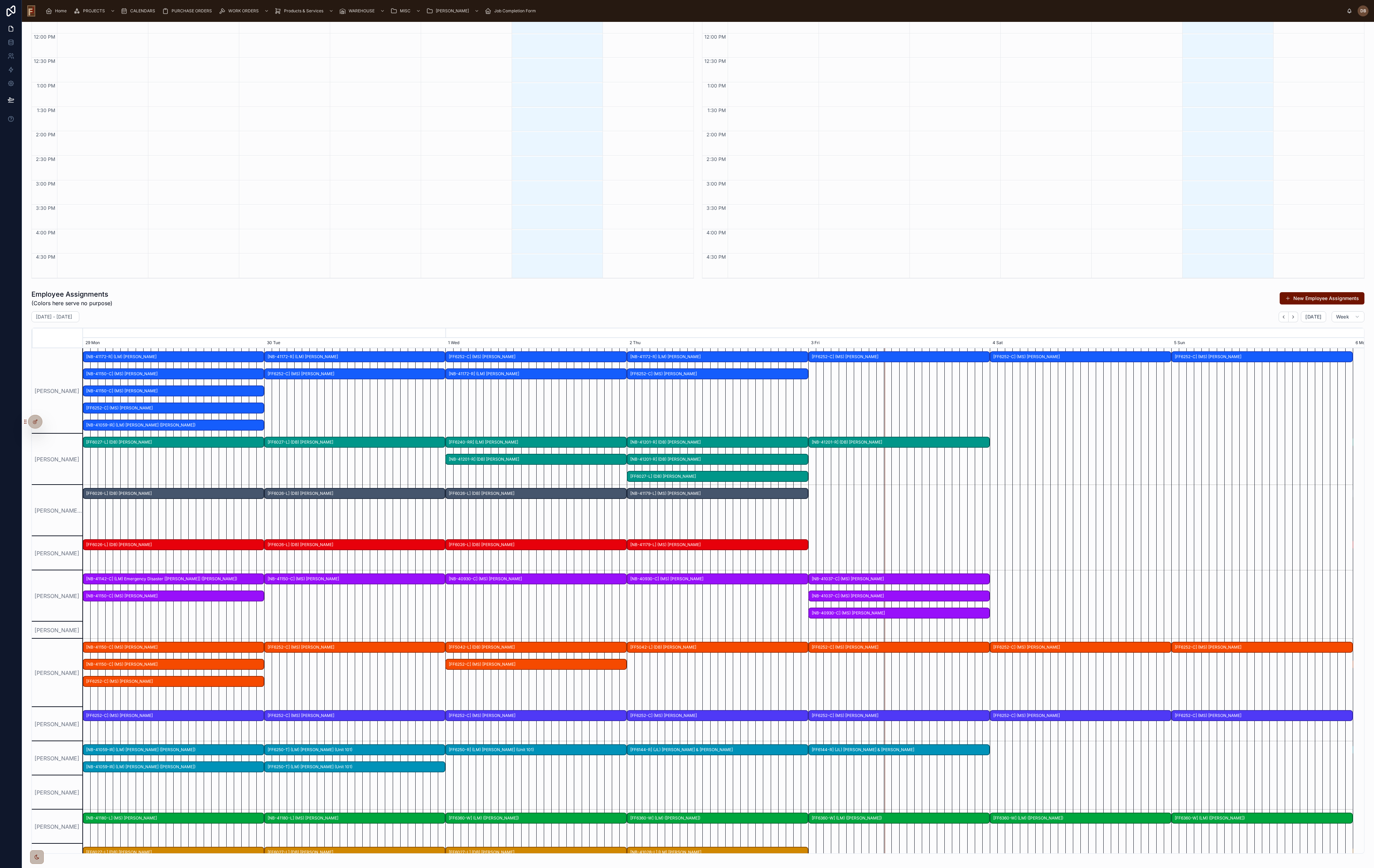
scroll to position [446, 0]
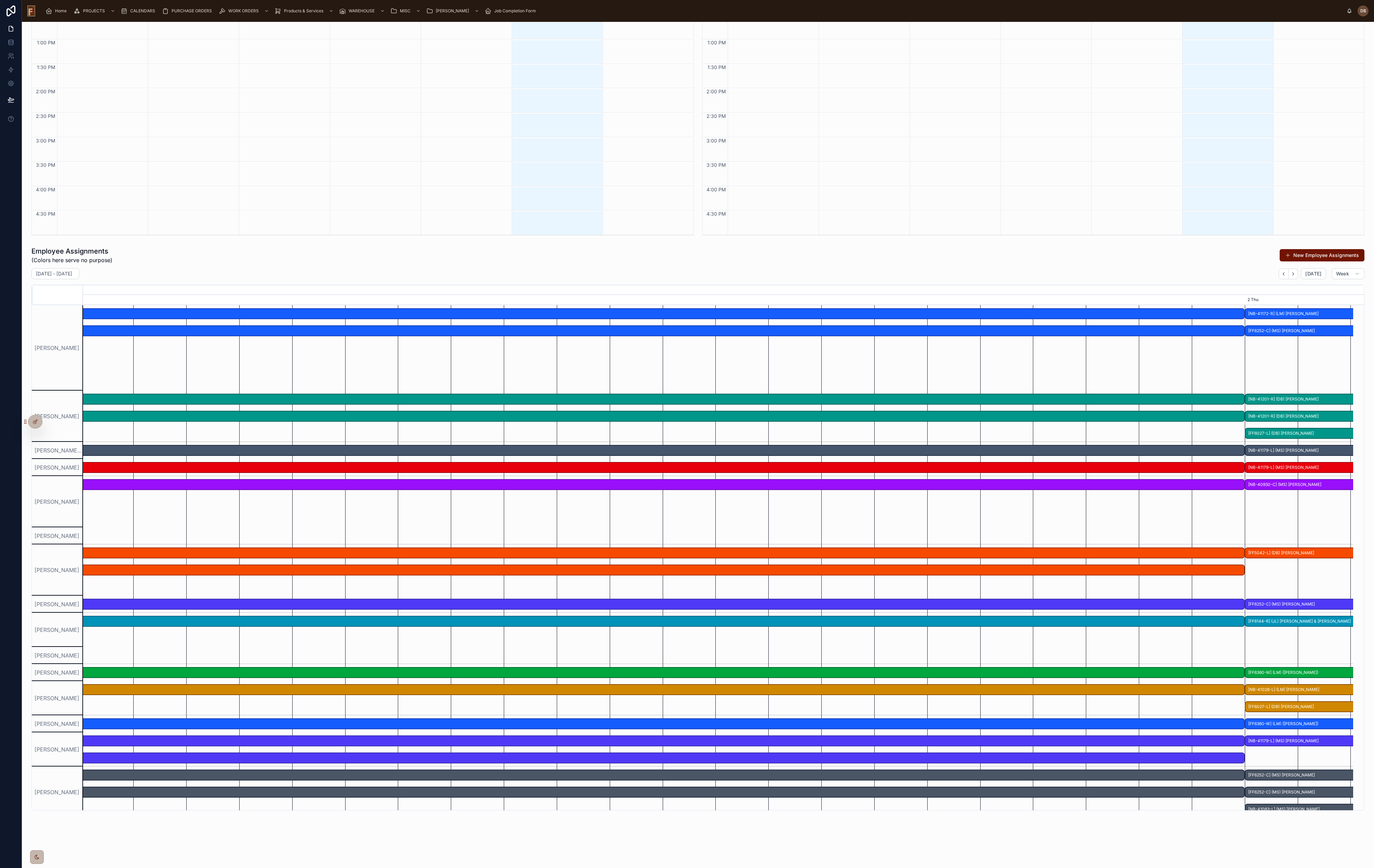
click at [687, 273] on icon "button" at bounding box center [1293, 274] width 5 height 5
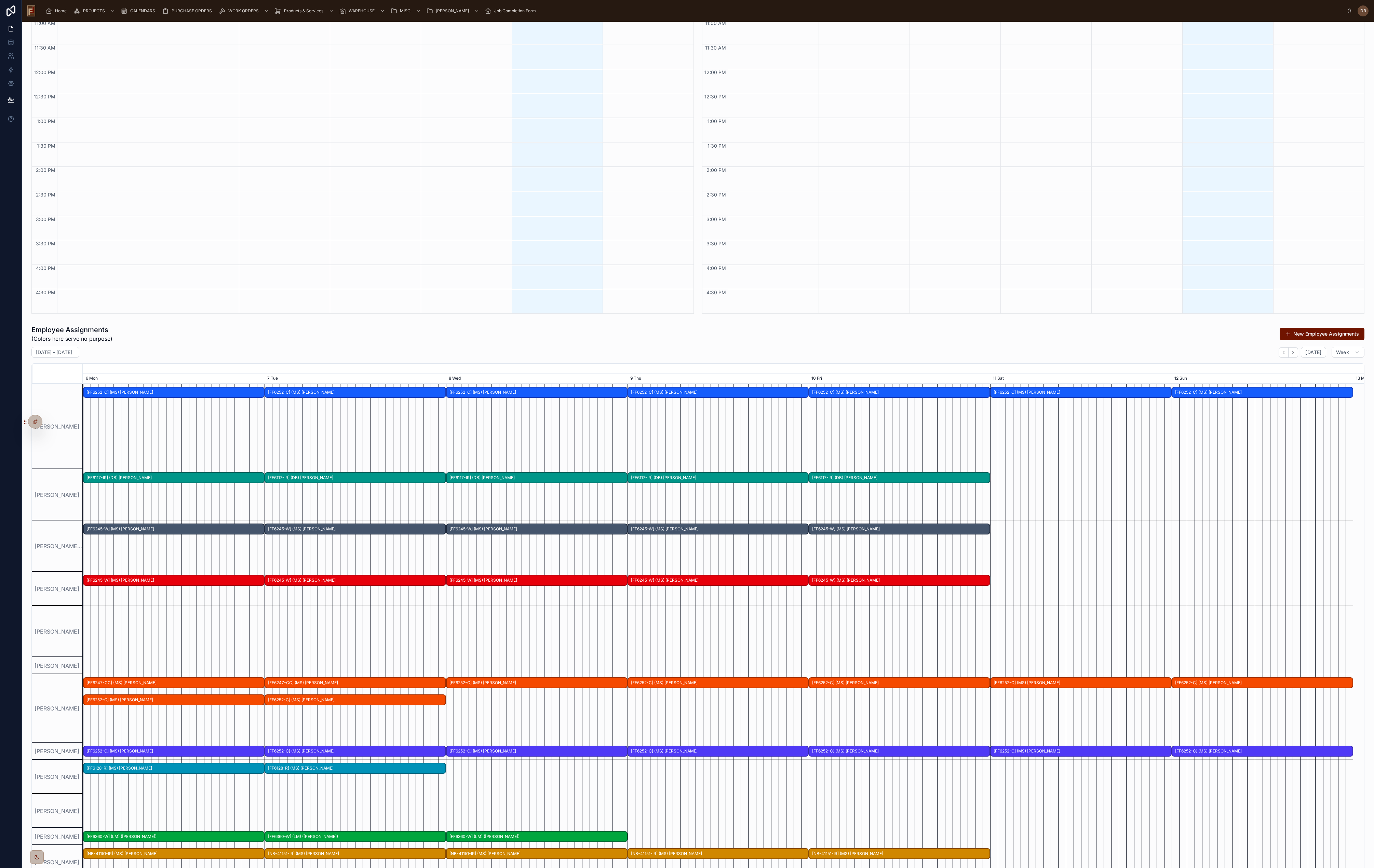
scroll to position [446, 0]
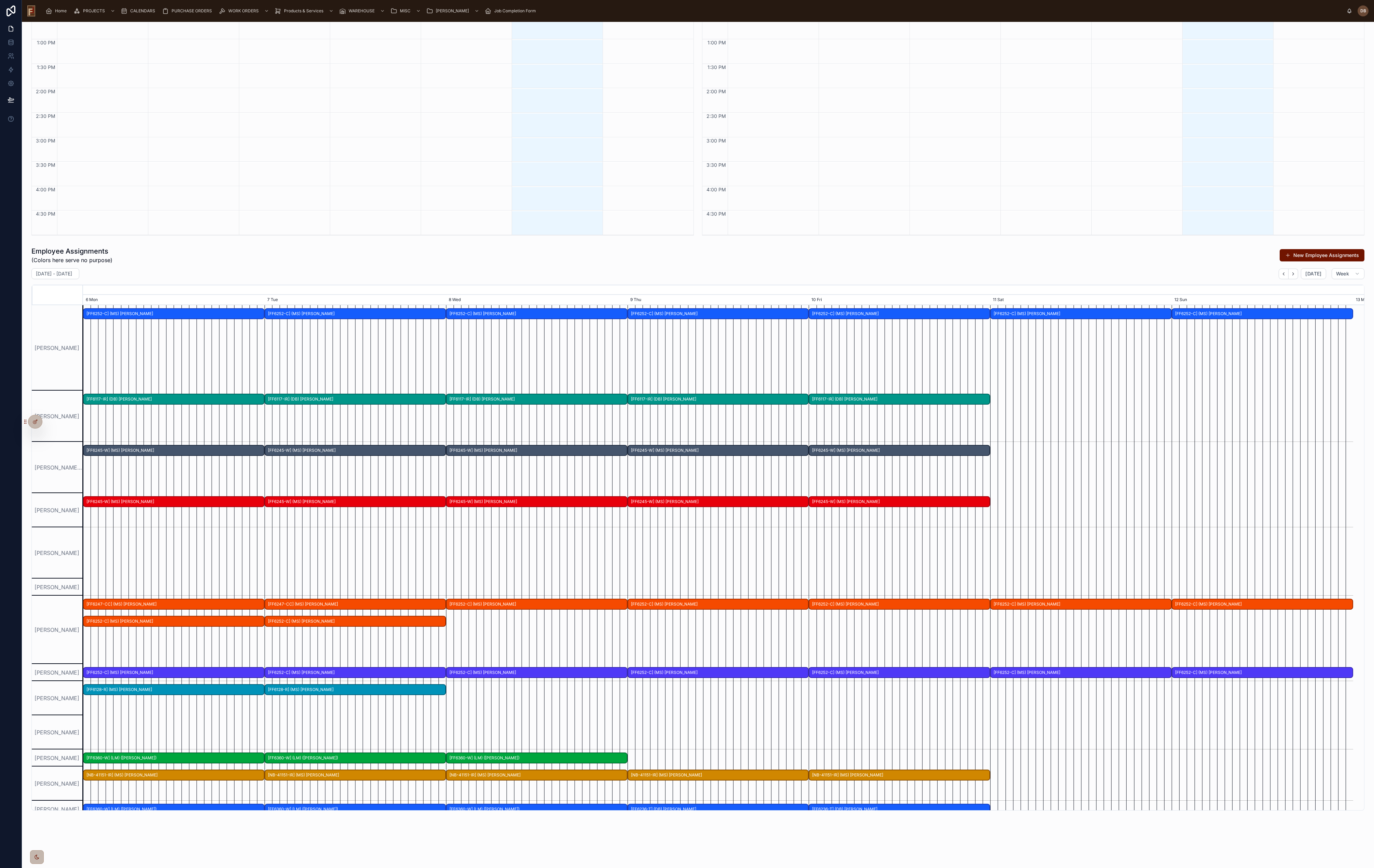
click at [687, 274] on icon "button" at bounding box center [1284, 274] width 5 height 5
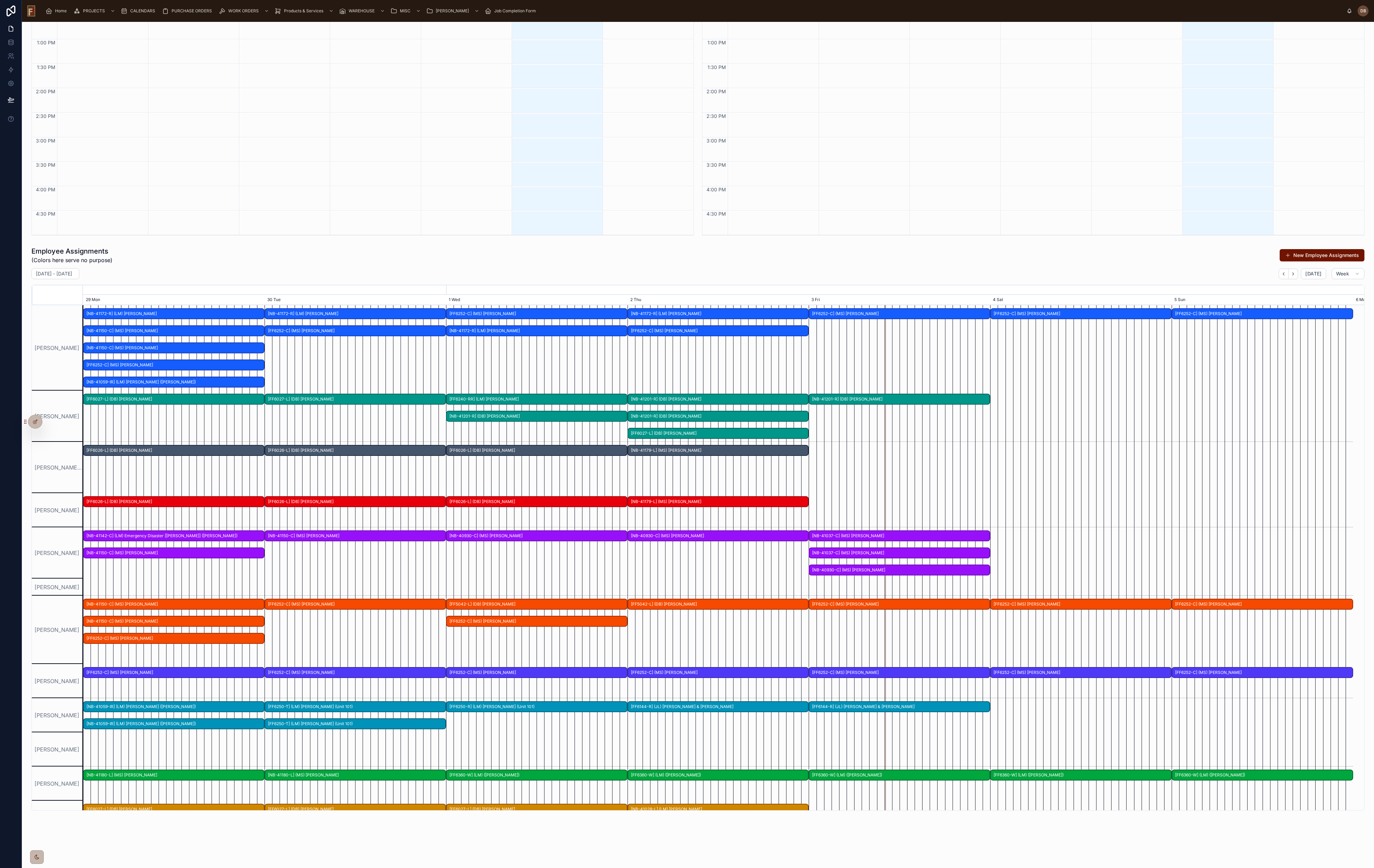
click at [687, 259] on div "Employee Assignments (Colors here serve no purpose) New Employee Assignments" at bounding box center [698, 255] width 1333 height 18
click at [687, 261] on div "Employee Assignments (Colors here serve no purpose) New Employee Assignments" at bounding box center [698, 255] width 1333 height 18
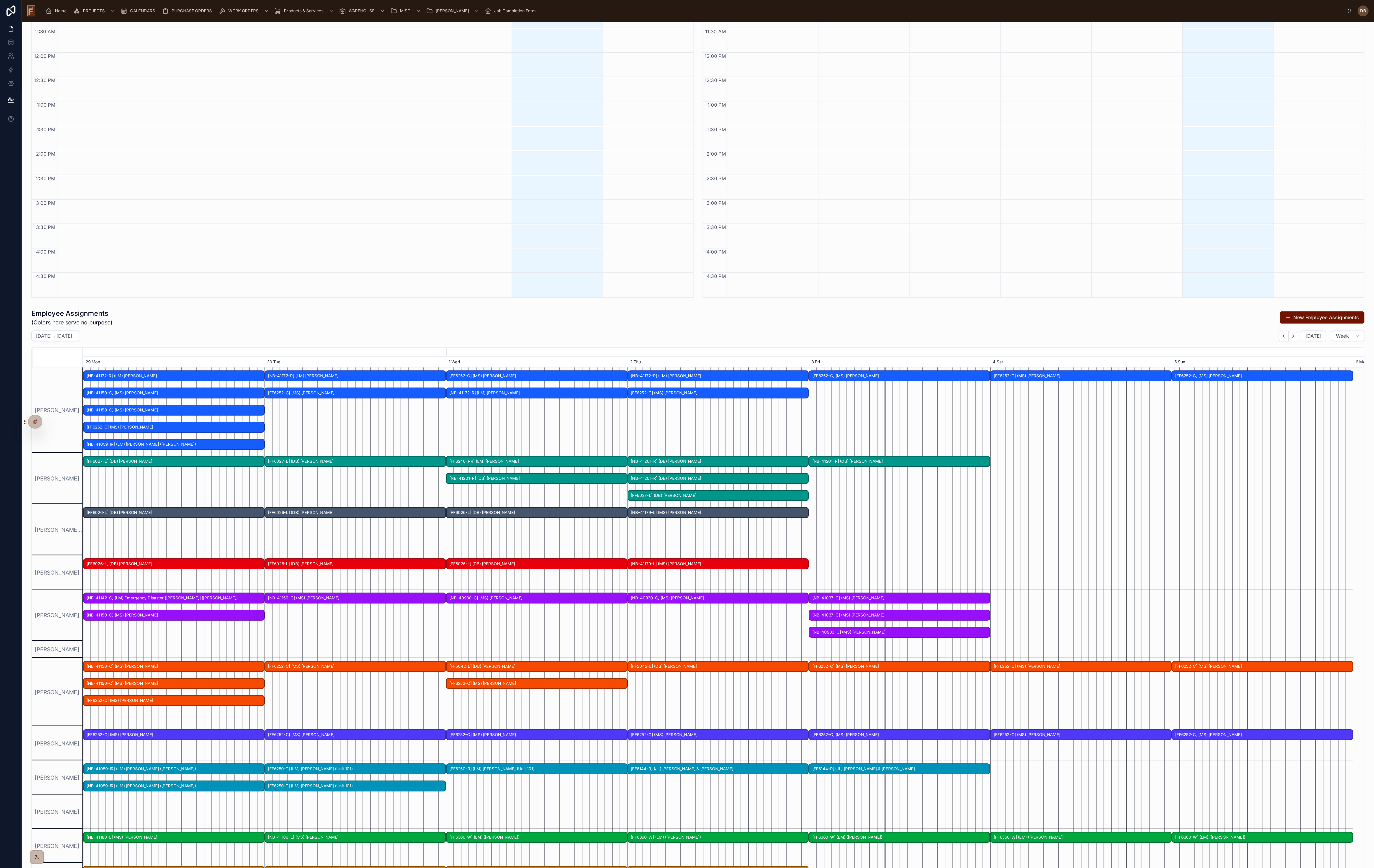
scroll to position [297, 0]
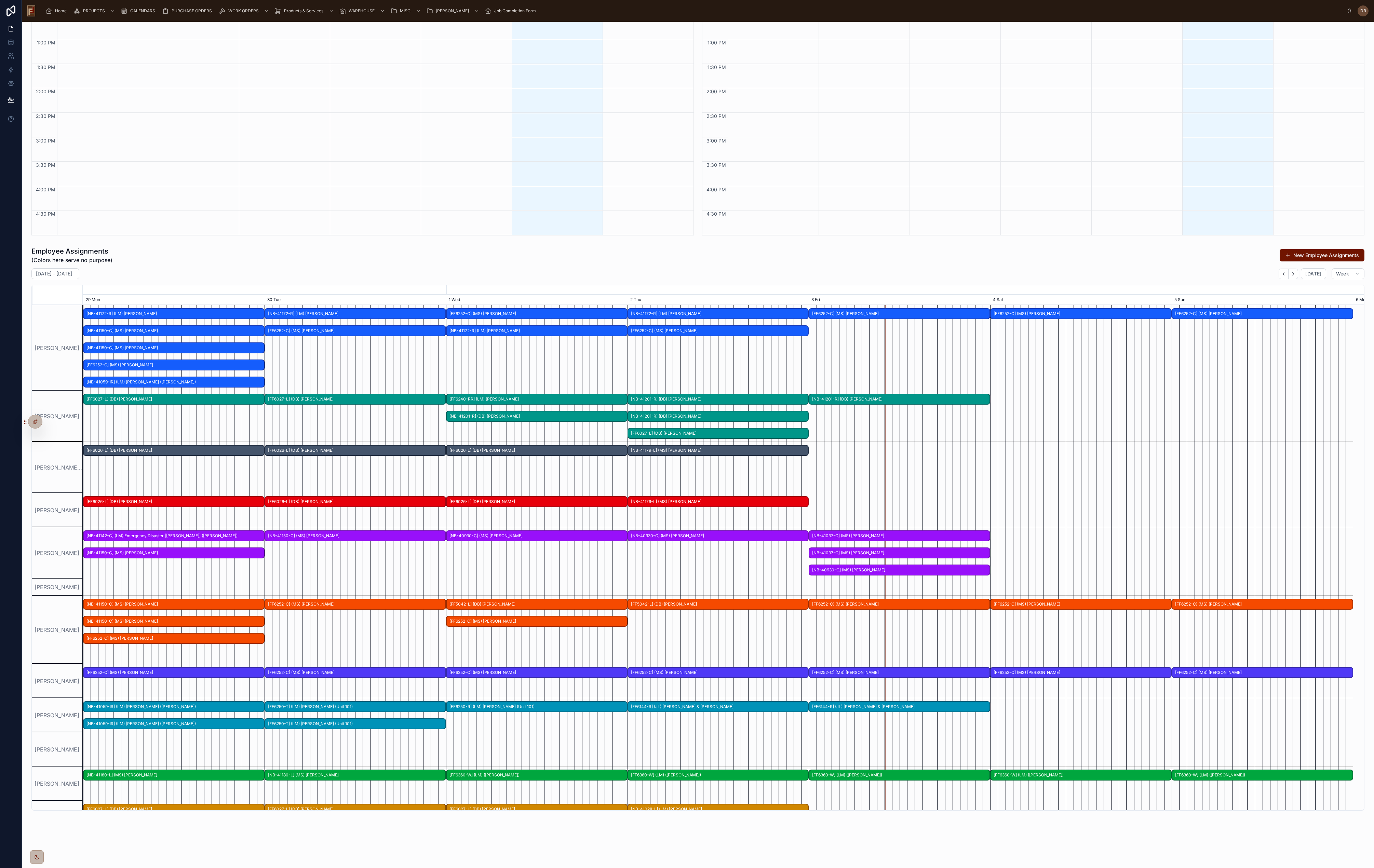
click at [687, 269] on div "September 29 - October 05 Today Week" at bounding box center [698, 274] width 1333 height 11
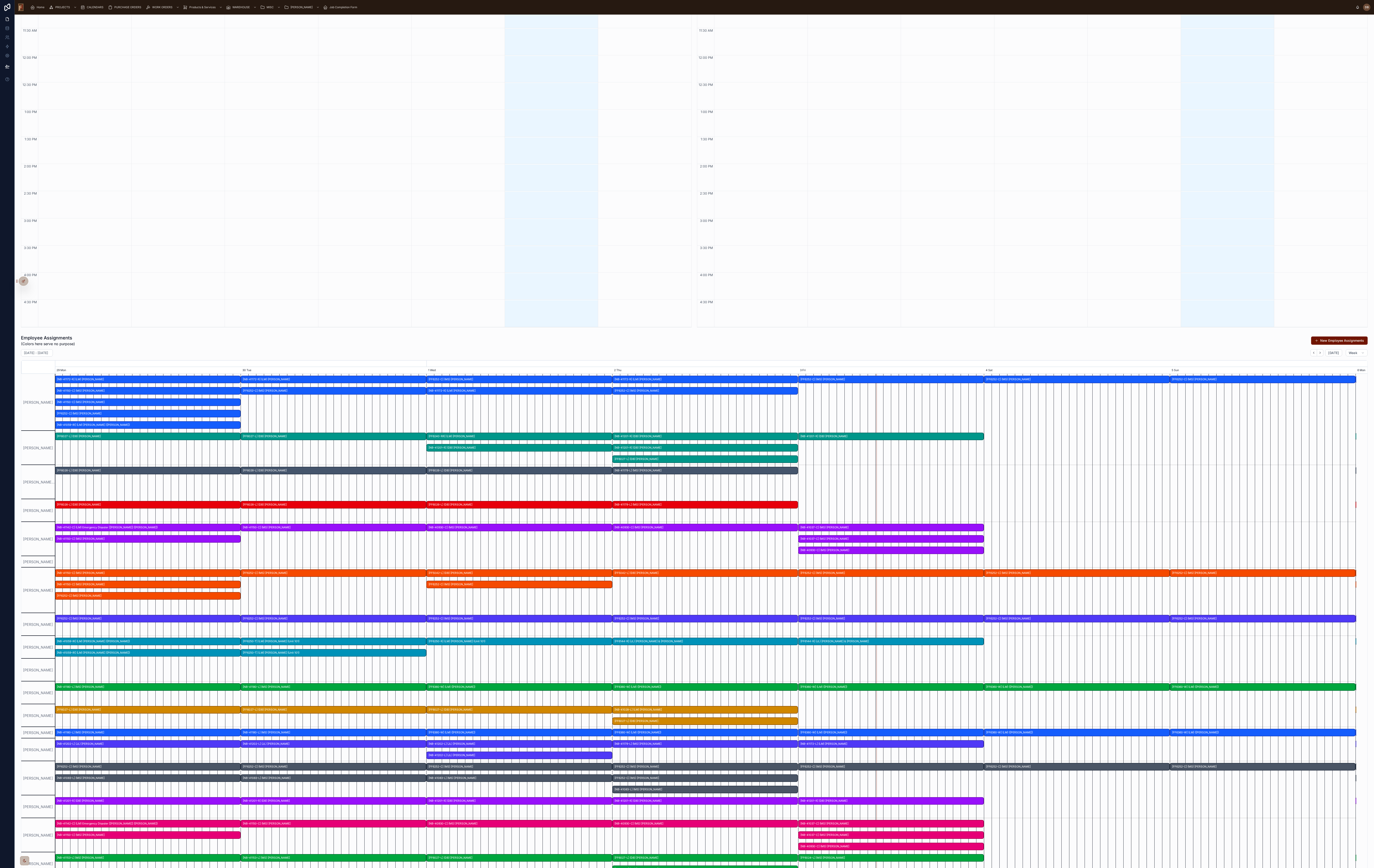
scroll to position [366, 0]
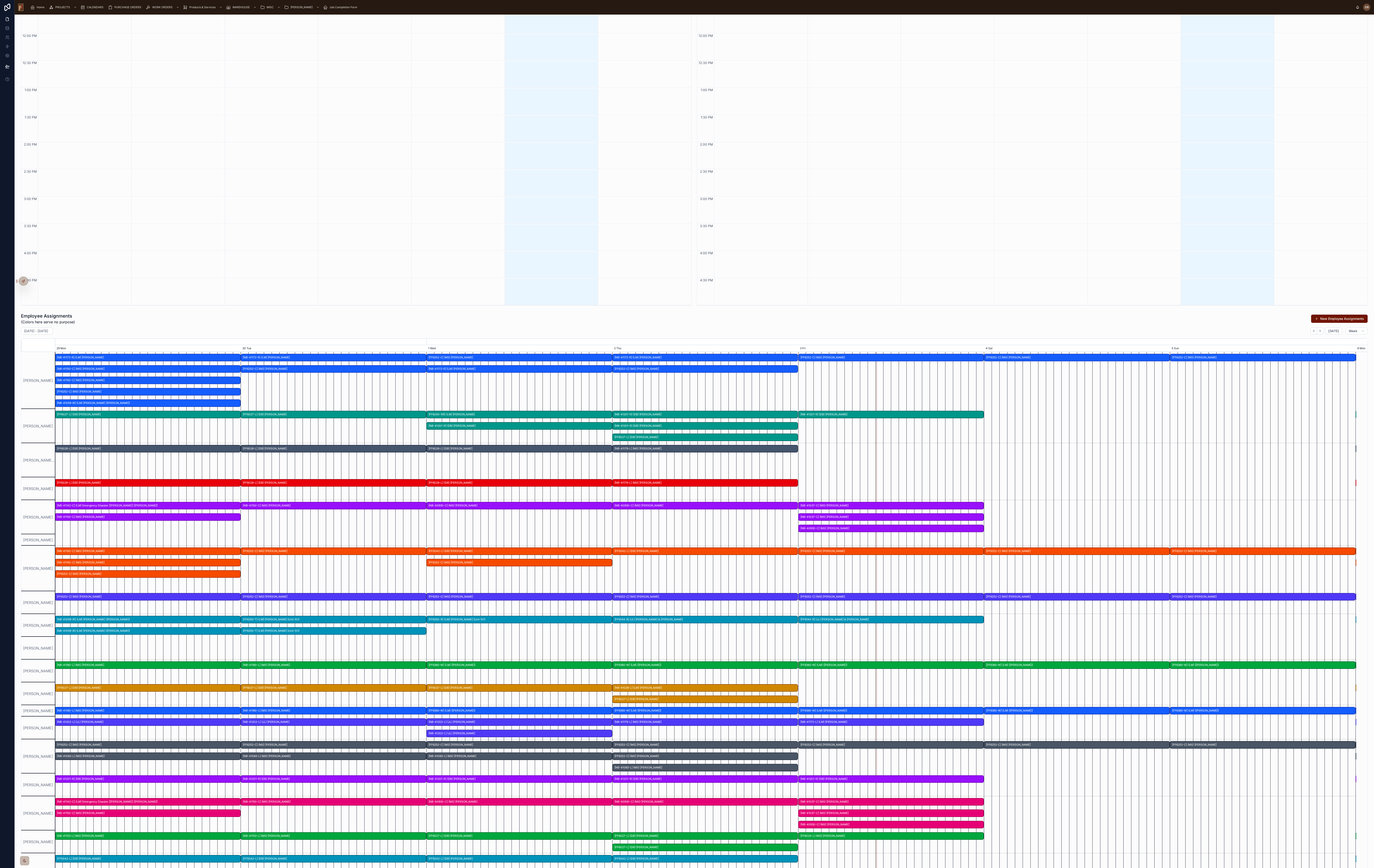
click at [458, 289] on span "[FF6360-W] (LM) (Riehle)" at bounding box center [891, 665] width 185 height 7
click at [458, 289] on div at bounding box center [705, 693] width 5203 height 23
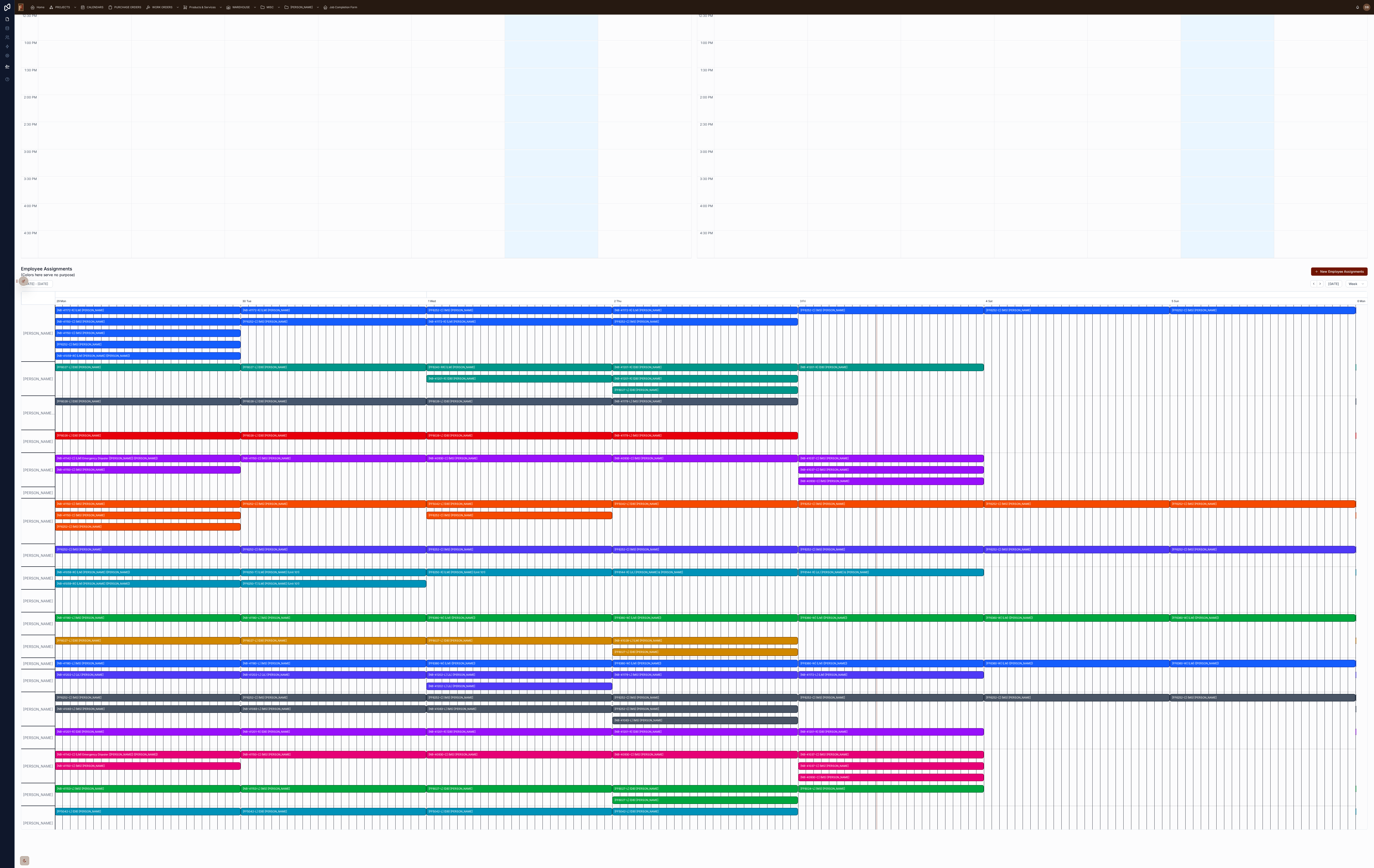
click at [458, 271] on button "New Employee Assignments" at bounding box center [1339, 271] width 57 height 8
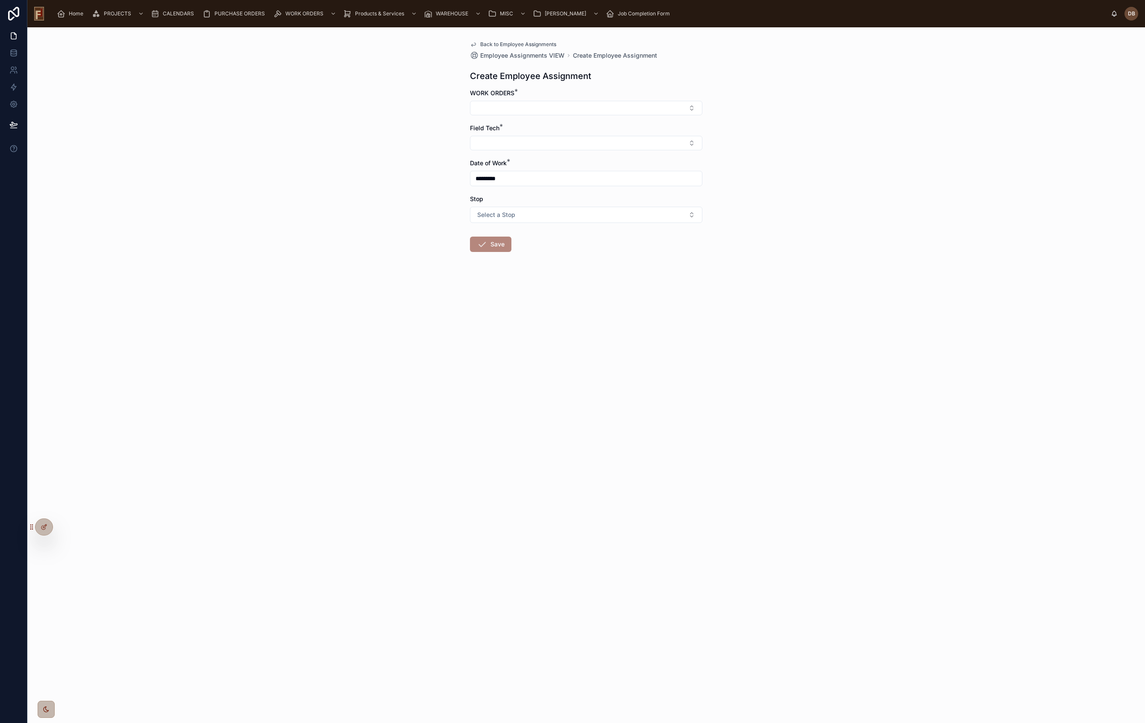
click at [547, 110] on button "Select Button" at bounding box center [586, 108] width 232 height 15
click at [841, 114] on div "Back to Employee Assignments Employee Assignments VIEW Create Employee Assignme…" at bounding box center [586, 375] width 1118 height 696
click at [542, 44] on span "Back to Employee Assignments" at bounding box center [518, 44] width 76 height 7
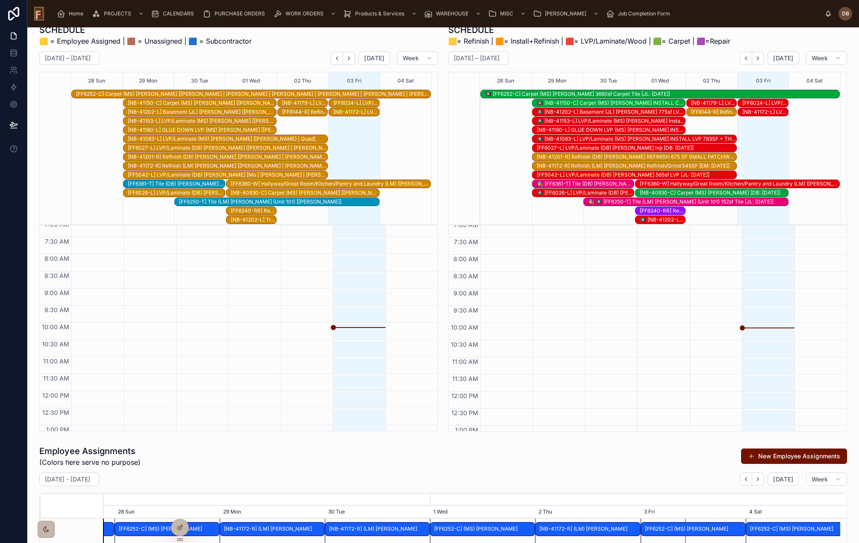
scroll to position [0, 1104]
click at [14, 70] on icon at bounding box center [13, 70] width 9 height 9
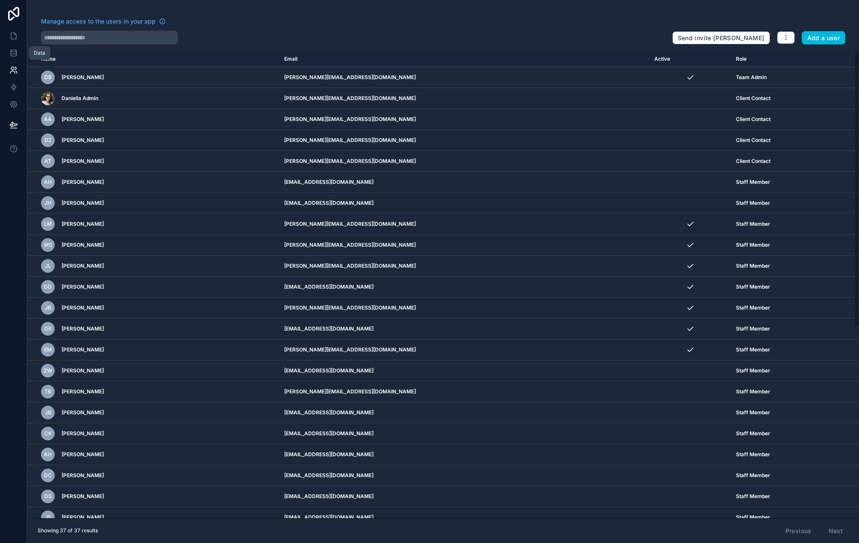
click at [13, 53] on icon at bounding box center [13, 53] width 9 height 9
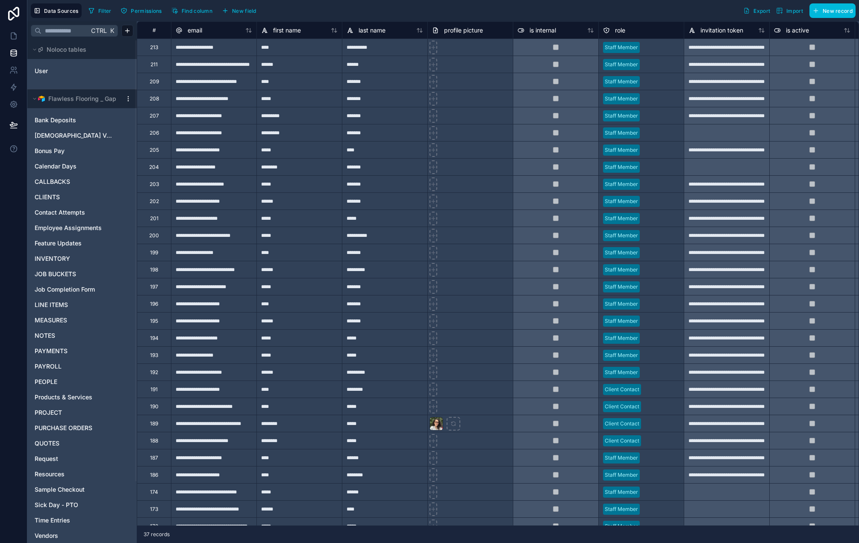
click at [128, 99] on html "**********" at bounding box center [429, 271] width 859 height 543
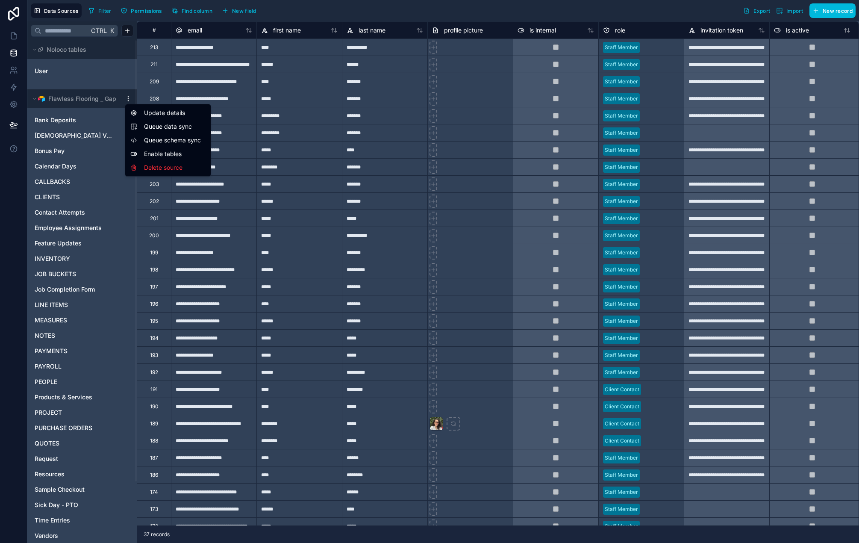
click at [175, 123] on span "Queue data sync" at bounding box center [175, 126] width 62 height 9
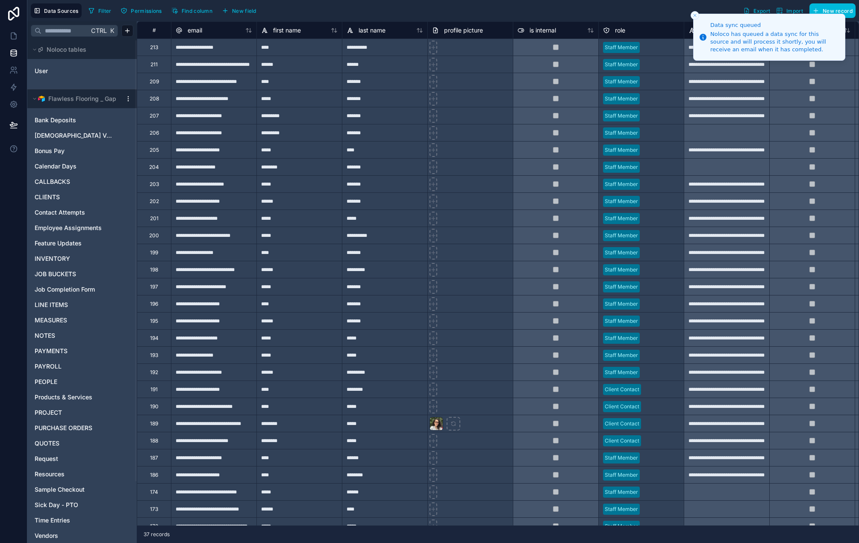
click at [127, 99] on html "**********" at bounding box center [429, 271] width 859 height 543
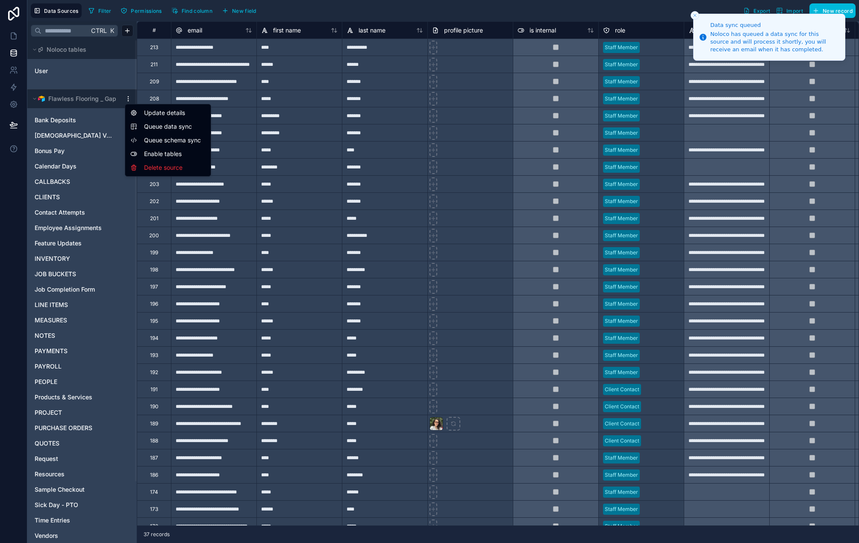
click at [171, 138] on span "Queue schema sync" at bounding box center [175, 140] width 62 height 9
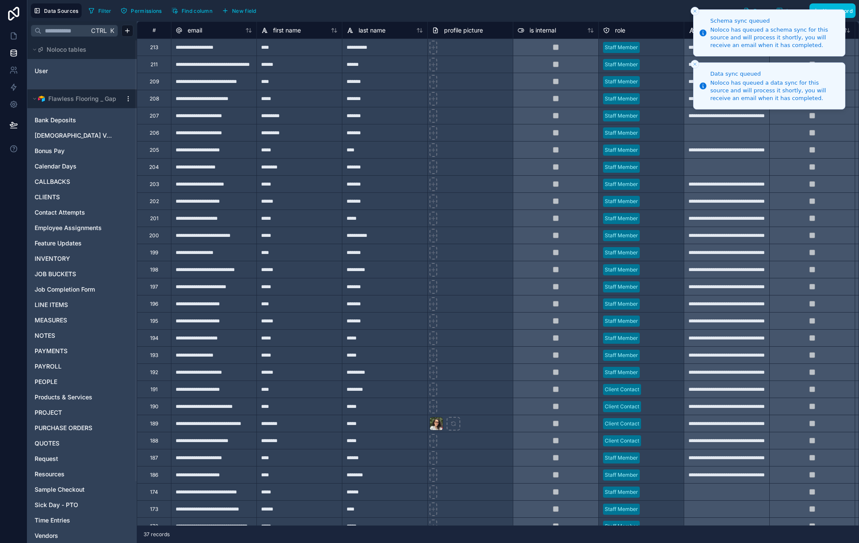
click at [695, 12] on icon "Close toast" at bounding box center [694, 11] width 5 height 5
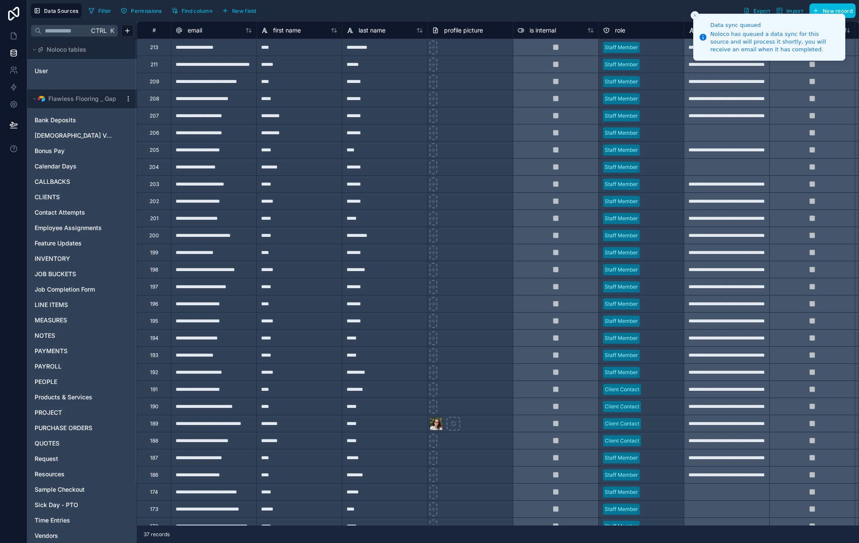
click at [696, 16] on icon "Close toast" at bounding box center [694, 15] width 5 height 5
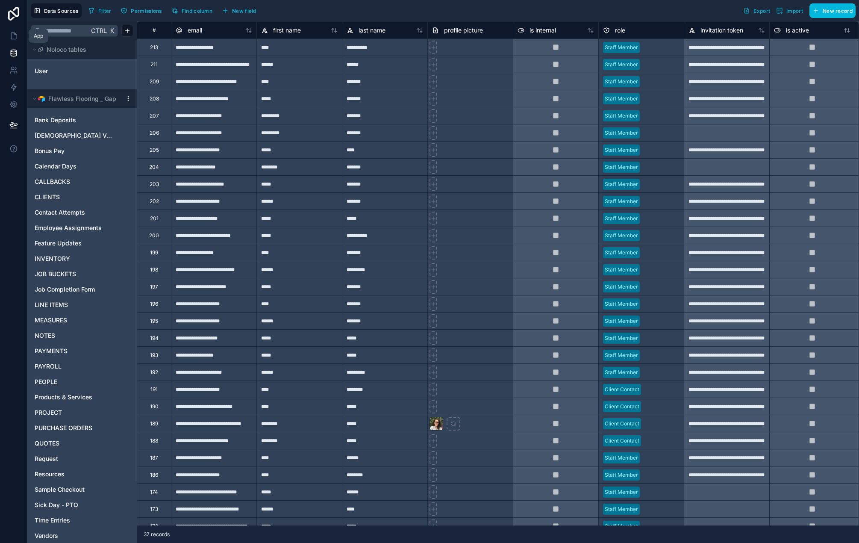
click at [15, 36] on icon at bounding box center [13, 36] width 9 height 9
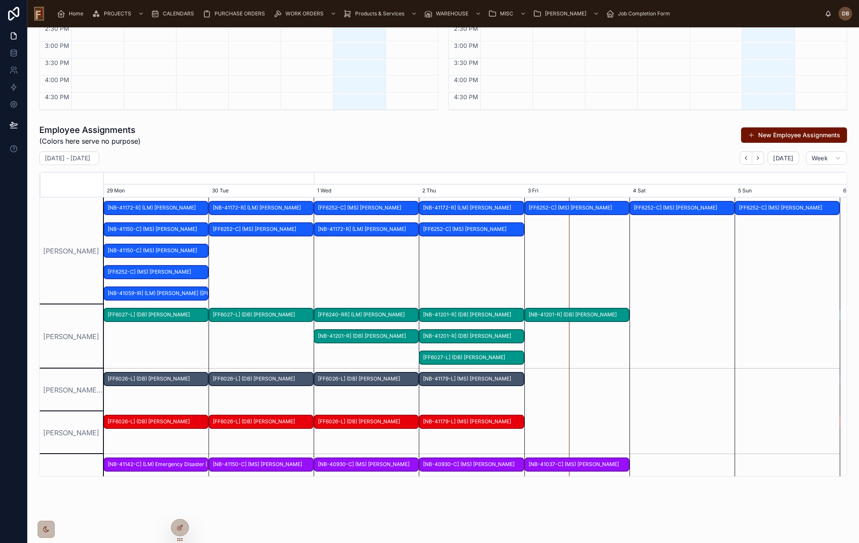
scroll to position [340, 0]
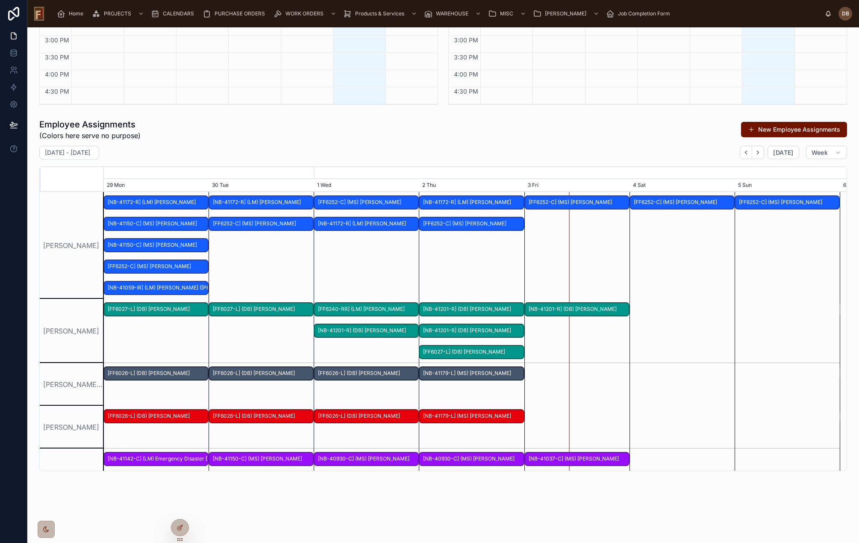
click at [89, 135] on span "(Colors here serve no purpose)" at bounding box center [89, 135] width 101 height 10
click at [148, 134] on div "Employee Assignments (Colors here serve no purpose) New Employee Assignments" at bounding box center [442, 129] width 807 height 22
drag, startPoint x: 148, startPoint y: 134, endPoint x: 38, endPoint y: 122, distance: 110.0
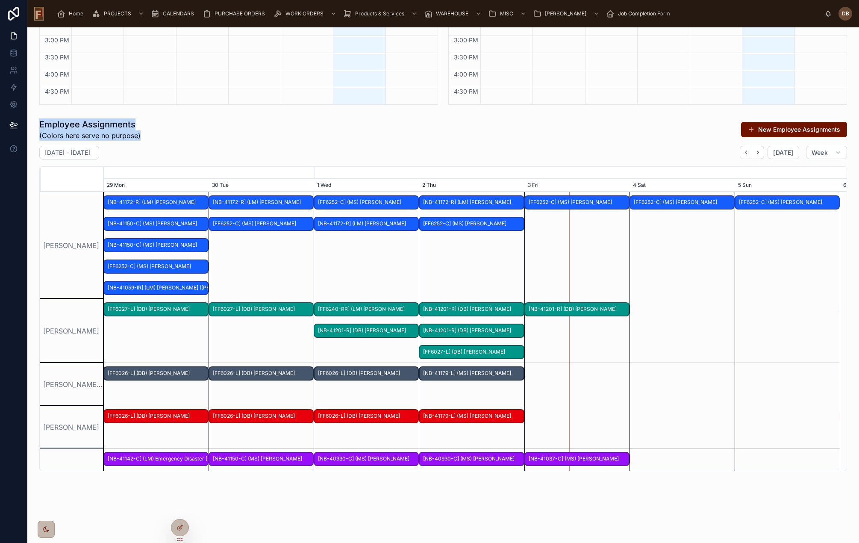
click at [38, 122] on div "Employee Assignments (Colors here serve no purpose) New Employee Assignments Se…" at bounding box center [443, 295] width 818 height 360
click at [147, 135] on div "Employee Assignments (Colors here serve no purpose) New Employee Assignments" at bounding box center [442, 129] width 807 height 22
drag, startPoint x: 141, startPoint y: 136, endPoint x: 41, endPoint y: 124, distance: 101.2
click at [41, 124] on div "Employee Assignments (Colors here serve no purpose) New Employee Assignments" at bounding box center [442, 129] width 807 height 22
click at [141, 138] on div "Employee Assignments (Colors here serve no purpose) New Employee Assignments" at bounding box center [442, 129] width 807 height 22
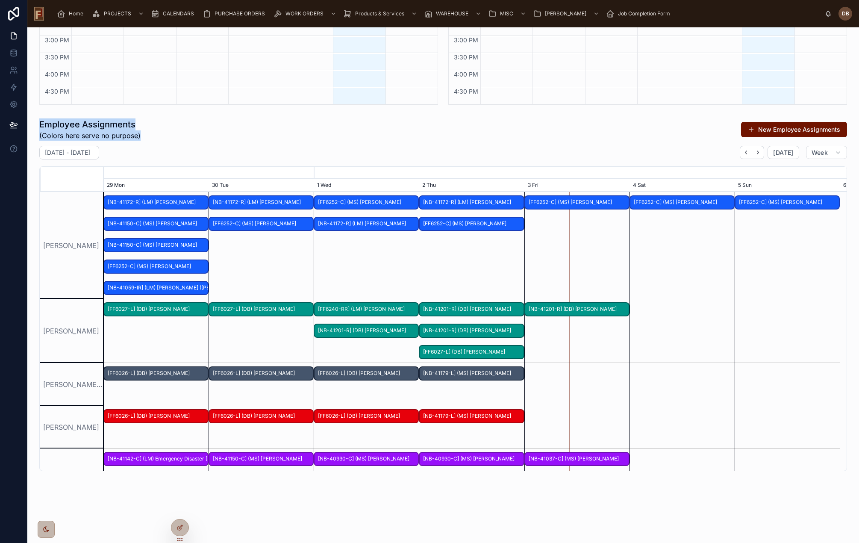
click at [151, 139] on div "Employee Assignments (Colors here serve no purpose) New Employee Assignments" at bounding box center [442, 129] width 807 height 22
click at [163, 226] on span "[NB-41150-C] (MS) Michelle Doney" at bounding box center [155, 224] width 103 height 14
drag, startPoint x: 189, startPoint y: 149, endPoint x: 187, endPoint y: 157, distance: 8.9
click at [189, 148] on div "September 29 - October 05 Today Week" at bounding box center [442, 153] width 807 height 14
click at [745, 152] on icon "button" at bounding box center [746, 152] width 2 height 3
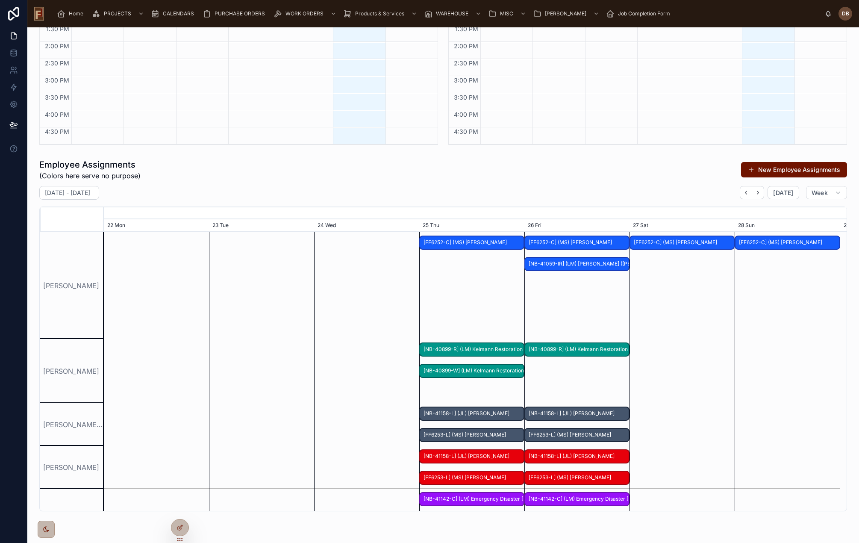
scroll to position [340, 0]
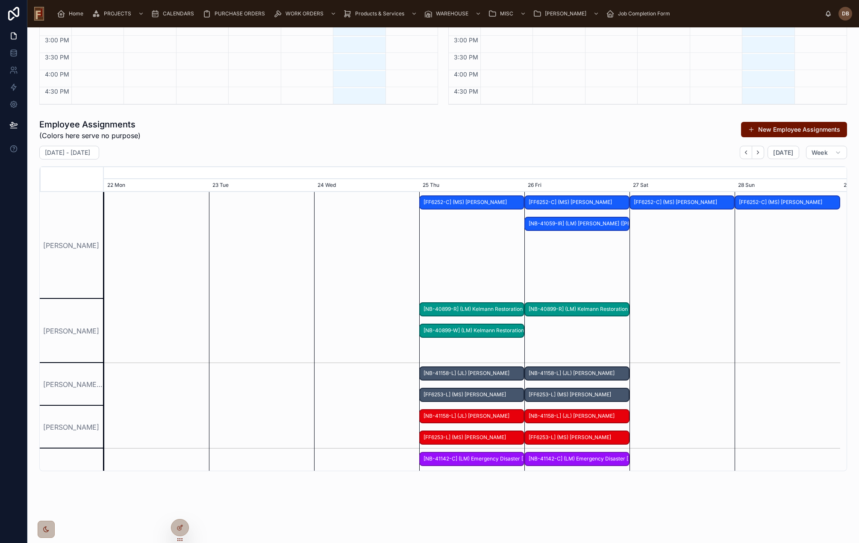
click at [742, 152] on icon "button" at bounding box center [745, 152] width 6 height 6
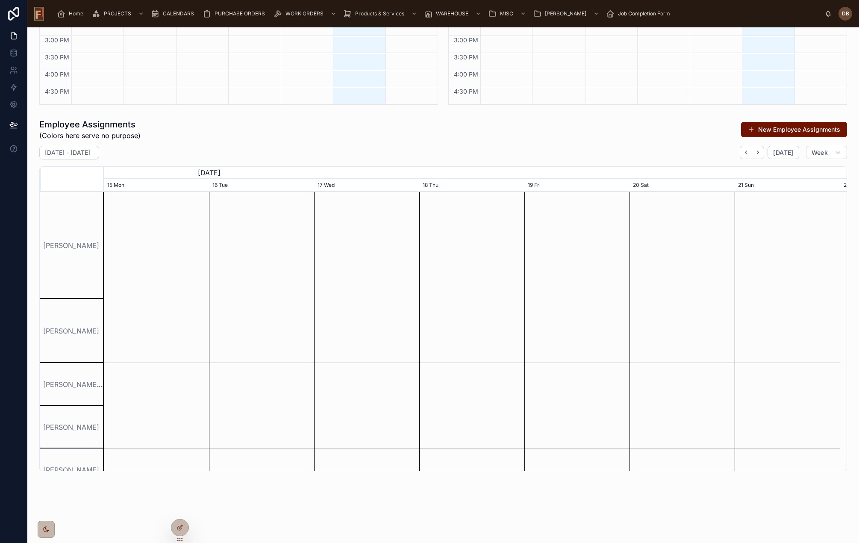
click at [754, 152] on icon "button" at bounding box center [757, 152] width 6 height 6
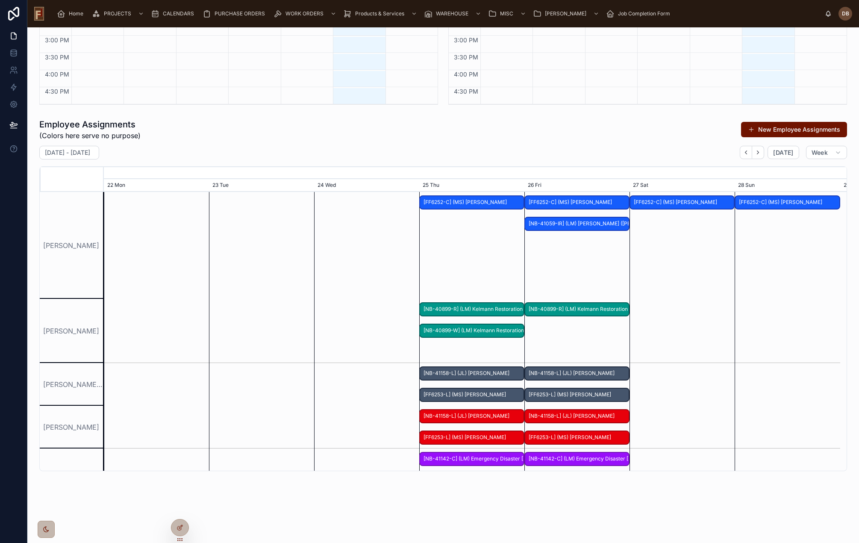
click at [754, 152] on icon "button" at bounding box center [757, 152] width 6 height 6
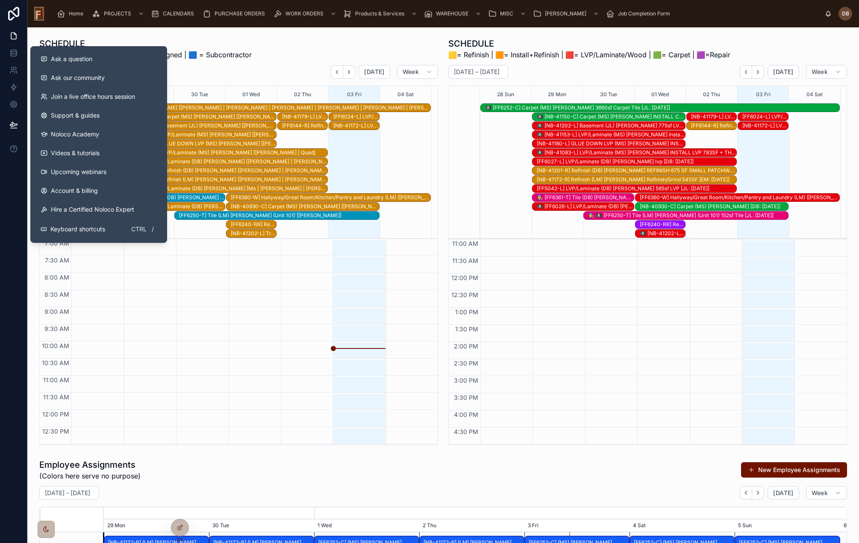
click at [15, 150] on icon at bounding box center [13, 148] width 9 height 9
click at [13, 145] on icon at bounding box center [13, 148] width 6 height 6
click at [79, 56] on span "Ask a question" at bounding box center [71, 59] width 41 height 9
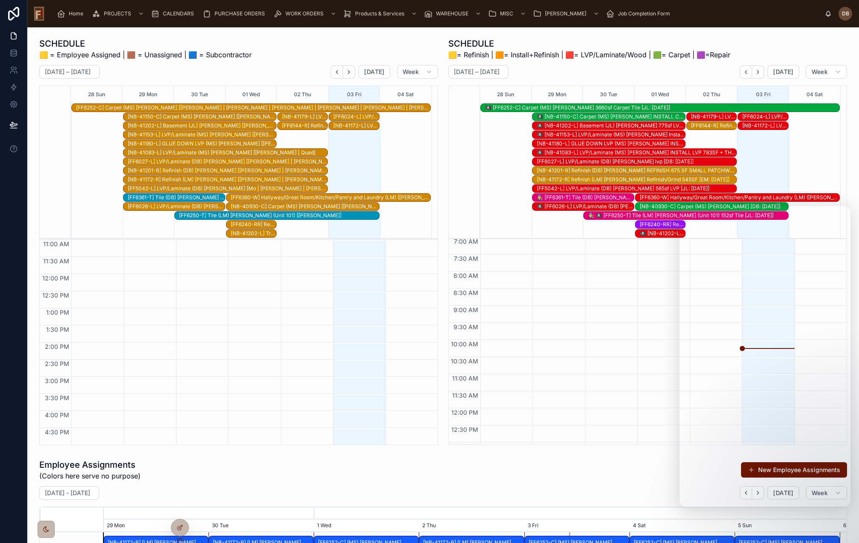
scroll to position [136, 0]
click at [363, 467] on div "Employee Assignments (Colors here serve no purpose) New Employee Assignments" at bounding box center [442, 469] width 807 height 22
click at [179, 525] on icon at bounding box center [179, 527] width 7 height 7
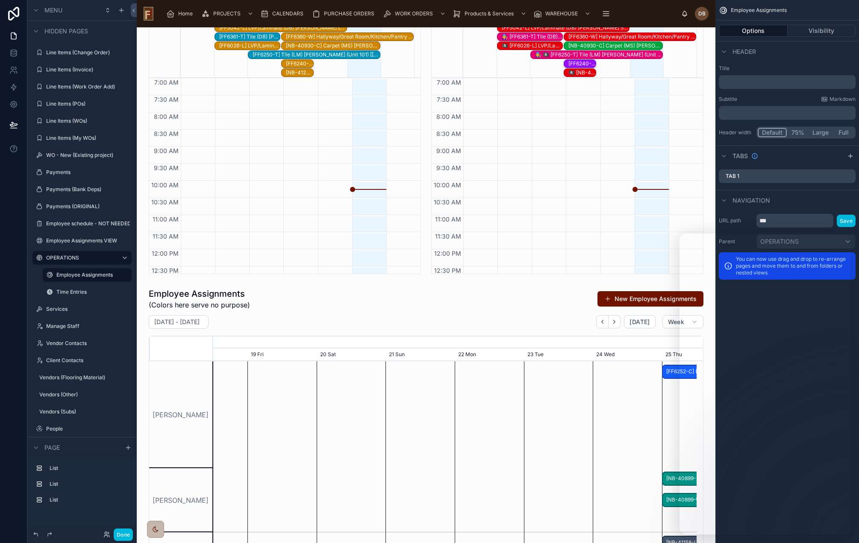
scroll to position [0, 725]
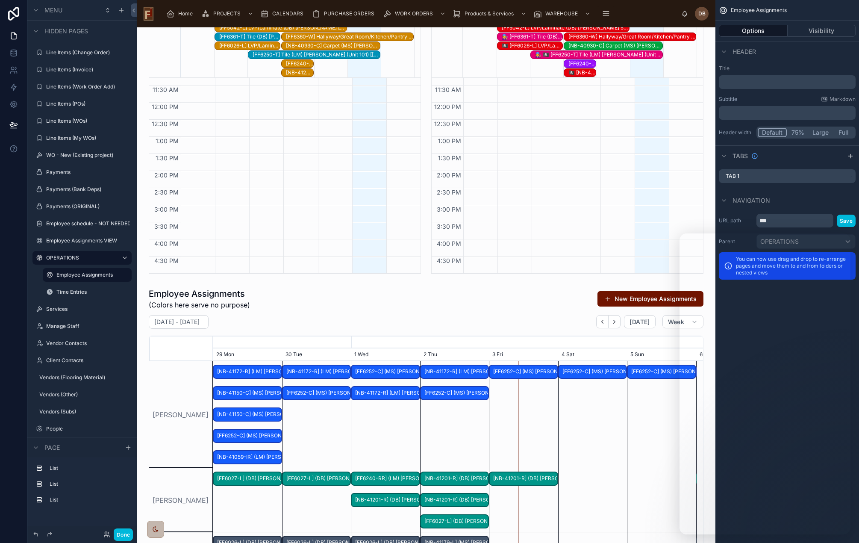
click at [374, 313] on div at bounding box center [426, 464] width 565 height 360
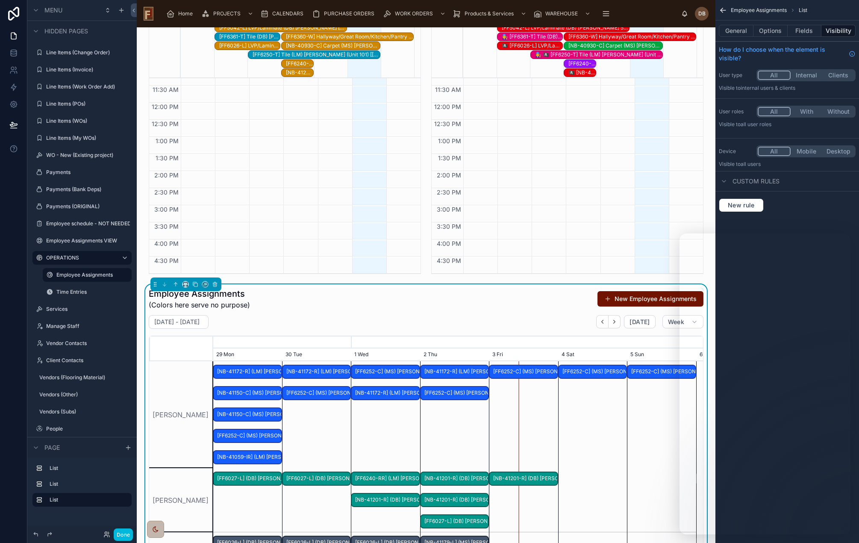
click at [771, 31] on button "Options" at bounding box center [770, 31] width 34 height 12
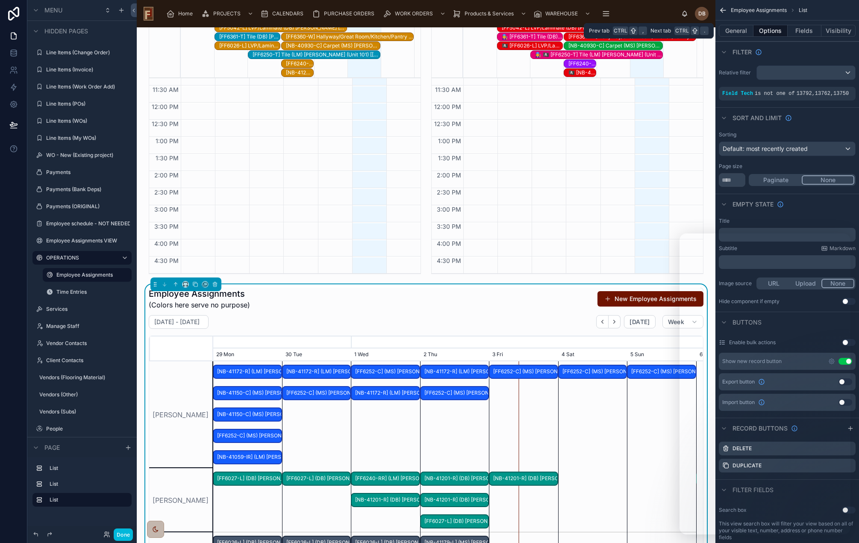
click at [734, 27] on button "General" at bounding box center [736, 31] width 35 height 12
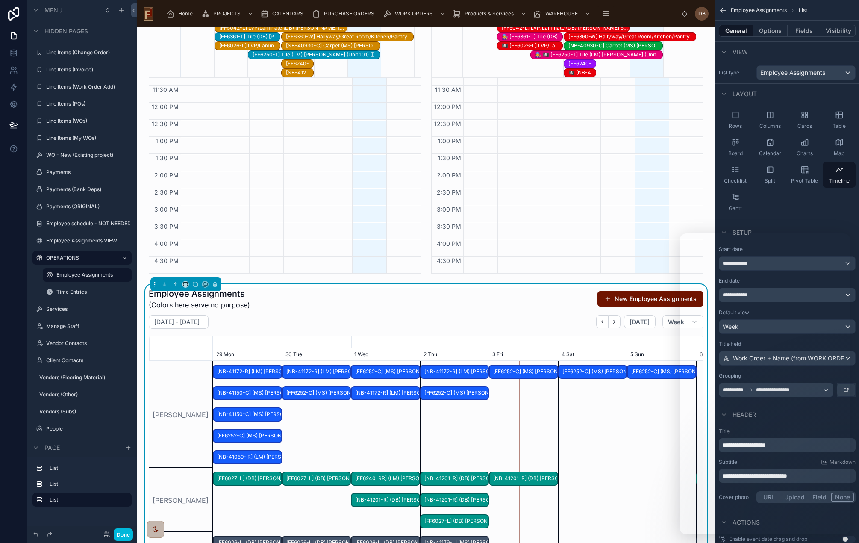
click at [397, 311] on div "Employee Assignments (Colors here serve no purpose) New Employee Assignments Se…" at bounding box center [426, 464] width 555 height 353
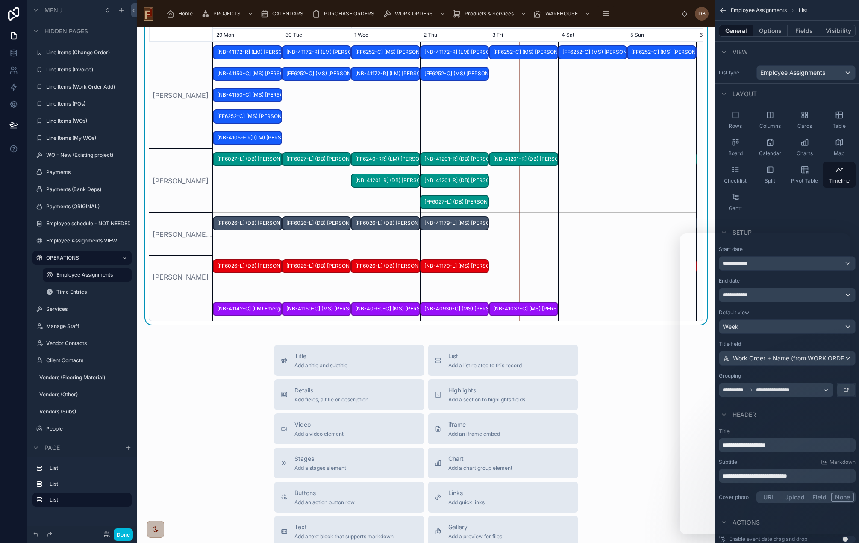
scroll to position [384, 0]
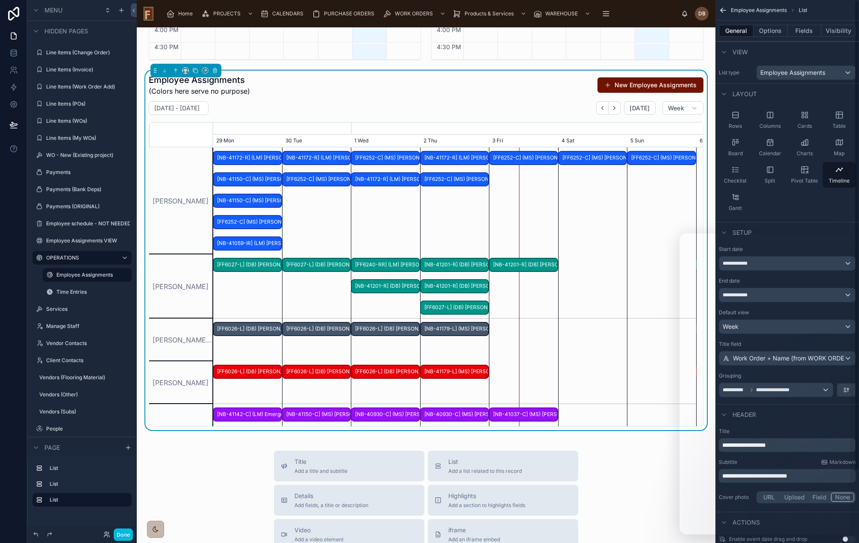
click at [817, 535] on div "Enable event date drag and drop Use setting" at bounding box center [787, 538] width 137 height 7
click at [814, 212] on div "Rows Columns Cards Table Board Calendar Charts Map Checklist Split Pivot Table …" at bounding box center [787, 161] width 144 height 114
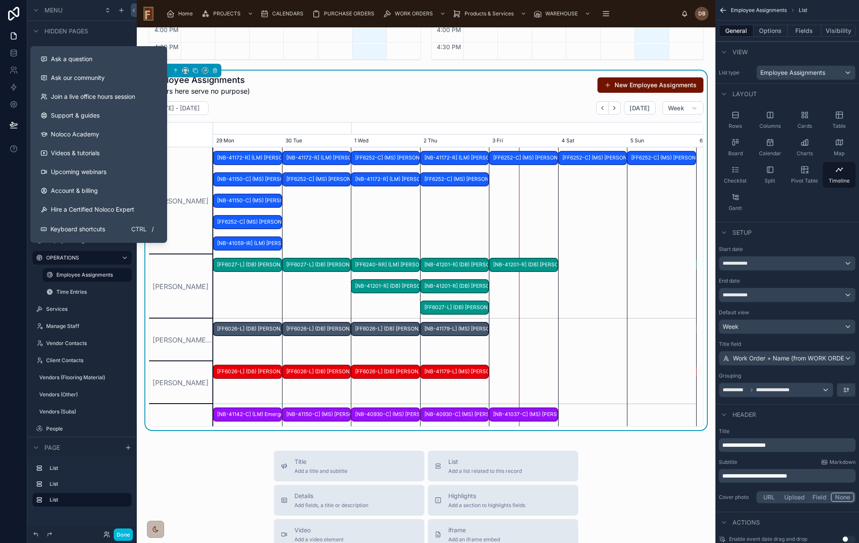
click at [15, 147] on icon at bounding box center [13, 148] width 9 height 9
click at [79, 53] on button "Ask a question" at bounding box center [99, 59] width 130 height 19
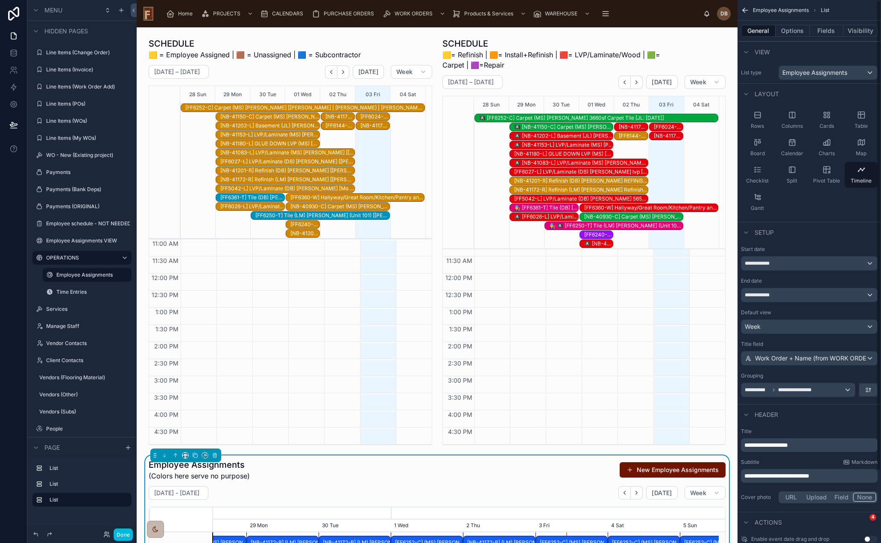
scroll to position [136, 0]
click at [123, 531] on button "Done" at bounding box center [123, 534] width 19 height 12
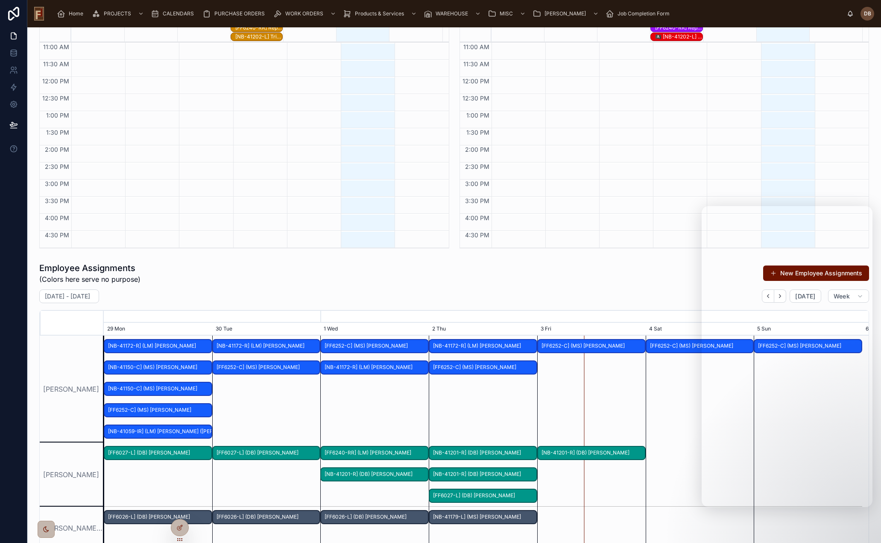
scroll to position [0, 0]
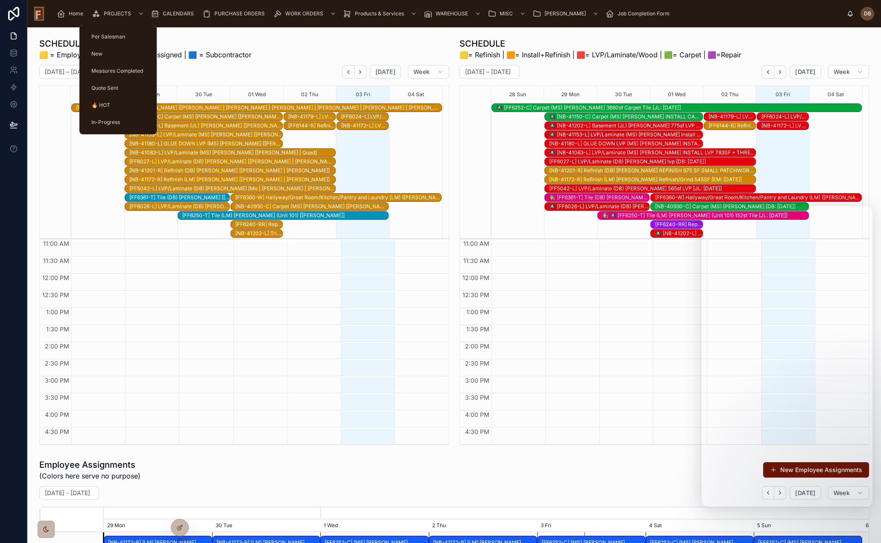
click at [112, 13] on span "PROJECTS" at bounding box center [117, 13] width 27 height 7
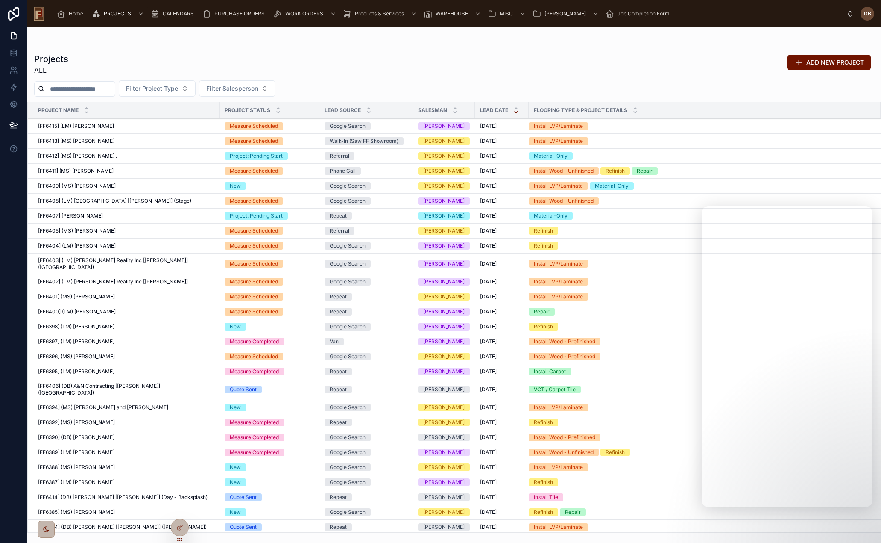
click at [308, 58] on div "Projects ALL ADD NEW PROJECT" at bounding box center [454, 64] width 840 height 22
click at [175, 9] on div "CALENDARS" at bounding box center [174, 14] width 47 height 14
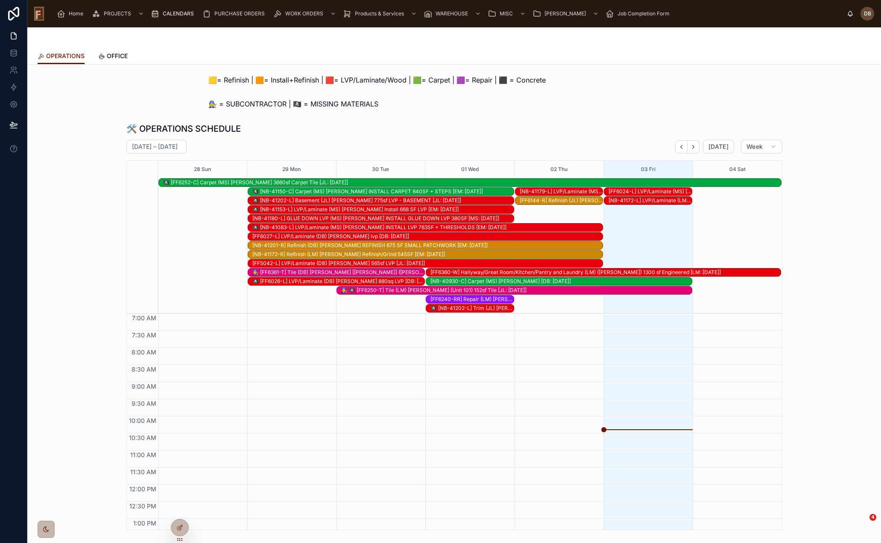
click at [693, 147] on icon "Next" at bounding box center [694, 146] width 2 height 3
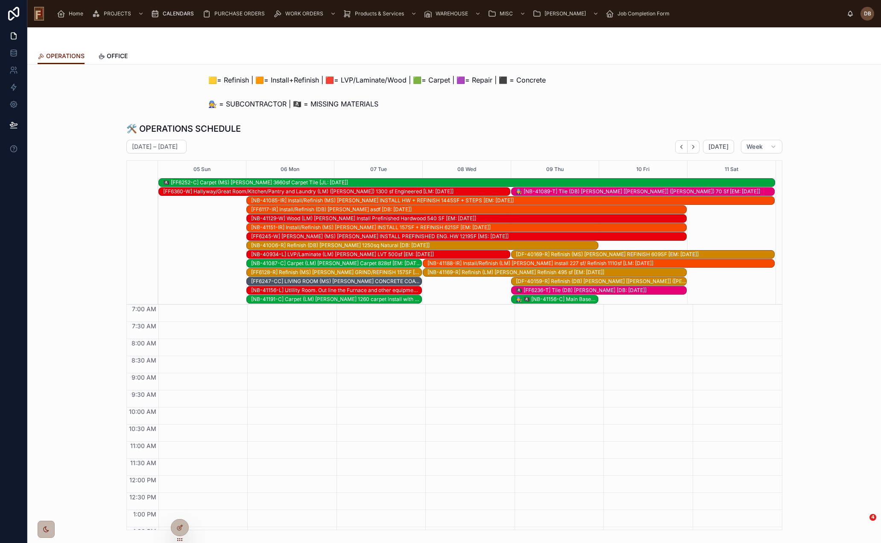
click at [333, 299] on div "[NB-41191-C] Carpet (LM) Swetha Ramakrishnan 1260 carpet install with basement …" at bounding box center [336, 299] width 170 height 7
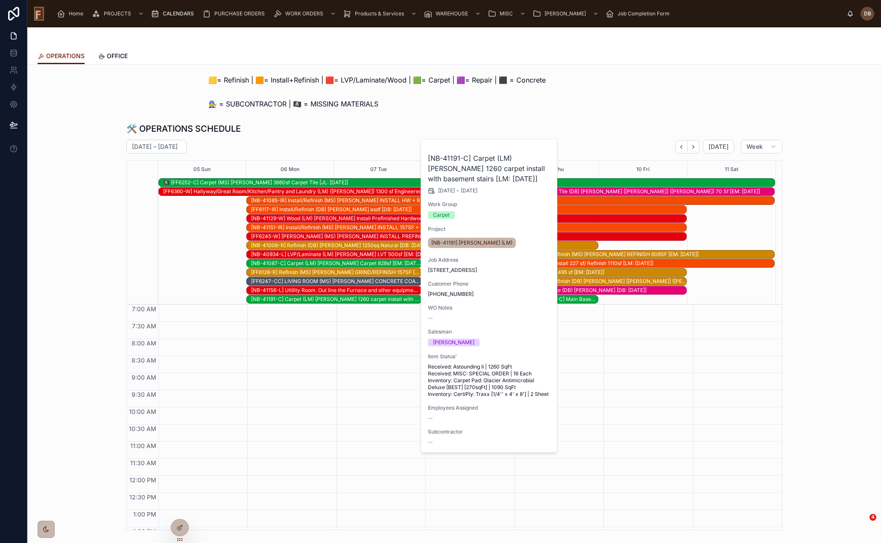
click at [333, 264] on div "[NB-41087-C] Carpet (LM) Sandy Goethel Carpet 828sf [EM: 09-19-25]" at bounding box center [336, 263] width 170 height 7
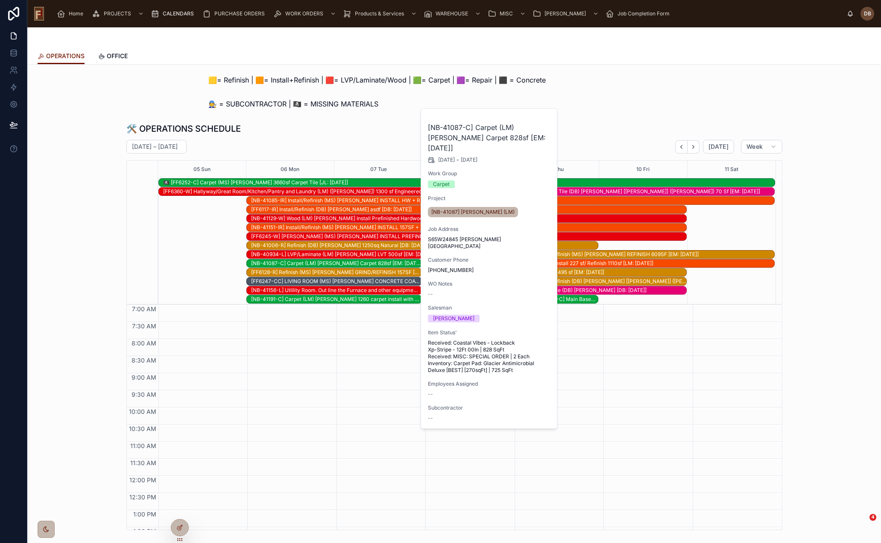
click at [323, 299] on div "[NB-41191-C] Carpet (LM) Swetha Ramakrishnan 1260 carpet install with basement …" at bounding box center [336, 299] width 170 height 7
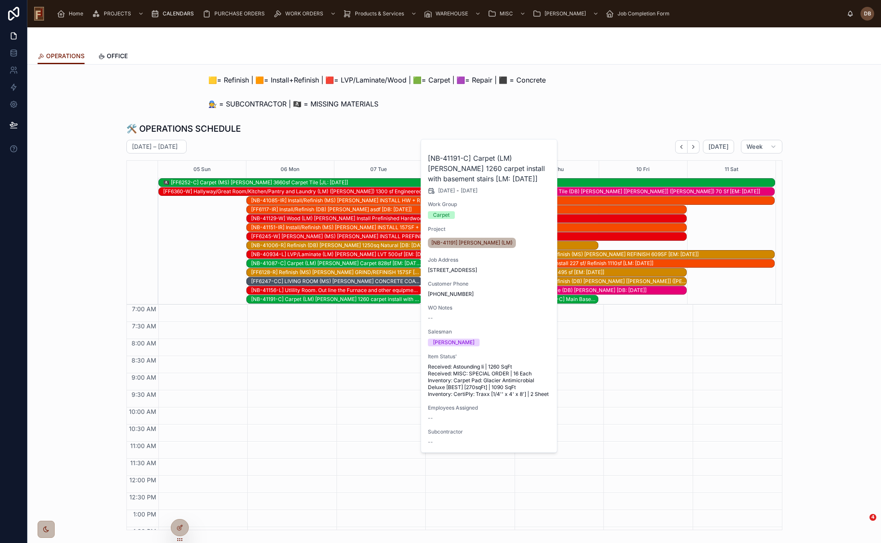
click at [319, 263] on div "[NB-41087-C] Carpet (LM) Sandy Goethel Carpet 828sf [EM: 09-19-25]" at bounding box center [336, 263] width 170 height 7
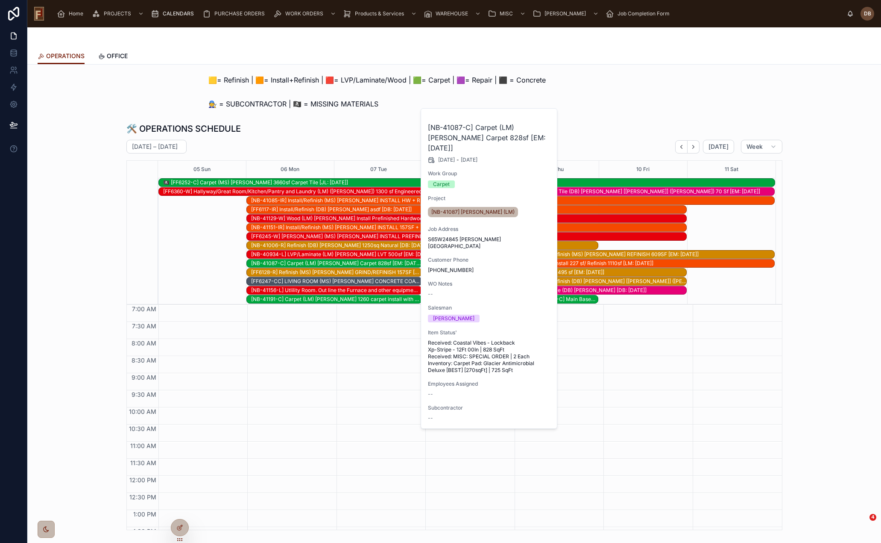
click at [383, 140] on div "October 05 – 11 Today Week" at bounding box center [454, 147] width 656 height 14
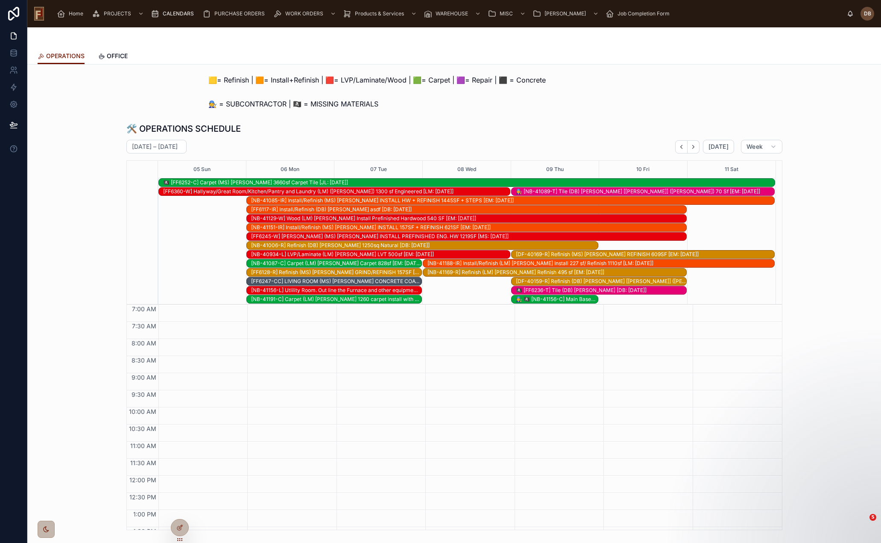
click at [694, 149] on icon "Next" at bounding box center [693, 147] width 6 height 6
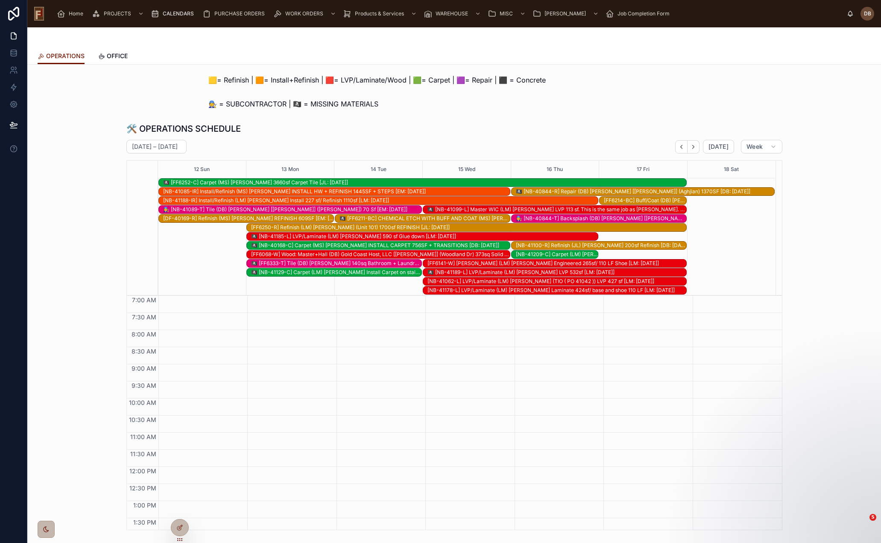
click at [271, 245] on div "🏴‍☠️ [NB-40168-C] Carpet (MS) Ric Panella INSTALL CARPET 756SF + TRANSITIONS [D…" at bounding box center [380, 245] width 259 height 7
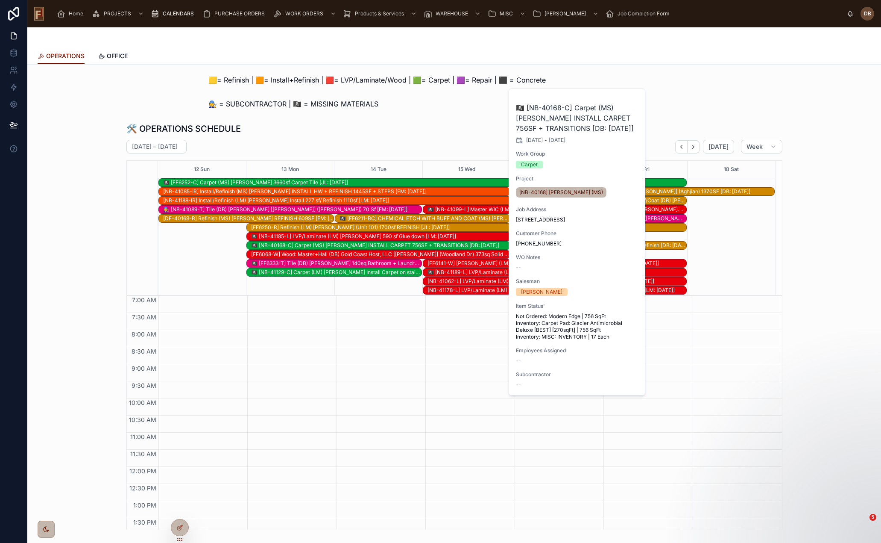
click at [432, 129] on div "🛠️ OPERATIONS SCHEDULE" at bounding box center [454, 129] width 656 height 12
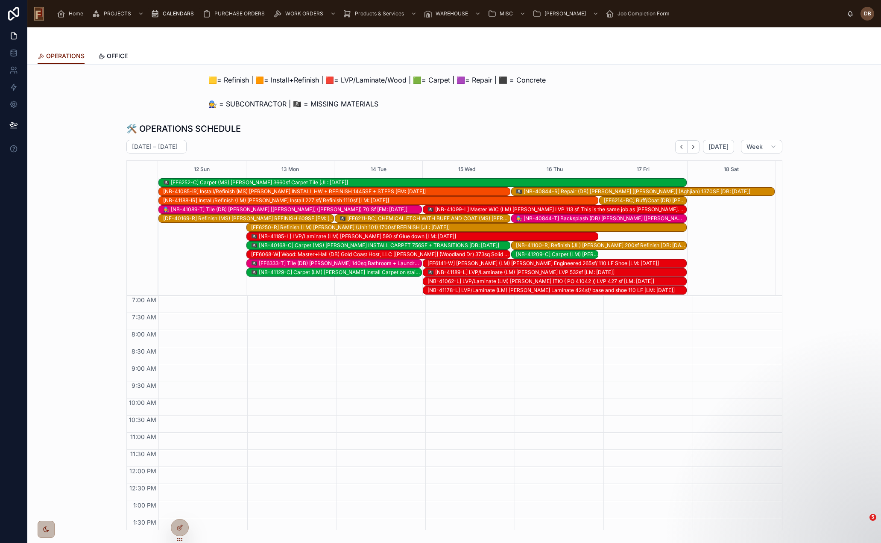
click at [552, 254] on div "[NB-41209-C] Carpet (LM) Raul Vasquez Install carpet 276Sf and min stairs [EM: …" at bounding box center [557, 254] width 82 height 7
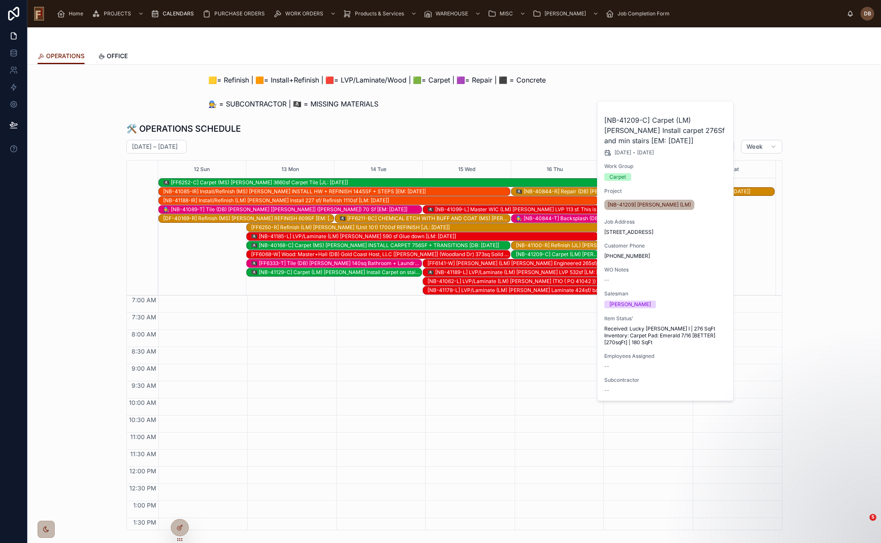
click at [520, 141] on div "October 12 – 18 Today Week" at bounding box center [454, 147] width 656 height 14
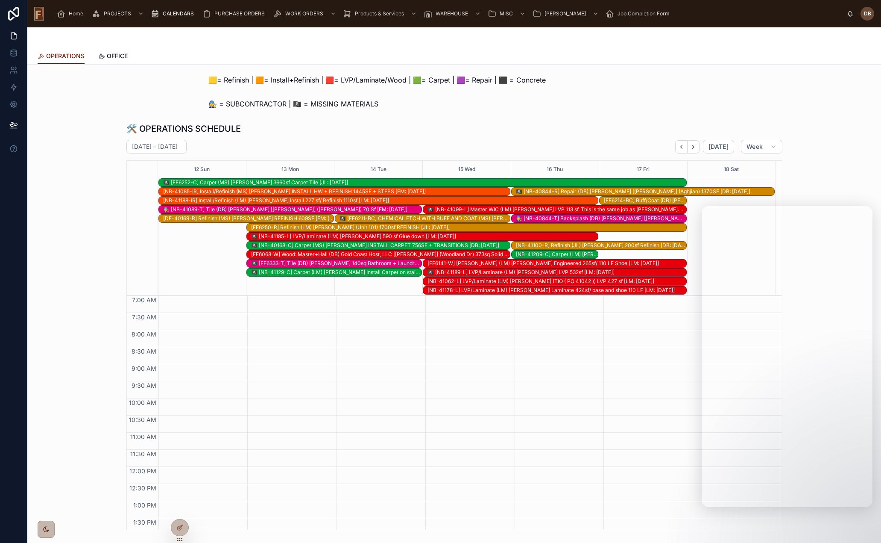
click at [73, 58] on span "OPERATIONS" at bounding box center [65, 56] width 38 height 9
click at [76, 18] on div "Home" at bounding box center [72, 14] width 30 height 14
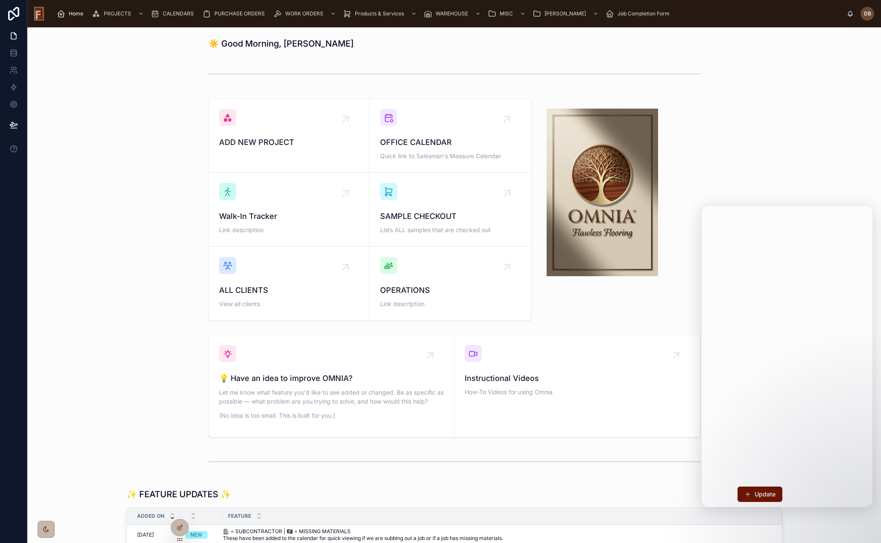
click at [458, 270] on div "OPERATIONS Link description" at bounding box center [450, 283] width 141 height 53
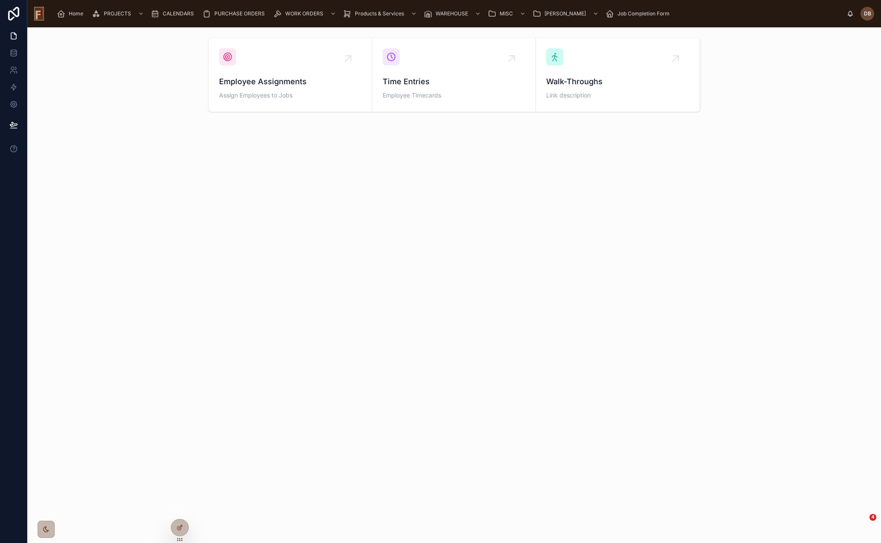
click at [297, 76] on span "Employee Assignments" at bounding box center [290, 82] width 143 height 12
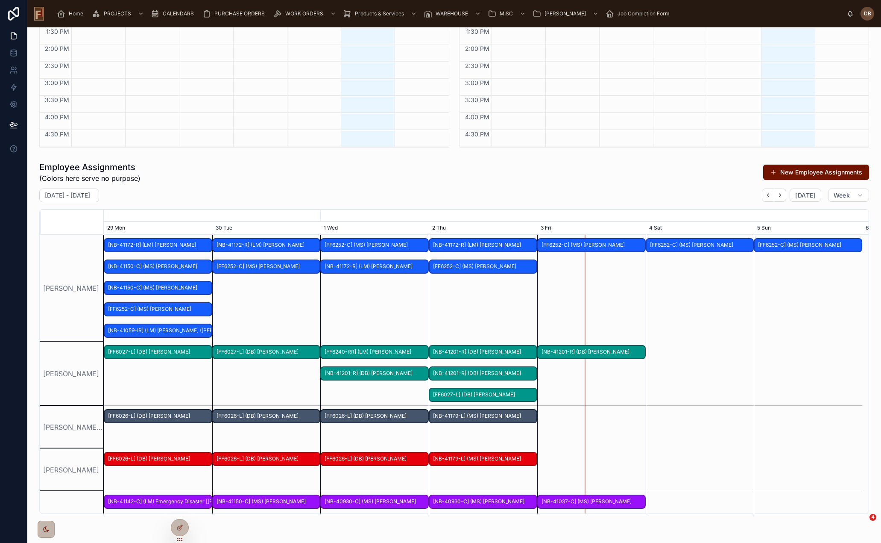
scroll to position [340, 0]
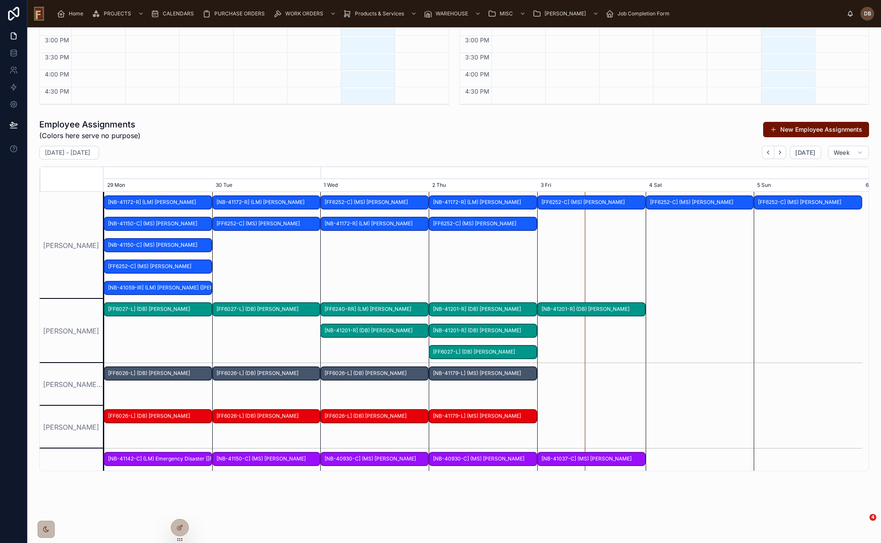
click at [80, 312] on div "Andres Herrera" at bounding box center [72, 331] width 64 height 64
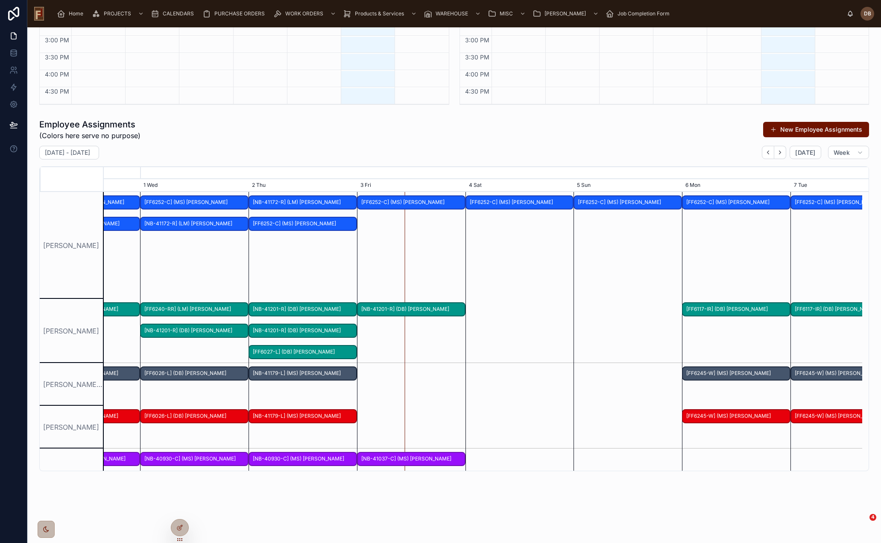
scroll to position [0, 1320]
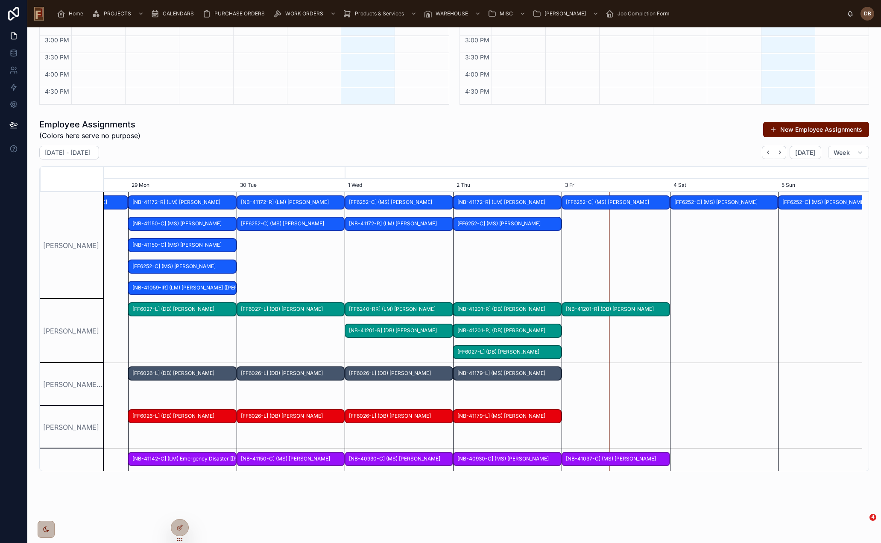
scroll to position [0, 1138]
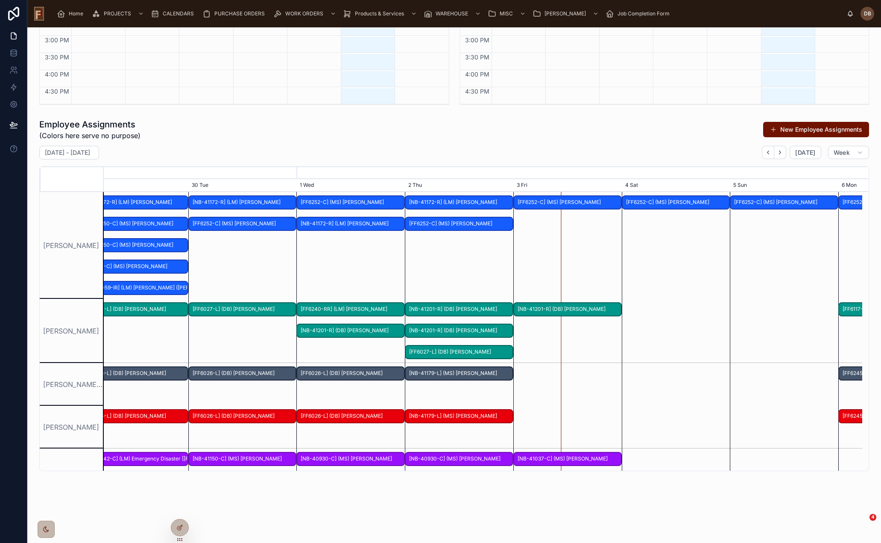
drag, startPoint x: 434, startPoint y: 356, endPoint x: 139, endPoint y: 381, distance: 295.4
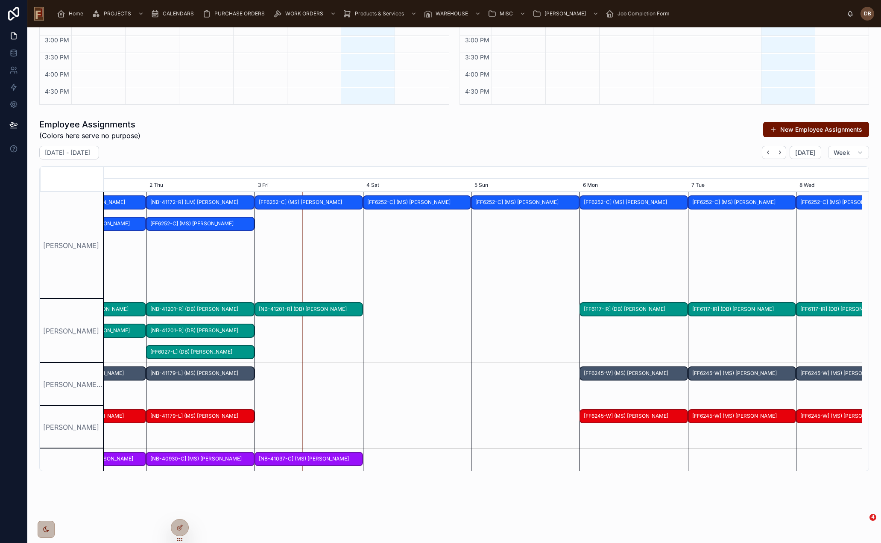
scroll to position [0, 1156]
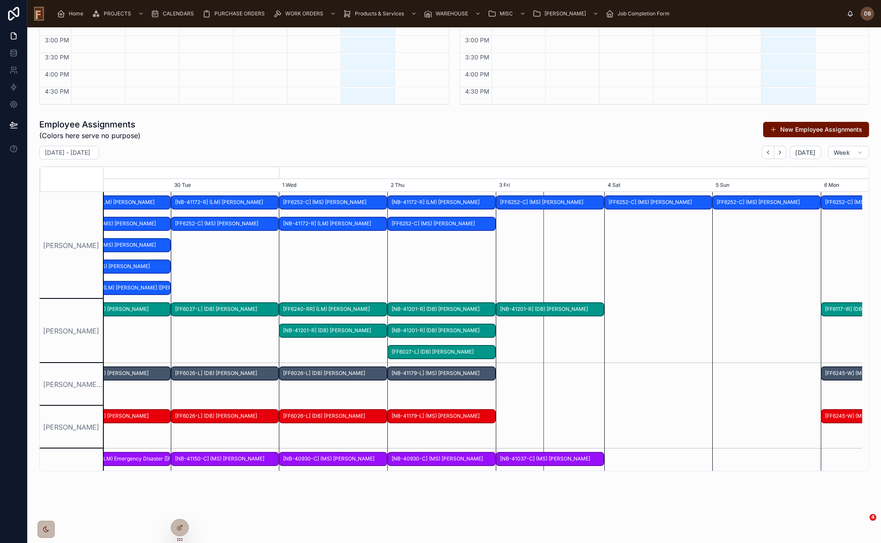
drag, startPoint x: 316, startPoint y: 343, endPoint x: 630, endPoint y: 346, distance: 313.6
click at [630, 346] on div at bounding box center [465, 331] width 3035 height 64
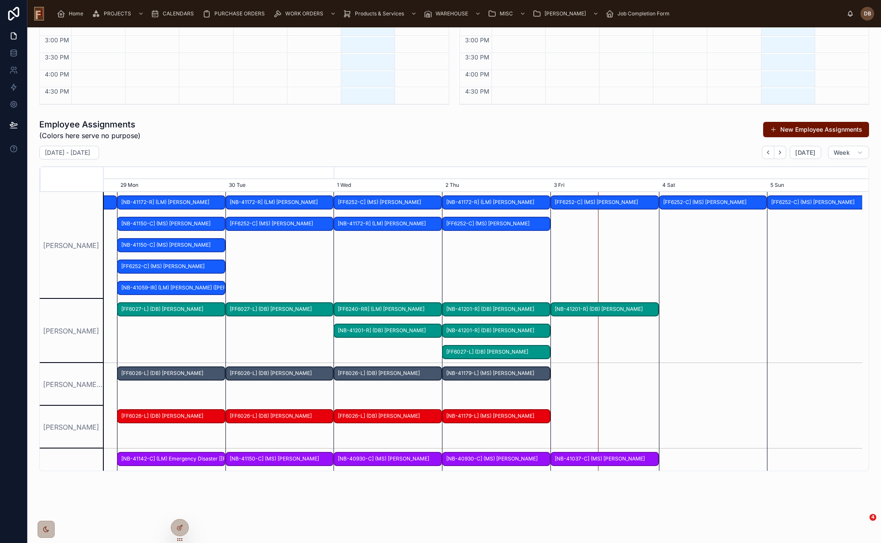
scroll to position [0, 1138]
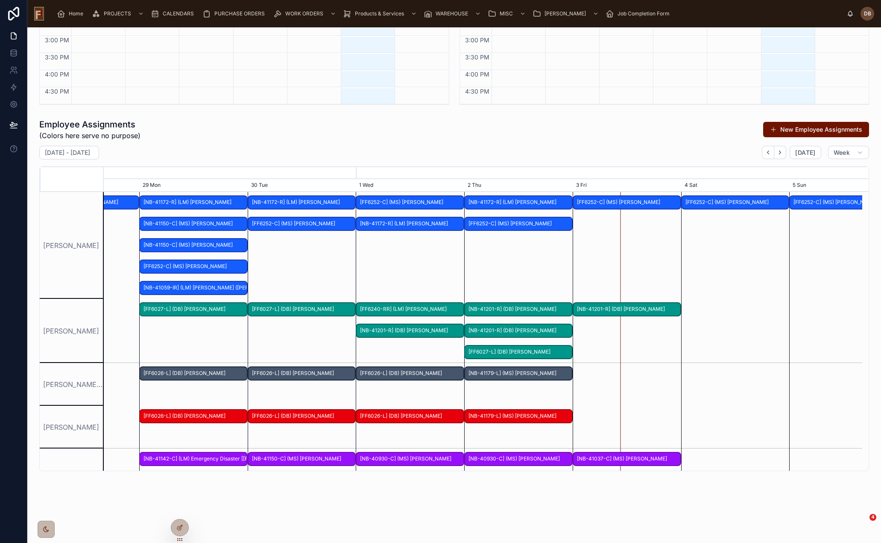
drag, startPoint x: 387, startPoint y: 369, endPoint x: 392, endPoint y: 240, distance: 128.7
drag, startPoint x: 72, startPoint y: 410, endPoint x: 91, endPoint y: 269, distance: 141.9
drag, startPoint x: 447, startPoint y: 386, endPoint x: 443, endPoint y: 230, distance: 156.4
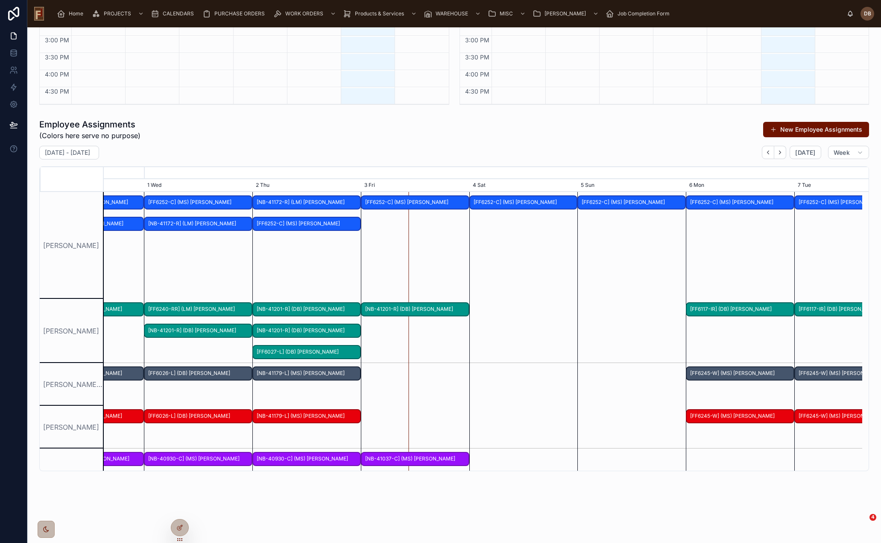
scroll to position [0, 0]
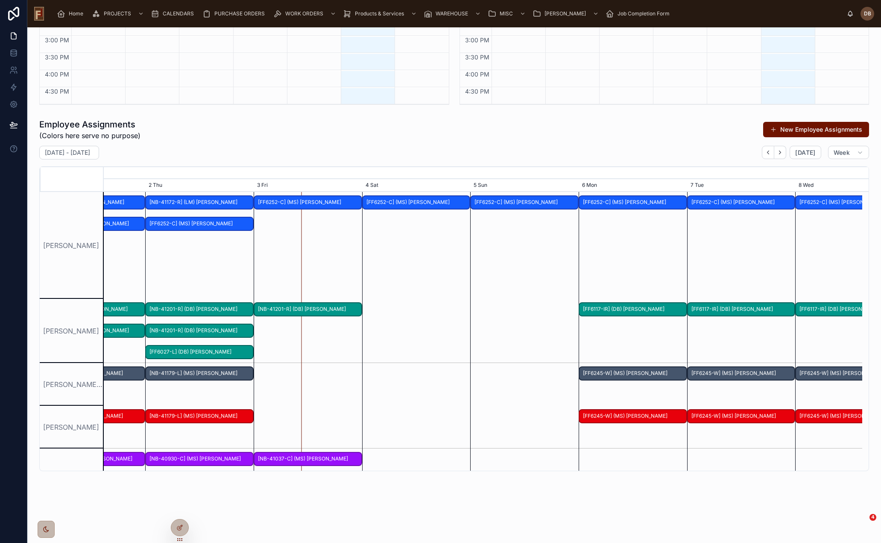
drag, startPoint x: 596, startPoint y: 375, endPoint x: 277, endPoint y: 311, distance: 324.9
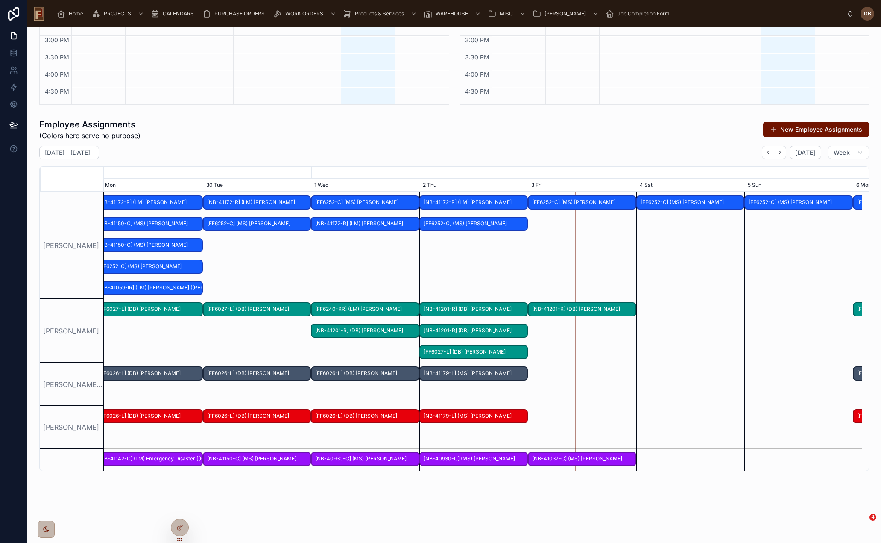
drag, startPoint x: 377, startPoint y: 339, endPoint x: 871, endPoint y: 322, distance: 495.0
click at [858, 323] on div "SCHEDULE 🟨 = Employee Assigned | 🟫 = Unassigned | 🟦 = Subcontractor September 2…" at bounding box center [454, 108] width 854 height 842
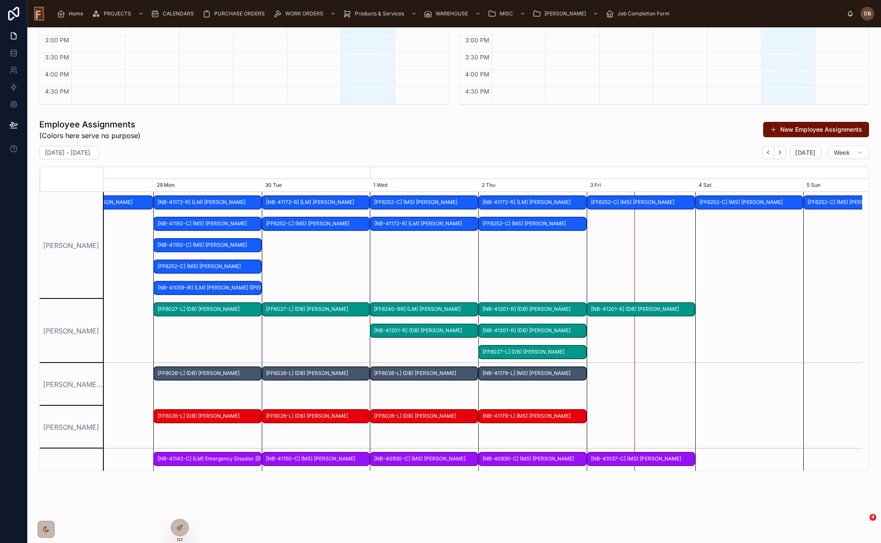
click at [799, 155] on span "Today" at bounding box center [805, 153] width 20 height 8
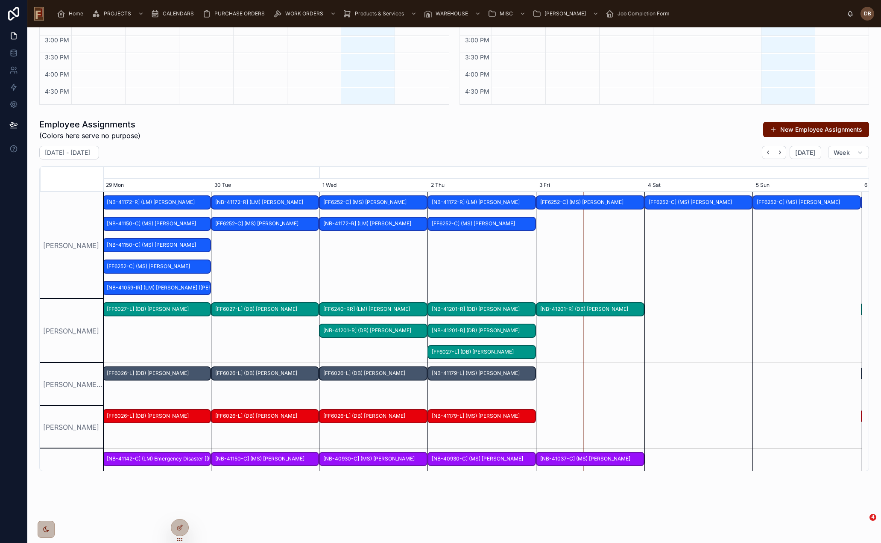
drag, startPoint x: 628, startPoint y: 392, endPoint x: 626, endPoint y: 325, distance: 67.1
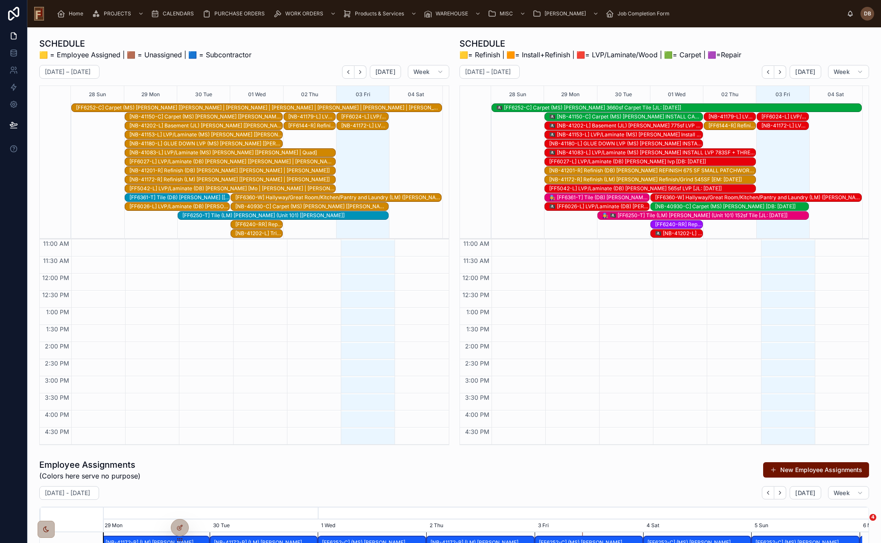
scroll to position [0, 1138]
drag, startPoint x: 171, startPoint y: 10, endPoint x: 180, endPoint y: 21, distance: 14.3
click at [171, 10] on span "CALENDARS" at bounding box center [178, 13] width 31 height 7
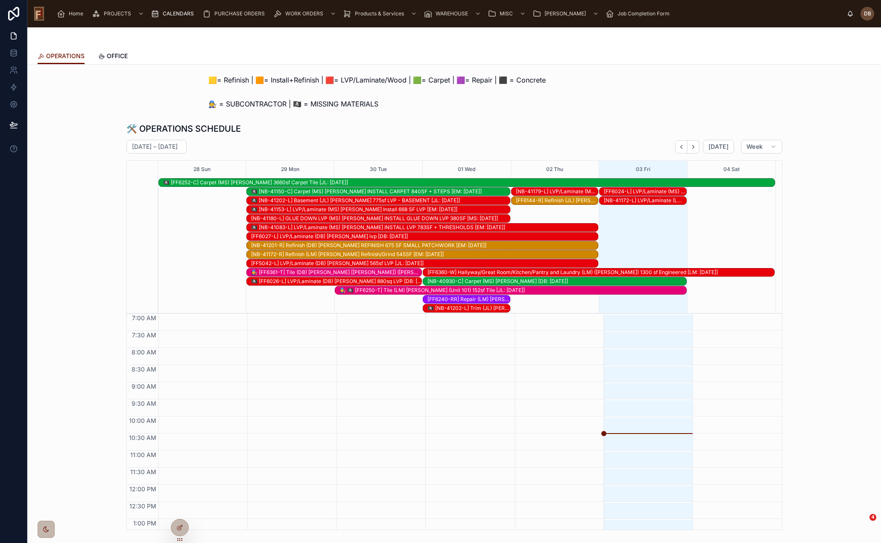
scroll to position [126, 0]
click at [717, 144] on span "Today" at bounding box center [719, 147] width 20 height 8
click at [693, 145] on icon "Next" at bounding box center [694, 146] width 2 height 3
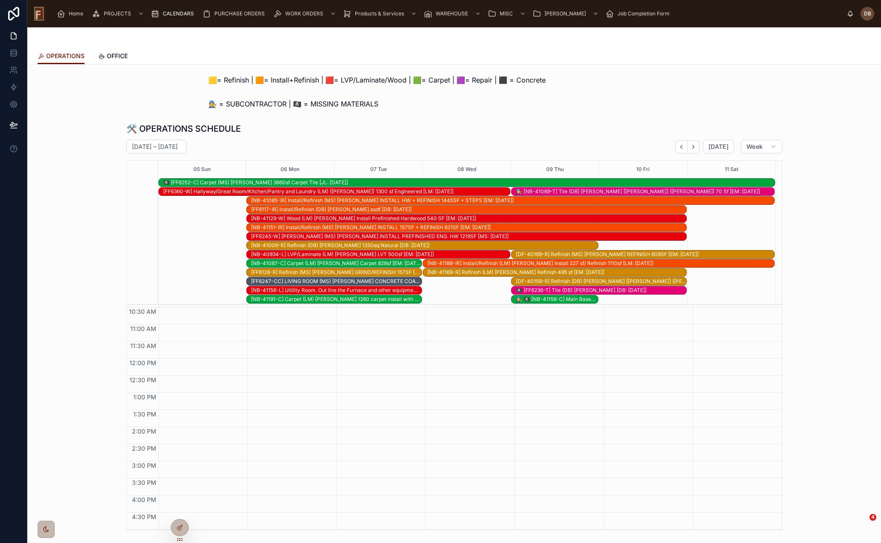
click at [694, 147] on icon "Next" at bounding box center [693, 147] width 6 height 6
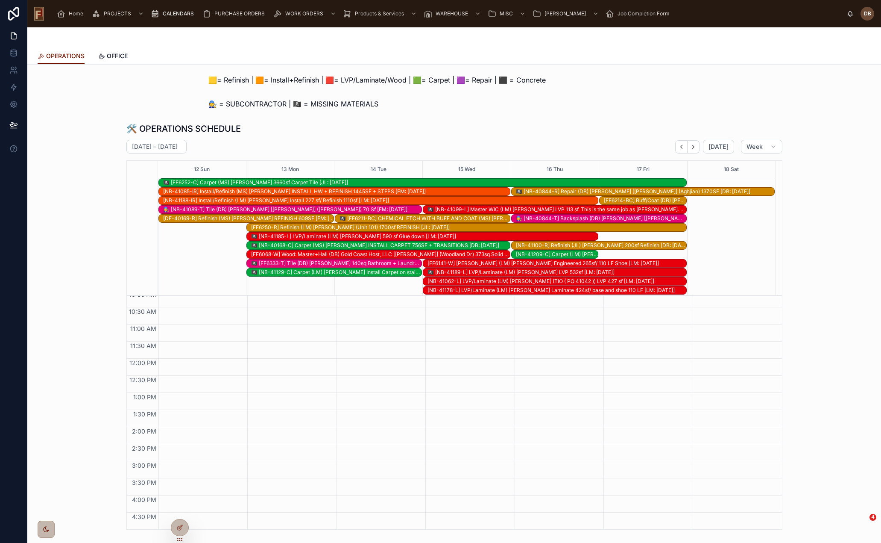
scroll to position [108, 0]
click at [680, 146] on icon "Back" at bounding box center [681, 147] width 6 height 6
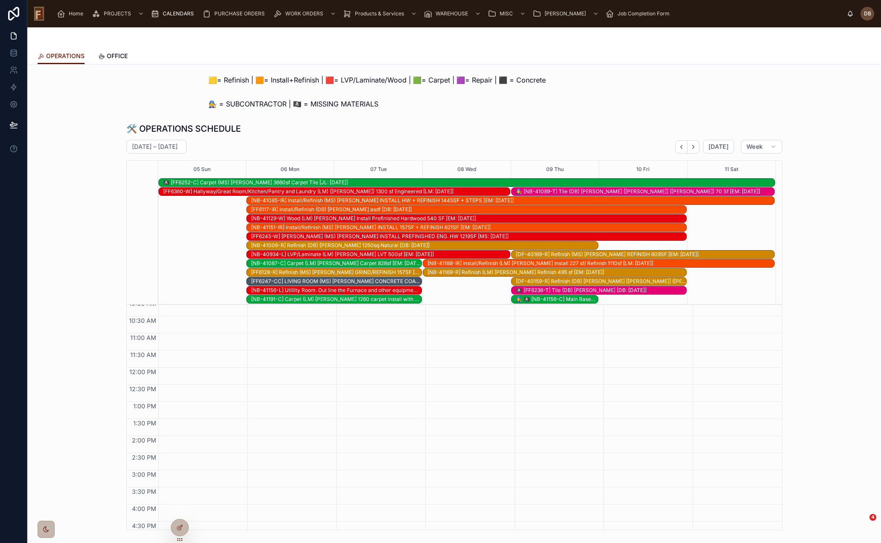
scroll to position [117, 0]
drag, startPoint x: 689, startPoint y: 148, endPoint x: 678, endPoint y: 163, distance: 18.7
click at [690, 148] on icon "Next" at bounding box center [693, 147] width 6 height 6
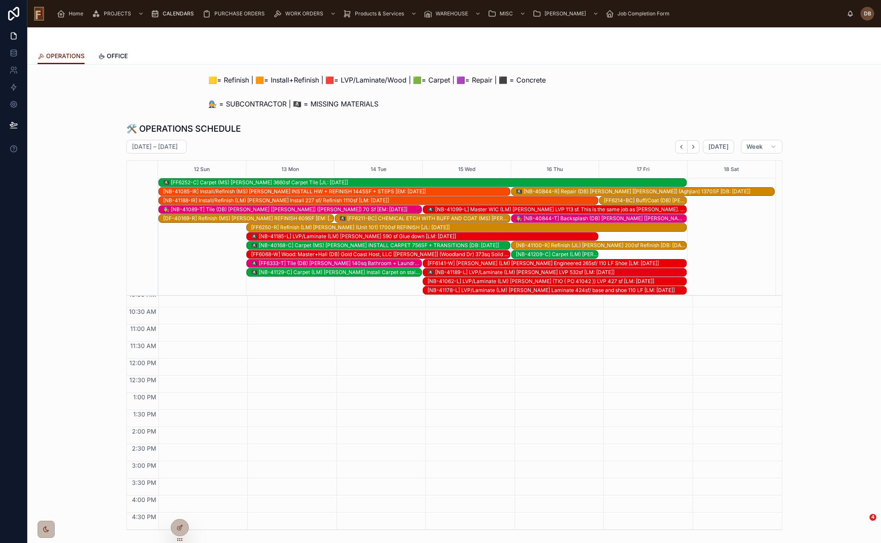
click at [316, 262] on div "🏴‍☠️ [FF6333-T] Tile (DB) Stephanie Dietsche 140sq Bathroom + Laundry [DB: 09-2…" at bounding box center [336, 263] width 170 height 7
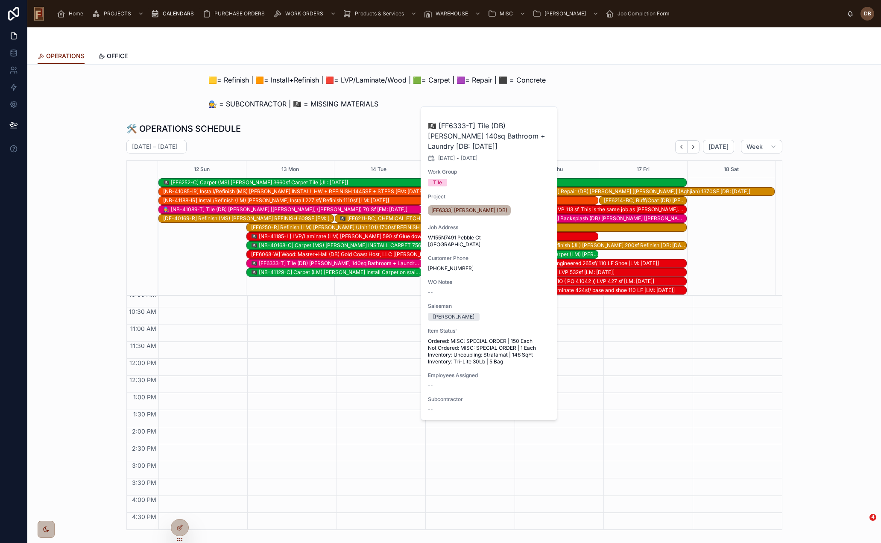
click at [0, 0] on span "Work Order" at bounding box center [0, 0] width 0 height 0
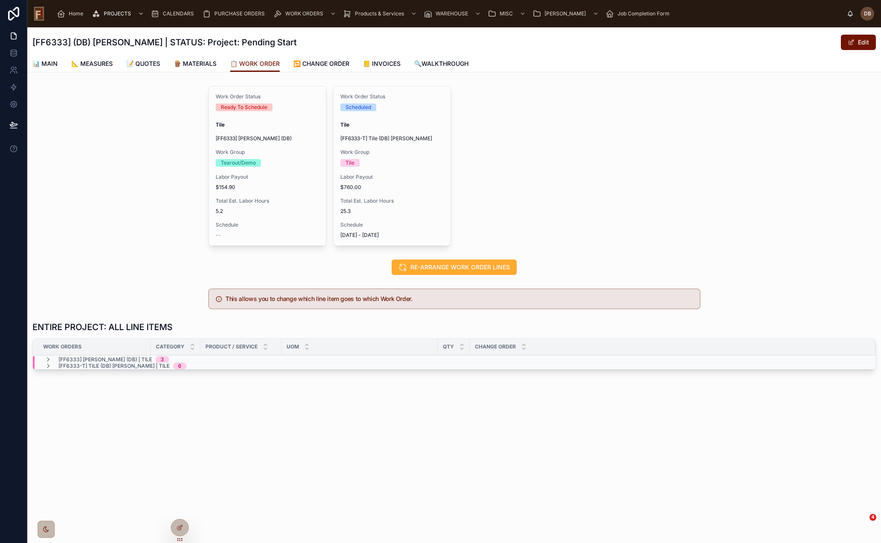
click at [268, 198] on span "Total Est. Labor Hours" at bounding box center [267, 200] width 103 height 7
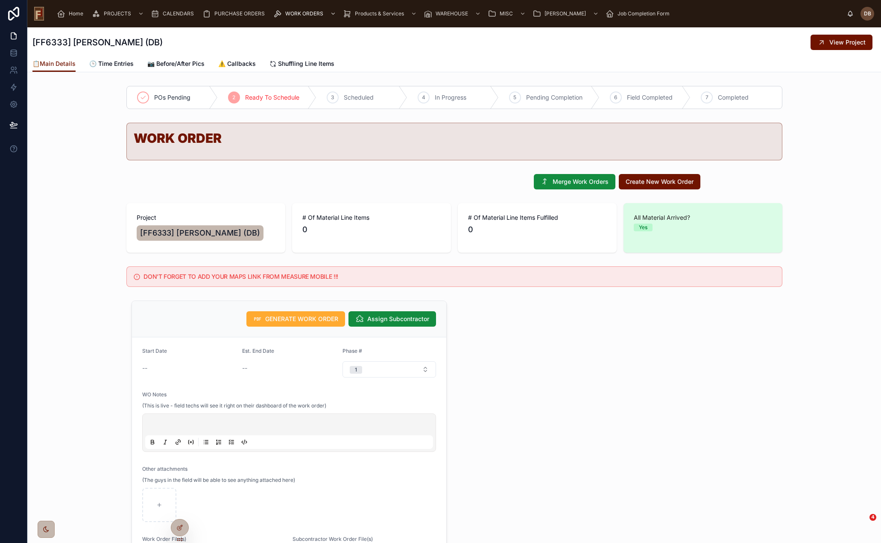
click at [381, 317] on span "Assign Subcontractor" at bounding box center [398, 318] width 62 height 9
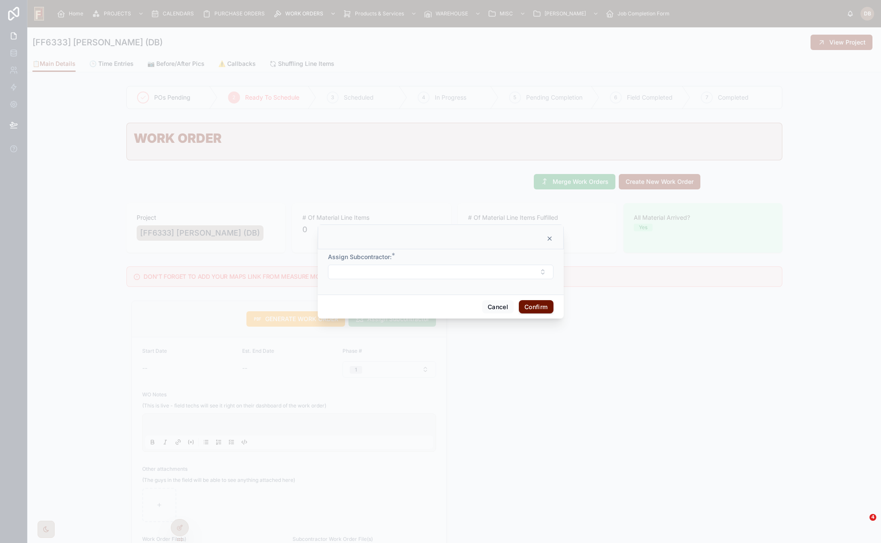
click at [549, 238] on icon at bounding box center [549, 238] width 3 height 3
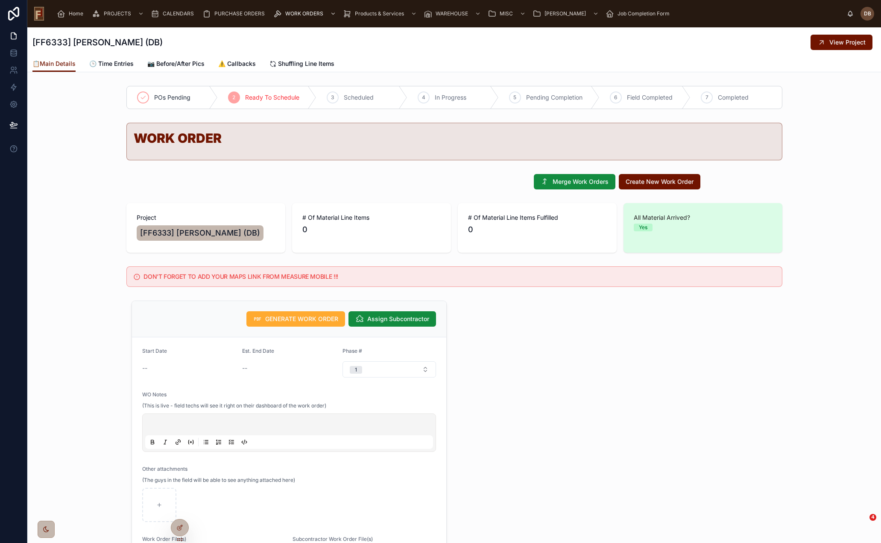
click at [300, 317] on span "GENERATE WORK ORDER" at bounding box center [301, 318] width 73 height 9
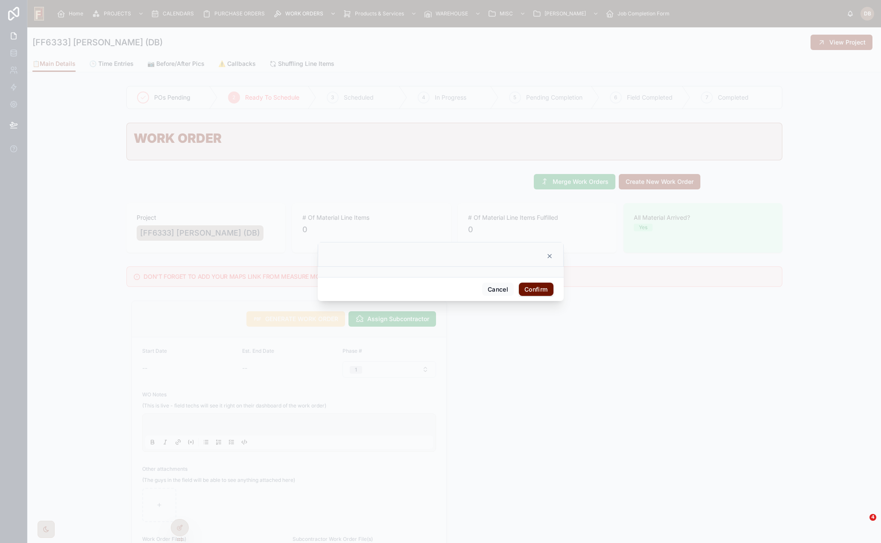
click at [541, 291] on button "Confirm" at bounding box center [536, 289] width 34 height 14
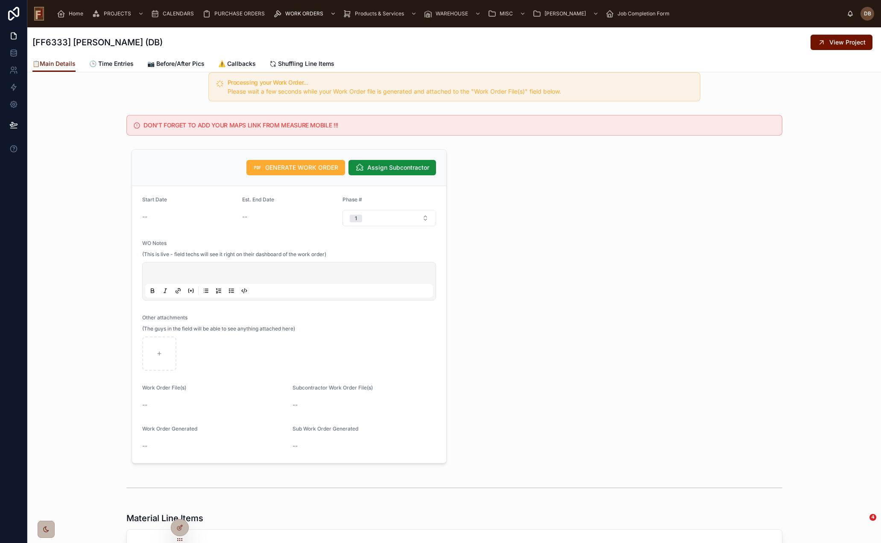
scroll to position [43, 0]
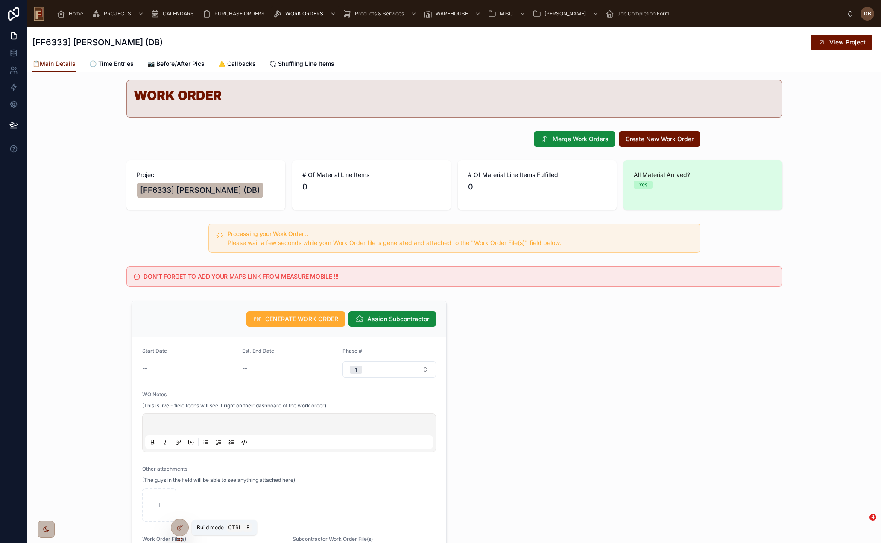
click at [179, 528] on icon at bounding box center [179, 527] width 7 height 7
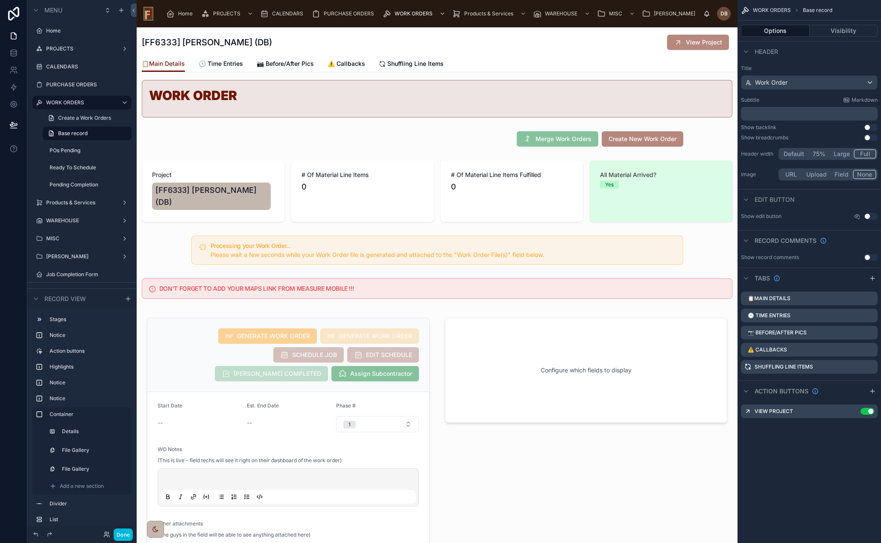
click at [858, 525] on div "WORK ORDERS Base record Options Visibility Header Title Work Order Subtitle Mar…" at bounding box center [810, 271] width 144 height 543
click at [205, 337] on div at bounding box center [437, 552] width 601 height 486
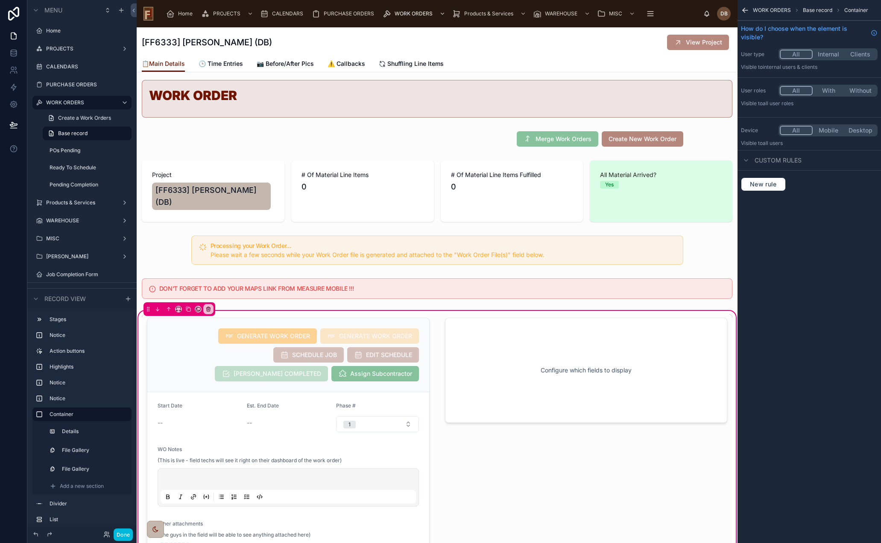
click at [202, 336] on div at bounding box center [288, 493] width 293 height 358
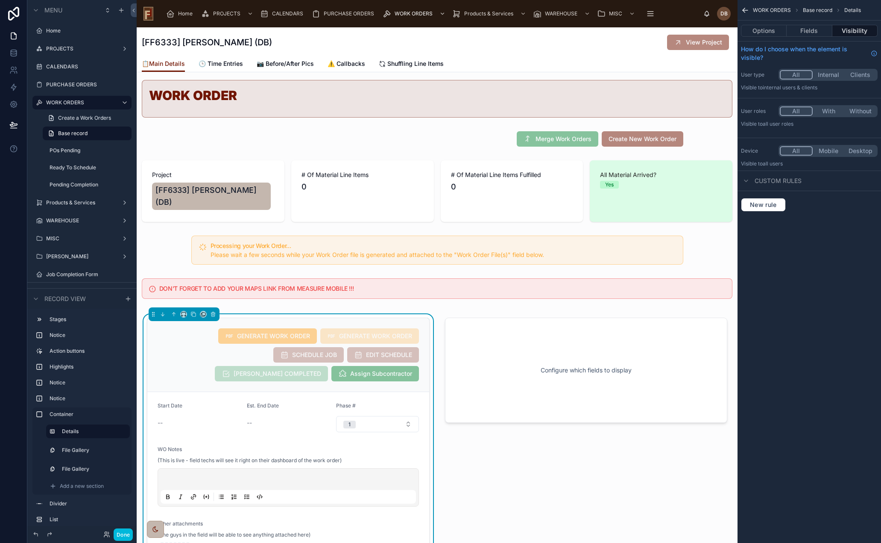
click at [767, 30] on button "Options" at bounding box center [764, 31] width 46 height 12
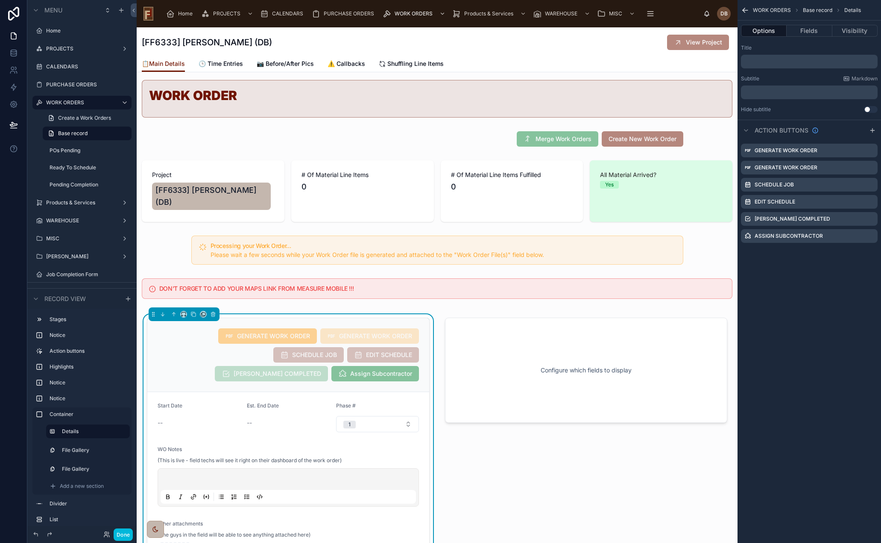
click at [0, 0] on icon "scrollable content" at bounding box center [0, 0] width 0 height 0
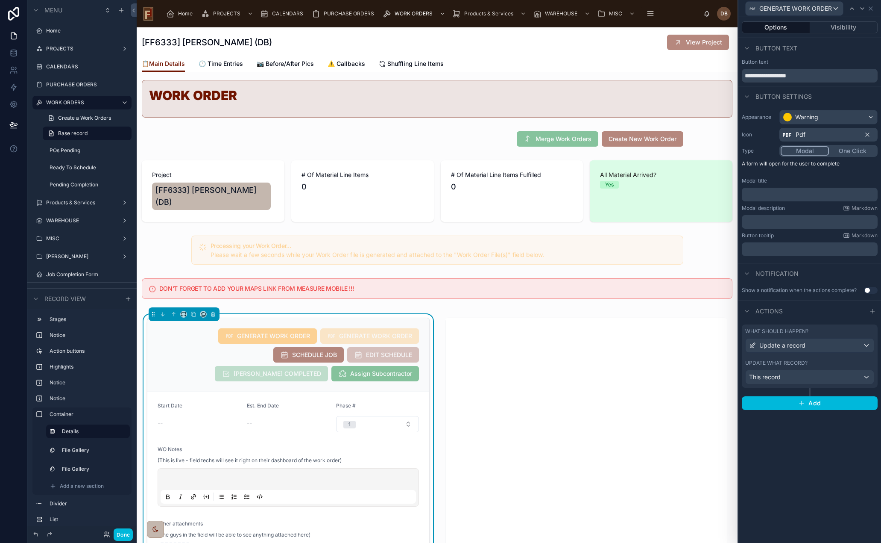
click at [824, 380] on div "This record" at bounding box center [810, 377] width 128 height 14
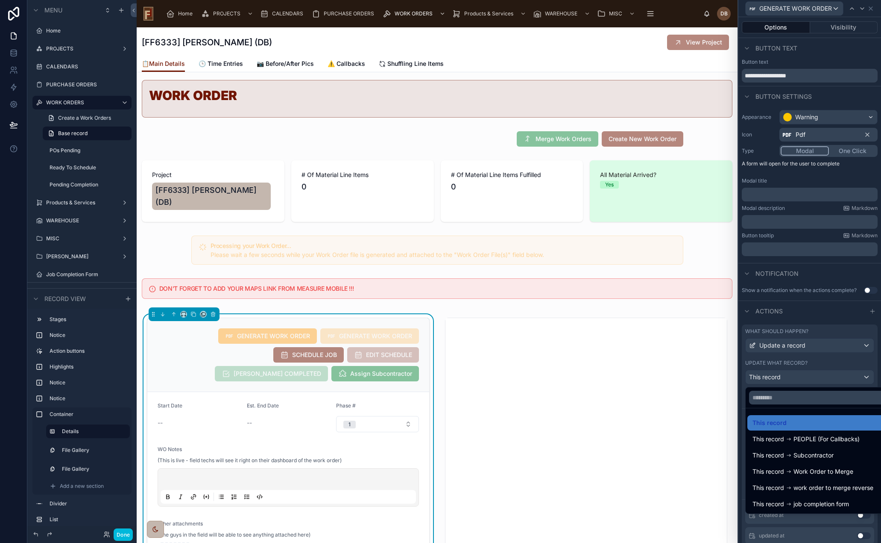
click at [824, 380] on div at bounding box center [810, 271] width 143 height 543
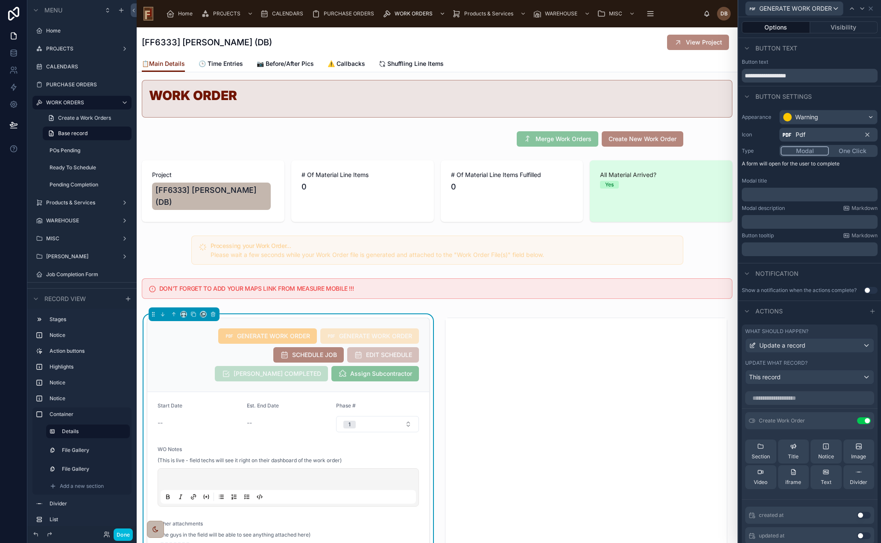
click at [0, 0] on icon at bounding box center [0, 0] width 0 height 0
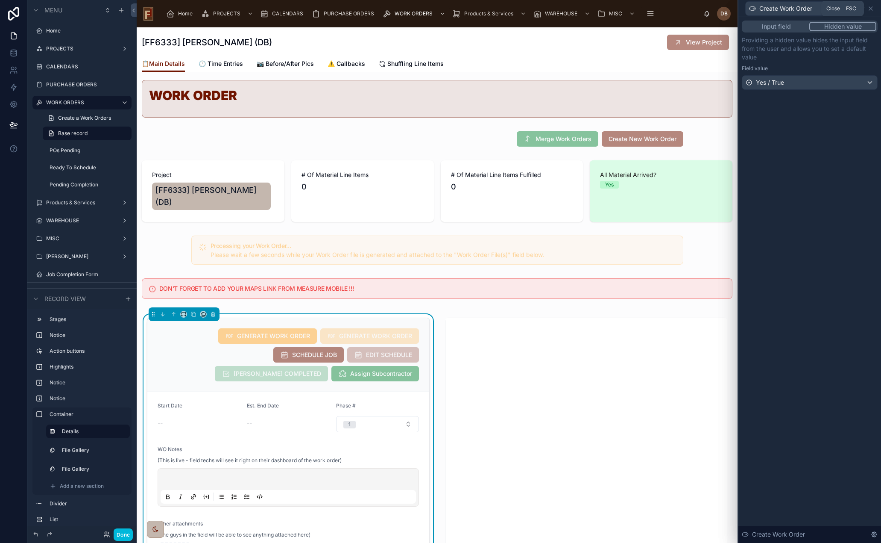
click at [858, 9] on icon at bounding box center [871, 8] width 7 height 7
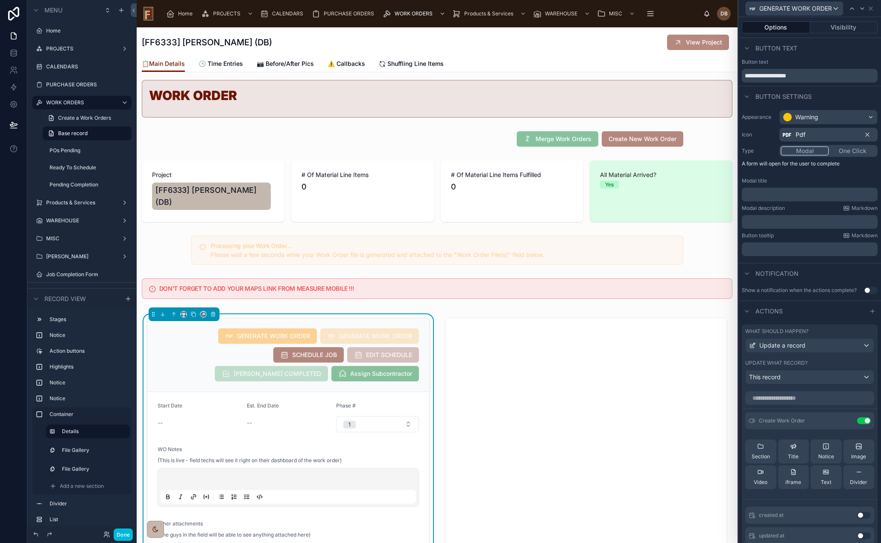
click at [847, 150] on button "One Click" at bounding box center [852, 150] width 47 height 9
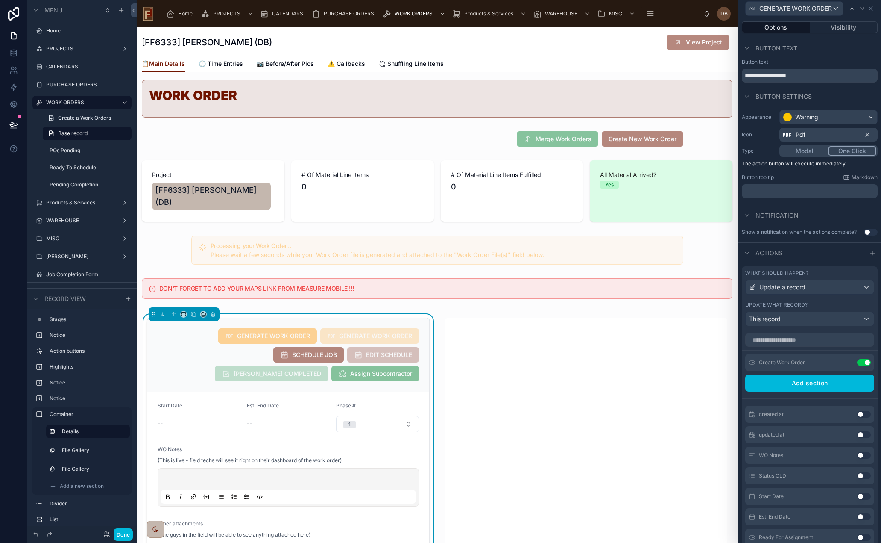
click at [809, 8] on span "GENERATE WORK ORDER" at bounding box center [796, 8] width 73 height 9
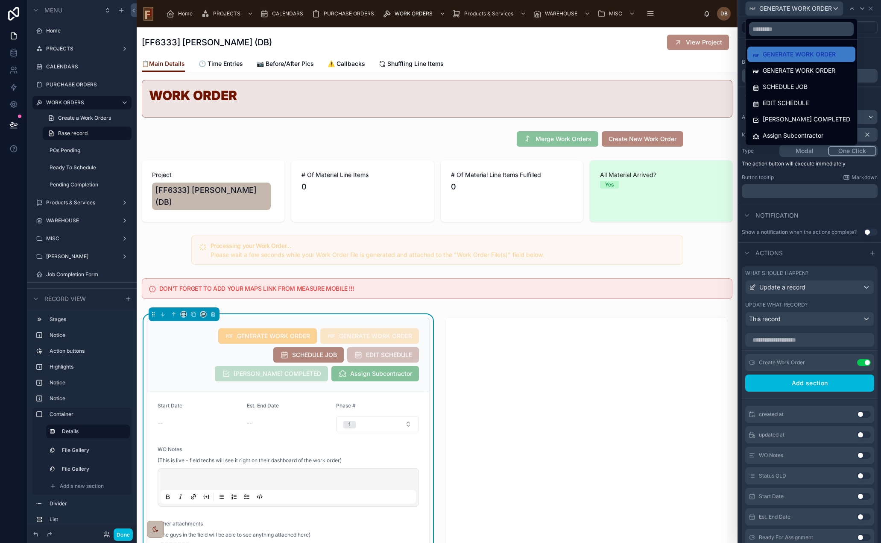
click at [800, 74] on span "GENERATE WORK ORDER" at bounding box center [799, 70] width 73 height 10
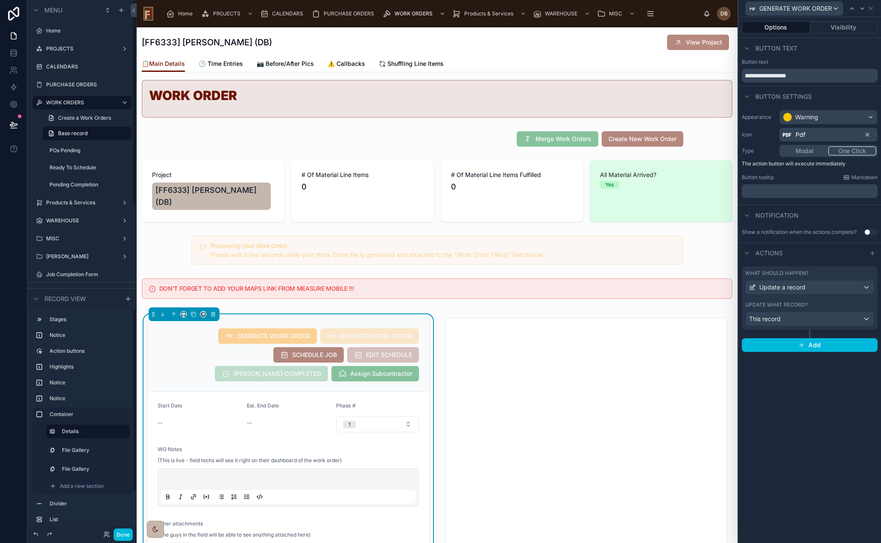
click at [123, 536] on button "Done" at bounding box center [123, 534] width 19 height 12
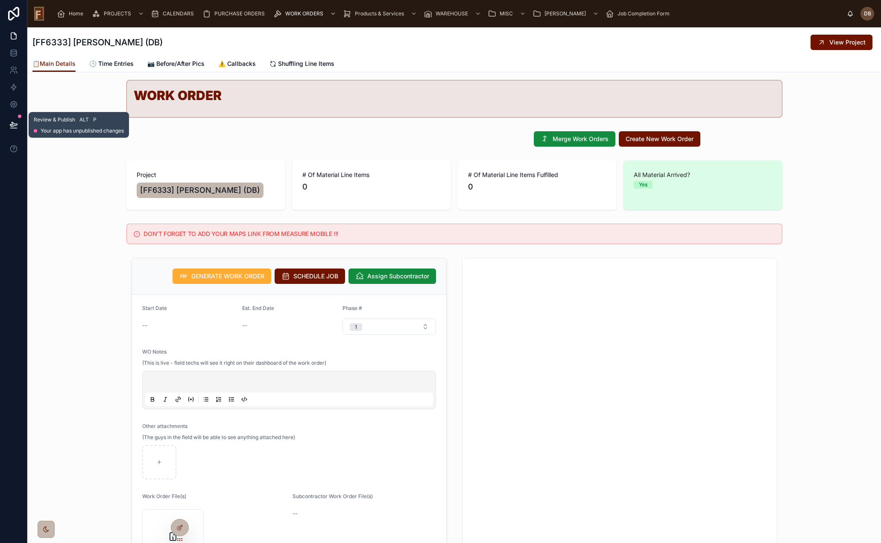
click at [15, 123] on icon at bounding box center [13, 124] width 9 height 9
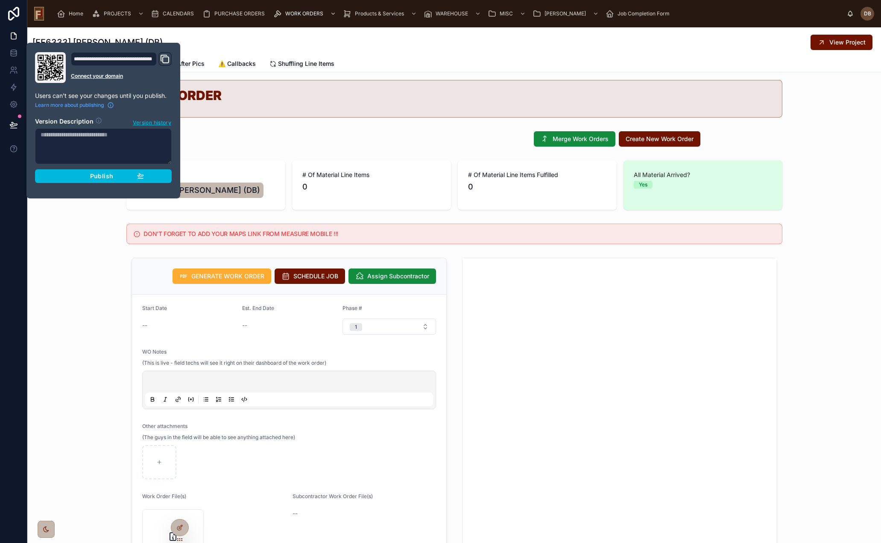
click at [93, 174] on span "Publish" at bounding box center [101, 176] width 23 height 8
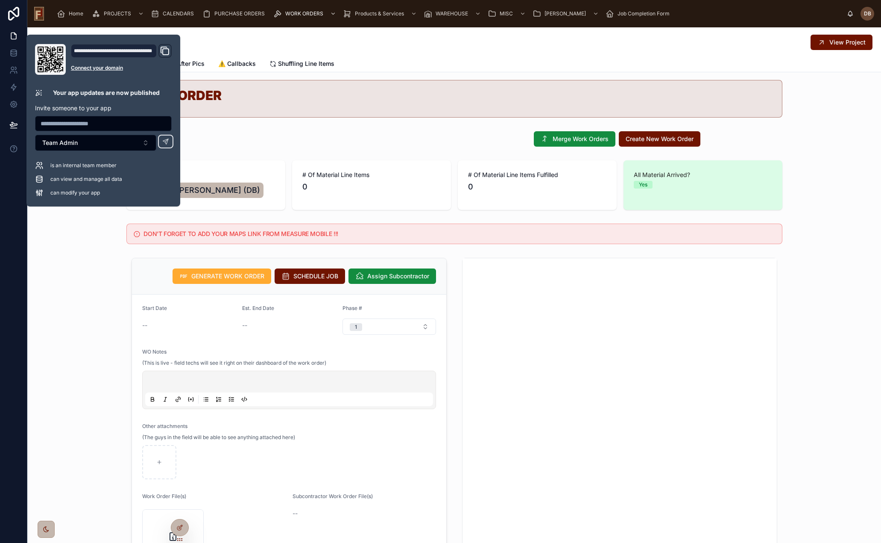
click at [105, 258] on div "GENERATE WORK ORDER SCHEDULE JOB Assign Subcontractor Start Date -- Est. End Da…" at bounding box center [454, 461] width 854 height 414
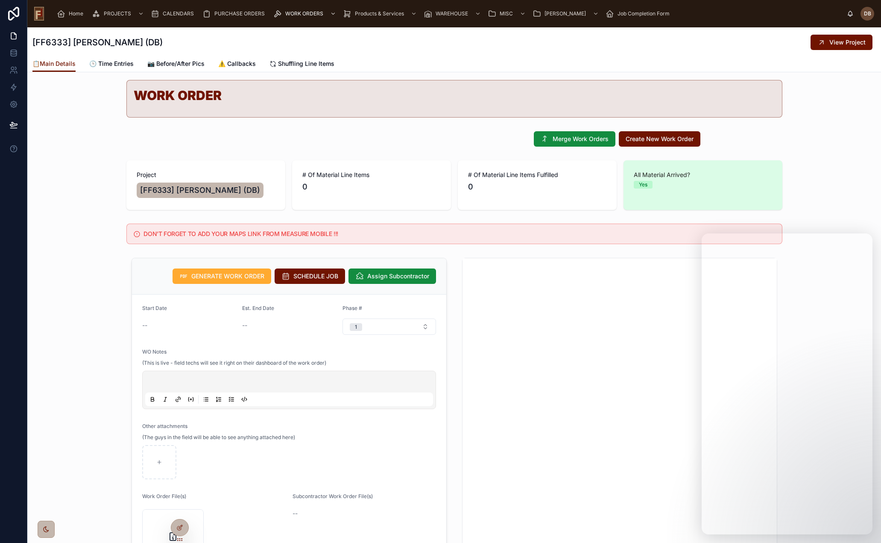
click at [109, 273] on div "GENERATE WORK ORDER SCHEDULE JOB Assign Subcontractor Start Date -- Est. End Da…" at bounding box center [454, 461] width 854 height 414
click at [88, 291] on div "GENERATE WORK ORDER SCHEDULE JOB Assign Subcontractor Start Date -- Est. End Da…" at bounding box center [454, 461] width 854 height 414
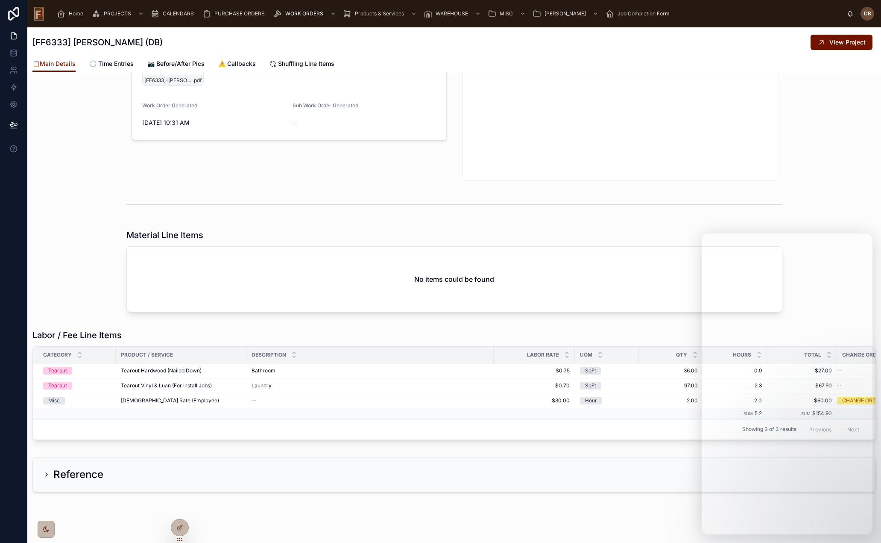
scroll to position [541, 0]
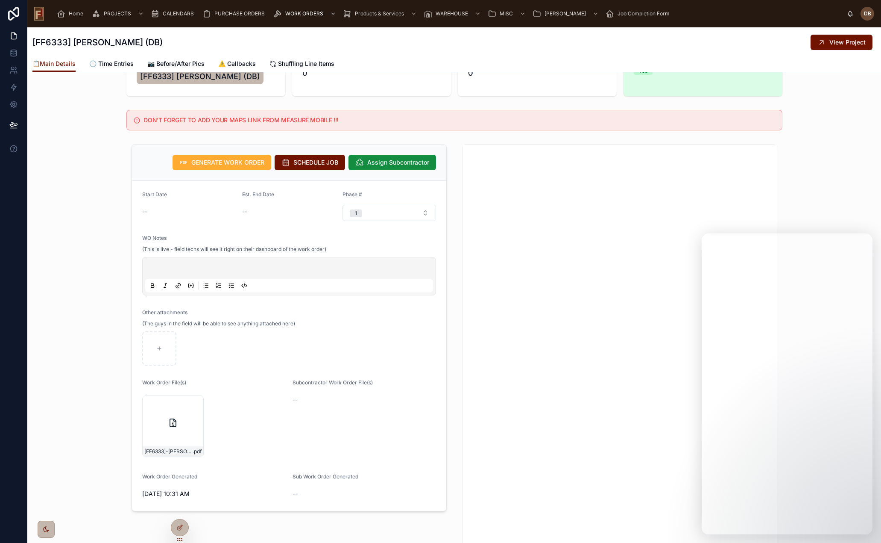
scroll to position [0, 0]
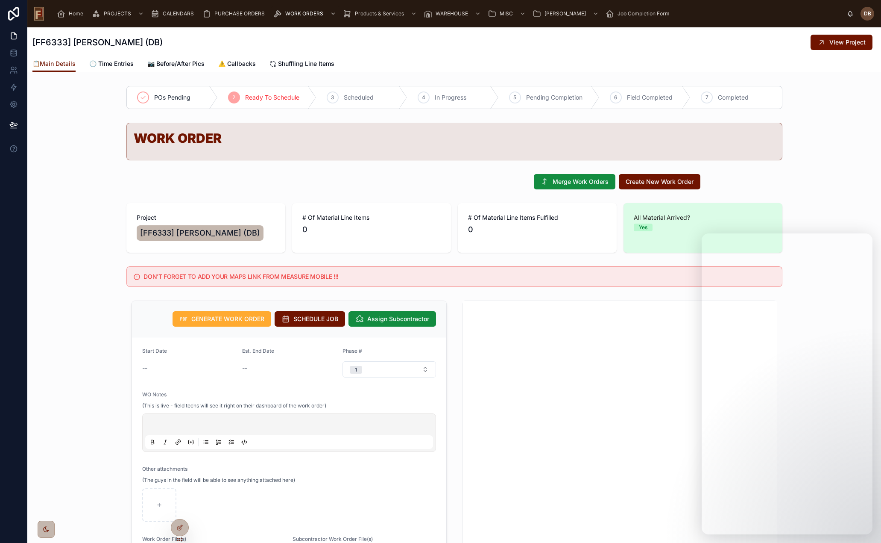
click at [237, 15] on span "PURCHASE ORDERS" at bounding box center [239, 13] width 50 height 7
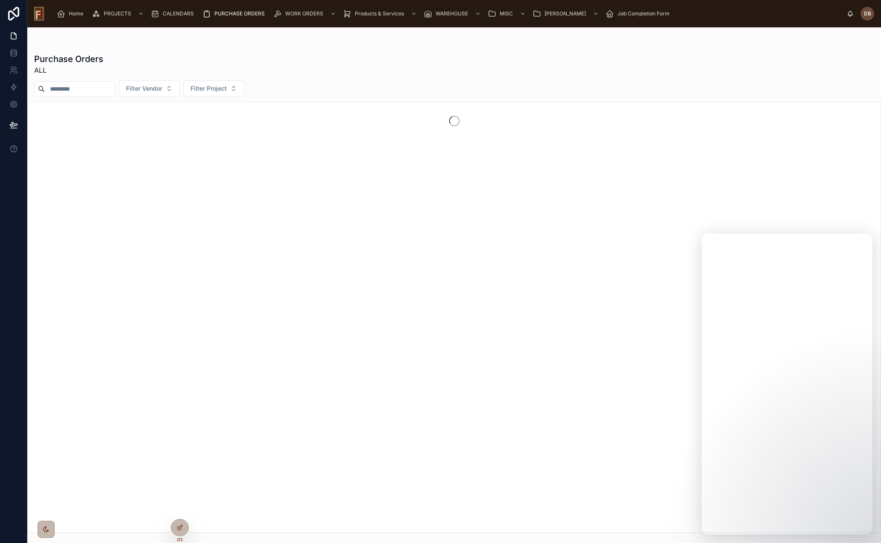
click at [72, 11] on span "Home" at bounding box center [76, 13] width 15 height 7
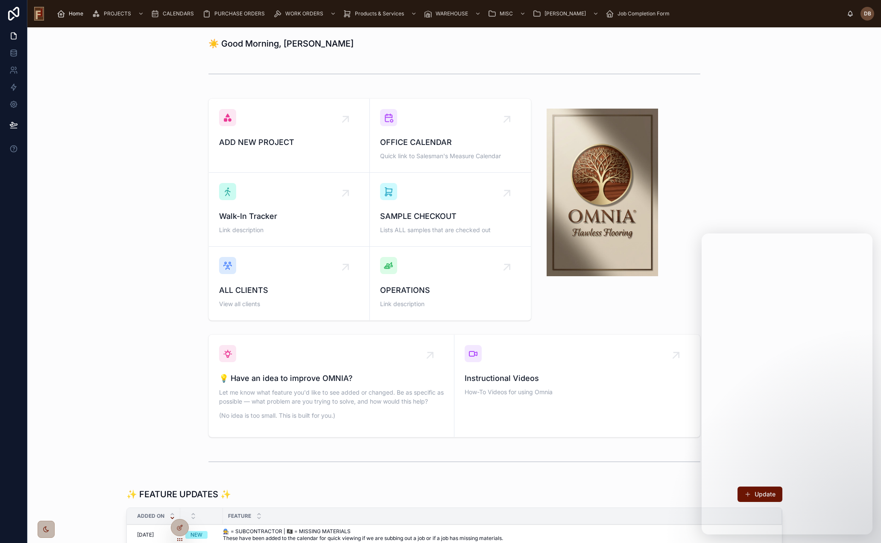
click at [118, 212] on div "ADD NEW PROJECT OFFICE CALENDAR Quick link to Salesman's Measure Calendar Walk-…" at bounding box center [454, 209] width 840 height 229
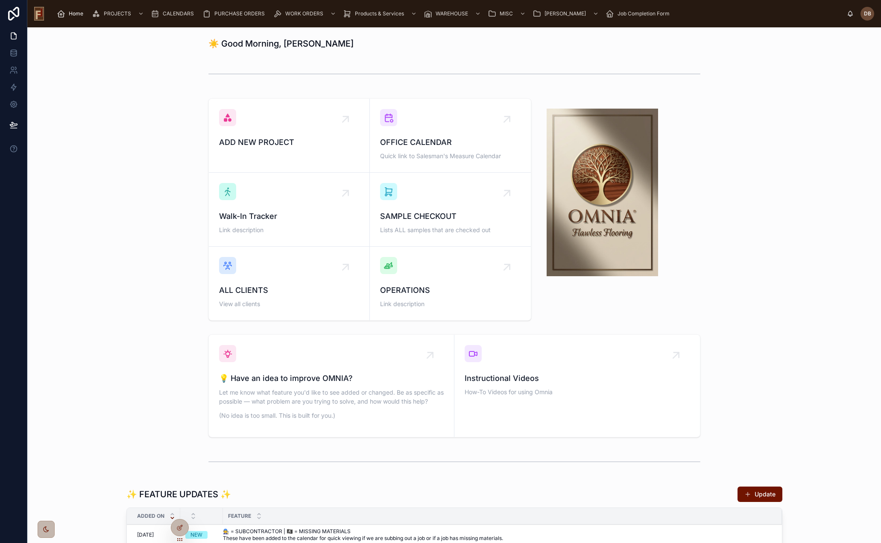
click at [164, 208] on div "ADD NEW PROJECT OFFICE CALENDAR Quick link to Salesman's Measure Calendar Walk-…" at bounding box center [454, 209] width 840 height 229
click at [159, 201] on div "ADD NEW PROJECT OFFICE CALENDAR Quick link to Salesman's Measure Calendar Walk-…" at bounding box center [454, 209] width 840 height 229
click at [777, 156] on div "ADD NEW PROJECT OFFICE CALENDAR Quick link to Salesman's Measure Calendar Walk-…" at bounding box center [454, 209] width 840 height 229
click at [120, 211] on div "ADD NEW PROJECT OFFICE CALENDAR Quick link to Salesman's Measure Calendar Walk-…" at bounding box center [454, 209] width 840 height 229
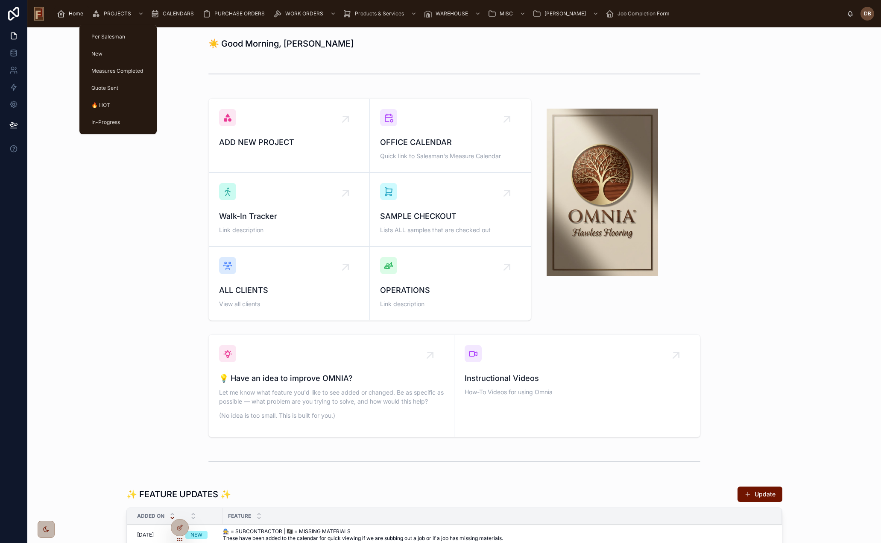
click at [175, 16] on span "CALENDARS" at bounding box center [178, 13] width 31 height 7
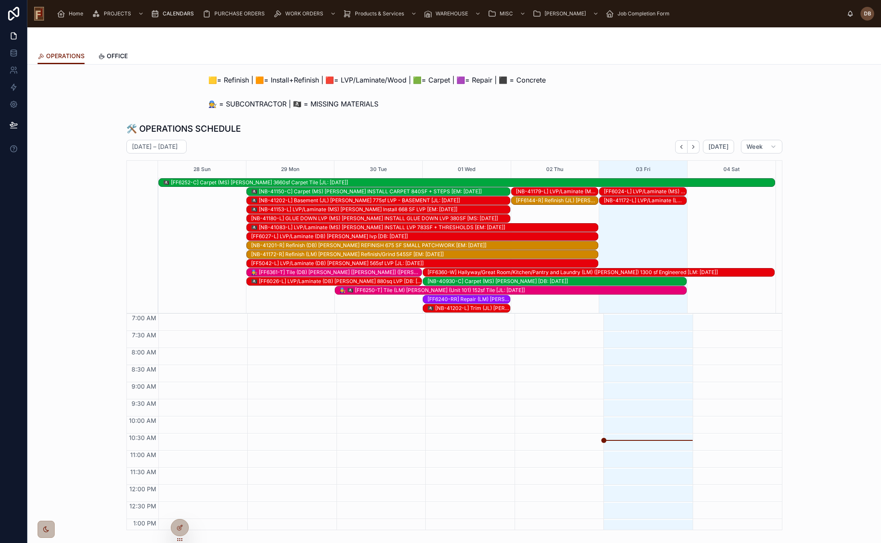
scroll to position [126, 0]
click at [695, 148] on button "Next" at bounding box center [694, 146] width 12 height 13
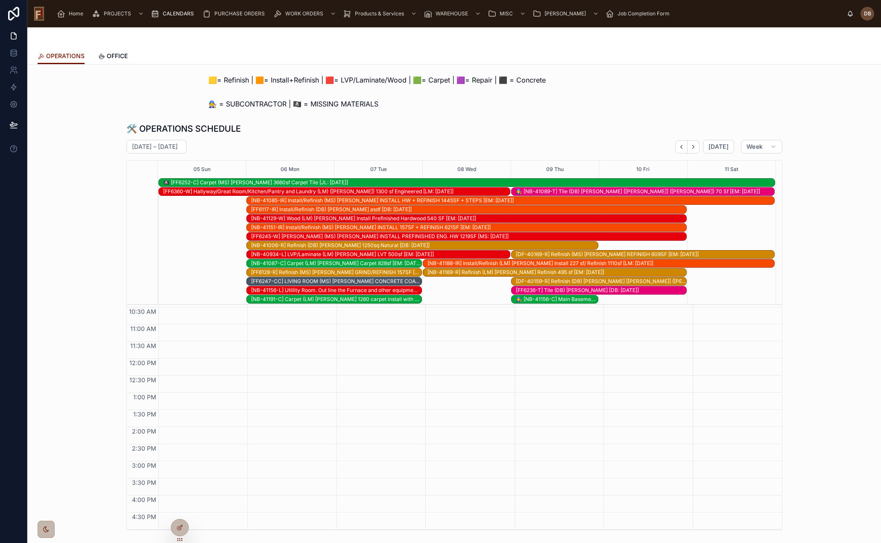
scroll to position [117, 0]
click at [697, 148] on button "Next" at bounding box center [694, 146] width 12 height 13
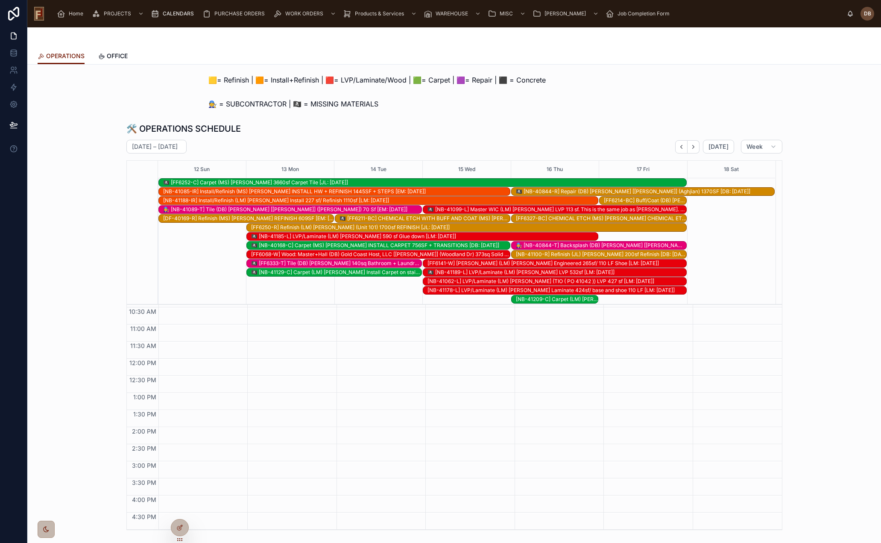
click at [717, 146] on span "Today" at bounding box center [719, 147] width 20 height 8
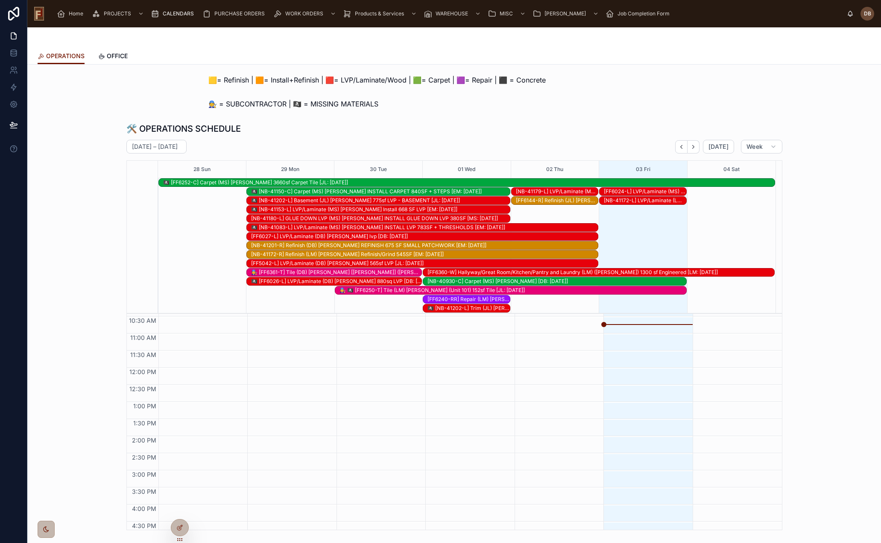
scroll to position [126, 0]
click at [717, 147] on span "Today" at bounding box center [719, 147] width 20 height 8
click at [74, 13] on span "Home" at bounding box center [76, 13] width 15 height 7
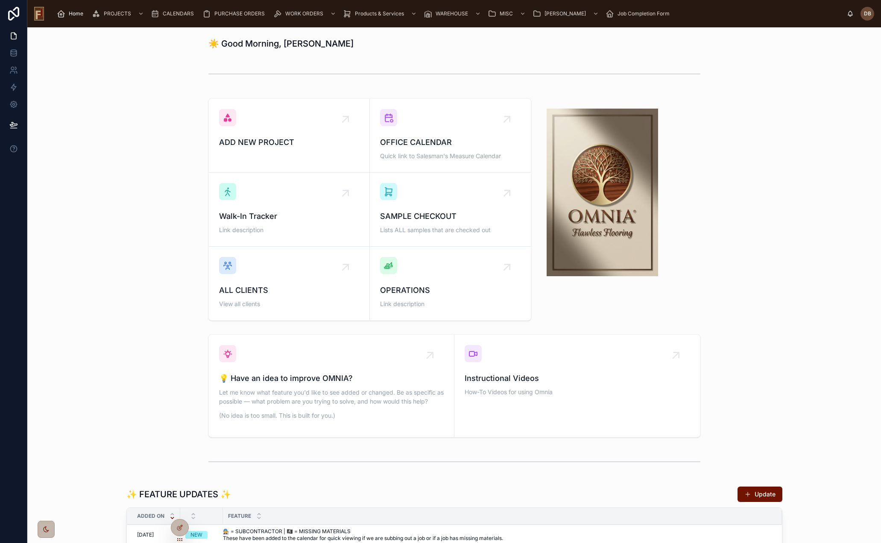
click at [109, 16] on span "PROJECTS" at bounding box center [117, 13] width 27 height 7
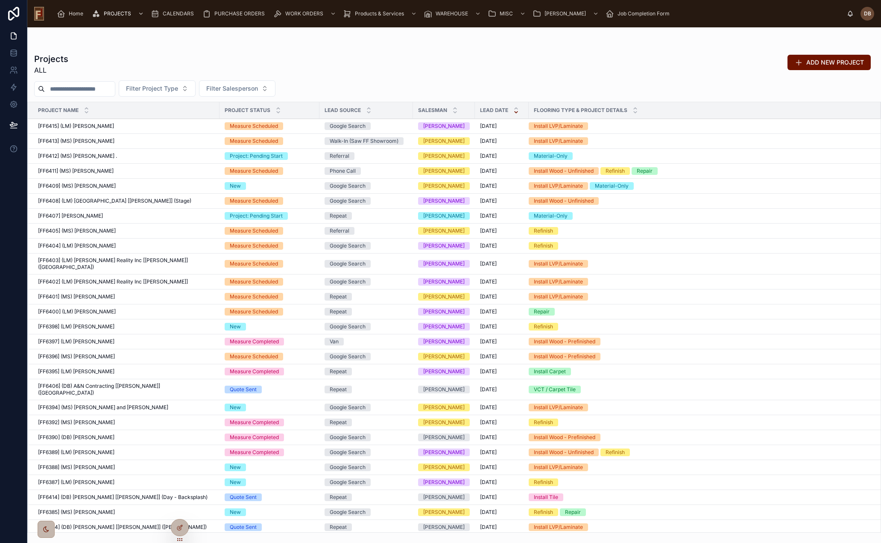
drag, startPoint x: 88, startPoint y: 76, endPoint x: 62, endPoint y: 91, distance: 30.5
click at [62, 91] on input "text" at bounding box center [80, 89] width 70 height 12
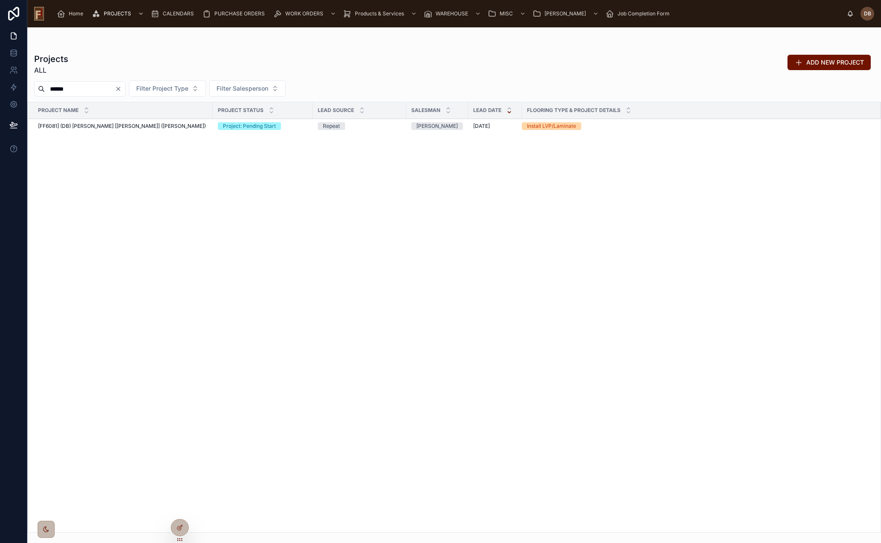
type input "******"
click at [124, 124] on span "[FF6081] (DB) [PERSON_NAME] [[PERSON_NAME]] ([PERSON_NAME])" at bounding box center [122, 126] width 168 height 7
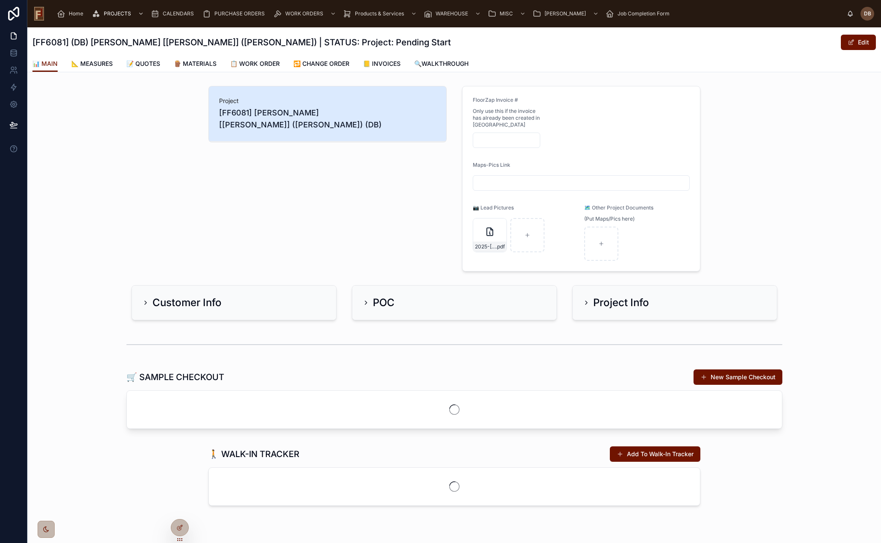
click at [206, 66] on span "🪵 MATERIALS" at bounding box center [195, 63] width 43 height 9
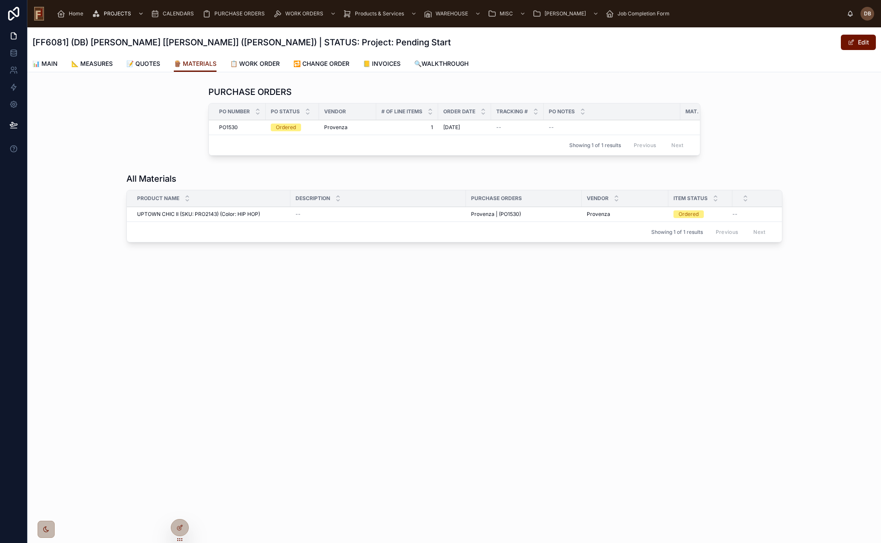
click at [340, 129] on span "Provenza" at bounding box center [335, 127] width 23 height 7
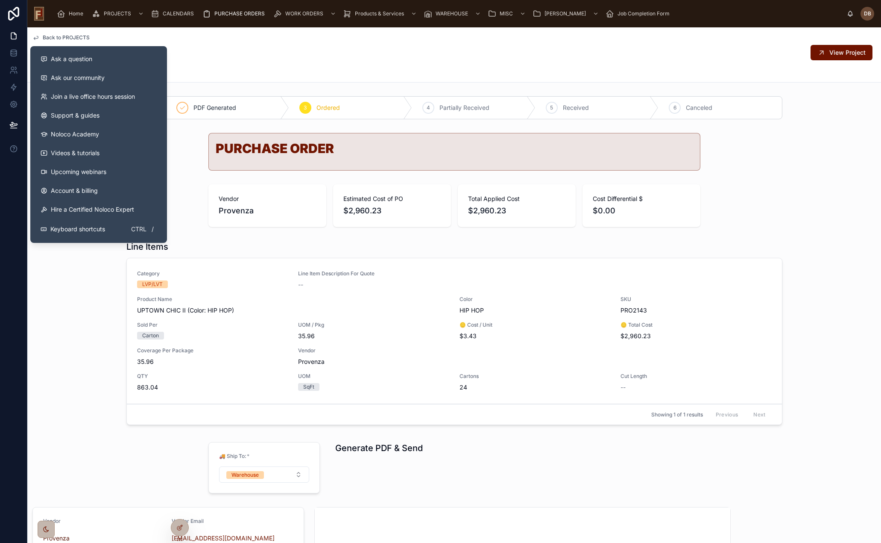
click at [14, 150] on icon at bounding box center [13, 148] width 9 height 9
click at [70, 63] on span "Ask a question" at bounding box center [71, 59] width 41 height 9
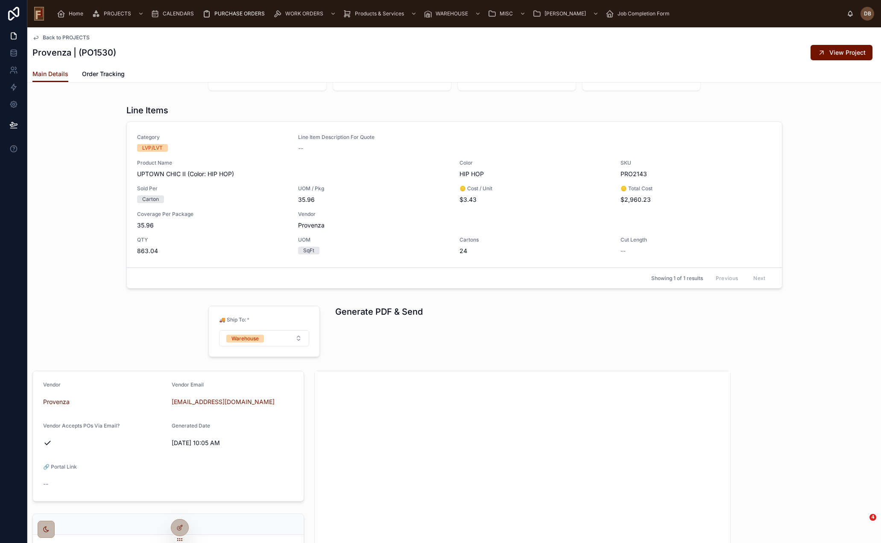
scroll to position [171, 0]
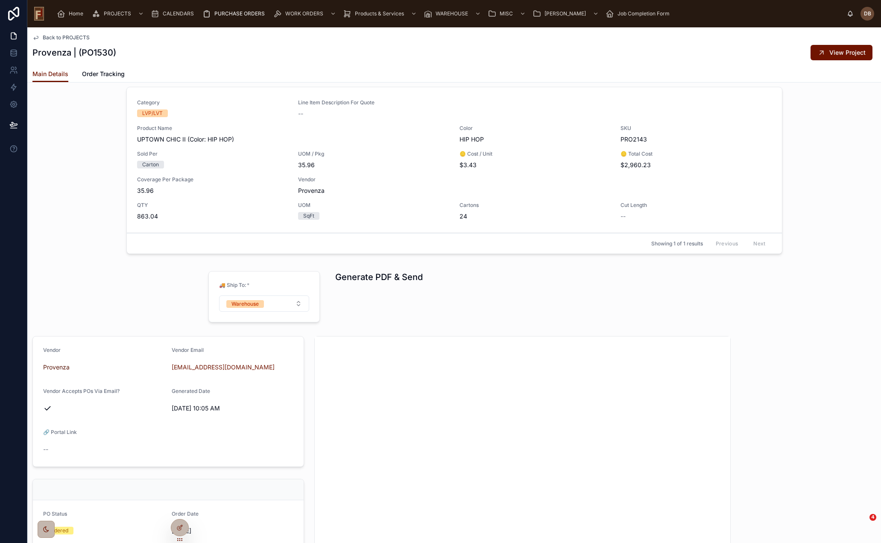
click at [838, 52] on span "View Project" at bounding box center [848, 52] width 36 height 9
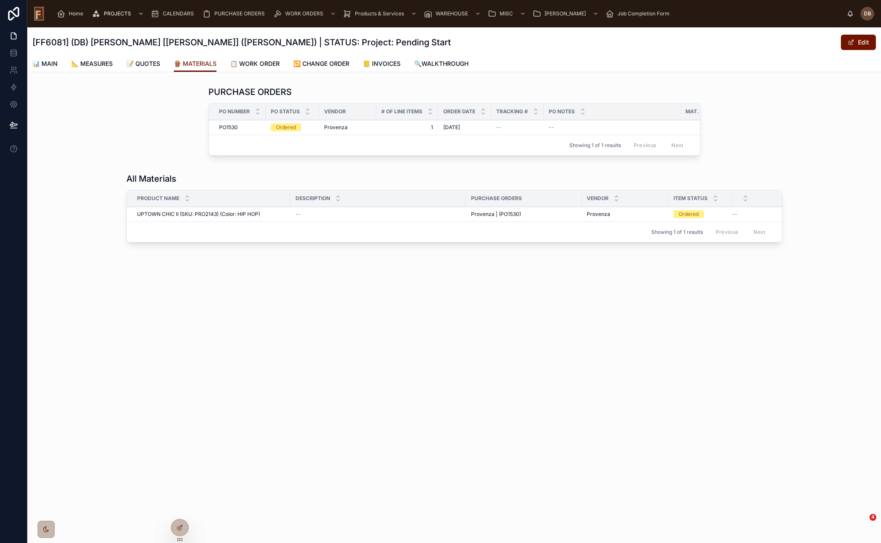
click at [263, 63] on span "📋 WORK ORDER" at bounding box center [255, 63] width 50 height 9
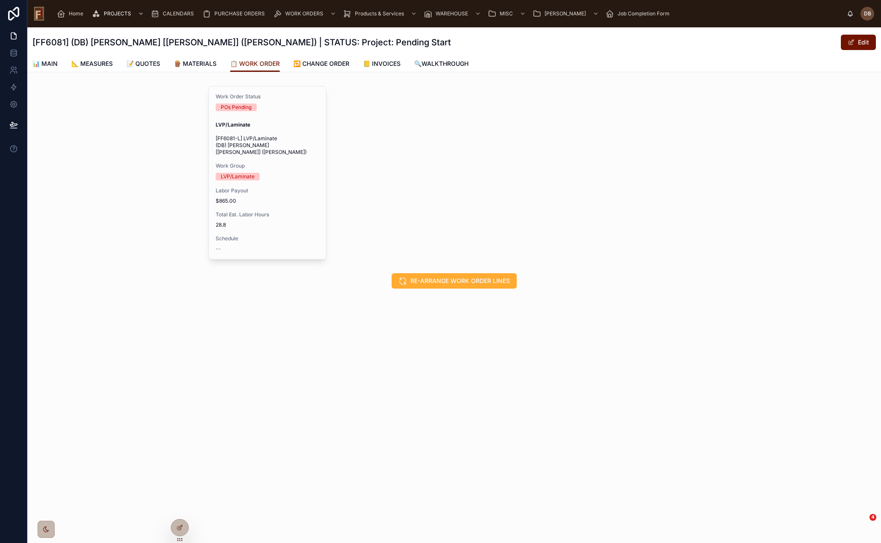
click at [315, 138] on span "[FF6081-L] LVP/Laminate (DB) Callen [Paulette] (Stoner)" at bounding box center [267, 145] width 103 height 21
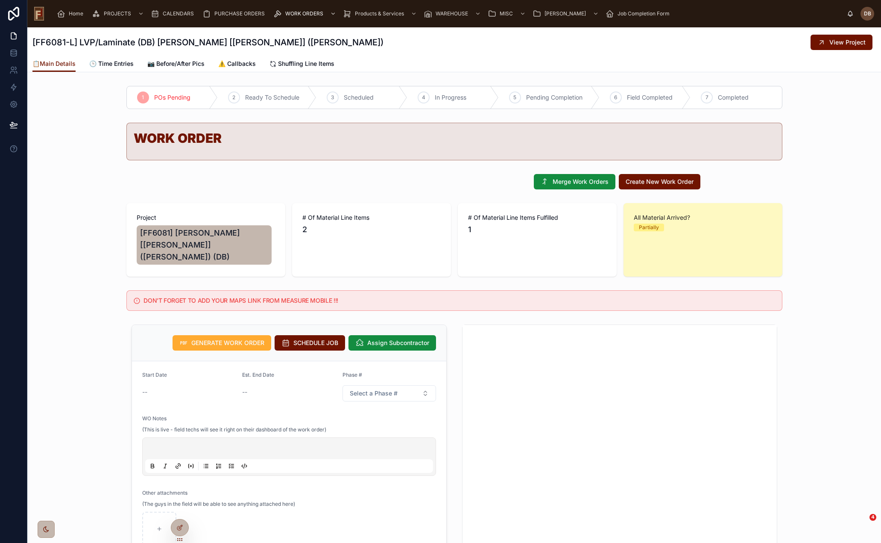
click at [830, 44] on span "View Project" at bounding box center [848, 42] width 36 height 9
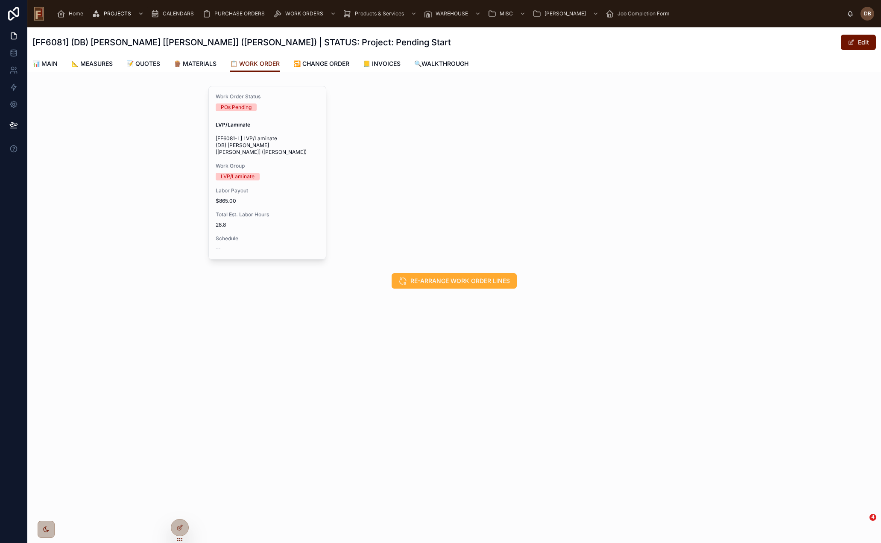
click at [334, 66] on span "🔁 CHANGE ORDER" at bounding box center [321, 63] width 56 height 9
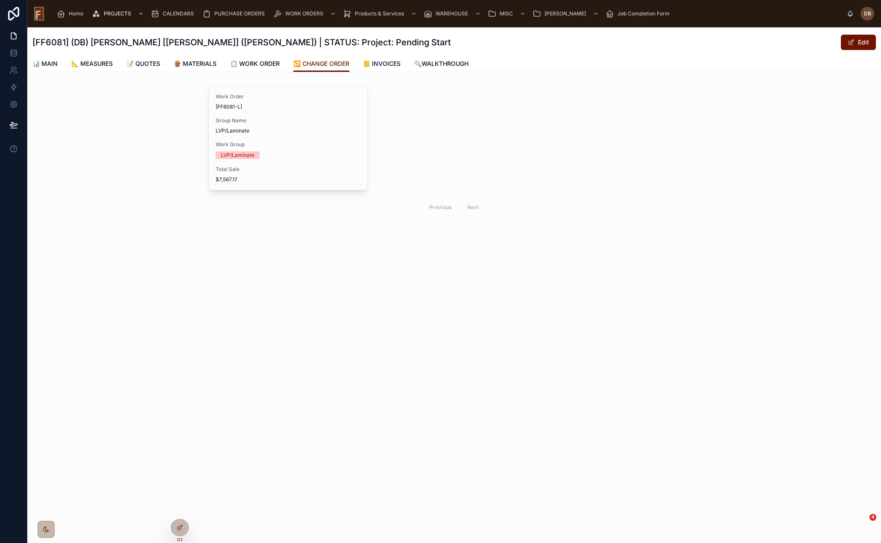
click at [302, 150] on div "Work Group LVP/Laminate" at bounding box center [288, 150] width 145 height 18
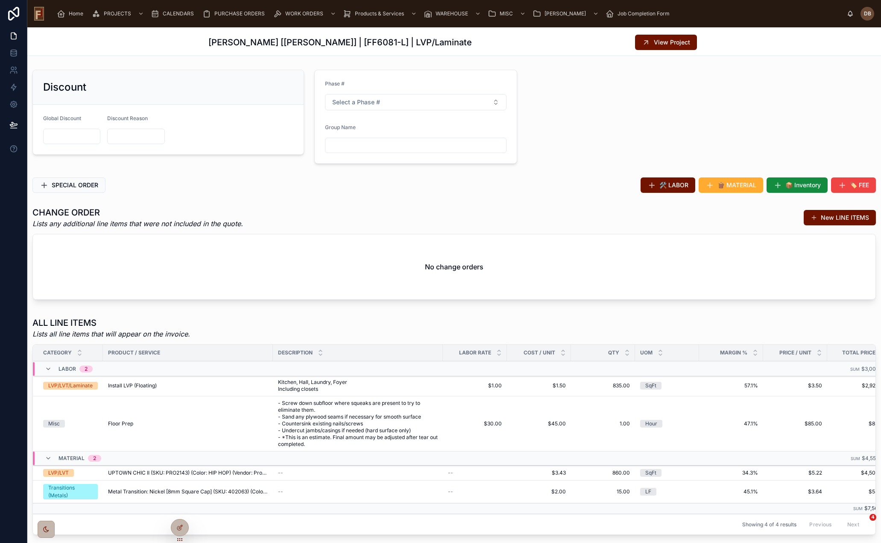
click at [786, 184] on span "📦 Inventory" at bounding box center [803, 185] width 35 height 9
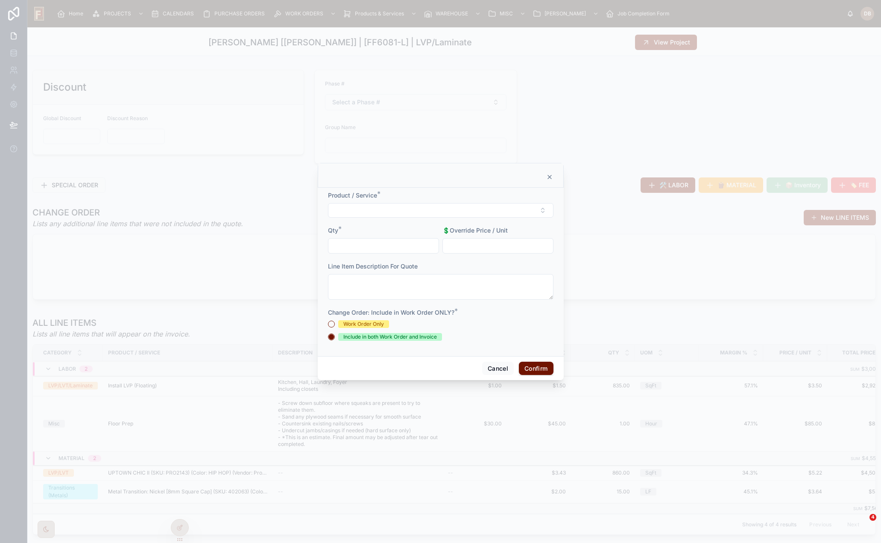
click at [364, 324] on div "Work Order Only" at bounding box center [363, 324] width 41 height 8
click at [335, 324] on button "Work Order Only" at bounding box center [331, 323] width 7 height 7
click at [403, 205] on button "Select Button" at bounding box center [441, 210] width 226 height 15
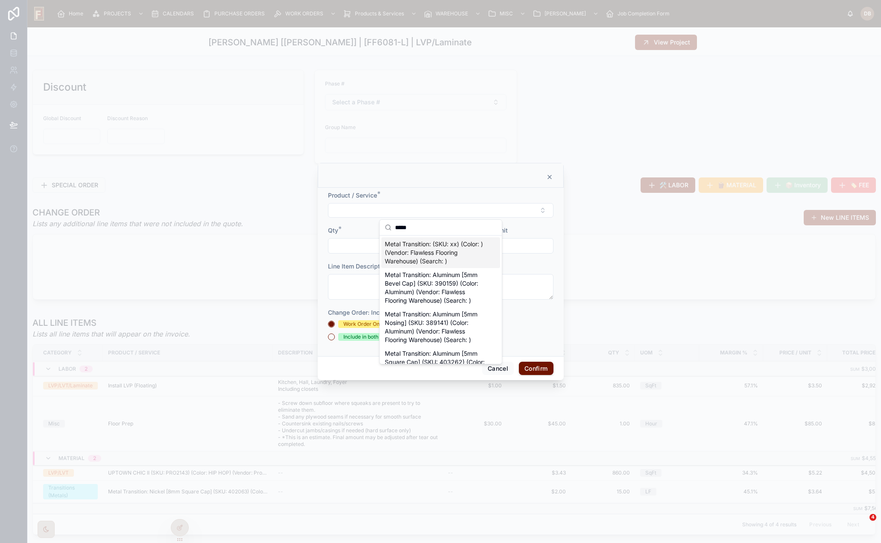
type input "*****"
click at [452, 301] on span "Metal Transition: Nickel [8mm Nosing] (SKU: 402060) (Color: Nickel) (Vendor: Fl…" at bounding box center [436, 284] width 102 height 34
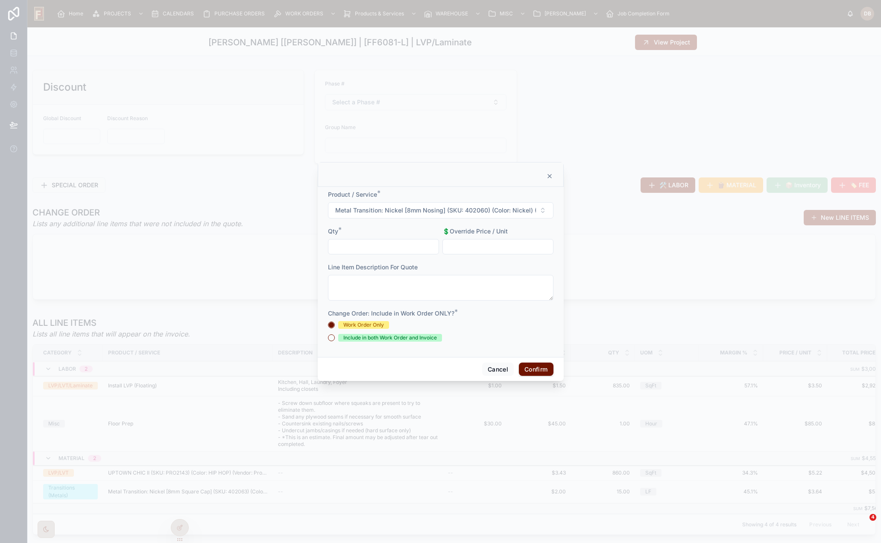
click at [368, 246] on input "text" at bounding box center [384, 247] width 110 height 12
type input "****"
click at [535, 372] on button "Confirm" at bounding box center [536, 369] width 34 height 14
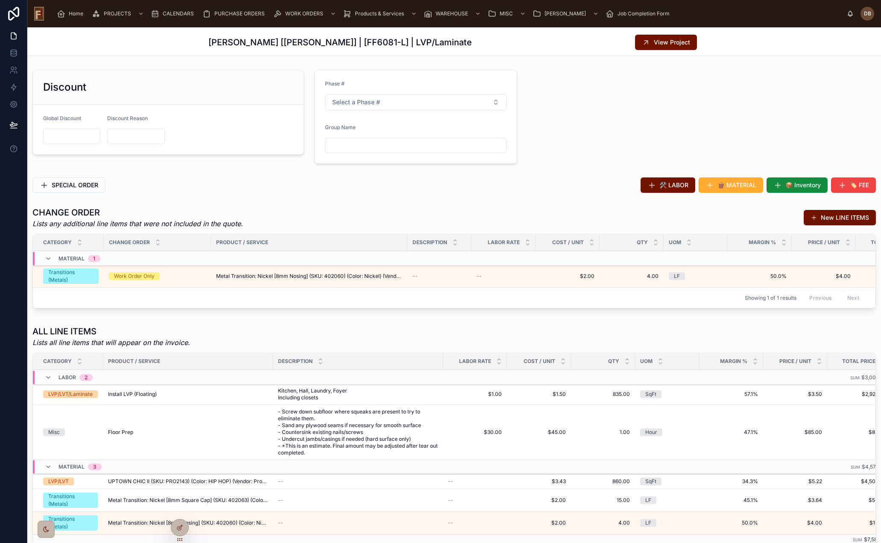
click at [676, 40] on span "View Project" at bounding box center [672, 42] width 36 height 9
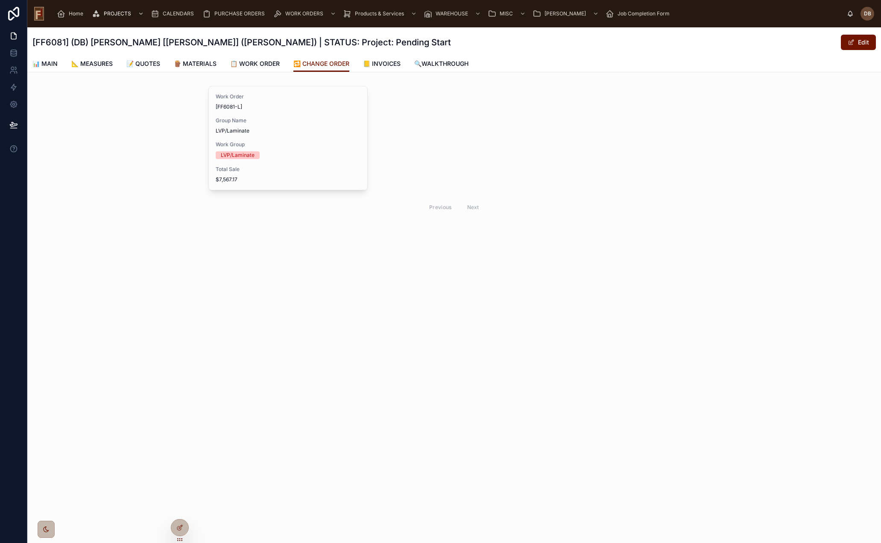
drag, startPoint x: 271, startPoint y: 62, endPoint x: 272, endPoint y: 71, distance: 9.8
click at [271, 62] on span "📋 WORK ORDER" at bounding box center [255, 63] width 50 height 9
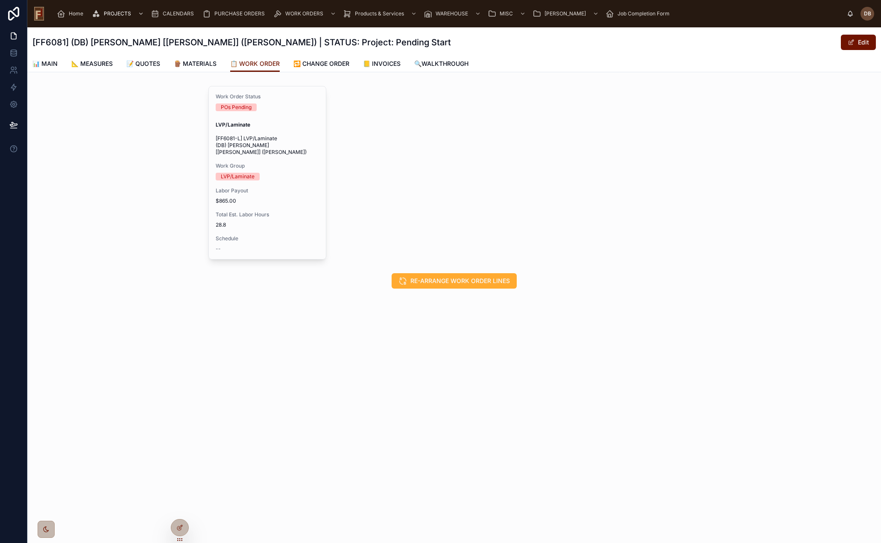
click at [310, 177] on div "Work Order Status POs Pending LVP/Laminate [FF6081-L] LVP/Laminate (DB) Callen …" at bounding box center [267, 172] width 117 height 173
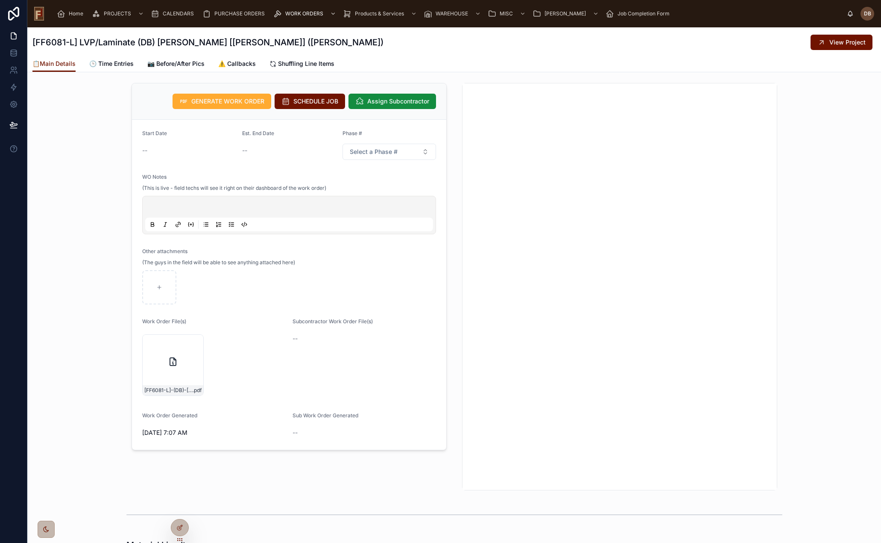
scroll to position [214, 0]
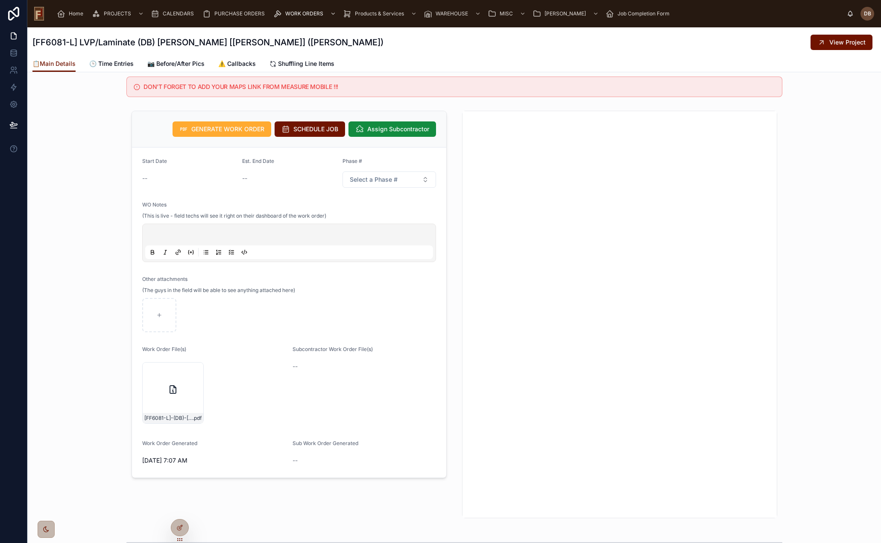
click at [215, 125] on span "GENERATE WORK ORDER" at bounding box center [227, 129] width 73 height 9
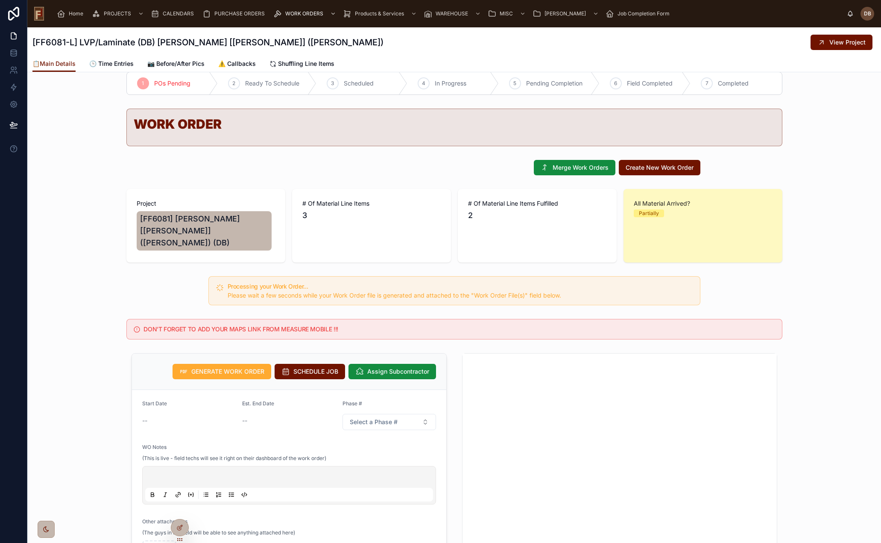
scroll to position [0, 0]
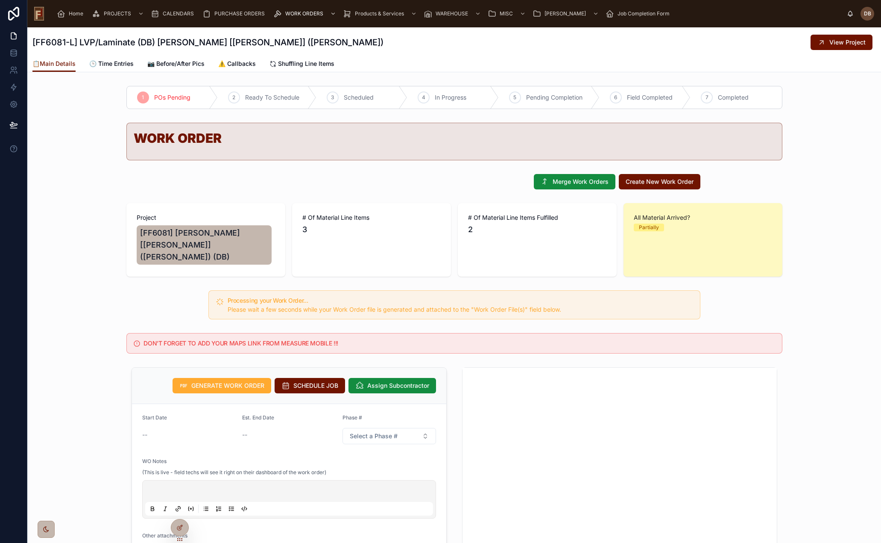
click at [658, 185] on span "Create New Work Order" at bounding box center [660, 181] width 68 height 9
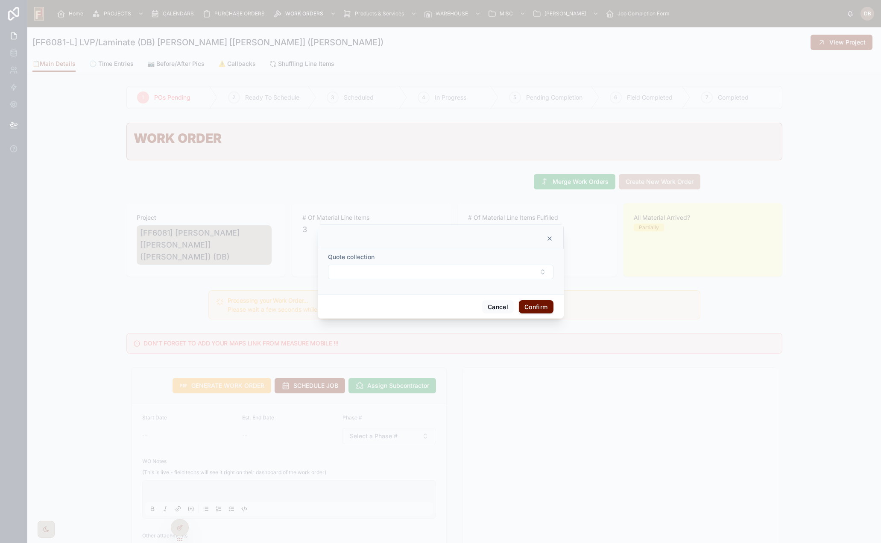
click at [549, 239] on icon at bounding box center [549, 238] width 3 height 3
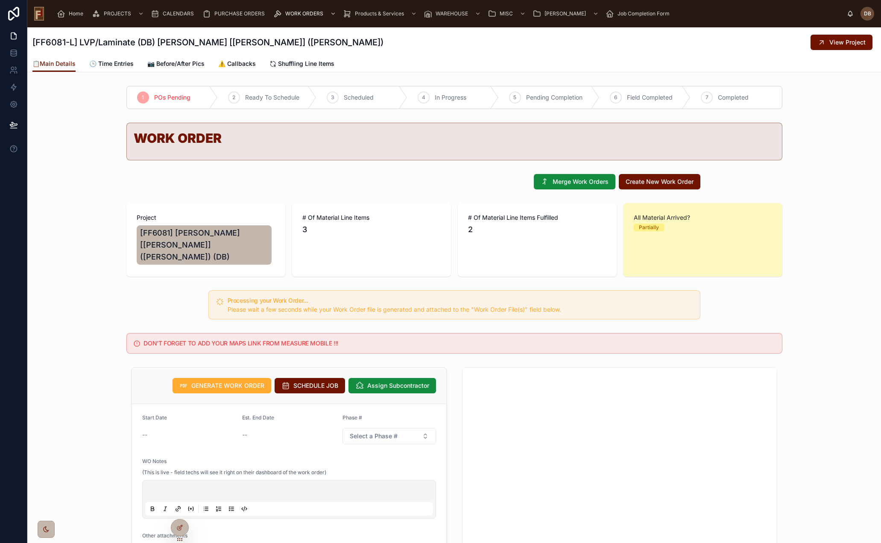
click at [185, 528] on div at bounding box center [179, 527] width 17 height 16
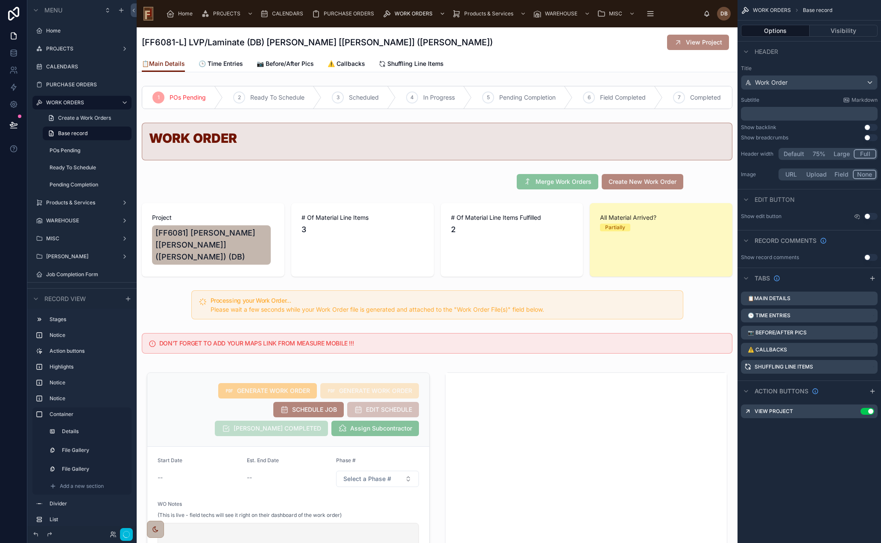
click at [469, 190] on div at bounding box center [437, 181] width 601 height 22
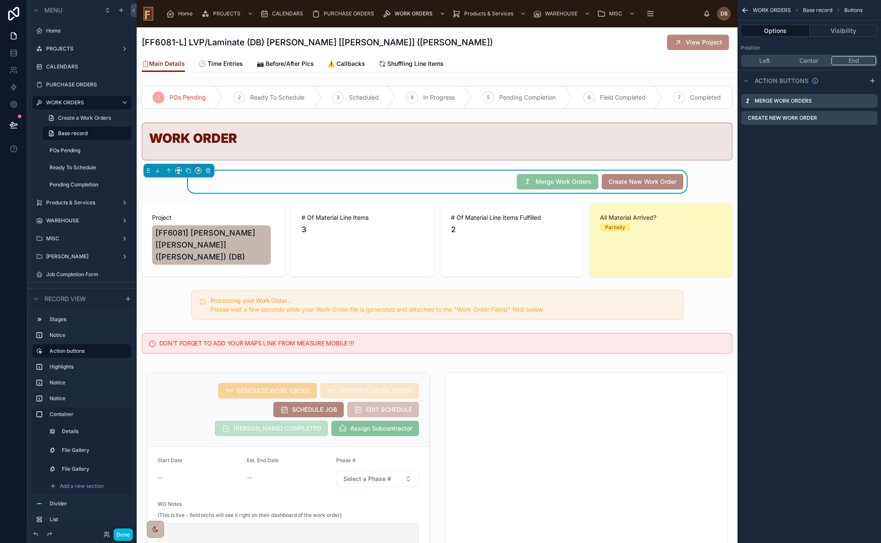
click at [0, 0] on icon "scrollable content" at bounding box center [0, 0] width 0 height 0
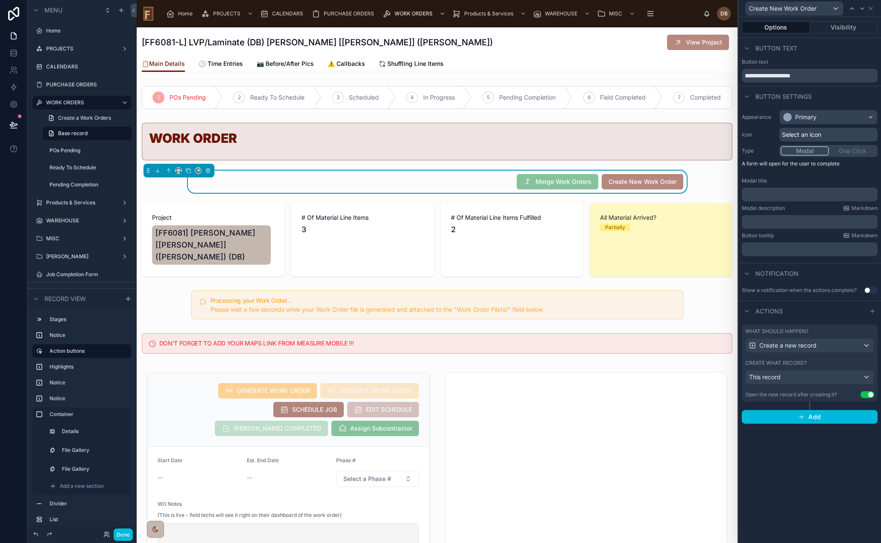
click at [780, 376] on span "This record" at bounding box center [765, 376] width 32 height 7
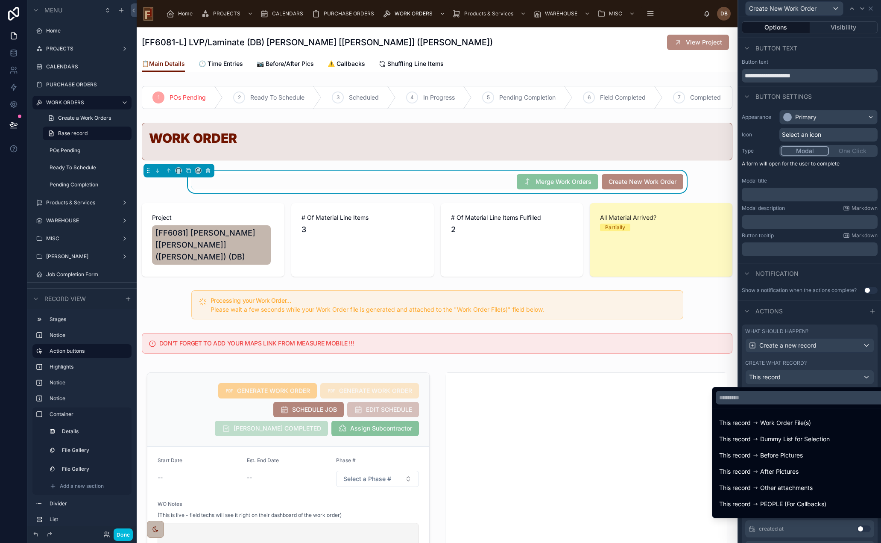
click at [780, 376] on div at bounding box center [810, 271] width 143 height 543
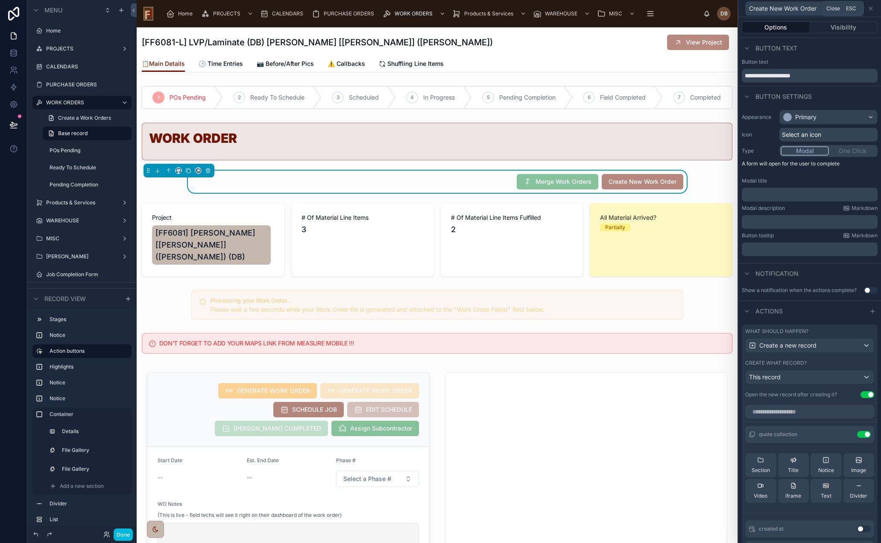
click at [858, 9] on icon at bounding box center [871, 8] width 7 height 7
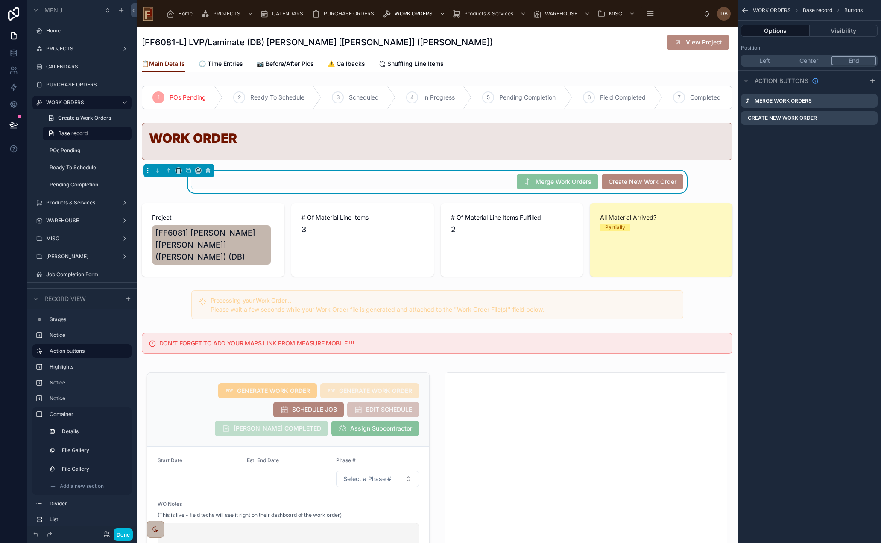
click at [0, 0] on icon "scrollable content" at bounding box center [0, 0] width 0 height 0
click at [858, 104] on icon at bounding box center [858, 105] width 0 height 2
click at [128, 532] on button "Done" at bounding box center [123, 534] width 19 height 12
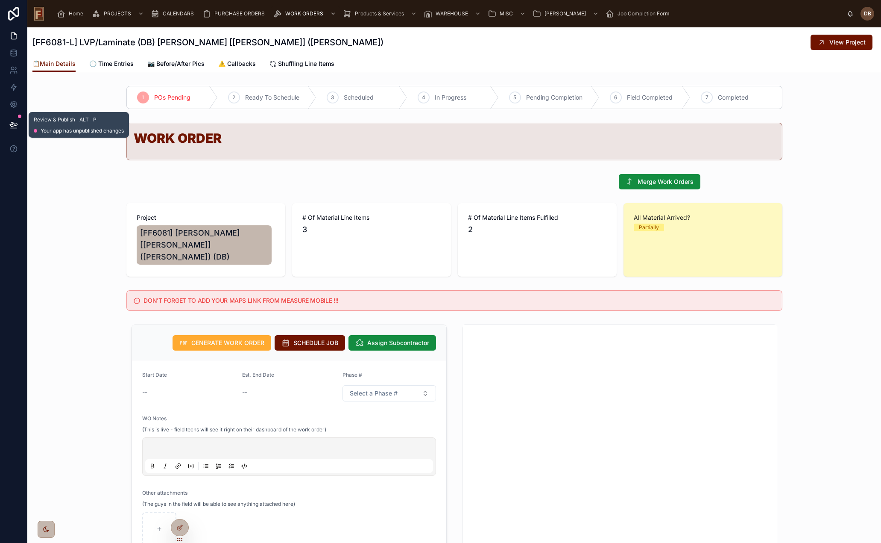
click at [13, 125] on icon at bounding box center [13, 124] width 9 height 9
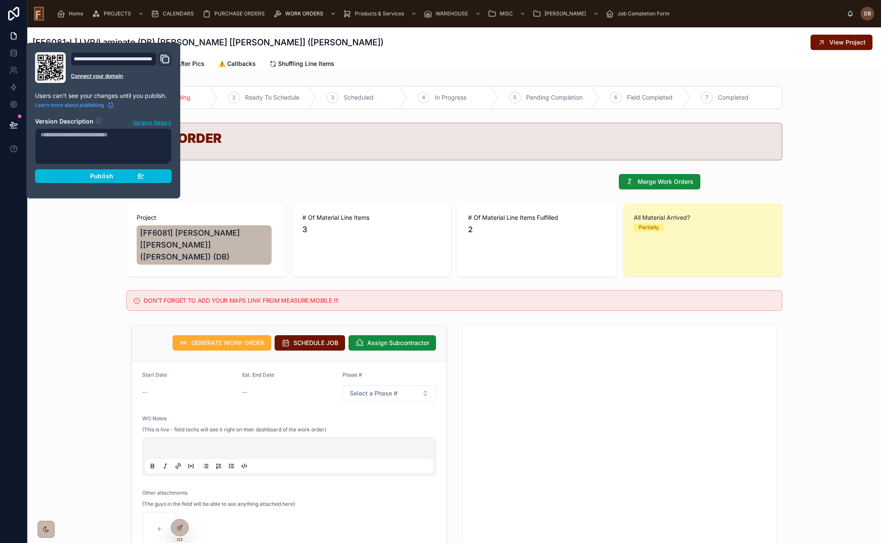
click at [100, 176] on span "Publish" at bounding box center [101, 176] width 23 height 8
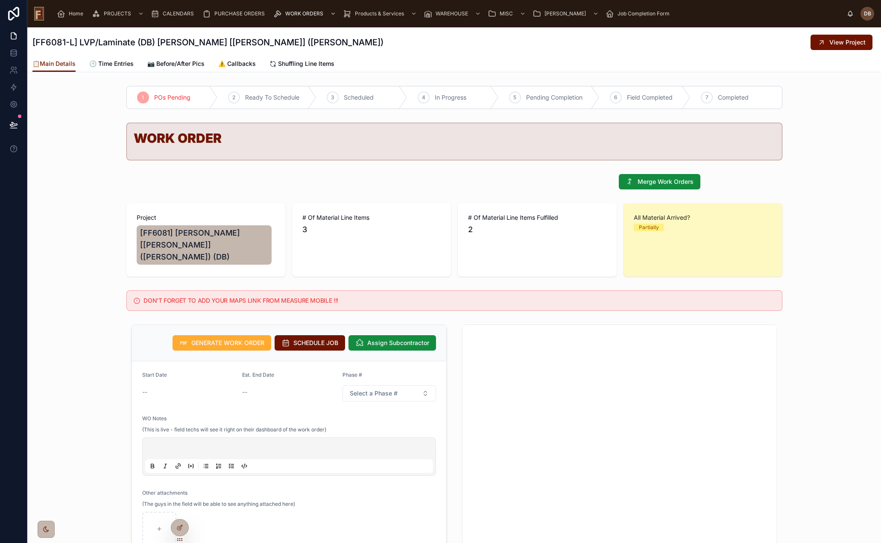
click at [77, 292] on div "DON'T FORGET TO ADD YOUR MAPS LINK FROM MEASURE MOBILE !!!" at bounding box center [454, 300] width 854 height 27
click at [821, 44] on button "View Project" at bounding box center [842, 42] width 62 height 15
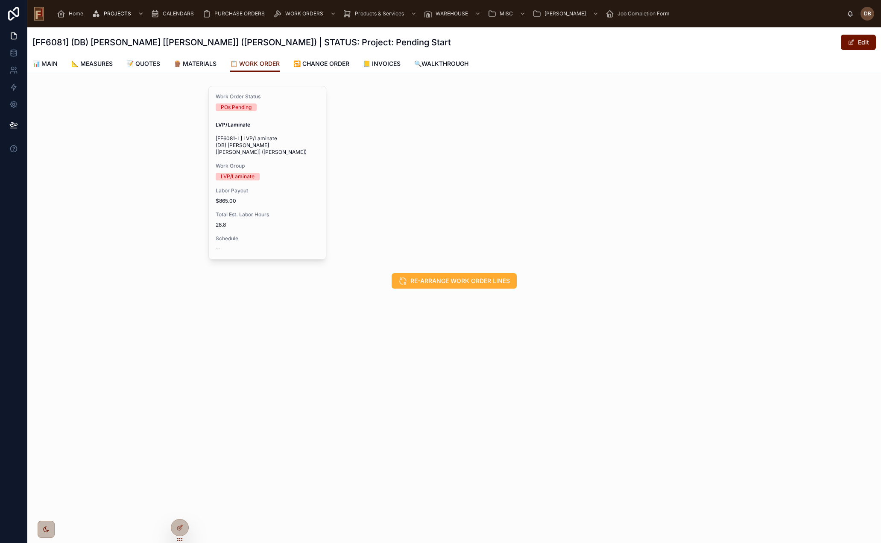
click at [283, 187] on span "Labor Payout" at bounding box center [267, 190] width 103 height 7
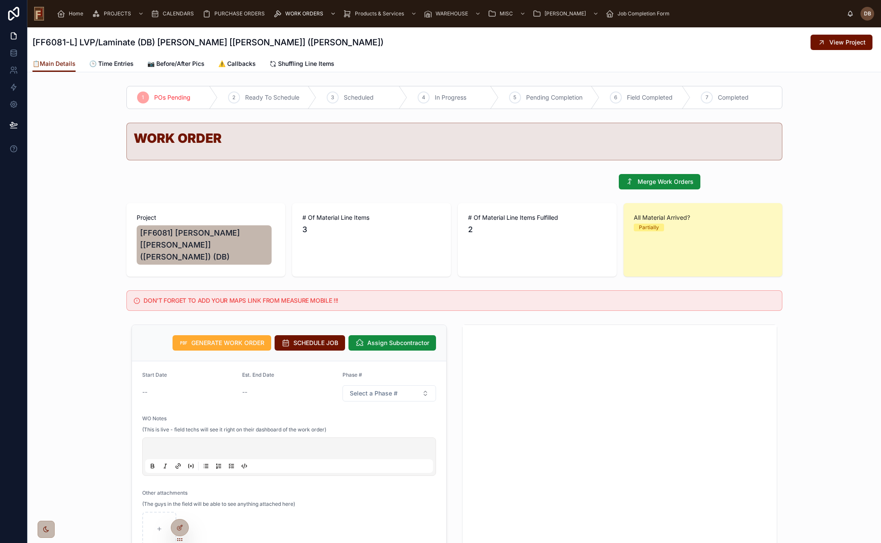
click at [181, 524] on icon at bounding box center [179, 527] width 7 height 7
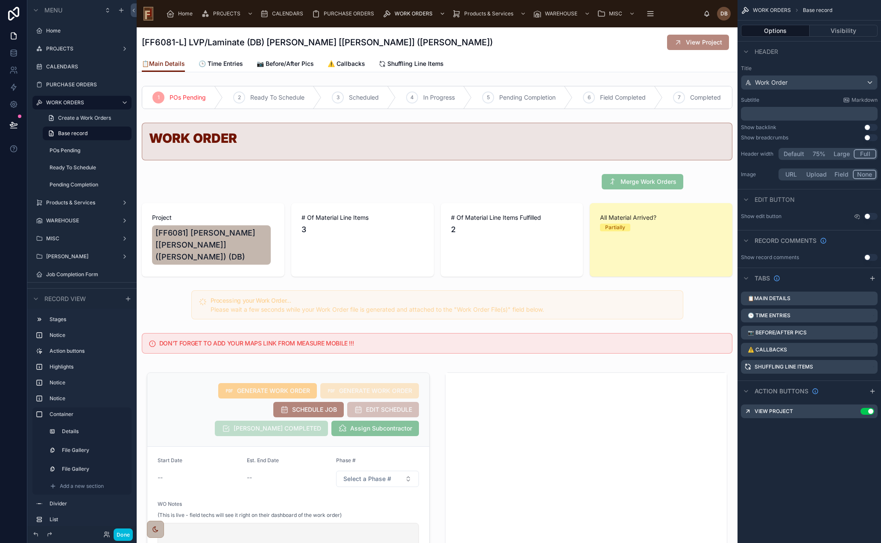
click at [575, 186] on div at bounding box center [437, 181] width 601 height 22
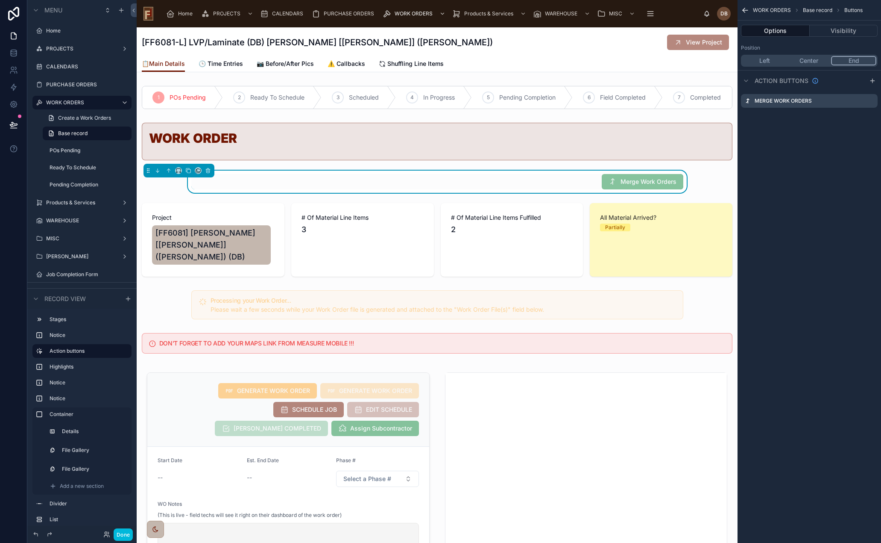
click at [0, 0] on icon "scrollable content" at bounding box center [0, 0] width 0 height 0
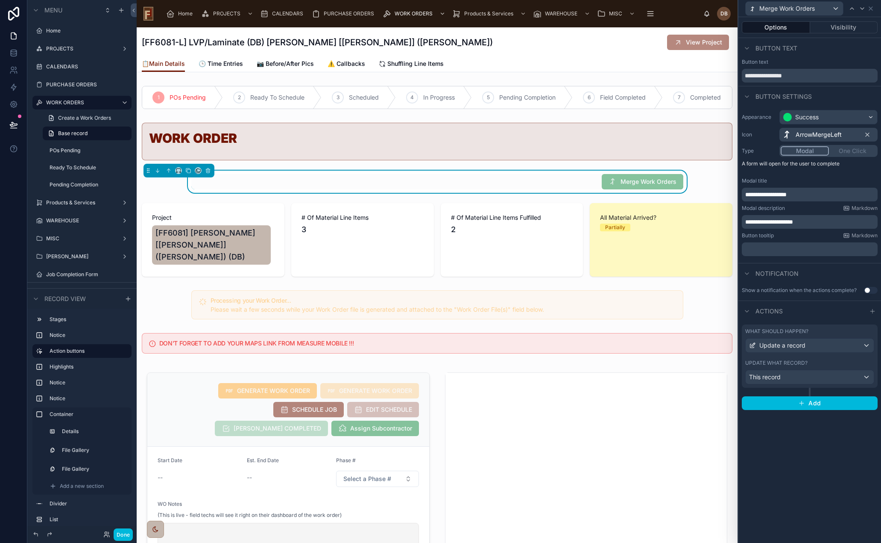
click at [798, 377] on div "This record" at bounding box center [810, 377] width 128 height 14
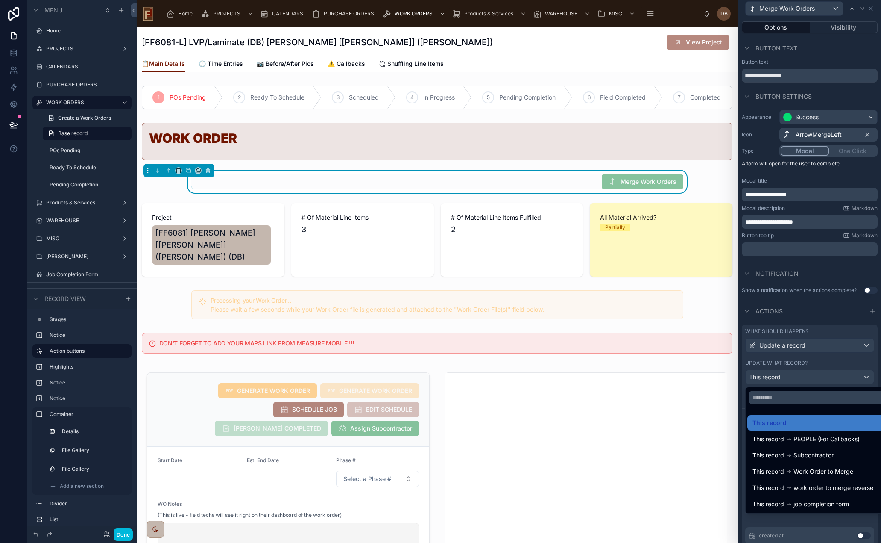
click at [797, 377] on div at bounding box center [810, 271] width 143 height 543
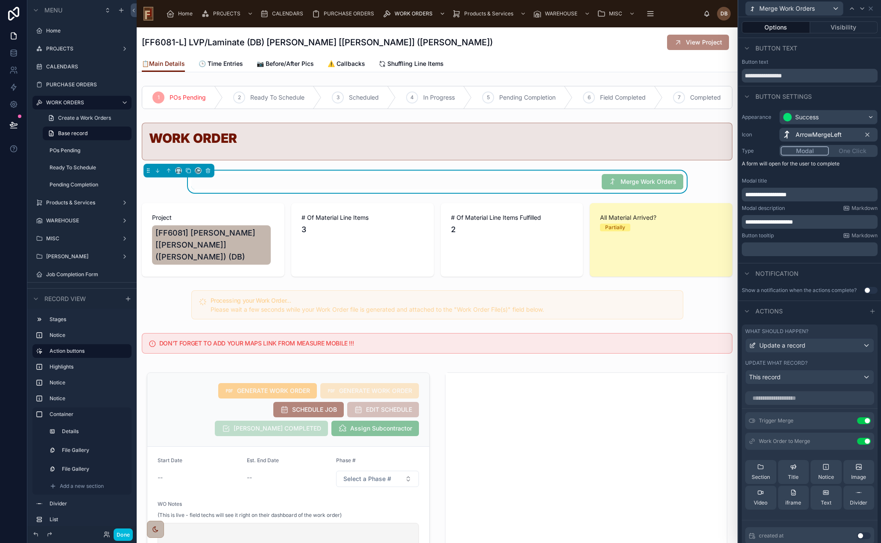
click at [126, 531] on button "Done" at bounding box center [123, 534] width 19 height 12
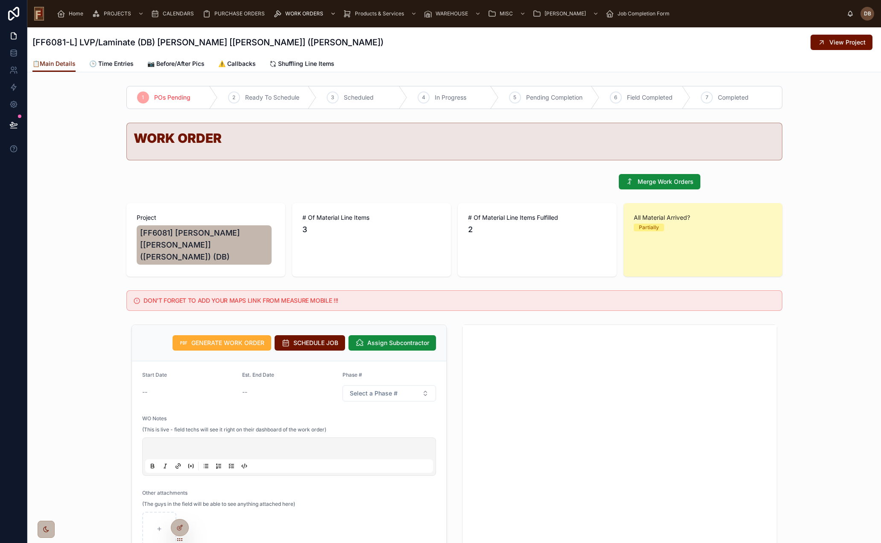
click at [820, 42] on icon at bounding box center [822, 42] width 9 height 9
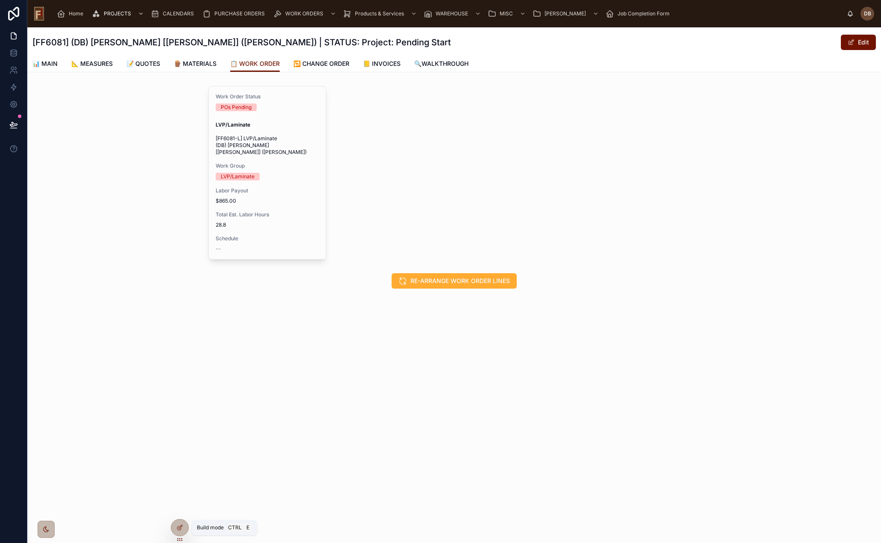
click at [182, 524] on icon at bounding box center [179, 527] width 7 height 7
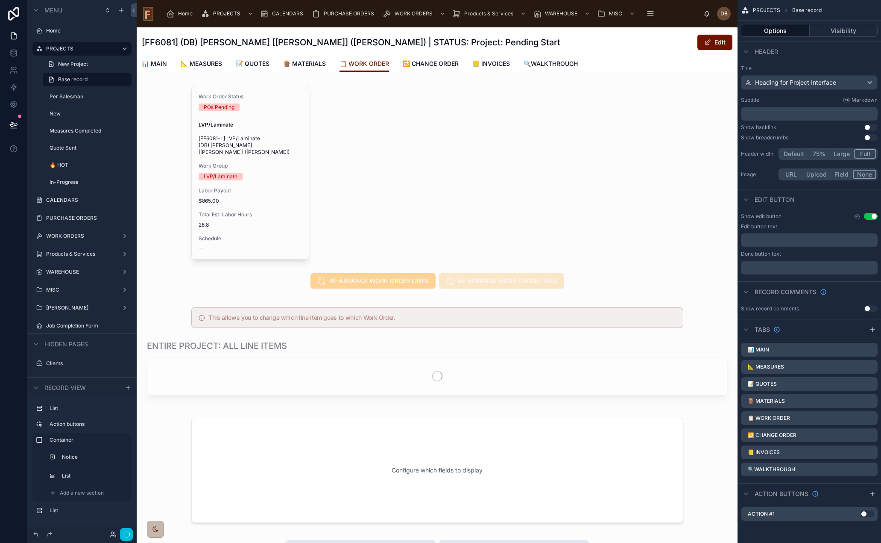
click at [378, 180] on div at bounding box center [437, 172] width 601 height 180
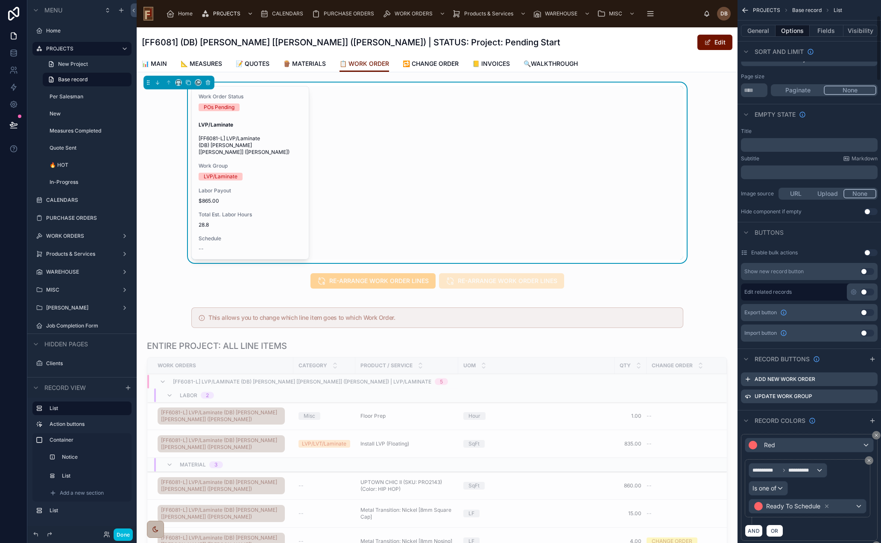
scroll to position [128, 0]
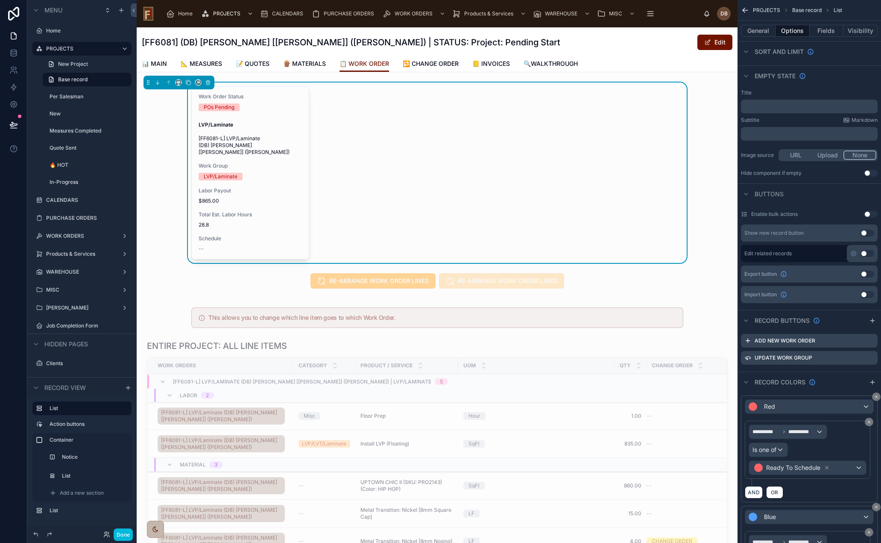
click at [858, 320] on icon "scrollable content" at bounding box center [873, 320] width 4 height 0
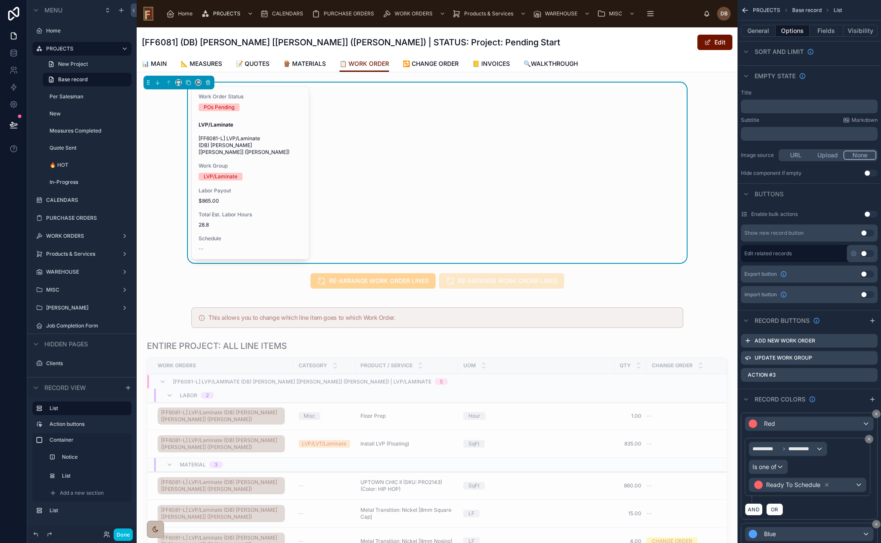
click at [0, 0] on icon "scrollable content" at bounding box center [0, 0] width 0 height 0
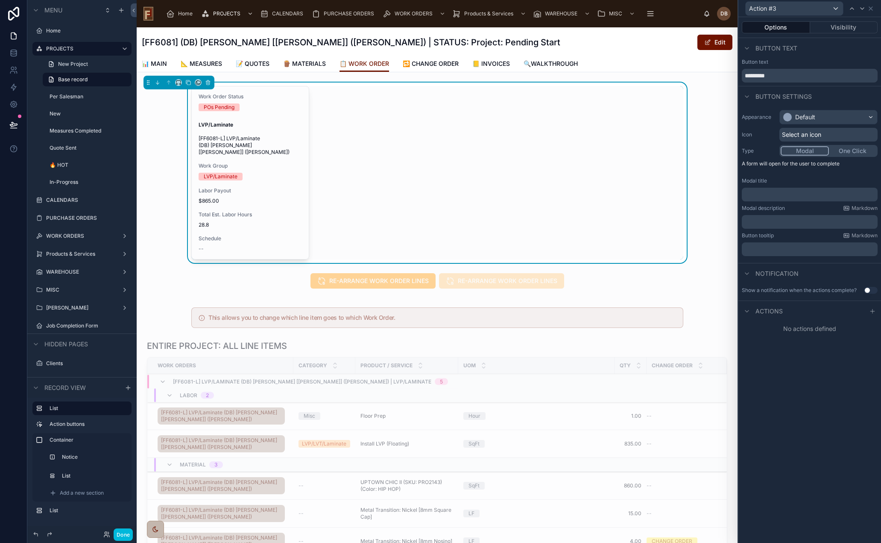
click at [816, 117] on div "Default" at bounding box center [805, 117] width 20 height 9
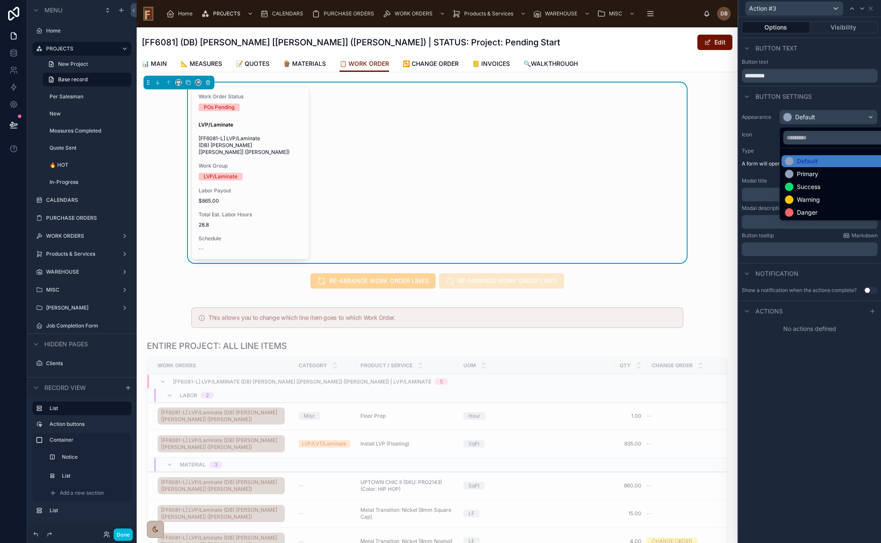
click at [825, 185] on div "Success" at bounding box center [838, 186] width 107 height 9
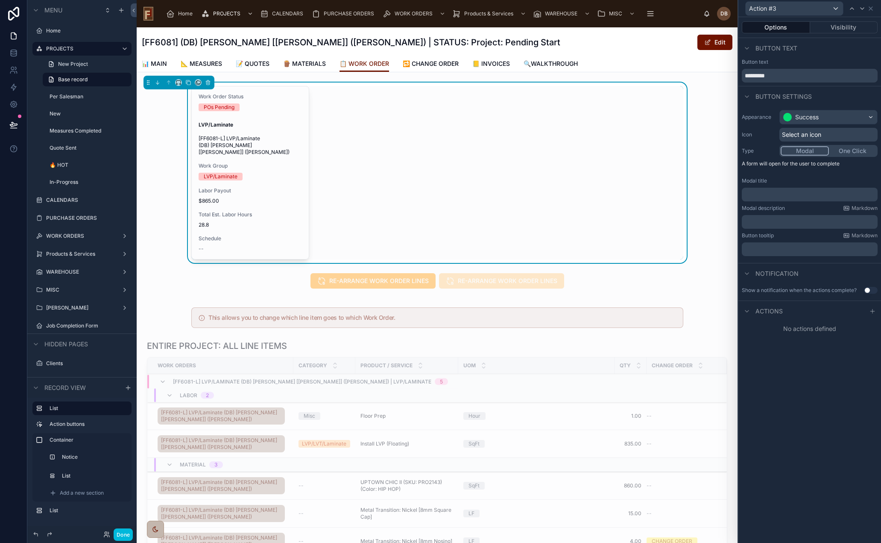
drag, startPoint x: 777, startPoint y: 76, endPoint x: 739, endPoint y: 76, distance: 37.2
click at [739, 76] on div "Button text *********" at bounding box center [810, 71] width 143 height 24
paste input "********"
type input "**********"
click at [826, 135] on div "Select an icon" at bounding box center [829, 135] width 98 height 14
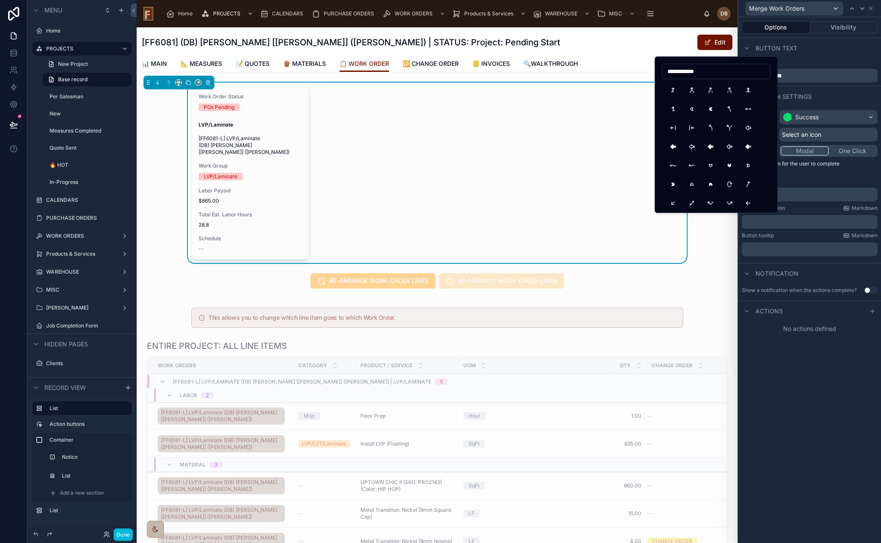
type input "**********"
click at [673, 87] on button "ArrowMergeLeft" at bounding box center [673, 89] width 15 height 15
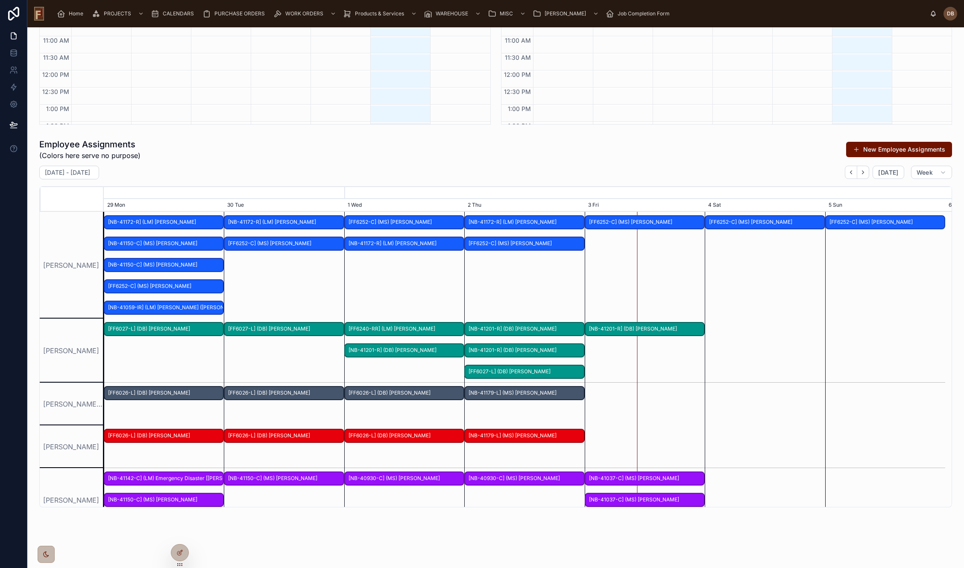
scroll to position [350, 0]
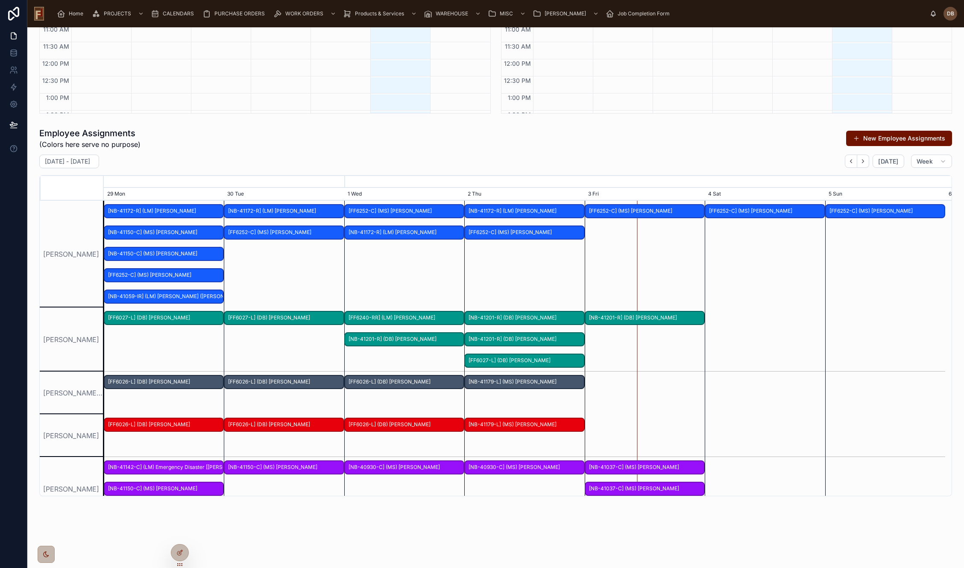
click at [253, 471] on span "[NB-41150-C] (MS) [PERSON_NAME]" at bounding box center [284, 468] width 118 height 14
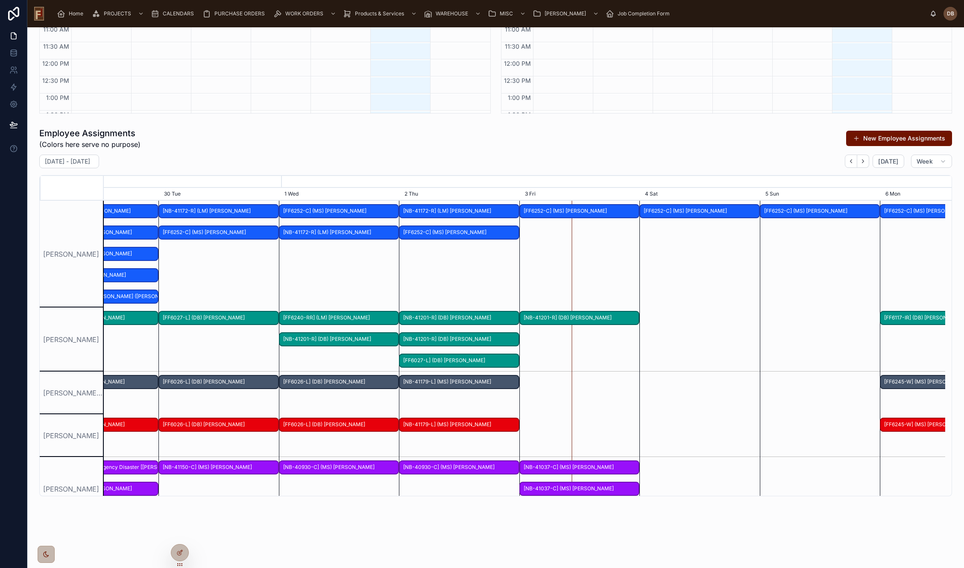
scroll to position [0, 1328]
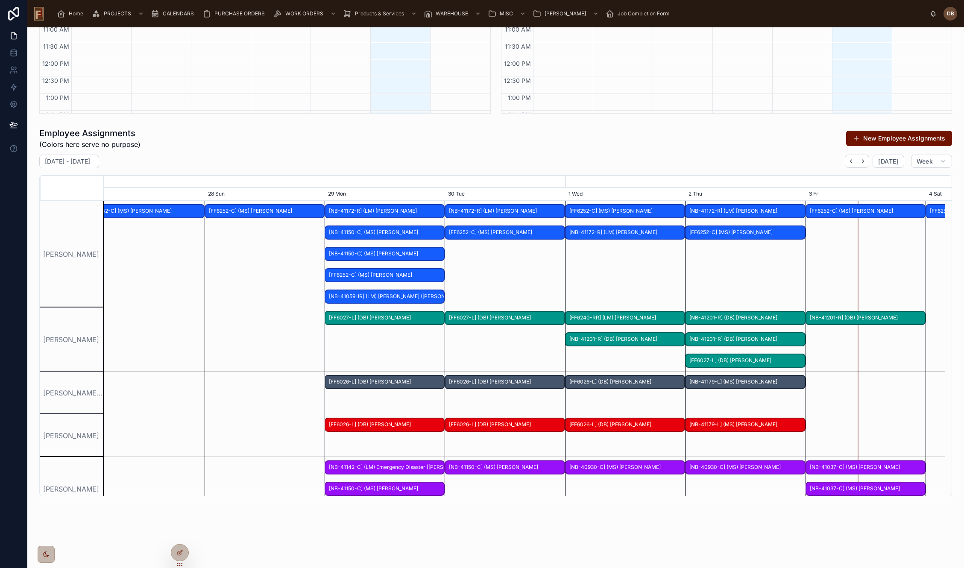
drag, startPoint x: 258, startPoint y: 491, endPoint x: 543, endPoint y: 480, distance: 285.6
click at [543, 480] on div at bounding box center [524, 489] width 3366 height 64
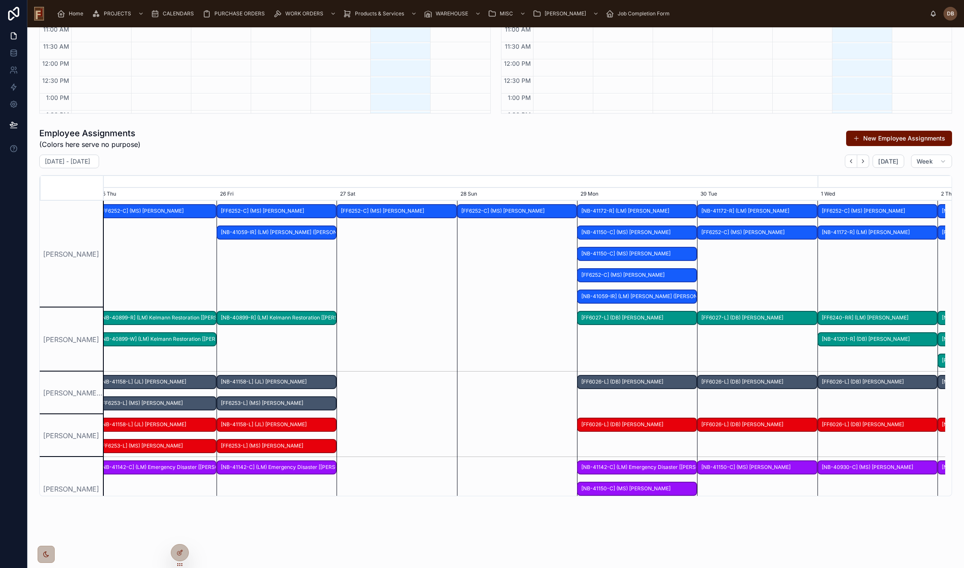
drag, startPoint x: 296, startPoint y: 364, endPoint x: 525, endPoint y: 371, distance: 229.5
click at [264, 516] on div "SCHEDULE 🟨 = Employee Assigned | 🟫 = Unassigned | 🟦 = Subcontractor [DATE] – [D…" at bounding box center [495, 115] width 937 height 877
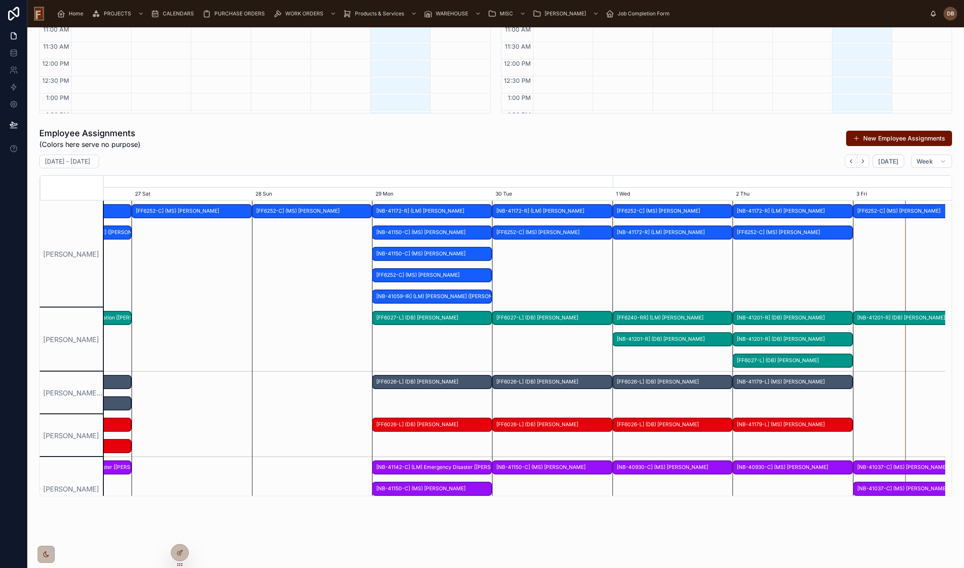
drag, startPoint x: 467, startPoint y: 367, endPoint x: 252, endPoint y: 368, distance: 214.9
click at [252, 368] on div at bounding box center [524, 340] width 3366 height 64
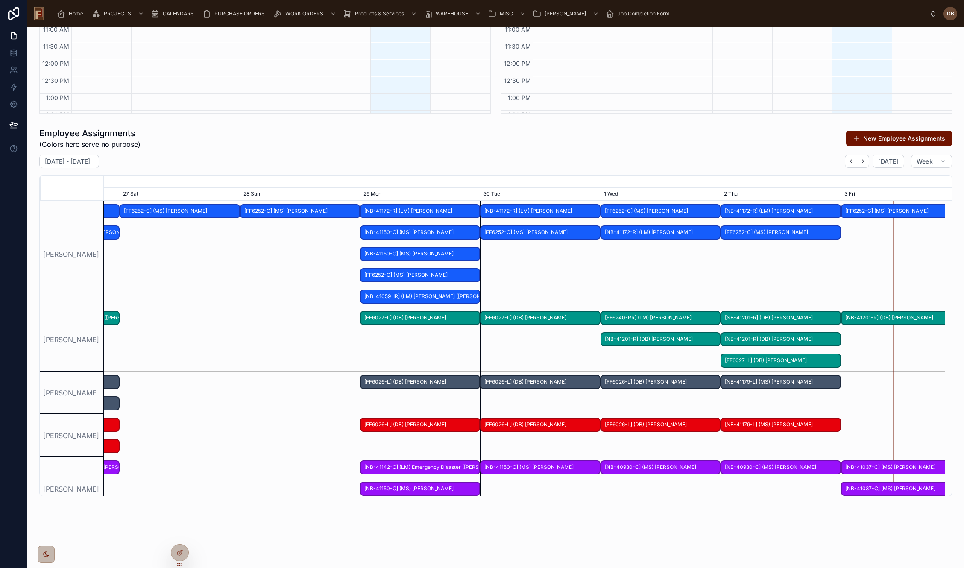
drag, startPoint x: 613, startPoint y: 276, endPoint x: 610, endPoint y: 260, distance: 16.9
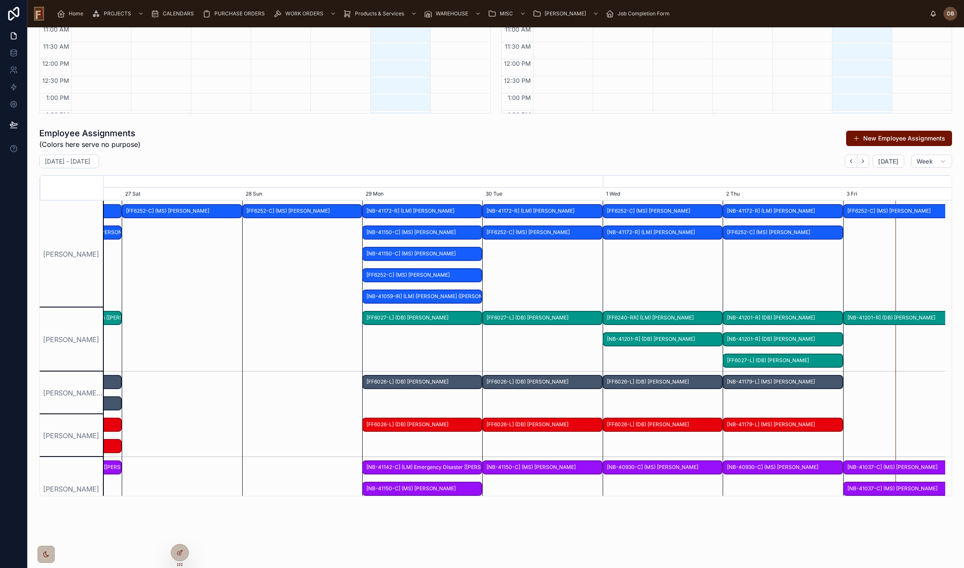
drag, startPoint x: 480, startPoint y: 383, endPoint x: 689, endPoint y: 379, distance: 208.5
click at [682, 380] on div at bounding box center [524, 393] width 3366 height 43
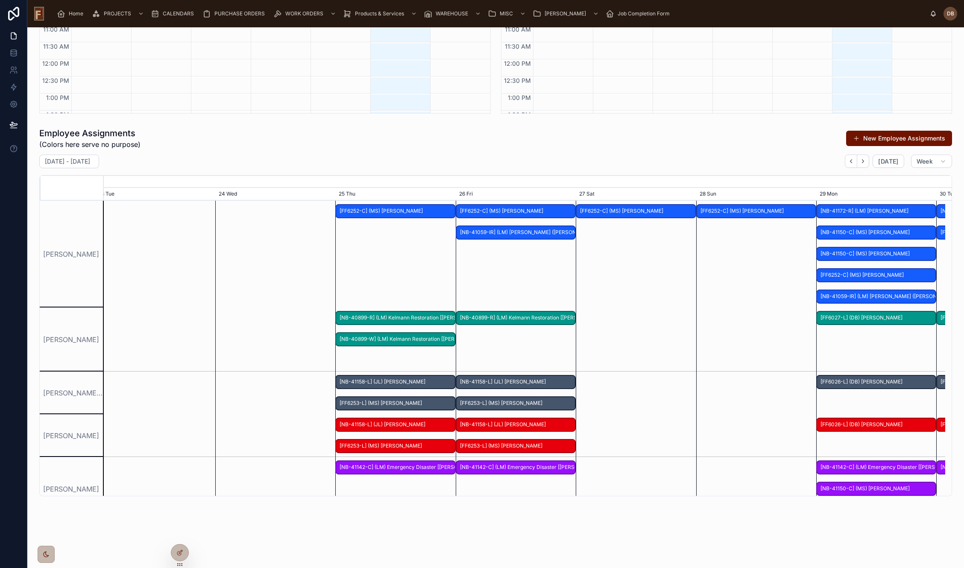
drag, startPoint x: 255, startPoint y: 367, endPoint x: 752, endPoint y: 359, distance: 496.5
click at [744, 361] on div at bounding box center [524, 340] width 3366 height 64
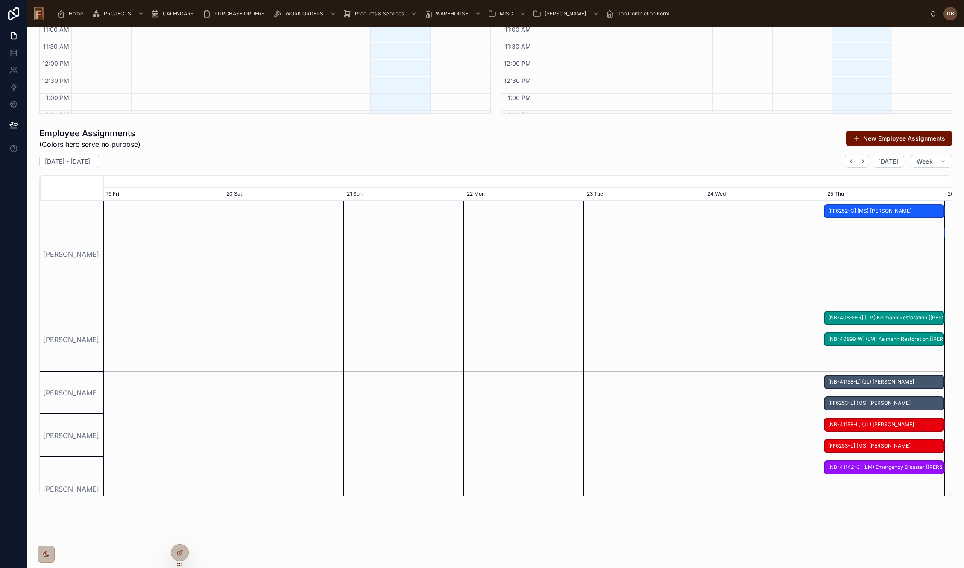
drag, startPoint x: 269, startPoint y: 357, endPoint x: 161, endPoint y: 362, distance: 107.3
click at [182, 359] on div at bounding box center [524, 340] width 3366 height 64
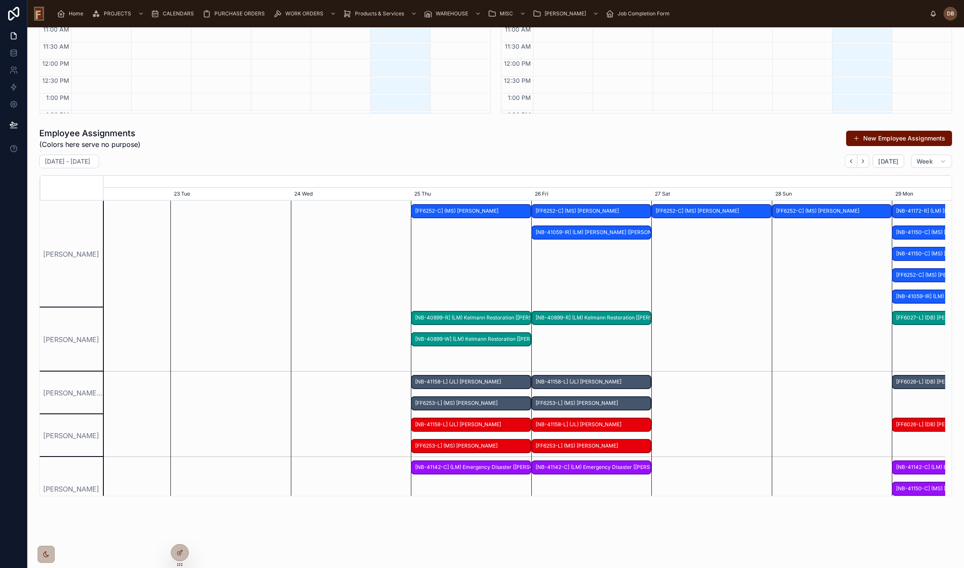
drag, startPoint x: 745, startPoint y: 354, endPoint x: 227, endPoint y: 370, distance: 518.9
click at [234, 367] on div at bounding box center [524, 340] width 3366 height 64
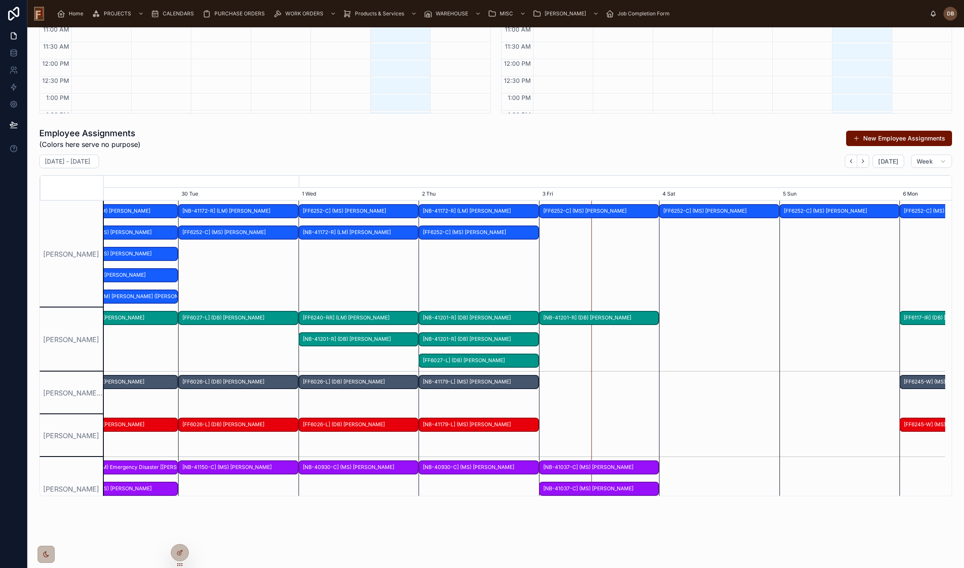
drag, startPoint x: 769, startPoint y: 363, endPoint x: 224, endPoint y: 381, distance: 544.6
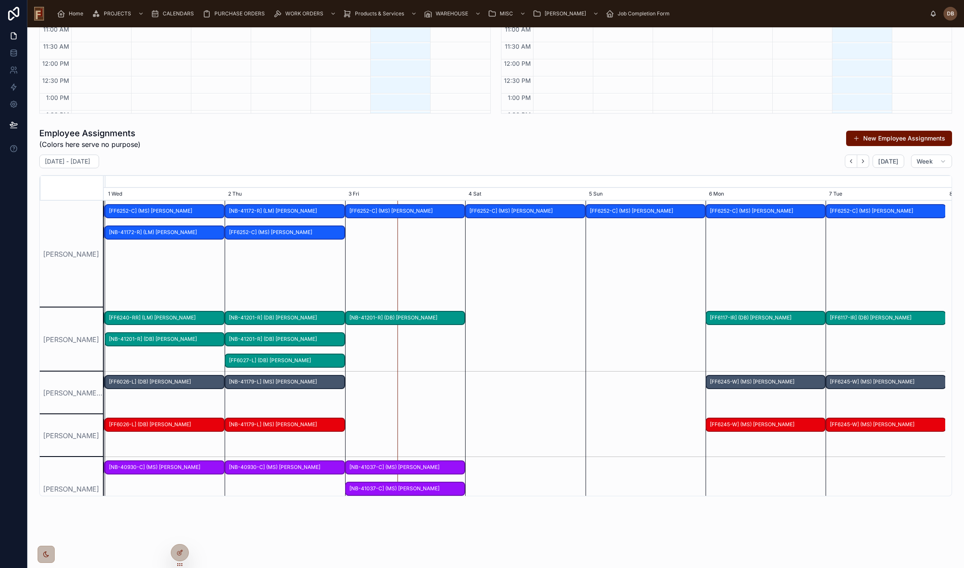
scroll to position [0, 1457]
drag, startPoint x: 658, startPoint y: 414, endPoint x: 636, endPoint y: 221, distance: 193.9
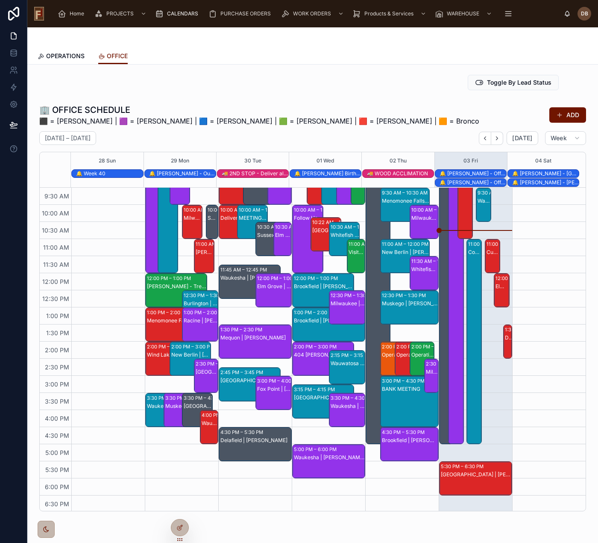
scroll to position [87, 0]
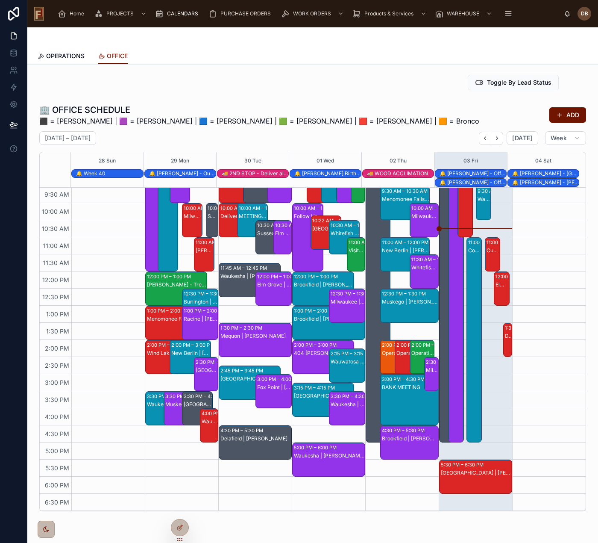
click at [487, 250] on div "Cudahy | [PERSON_NAME]" at bounding box center [493, 250] width 13 height 7
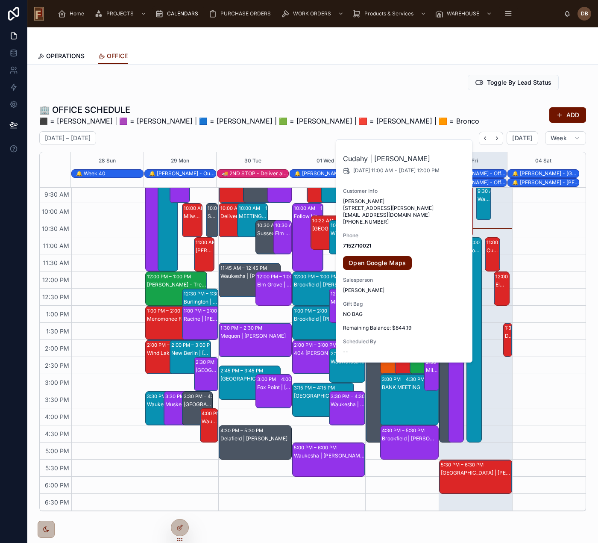
click at [496, 291] on div "Elm Grove | [PERSON_NAME]" at bounding box center [502, 297] width 13 height 32
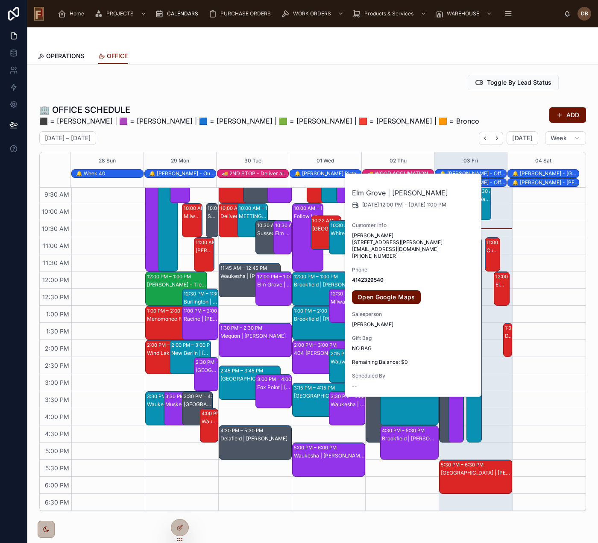
click at [505, 332] on div "Delafield | [PERSON_NAME]" at bounding box center [508, 335] width 6 height 7
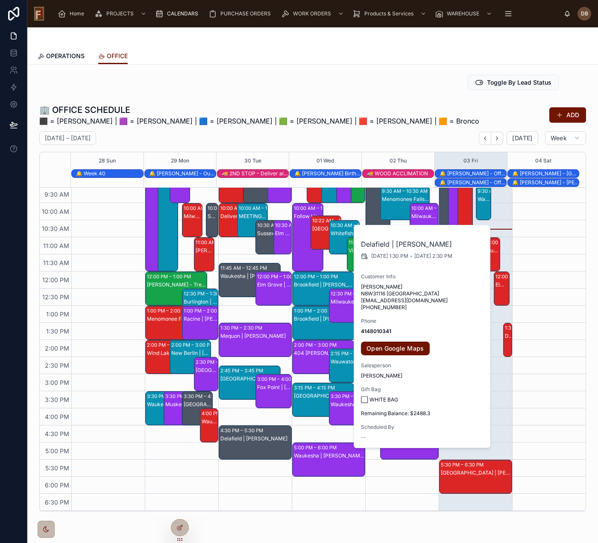
click at [512, 424] on div at bounding box center [548, 305] width 73 height 410
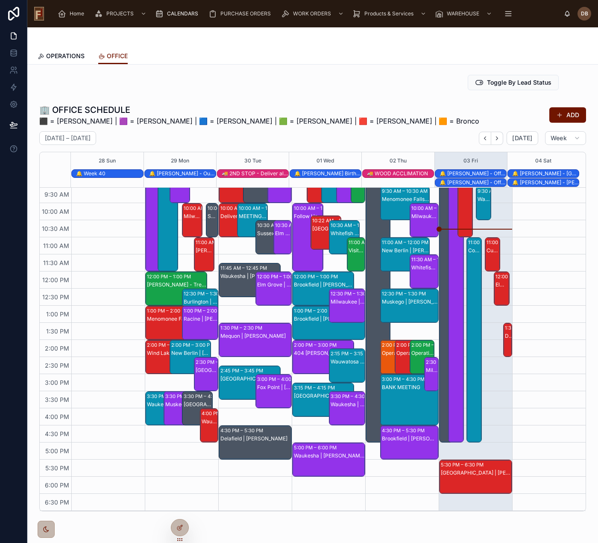
click at [475, 471] on div "[GEOGRAPHIC_DATA] | [PERSON_NAME]" at bounding box center [476, 472] width 70 height 7
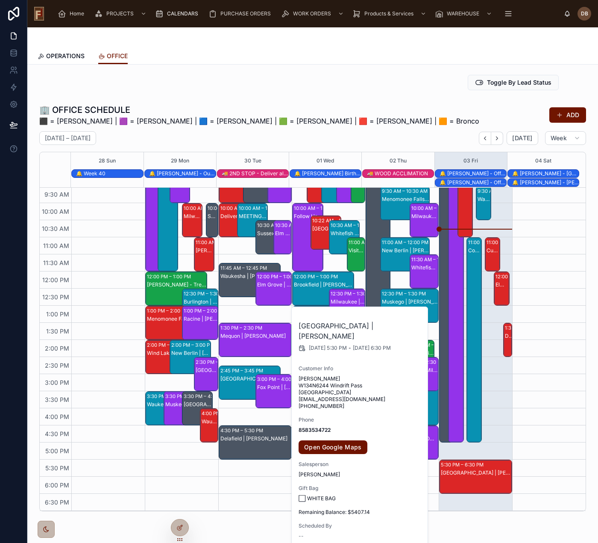
click at [494, 369] on div "8:00 AM – 5:00 PM Omnia 5:30 PM – 6:30 PM [GEOGRAPHIC_DATA] | [PERSON_NAME] 8:0…" at bounding box center [475, 305] width 73 height 410
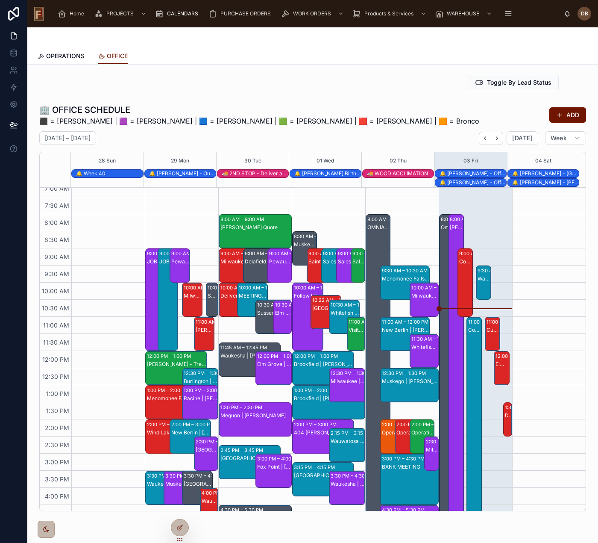
scroll to position [0, 0]
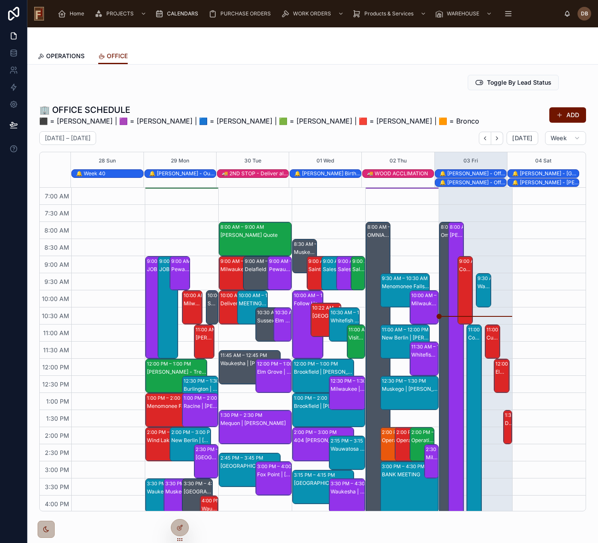
click at [410, 187] on div "7:00 AM 7:30 AM 8:00 AM 8:30 AM 9:00 AM 9:30 AM 10:00 AM 10:30 AM 11:00 AM 11:3…" at bounding box center [313, 348] width 546 height 323
click at [411, 188] on div "3:00 AM – 4:00 AM [GEOGRAPHIC_DATA] | [PERSON_NAME]" at bounding box center [402, 188] width 73 height 1
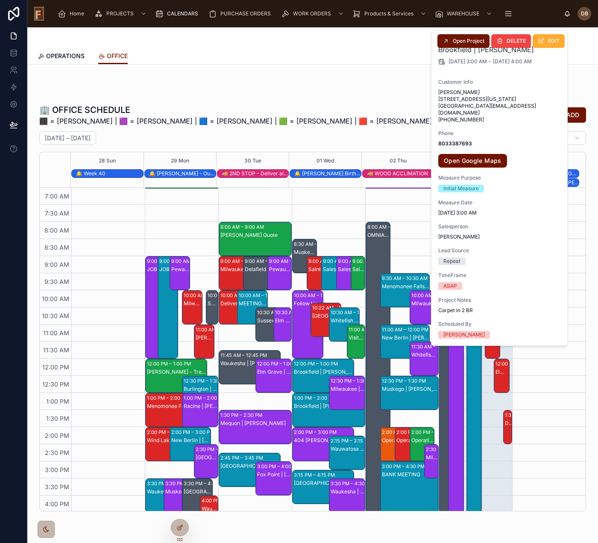
click at [468, 214] on span "[DATE] 3:00 AM" at bounding box center [499, 212] width 123 height 7
drag, startPoint x: 501, startPoint y: 214, endPoint x: 437, endPoint y: 204, distance: 65.3
click at [437, 204] on div "Brookfield | [PERSON_NAME] [DATE] 3:00 AM - [DATE] 4:00 AM Customer Info [PERSO…" at bounding box center [499, 188] width 137 height 314
click at [375, 111] on div "🏢 OFFICE SCHEDULE ⬛ = [PERSON_NAME] | 🟪 = [PERSON_NAME] | 🟦 = [PERSON_NAME] | 🟩…" at bounding box center [312, 115] width 547 height 22
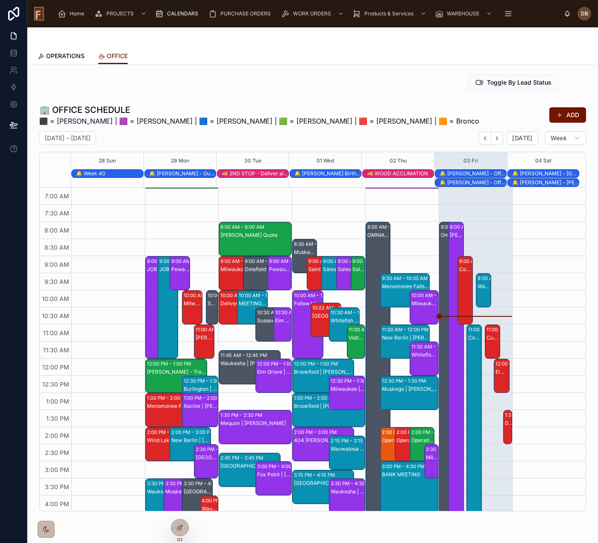
click at [199, 188] on div "4:00 AM – 5:00 AM Wauwatosa | [PERSON_NAME]" at bounding box center [181, 188] width 73 height 1
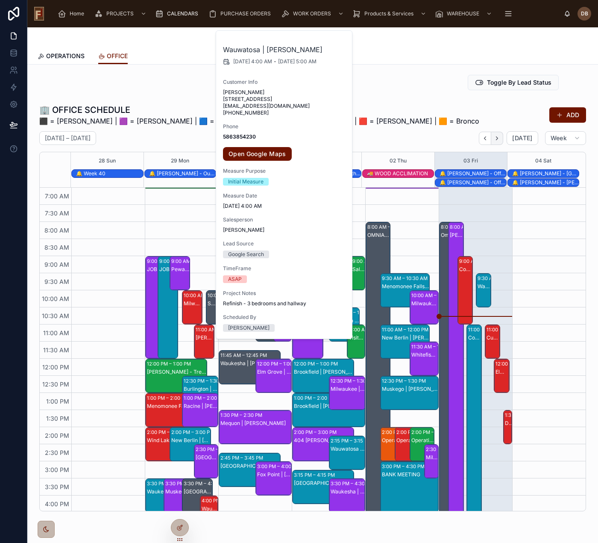
click at [494, 138] on icon "Next" at bounding box center [497, 138] width 6 height 6
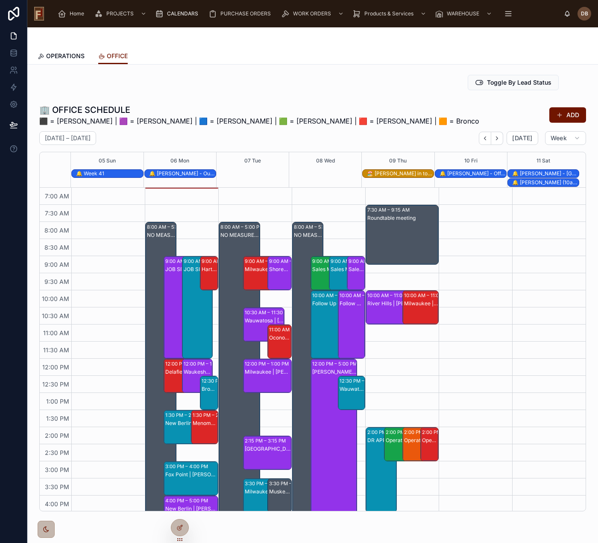
click at [191, 188] on div "12:00 AM – 1:00 AM Hartland | [PERSON_NAME]" at bounding box center [200, 188] width 37 height 1
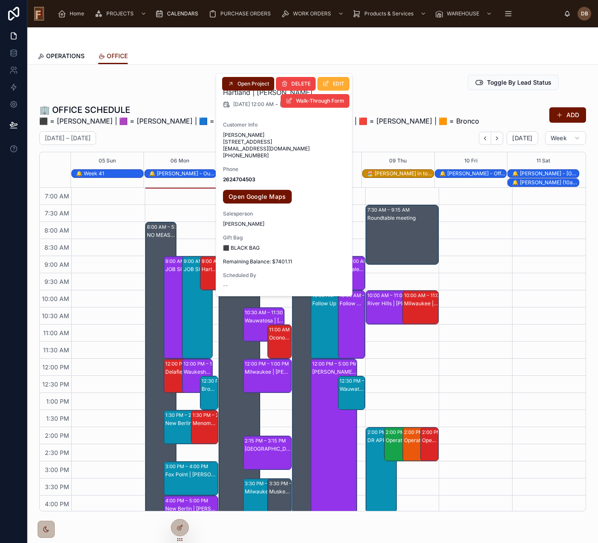
click at [286, 265] on span "Remaining Balance: $7401.11" at bounding box center [284, 261] width 123 height 7
click at [264, 135] on span "[PERSON_NAME] [STREET_ADDRESS] [EMAIL_ADDRESS][DOMAIN_NAME] [PHONE_NUMBER]" at bounding box center [284, 145] width 123 height 27
click at [289, 261] on div "Hartland | [PERSON_NAME] [DATE] 12:00 AM - [DATE] 1:00 AM Customer Info [PERSON…" at bounding box center [284, 184] width 137 height 222
click at [252, 86] on span "Open Project" at bounding box center [254, 83] width 32 height 7
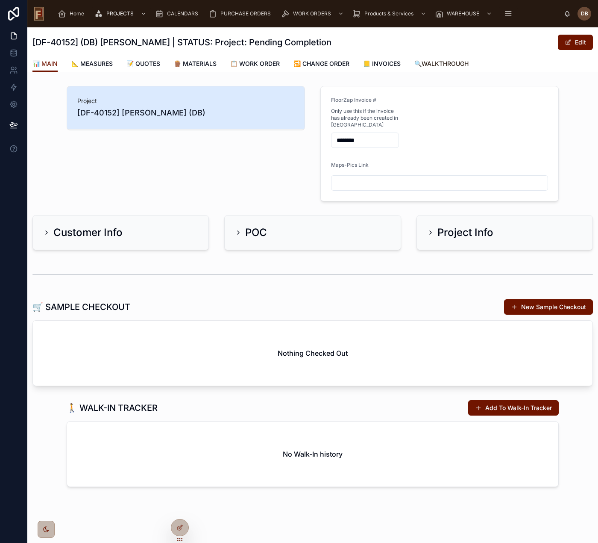
click at [442, 63] on span "🔍WALKTHROUGH" at bounding box center [441, 63] width 54 height 9
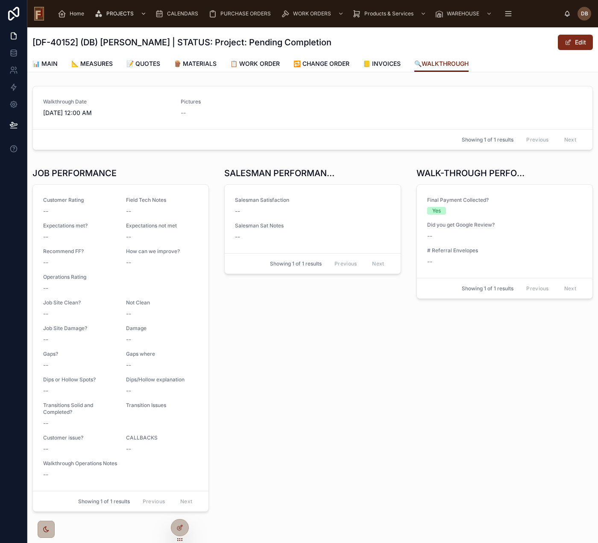
click at [566, 44] on button "Edit" at bounding box center [575, 42] width 35 height 15
click at [566, 41] on button "Done" at bounding box center [573, 42] width 39 height 15
click at [263, 63] on span "📋 WORK ORDER" at bounding box center [255, 63] width 50 height 9
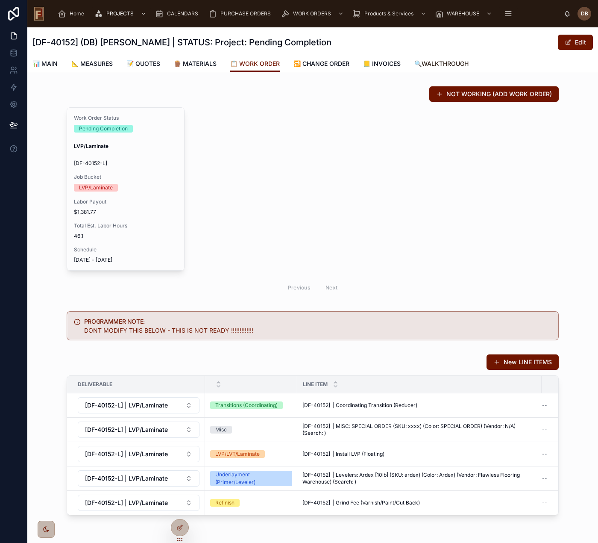
click at [443, 63] on span "🔍WALKTHROUGH" at bounding box center [441, 63] width 54 height 9
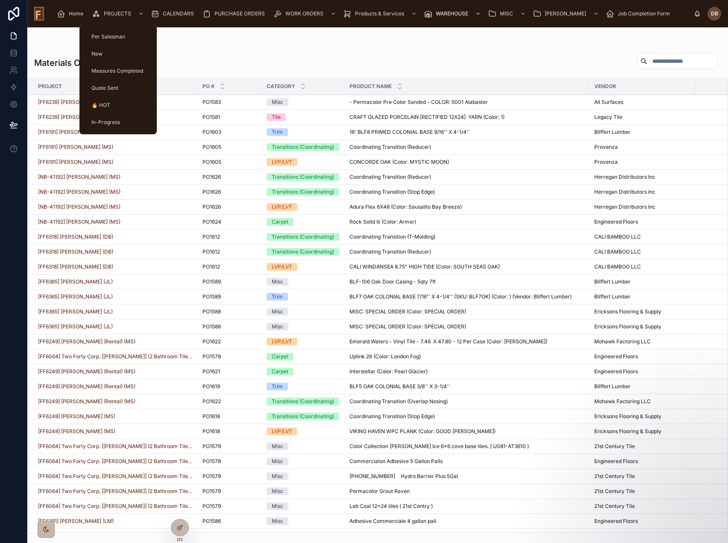
click at [120, 12] on span "PROJECTS" at bounding box center [117, 13] width 27 height 7
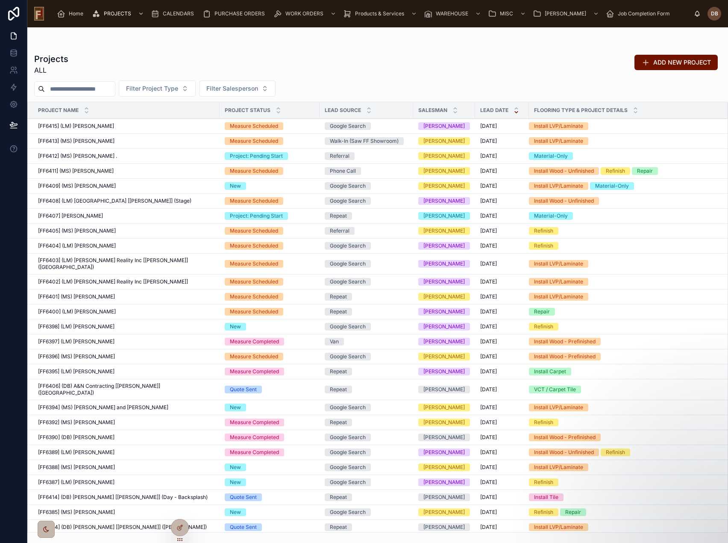
click at [65, 90] on input "text" at bounding box center [80, 89] width 70 height 12
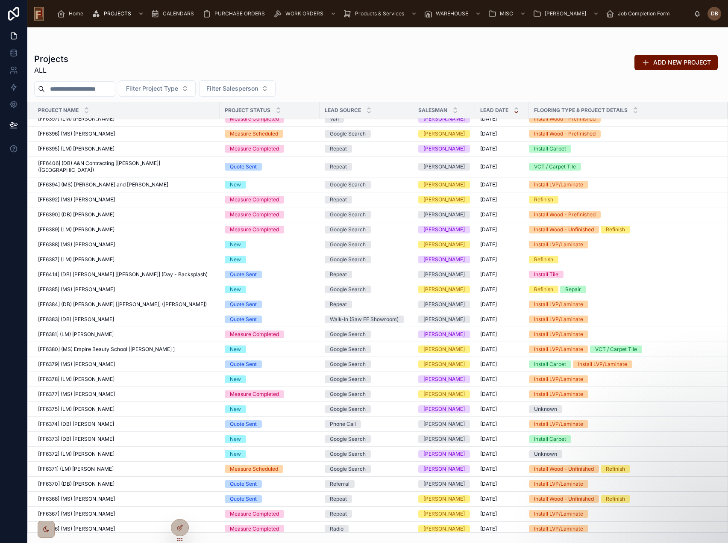
scroll to position [299, 0]
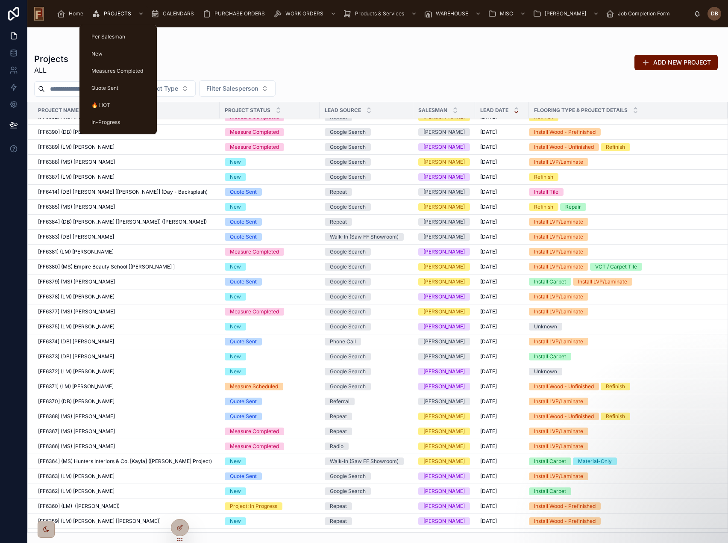
click at [114, 14] on span "PROJECTS" at bounding box center [117, 13] width 27 height 7
click at [102, 103] on span "🔥 HOT" at bounding box center [100, 105] width 19 height 7
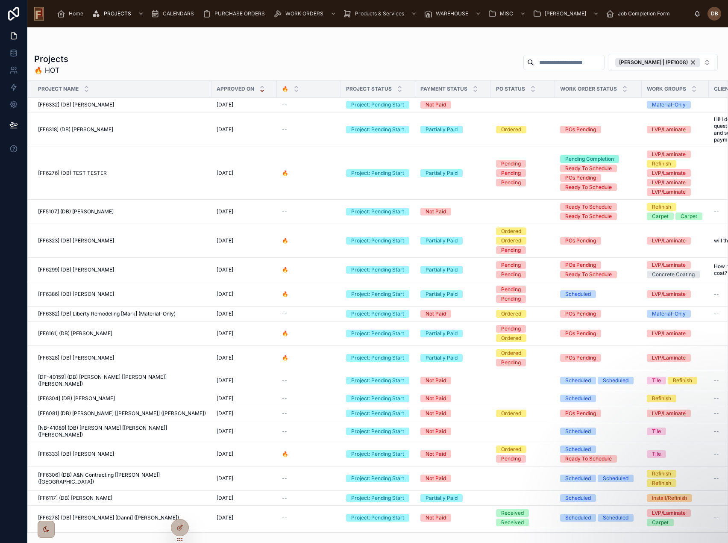
click at [83, 172] on span "[FF6276] (DB) TEST TESTER" at bounding box center [72, 173] width 69 height 7
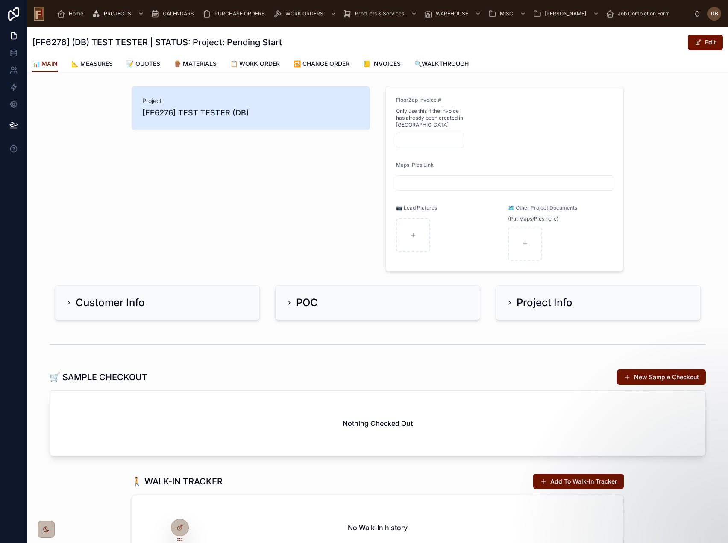
click at [272, 63] on span "📋 WORK ORDER" at bounding box center [255, 63] width 50 height 9
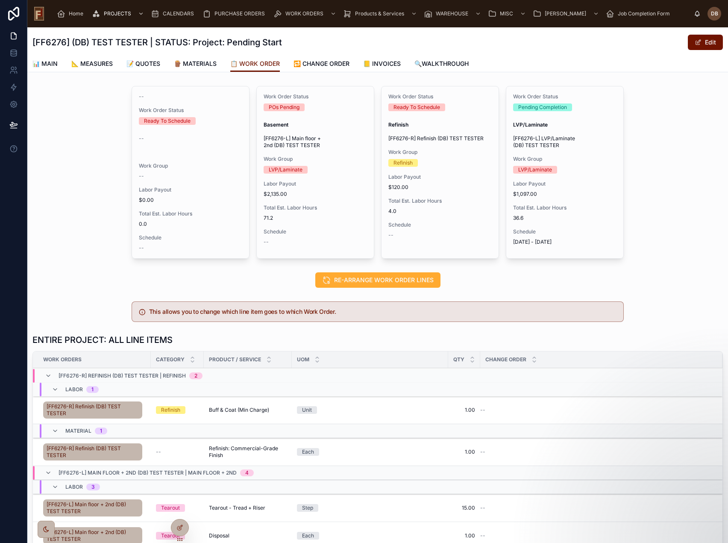
click at [297, 200] on div "Work Order Status POs Pending Basement [FF6276-L] Main floor + 2nd (DB) TEST TE…" at bounding box center [315, 169] width 117 height 166
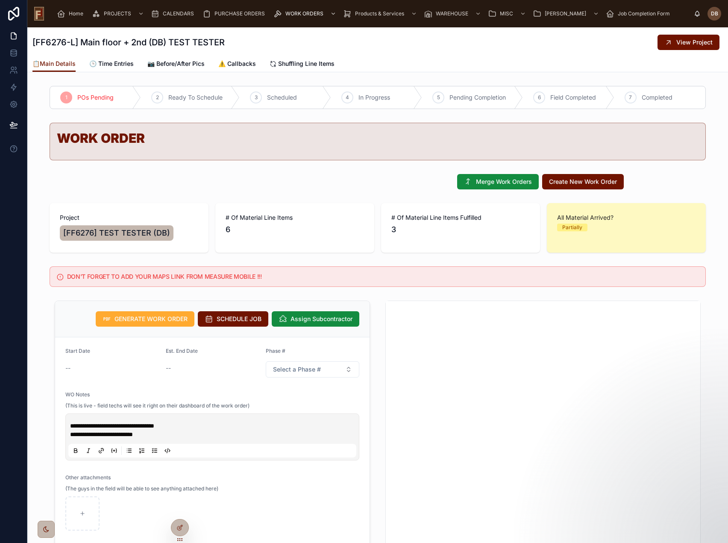
click at [413, 186] on div "Merge Work Orders Create New Work Order" at bounding box center [378, 181] width 492 height 15
click at [392, 187] on div "Merge Work Orders Create New Work Order" at bounding box center [378, 181] width 492 height 15
click at [181, 531] on div at bounding box center [179, 527] width 17 height 16
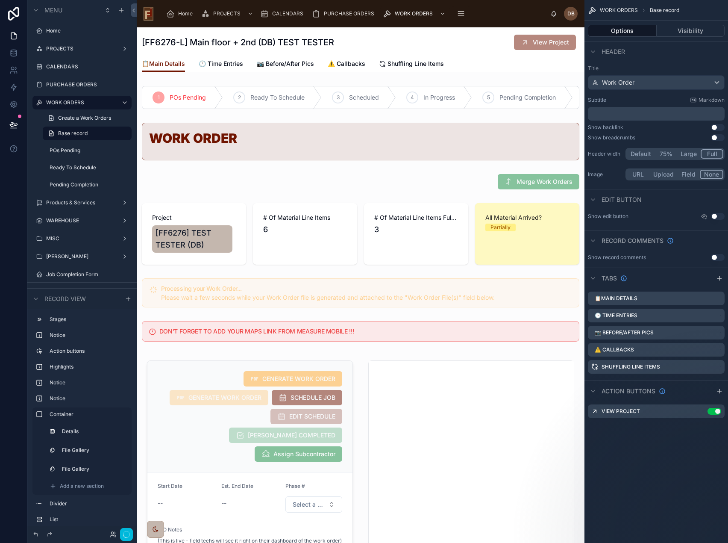
click at [443, 184] on div at bounding box center [361, 181] width 448 height 22
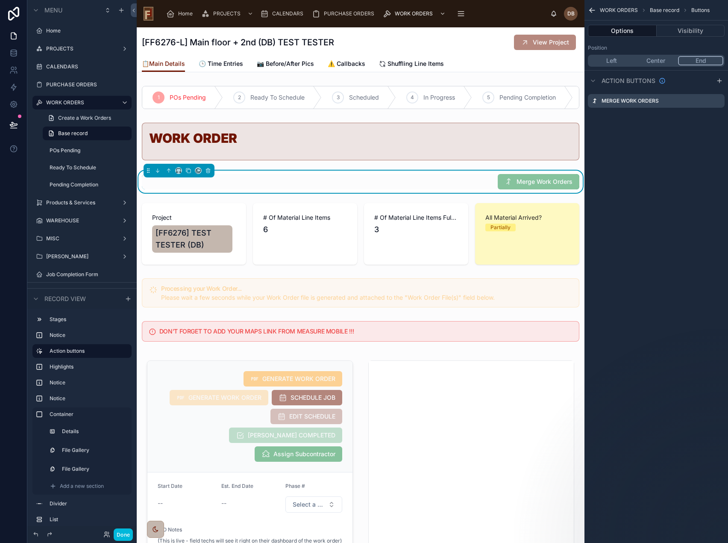
click at [0, 0] on icon "scrollable content" at bounding box center [0, 0] width 0 height 0
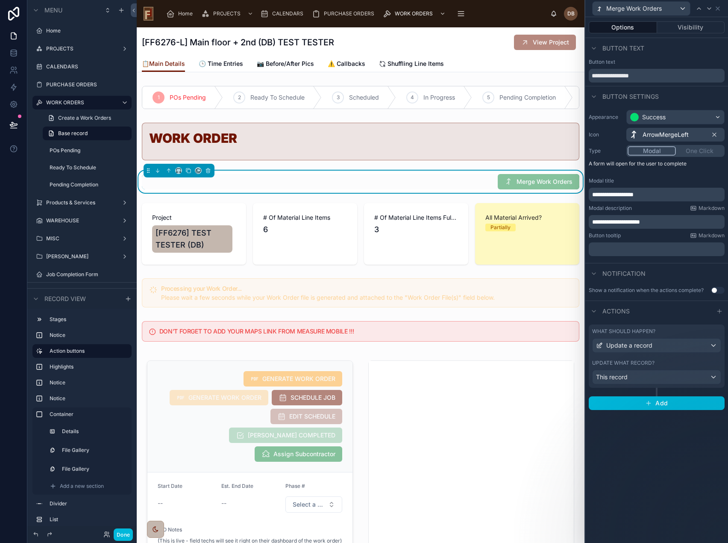
drag, startPoint x: 667, startPoint y: 76, endPoint x: 573, endPoint y: 91, distance: 94.8
click at [573, 91] on div "**********" at bounding box center [364, 271] width 728 height 543
